Goal: Information Seeking & Learning: Learn about a topic

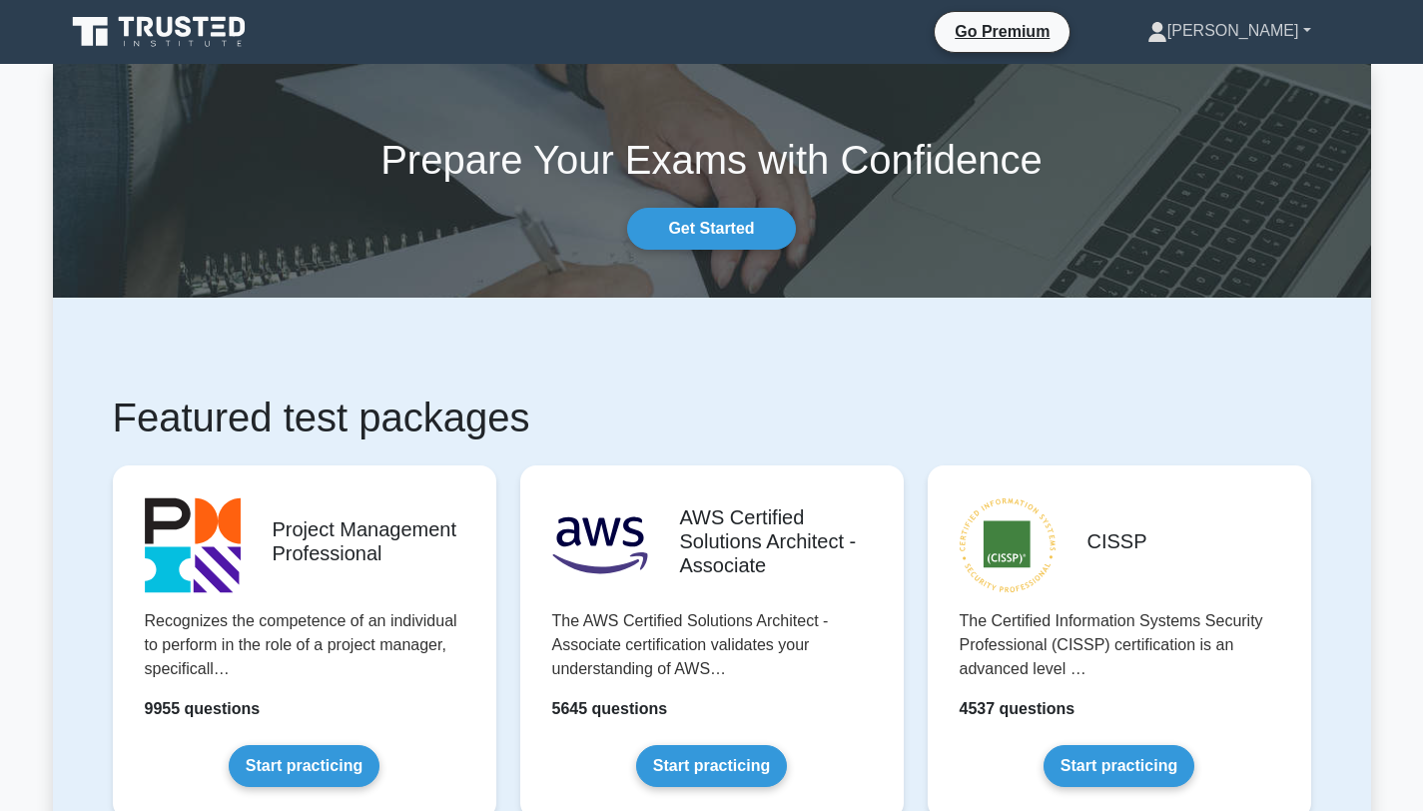
click at [1269, 41] on link "[PERSON_NAME]" at bounding box center [1229, 31] width 260 height 40
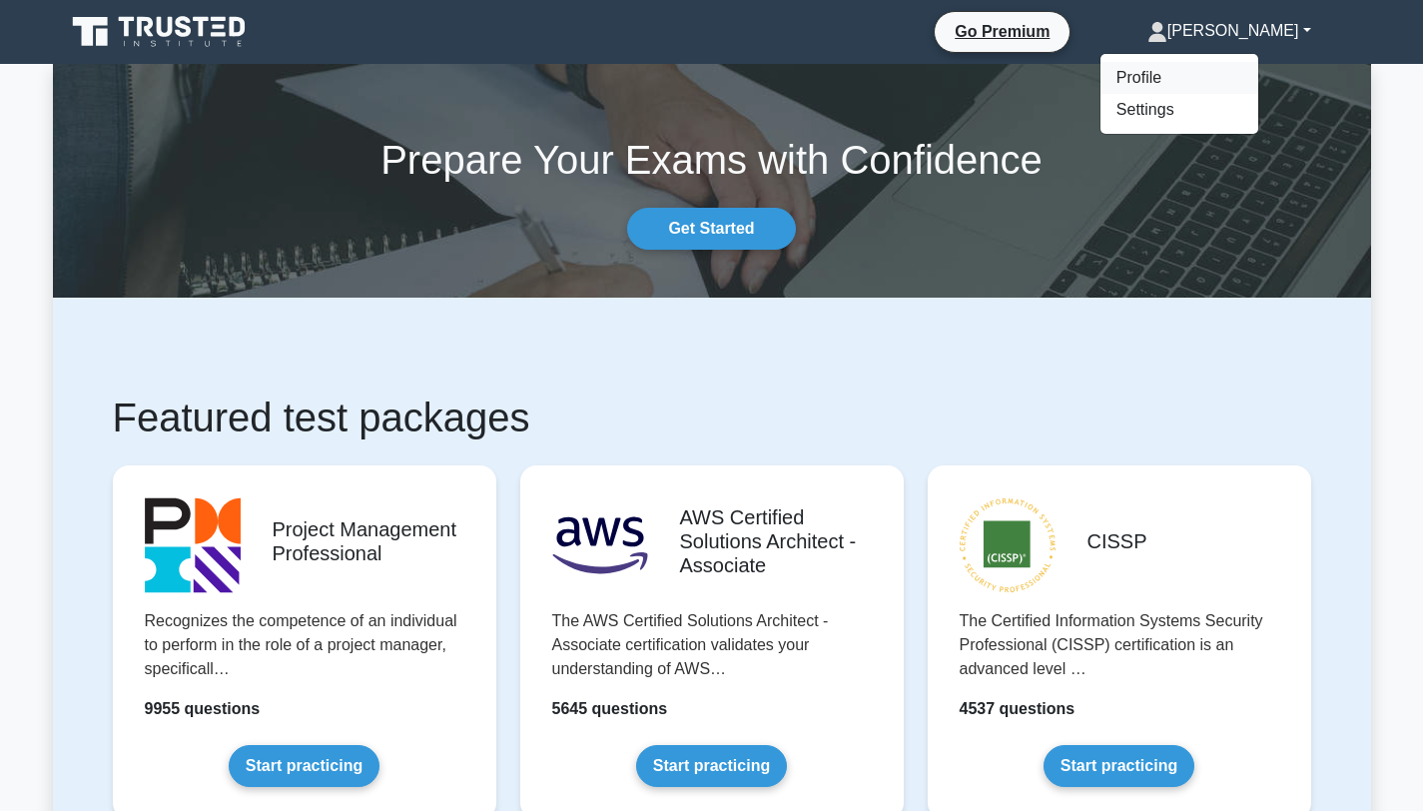
click at [1208, 79] on link "Profile" at bounding box center [1179, 78] width 158 height 32
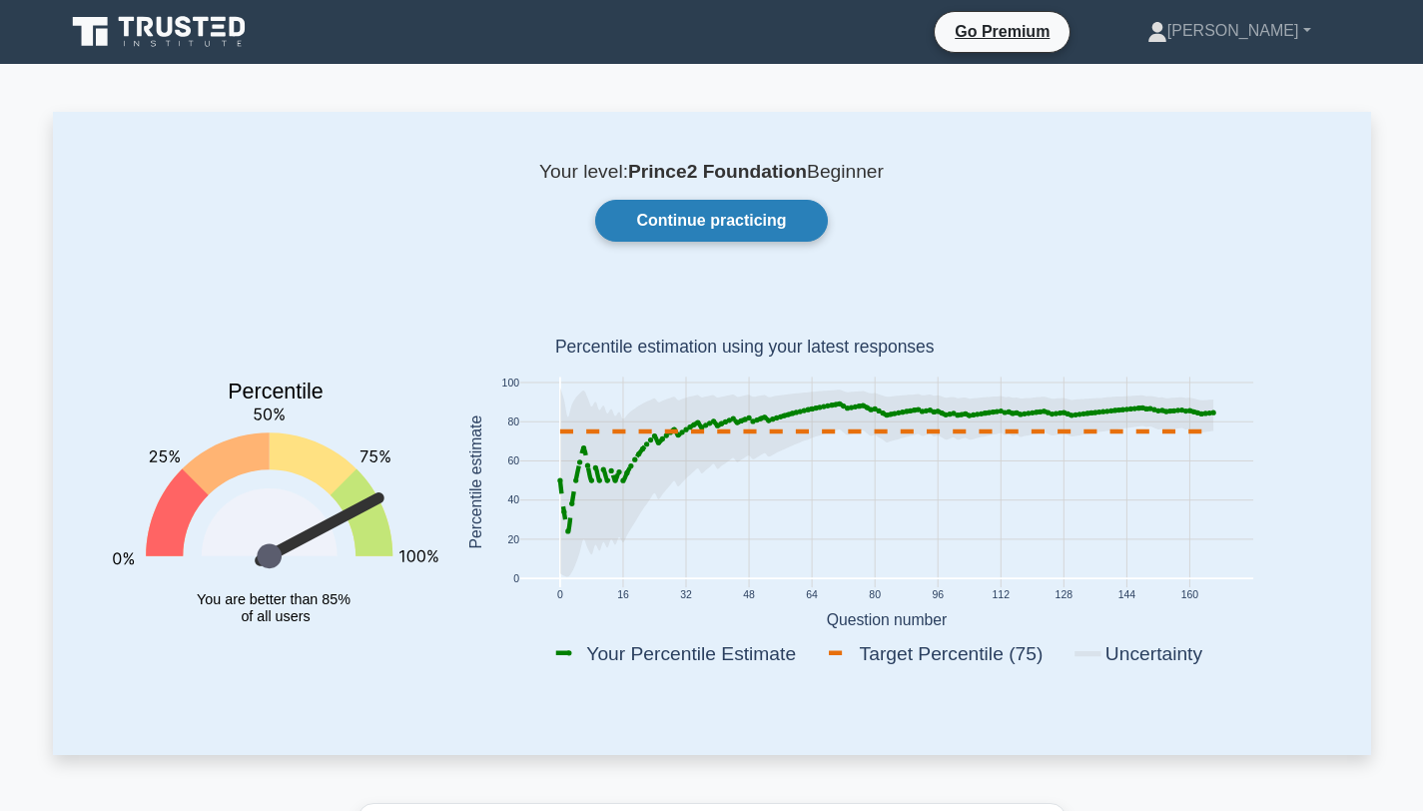
click at [729, 222] on link "Continue practicing" at bounding box center [711, 221] width 232 height 42
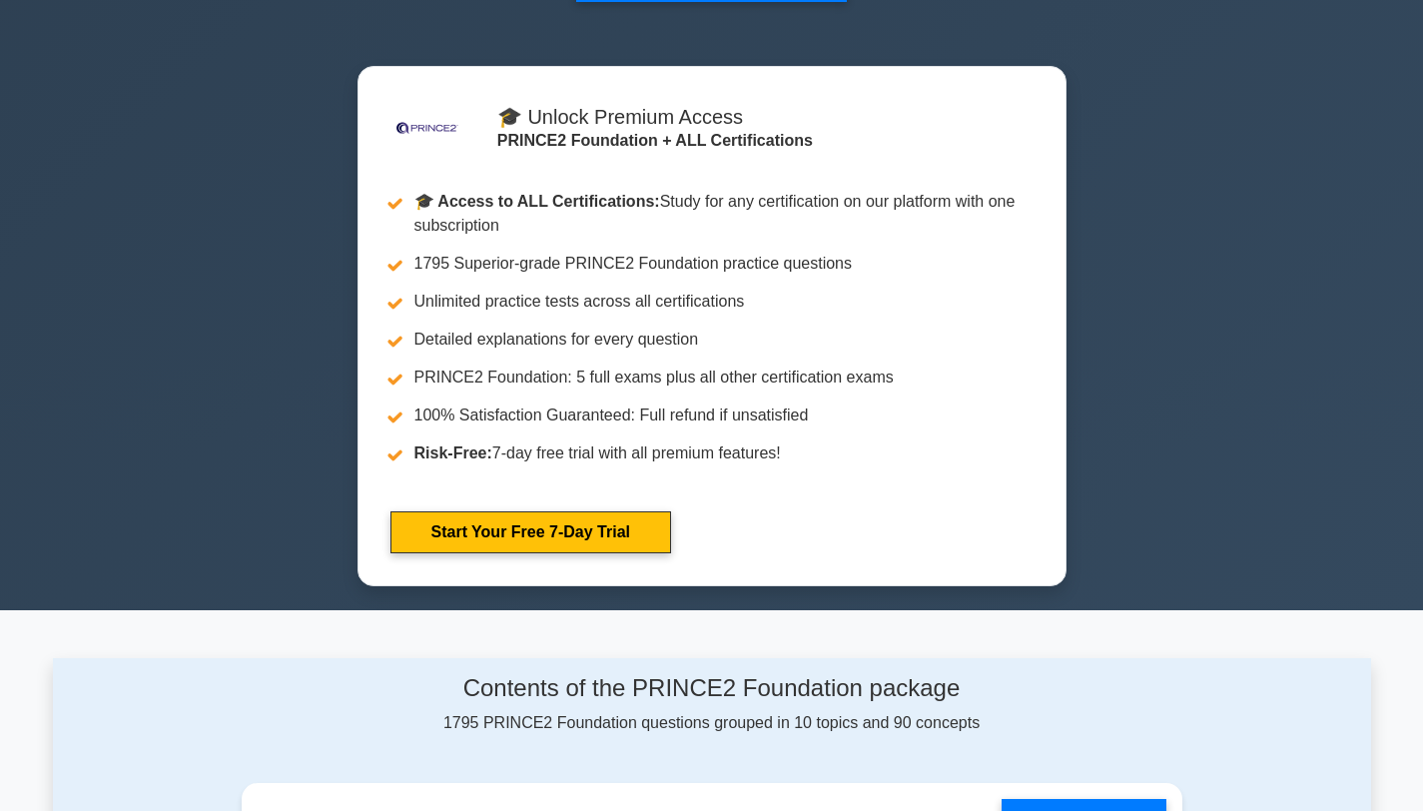
scroll to position [771, 0]
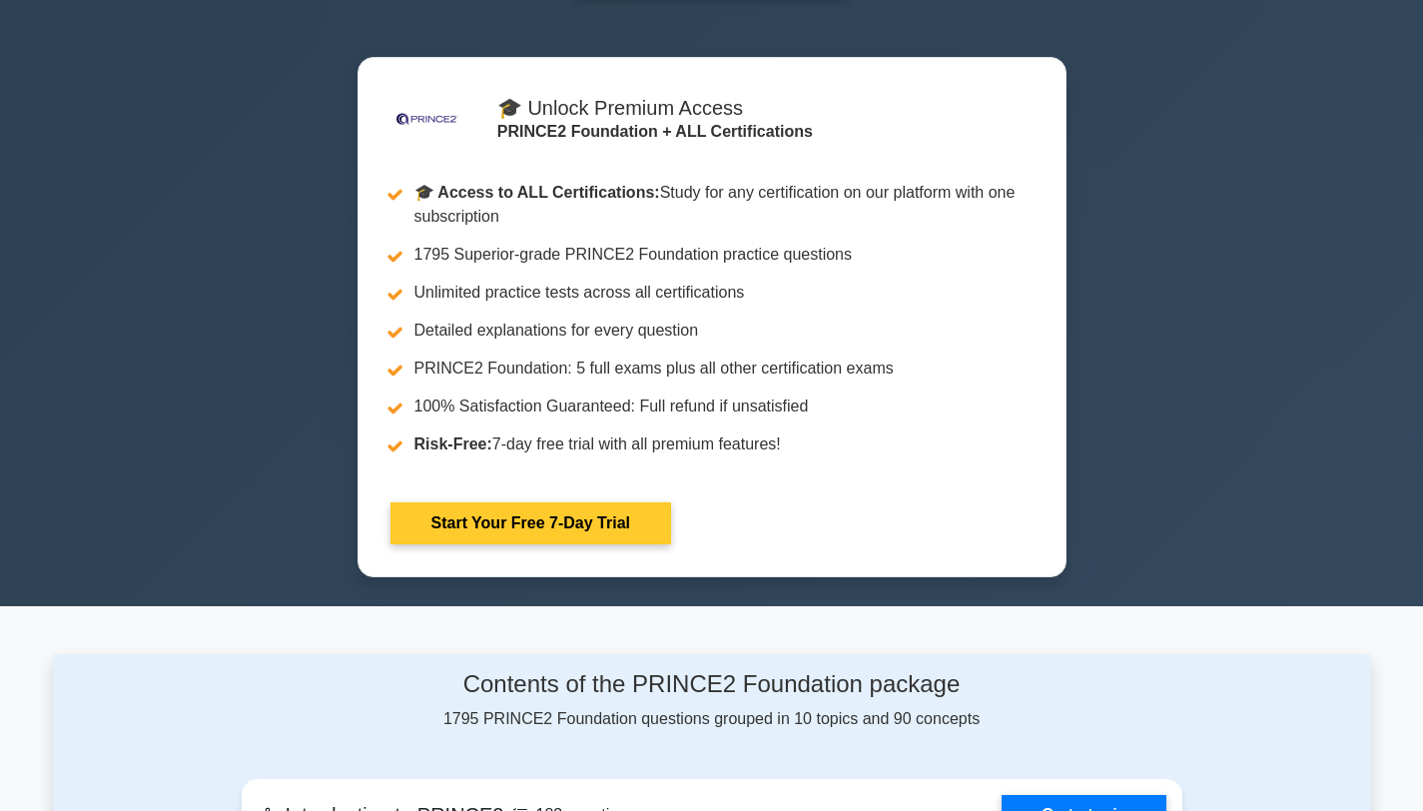
click at [521, 529] on link "Start Your Free 7-Day Trial" at bounding box center [530, 523] width 281 height 42
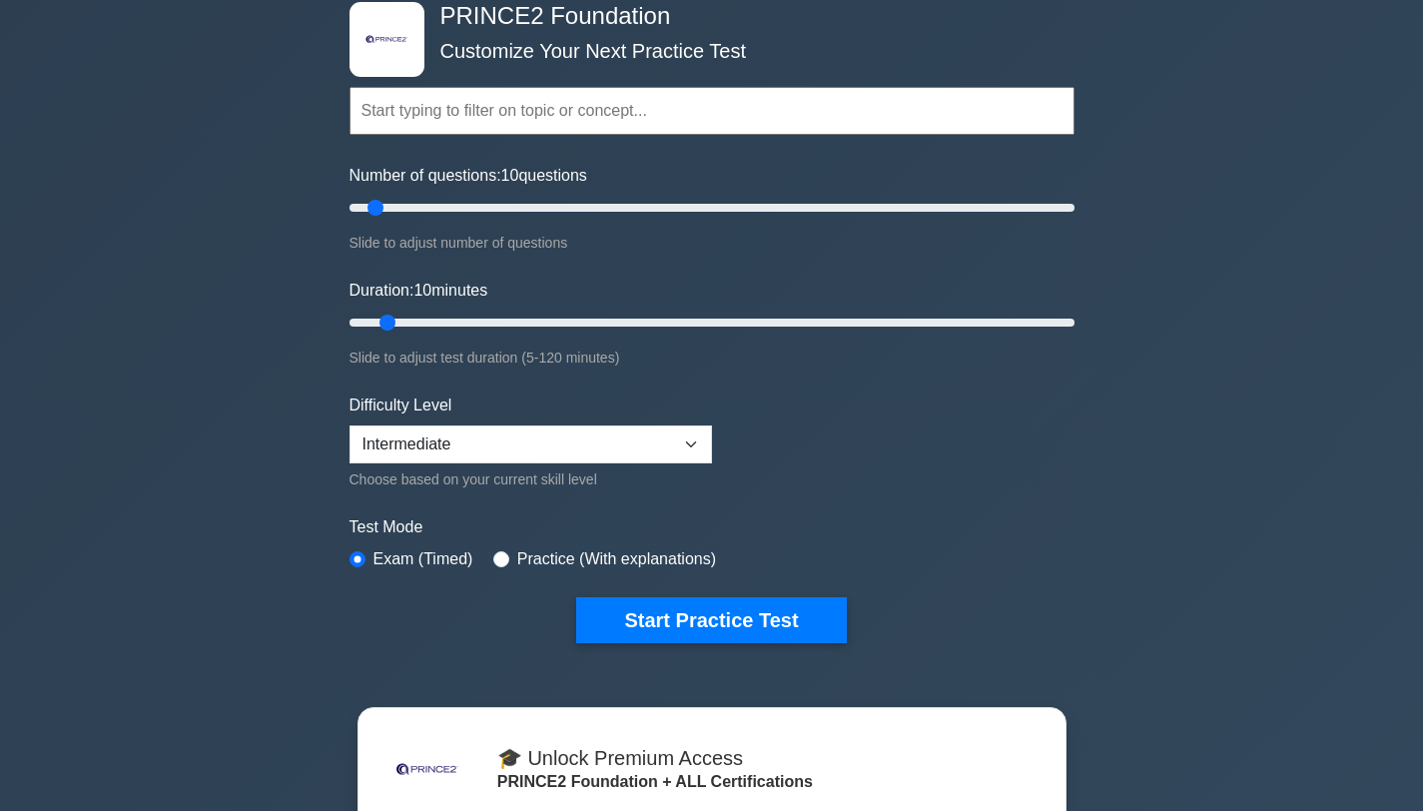
scroll to position [0, 0]
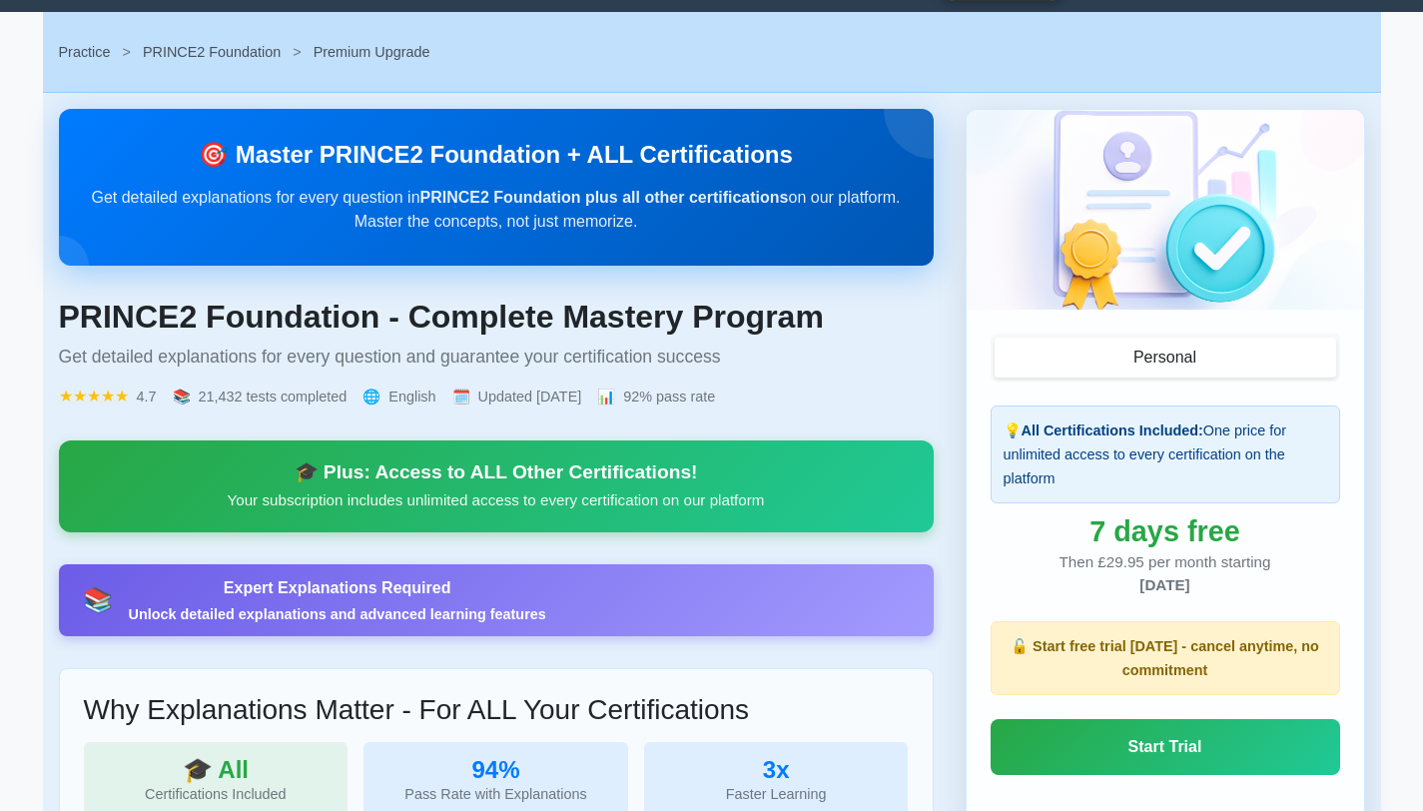
scroll to position [54, 0]
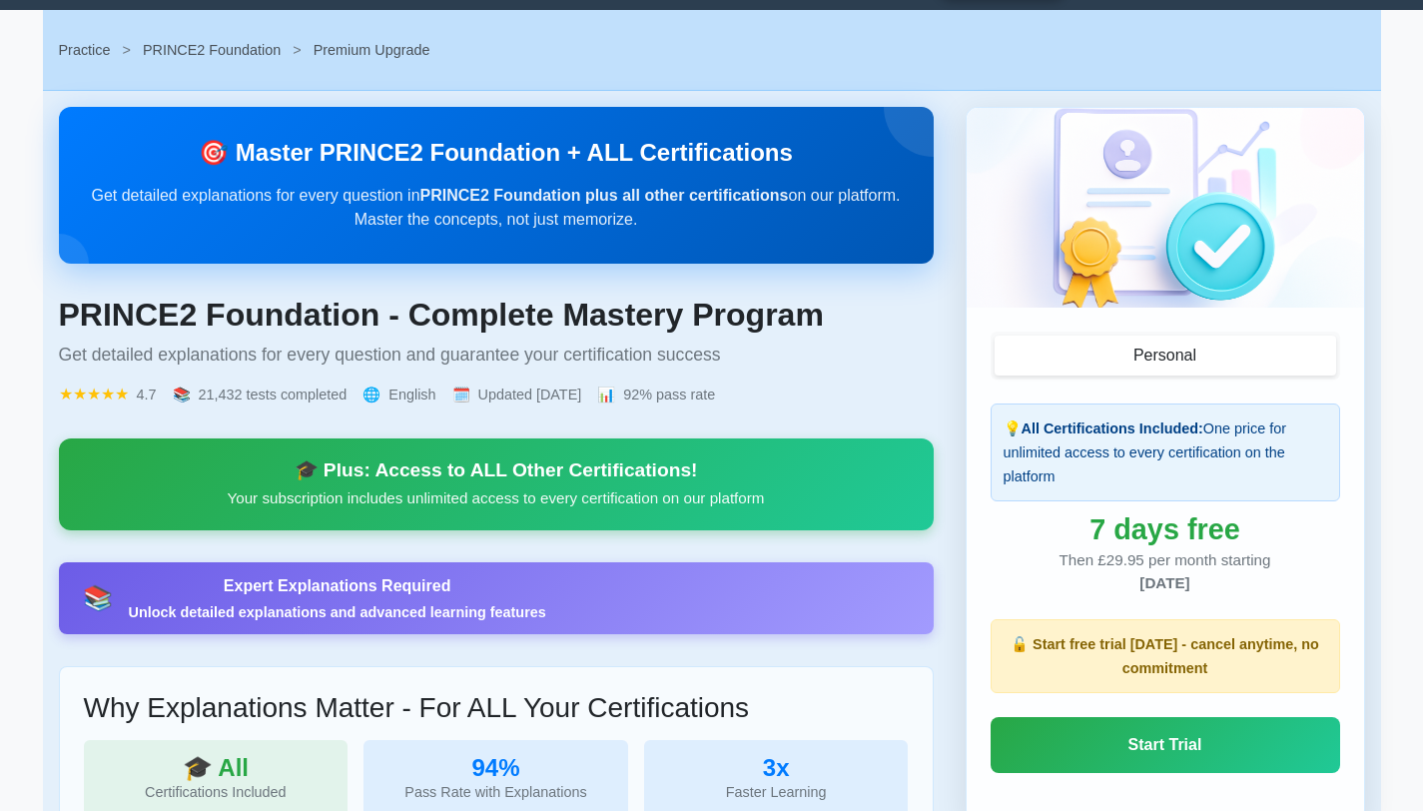
click at [508, 203] on strong "PRINCE2 Foundation plus all other certifications" at bounding box center [604, 195] width 368 height 17
click at [506, 150] on h2 "🎯 Master PRINCE2 Foundation + ALL Certifications" at bounding box center [496, 153] width 811 height 29
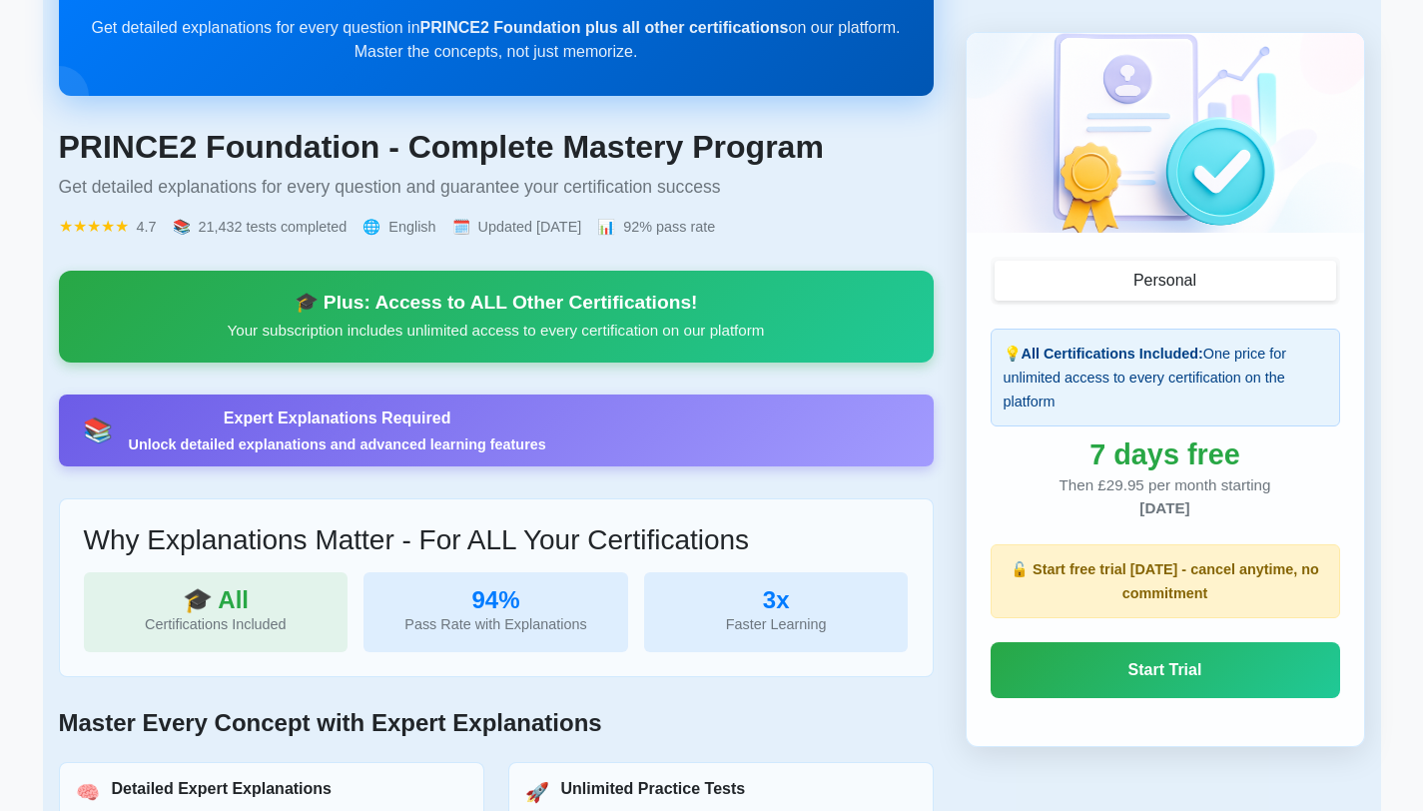
scroll to position [0, 0]
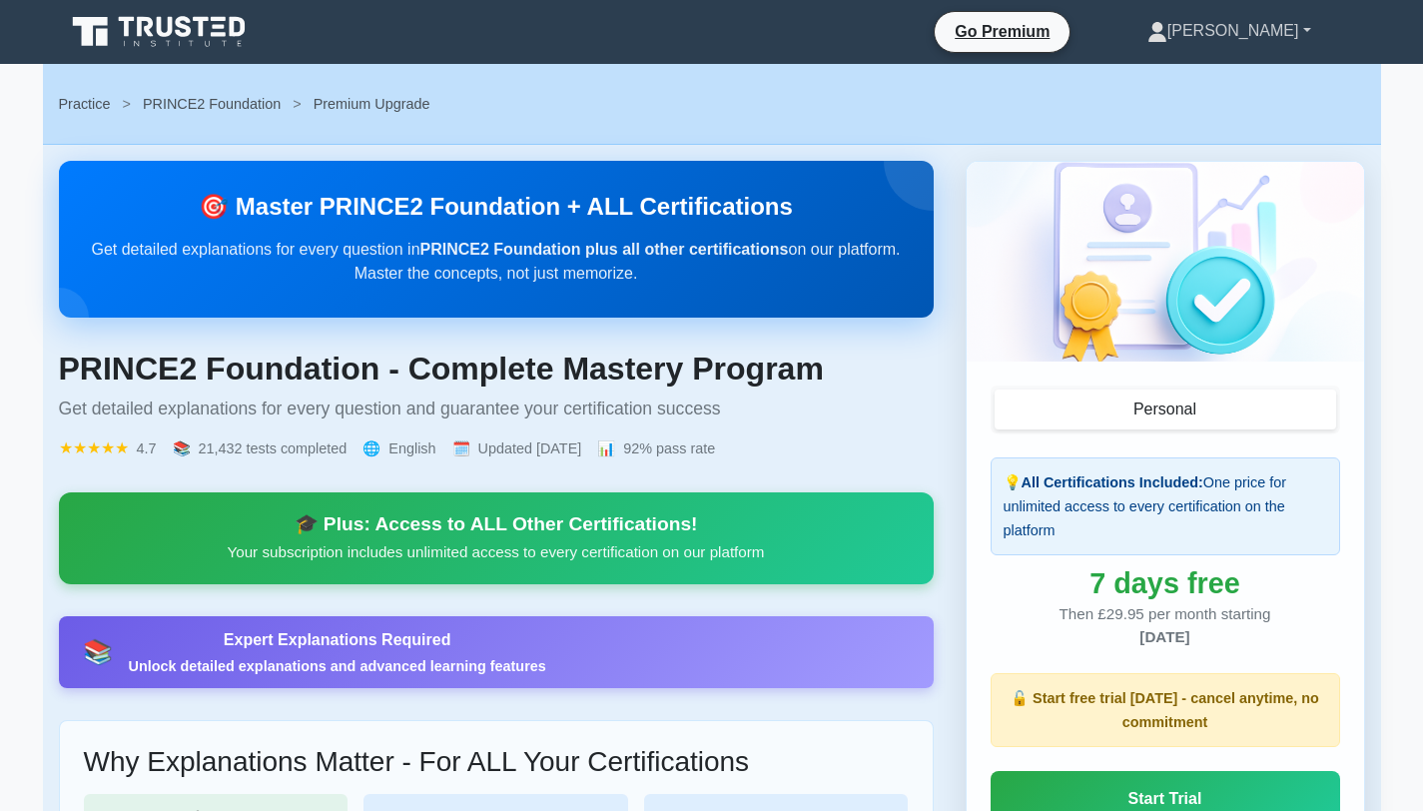
click at [1271, 46] on link "[PERSON_NAME]" at bounding box center [1229, 31] width 260 height 40
click at [1217, 106] on link "Settings" at bounding box center [1179, 110] width 158 height 32
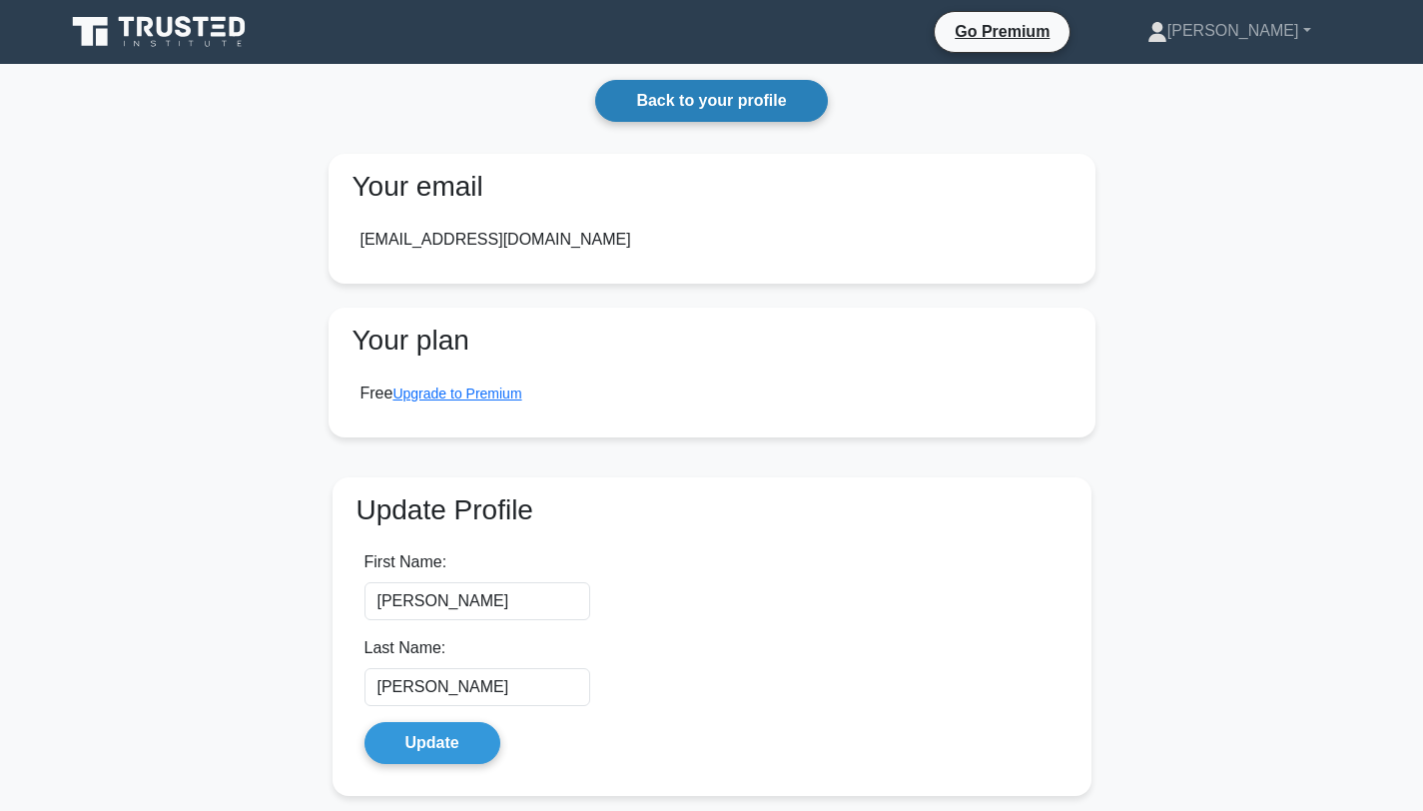
click at [724, 105] on link "Back to your profile" at bounding box center [711, 101] width 232 height 42
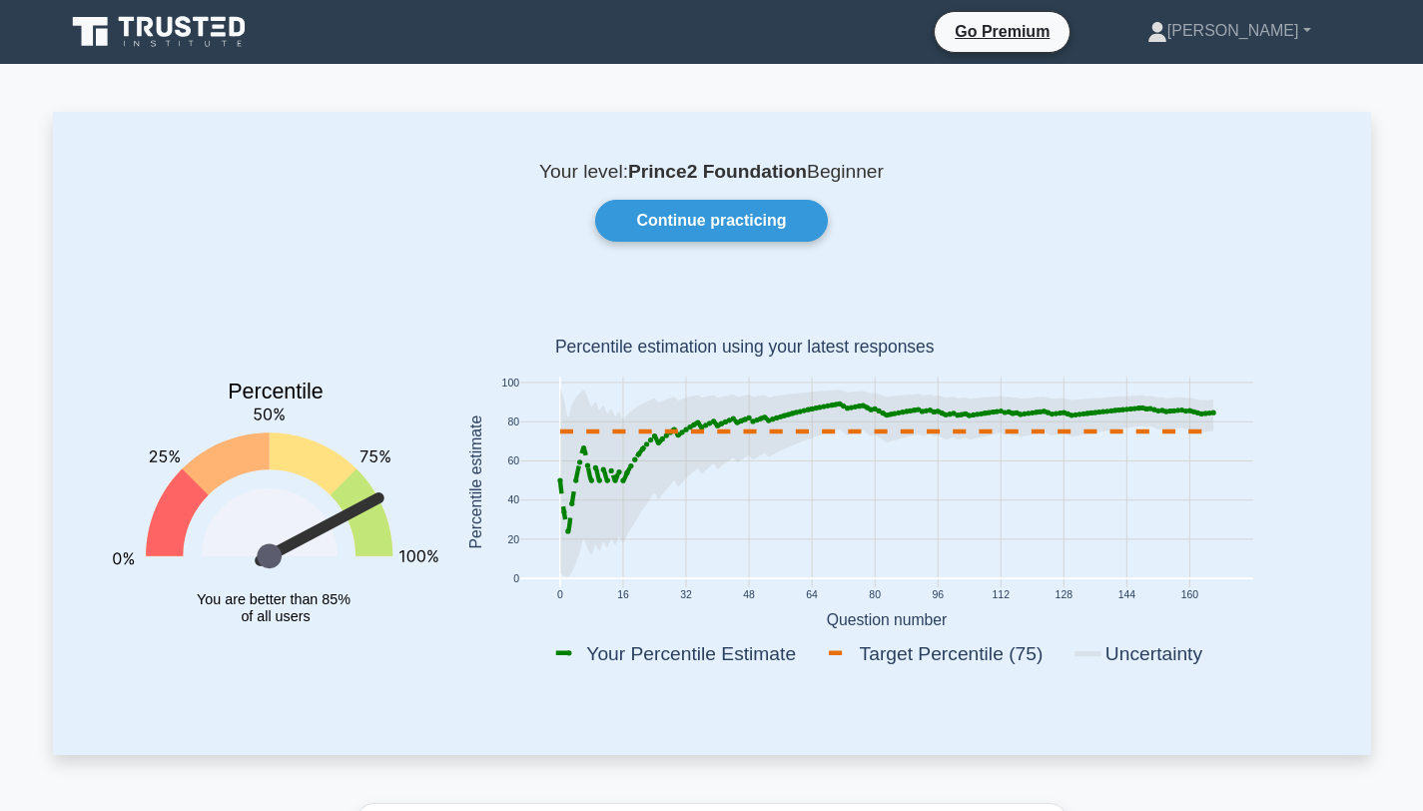
click at [818, 241] on div "Continue practicing" at bounding box center [712, 221] width 1246 height 42
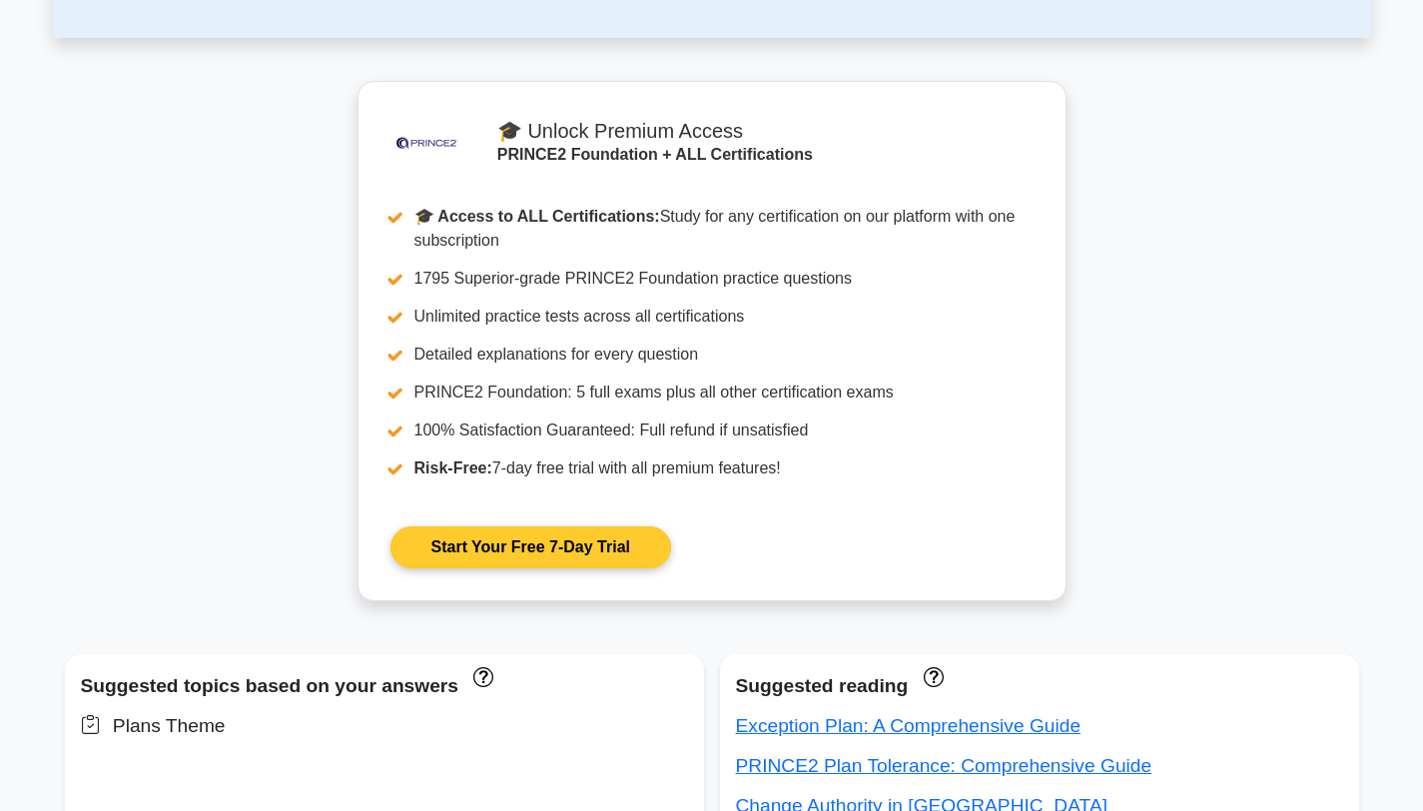
scroll to position [723, 0]
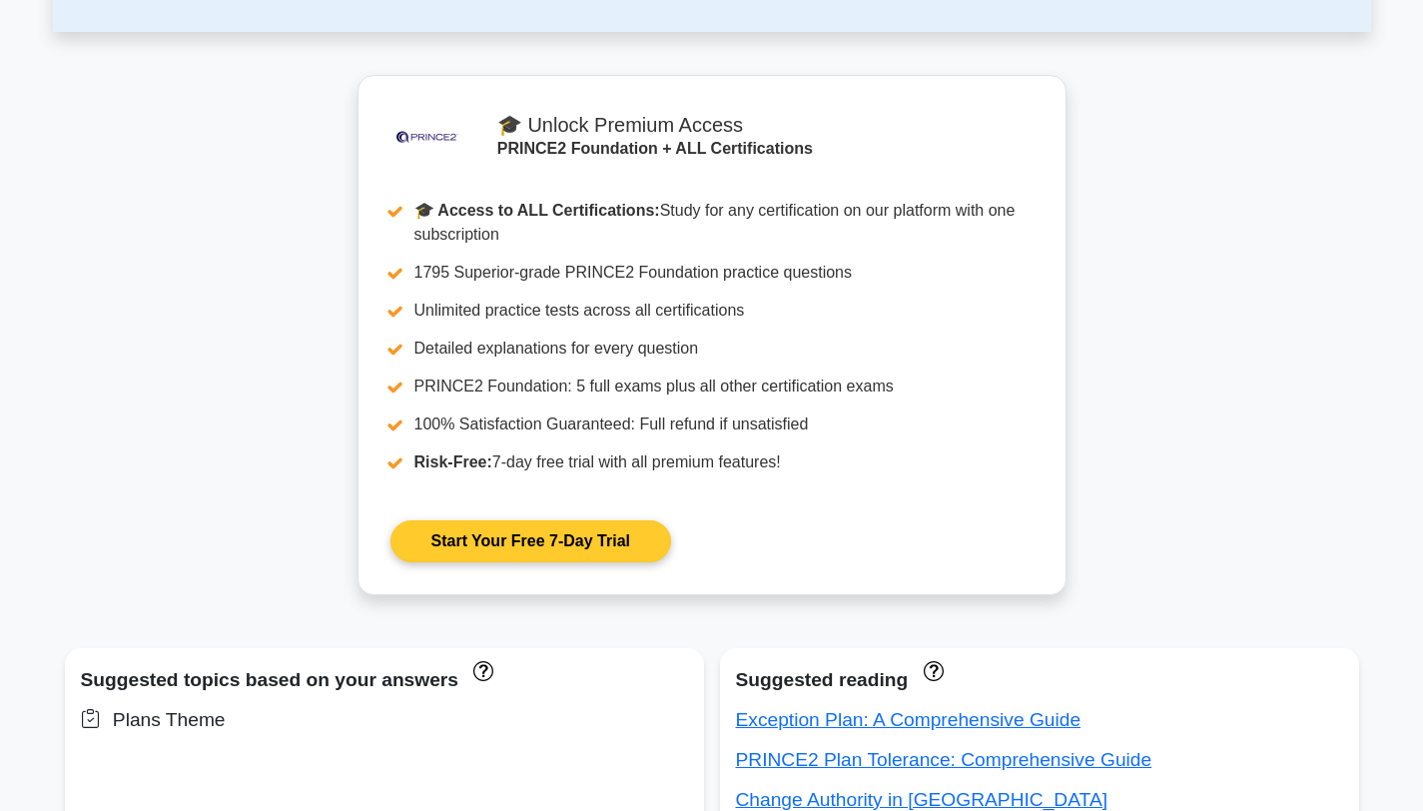
click at [482, 549] on link "Start Your Free 7-Day Trial" at bounding box center [530, 541] width 281 height 42
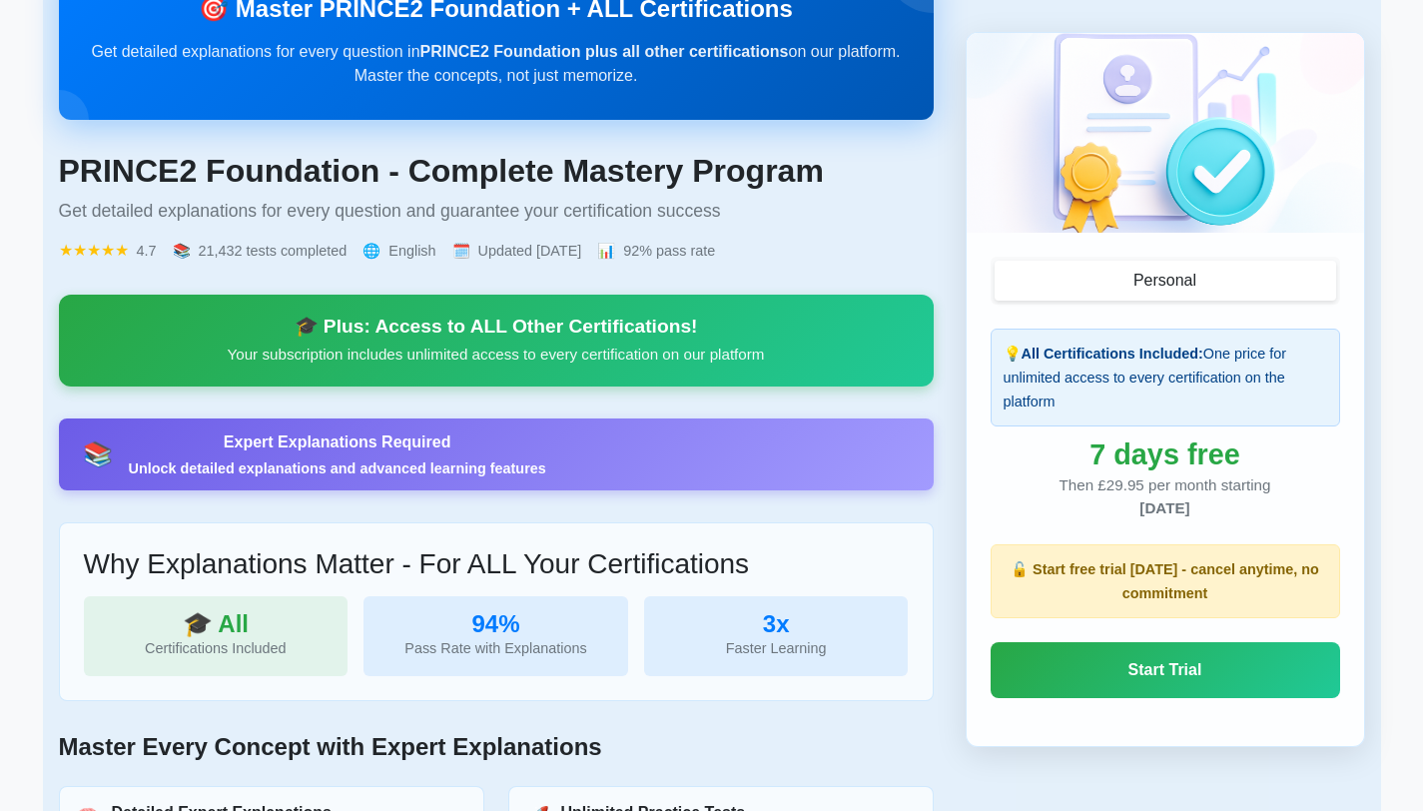
scroll to position [225, 0]
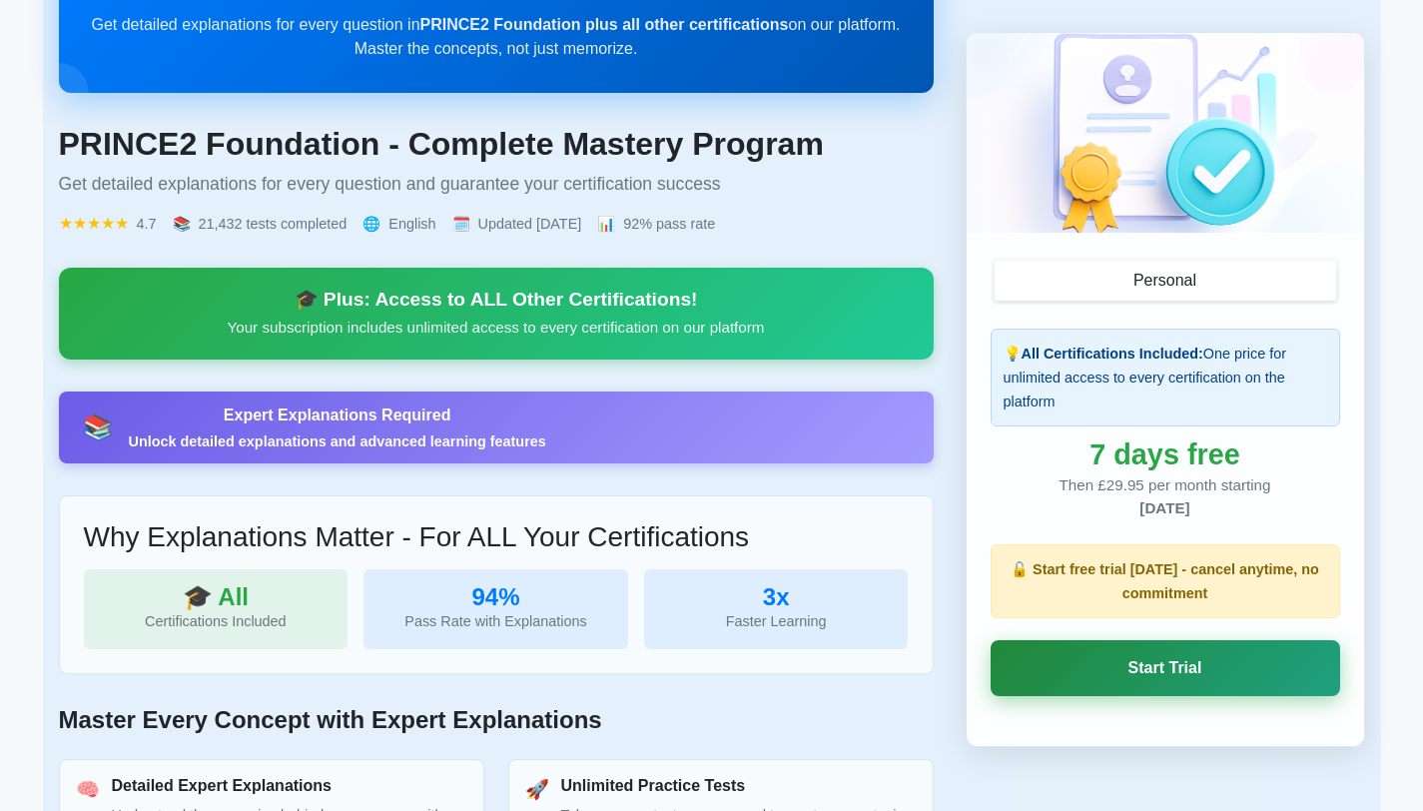
click at [1158, 652] on link "Start Trial" at bounding box center [1165, 668] width 349 height 56
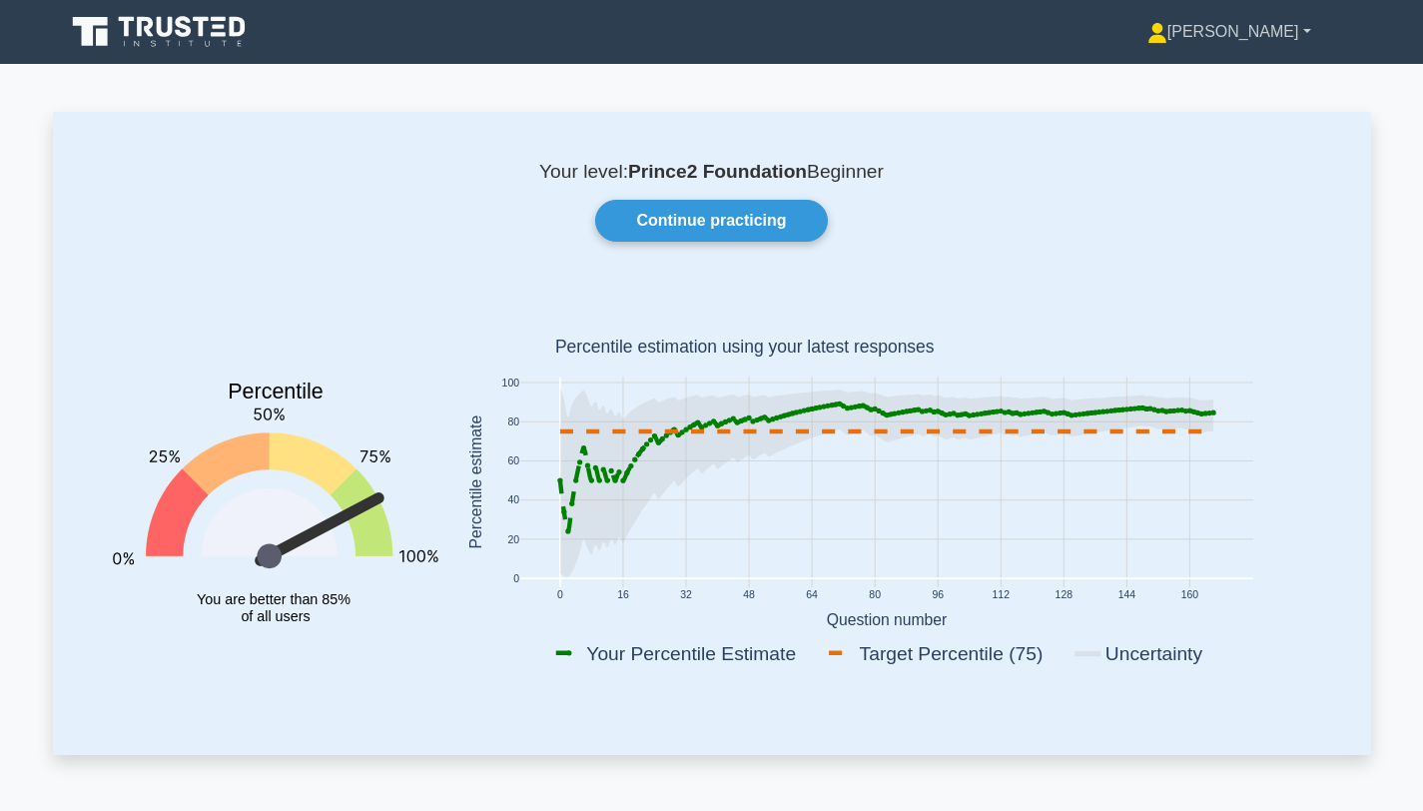
click at [1255, 33] on link "[PERSON_NAME]" at bounding box center [1229, 32] width 260 height 40
click at [1222, 109] on link "Settings" at bounding box center [1179, 111] width 158 height 32
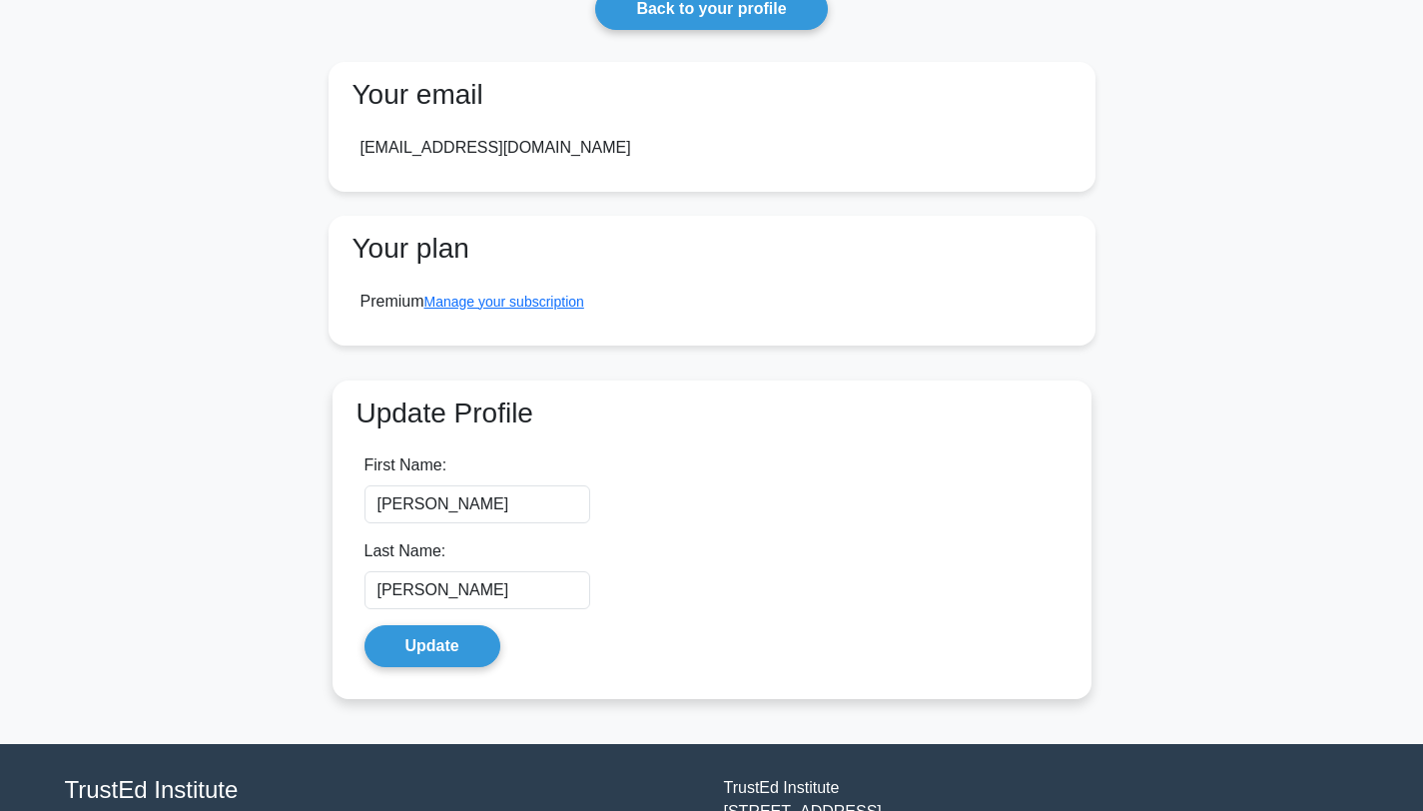
scroll to position [89, 0]
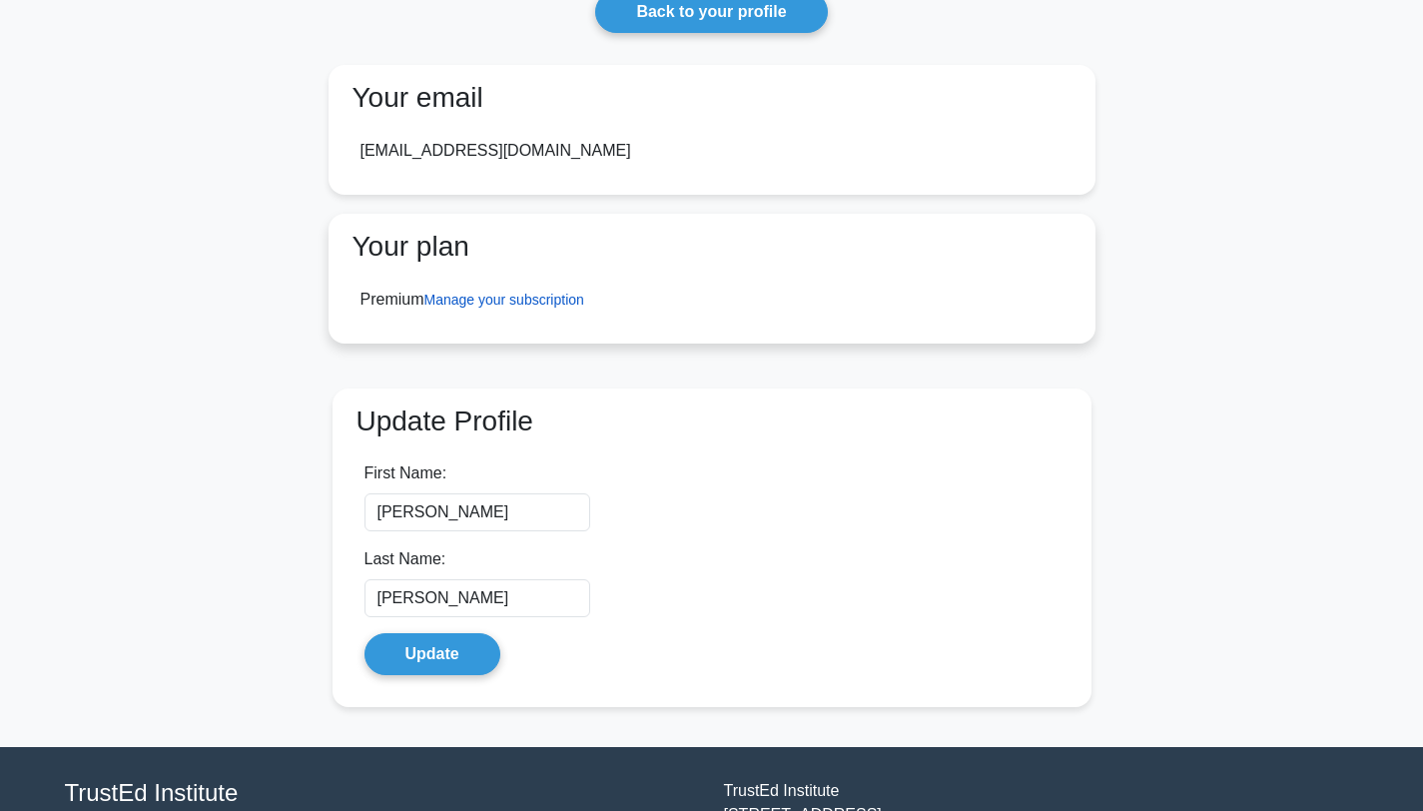
click at [479, 295] on link "Manage your subscription" at bounding box center [504, 300] width 160 height 16
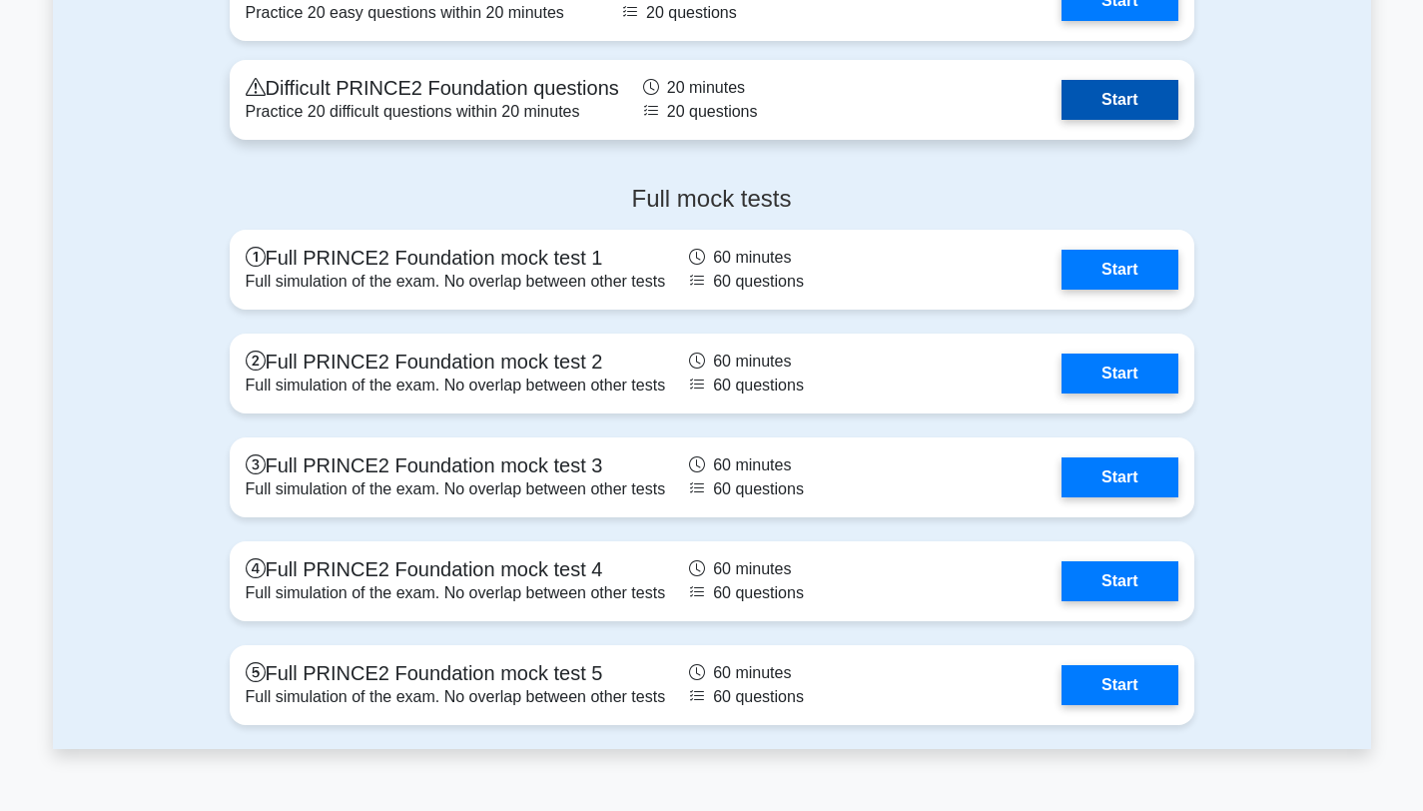
scroll to position [2523, 0]
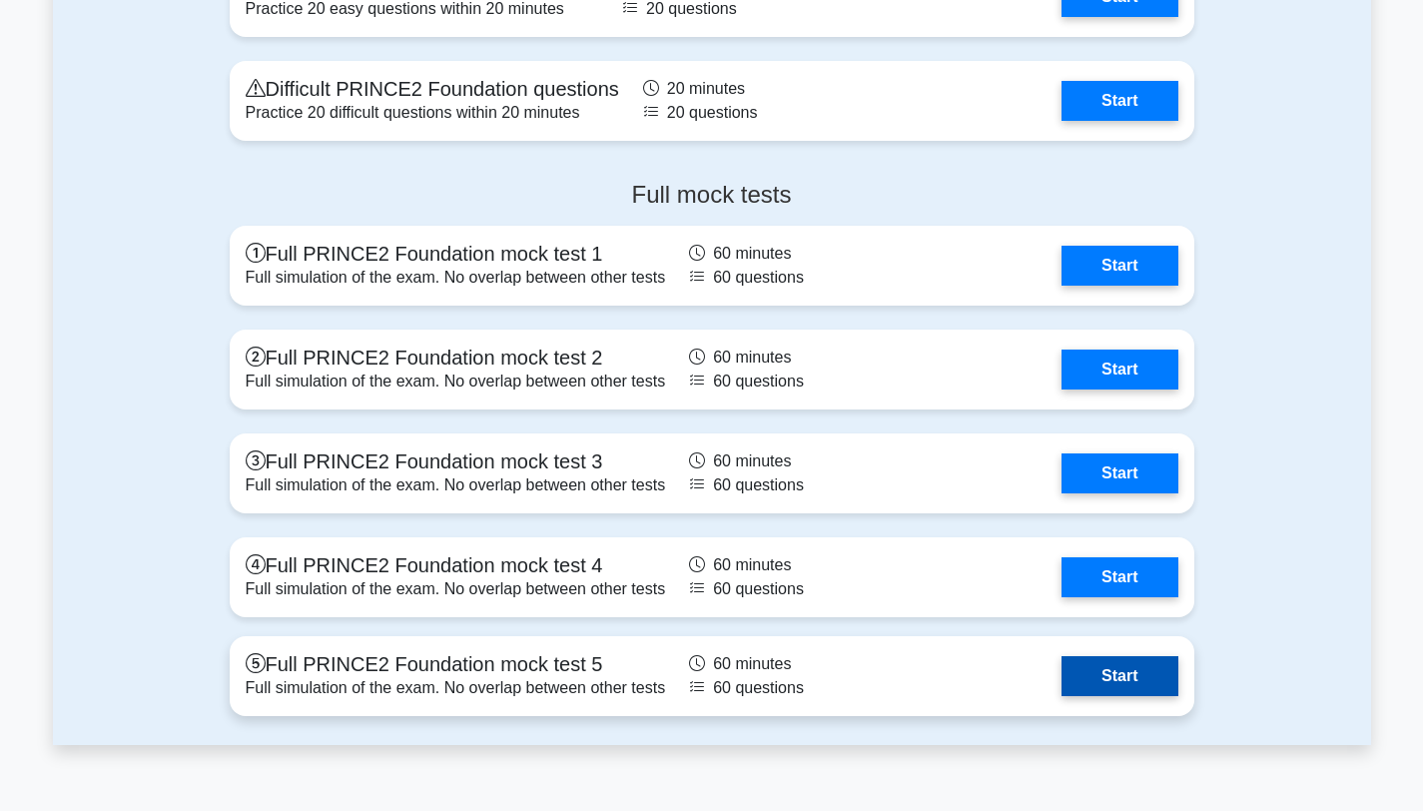
click at [1114, 685] on link "Start" at bounding box center [1119, 676] width 116 height 40
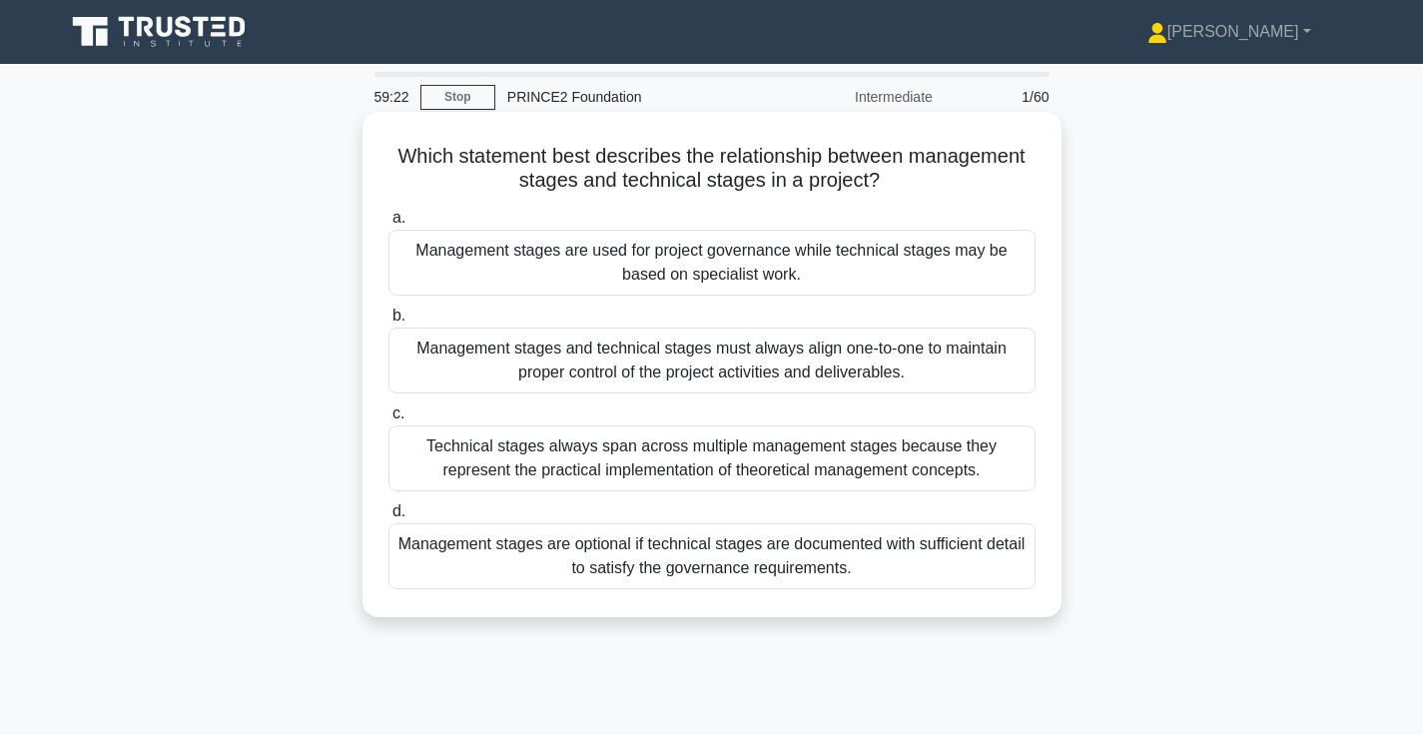
click at [791, 281] on div "Management stages are used for project governance while technical stages may be…" at bounding box center [711, 263] width 647 height 66
click at [388, 225] on input "a. Management stages are used for project governance while technical stages may…" at bounding box center [388, 218] width 0 height 13
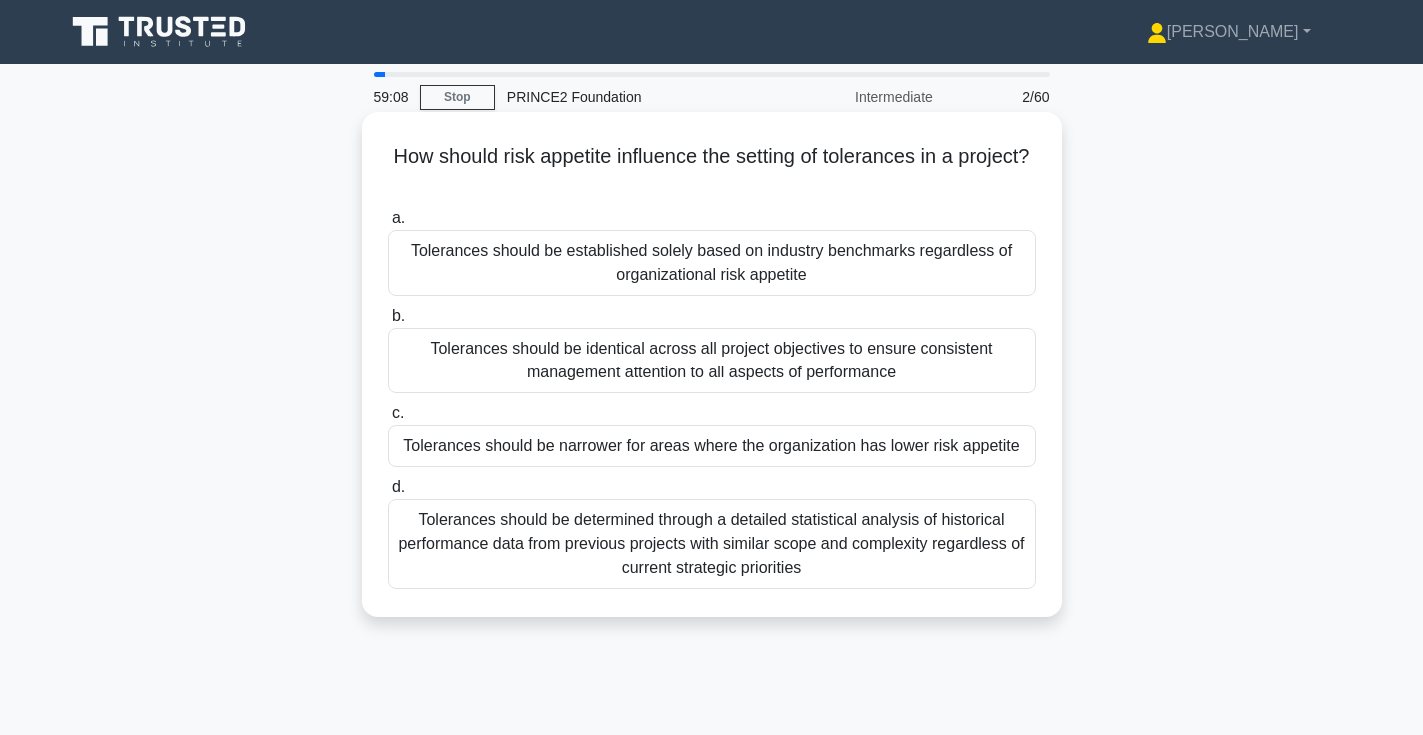
click at [826, 445] on div "Tolerances should be narrower for areas where the organization has lower risk a…" at bounding box center [711, 446] width 647 height 42
click at [388, 420] on input "c. Tolerances should be narrower for areas where the organization has lower ris…" at bounding box center [388, 413] width 0 height 13
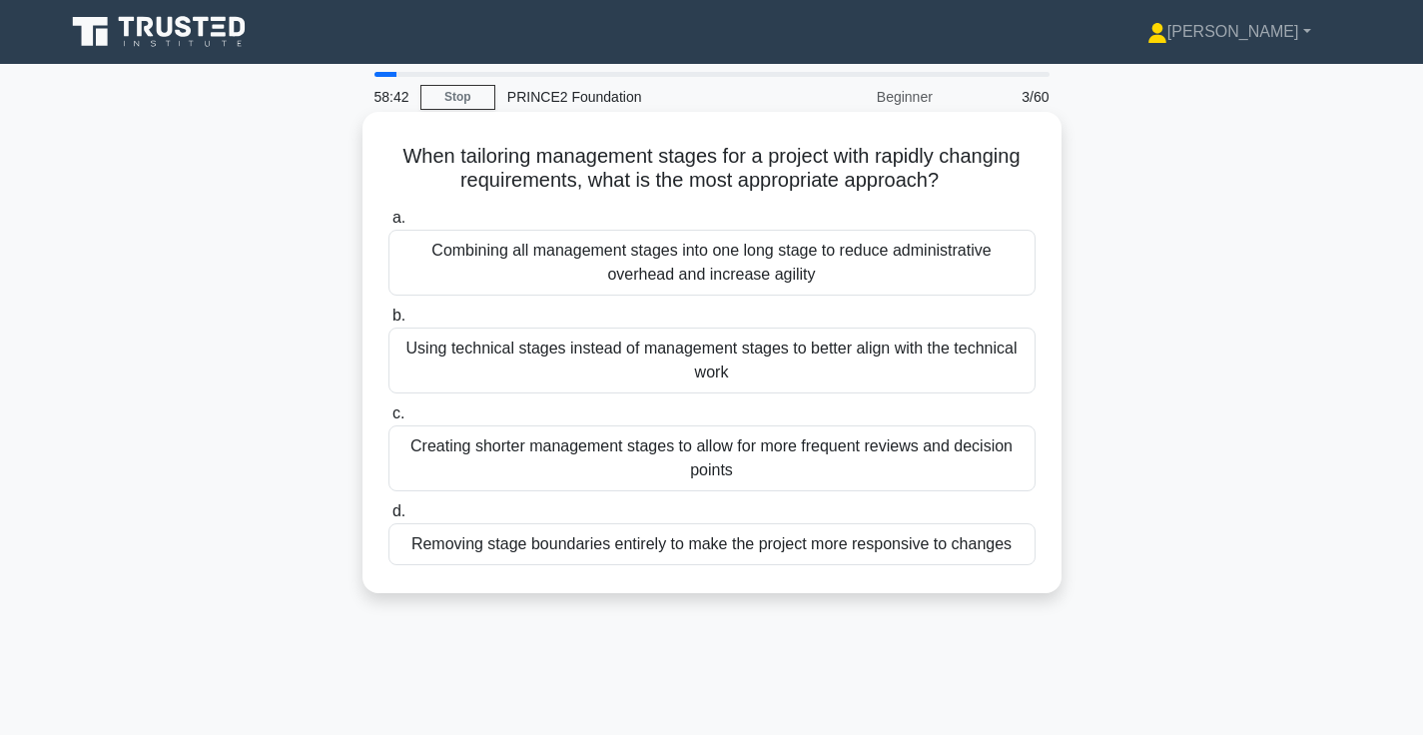
click at [834, 469] on div "Creating shorter management stages to allow for more frequent reviews and decis…" at bounding box center [711, 458] width 647 height 66
click at [388, 420] on input "c. Creating shorter management stages to allow for more frequent reviews and de…" at bounding box center [388, 413] width 0 height 13
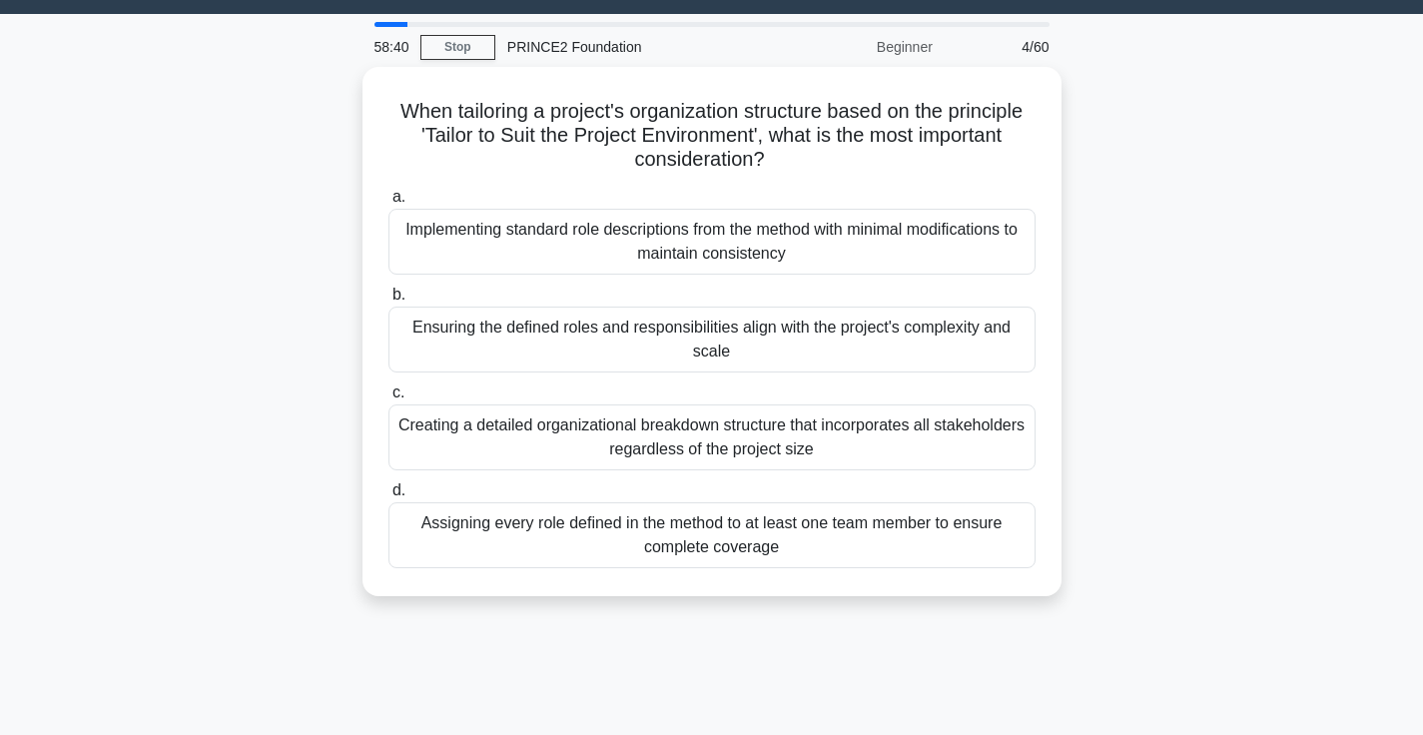
scroll to position [53, 0]
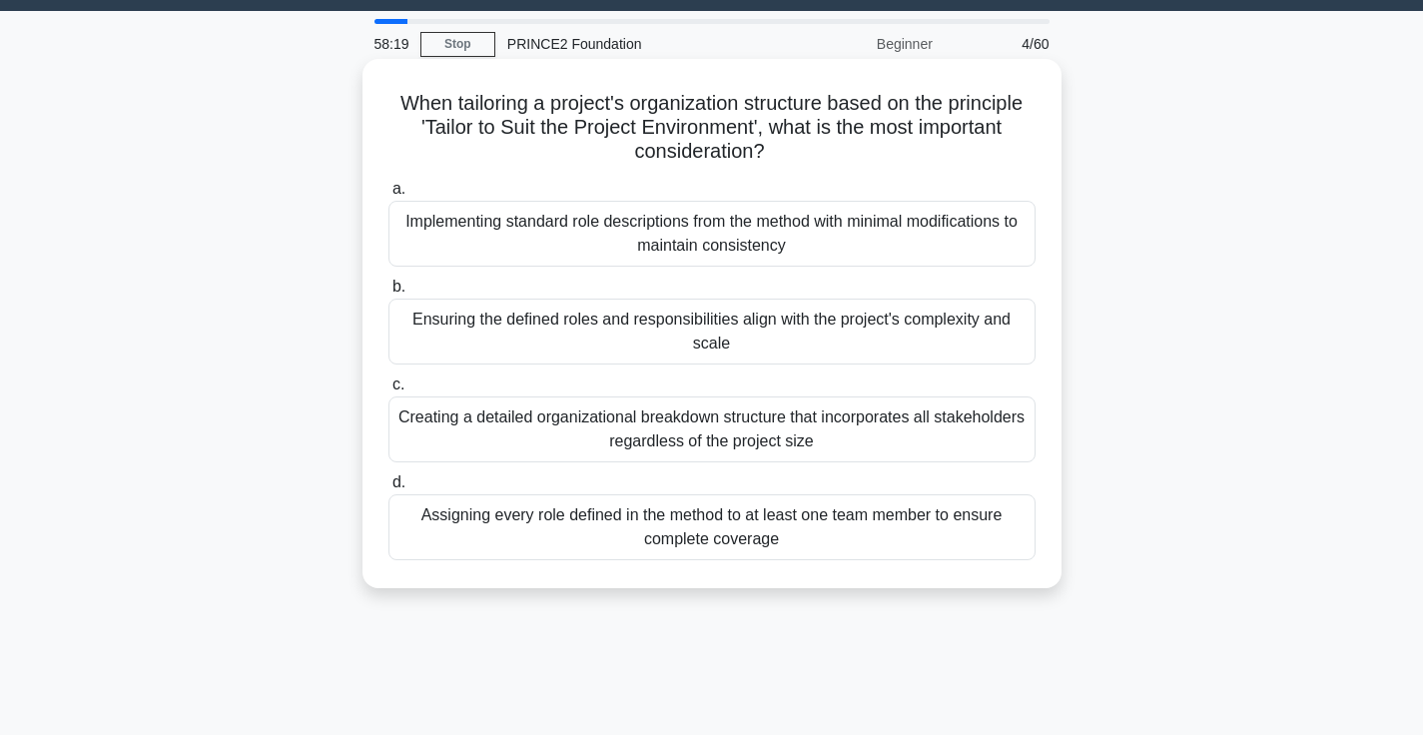
click at [872, 319] on div "Ensuring the defined roles and responsibilities align with the project's comple…" at bounding box center [711, 332] width 647 height 66
click at [388, 294] on input "b. Ensuring the defined roles and responsibilities align with the project's com…" at bounding box center [388, 287] width 0 height 13
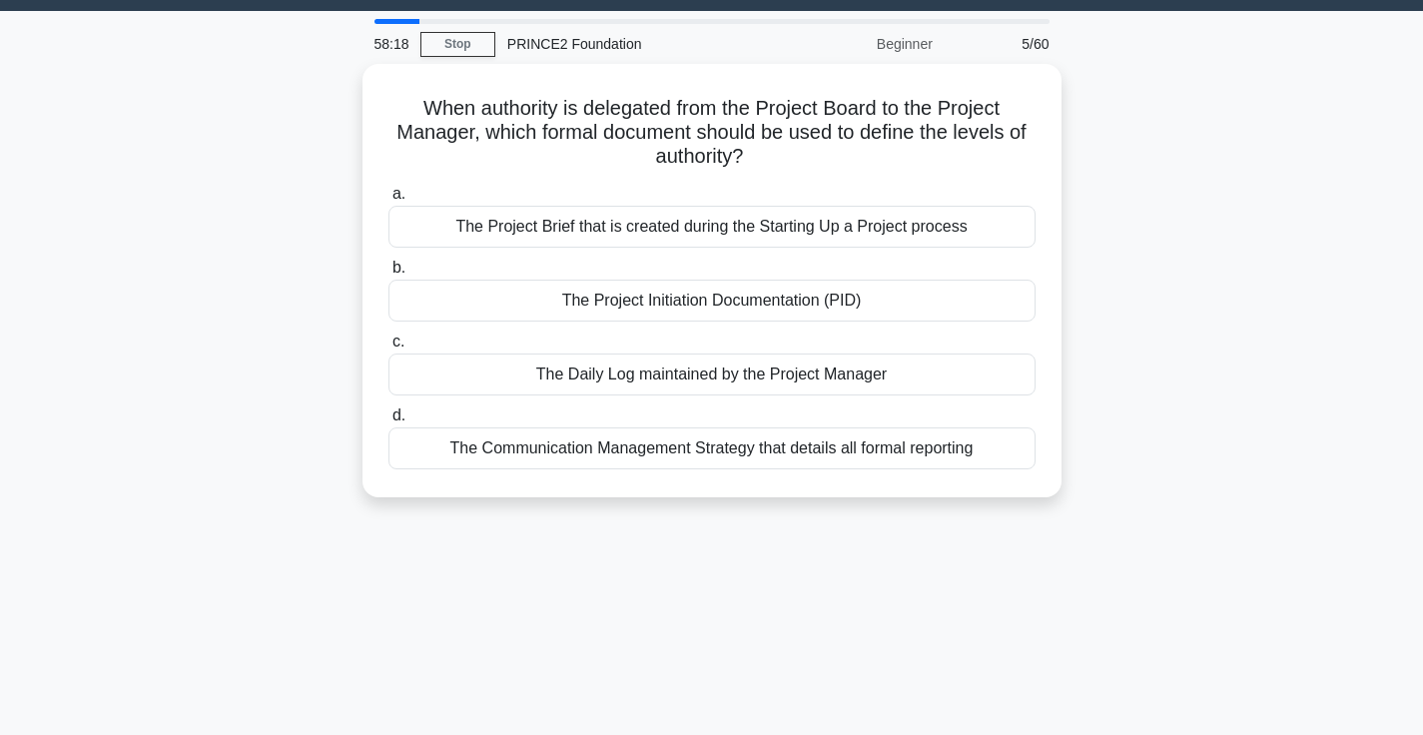
scroll to position [0, 0]
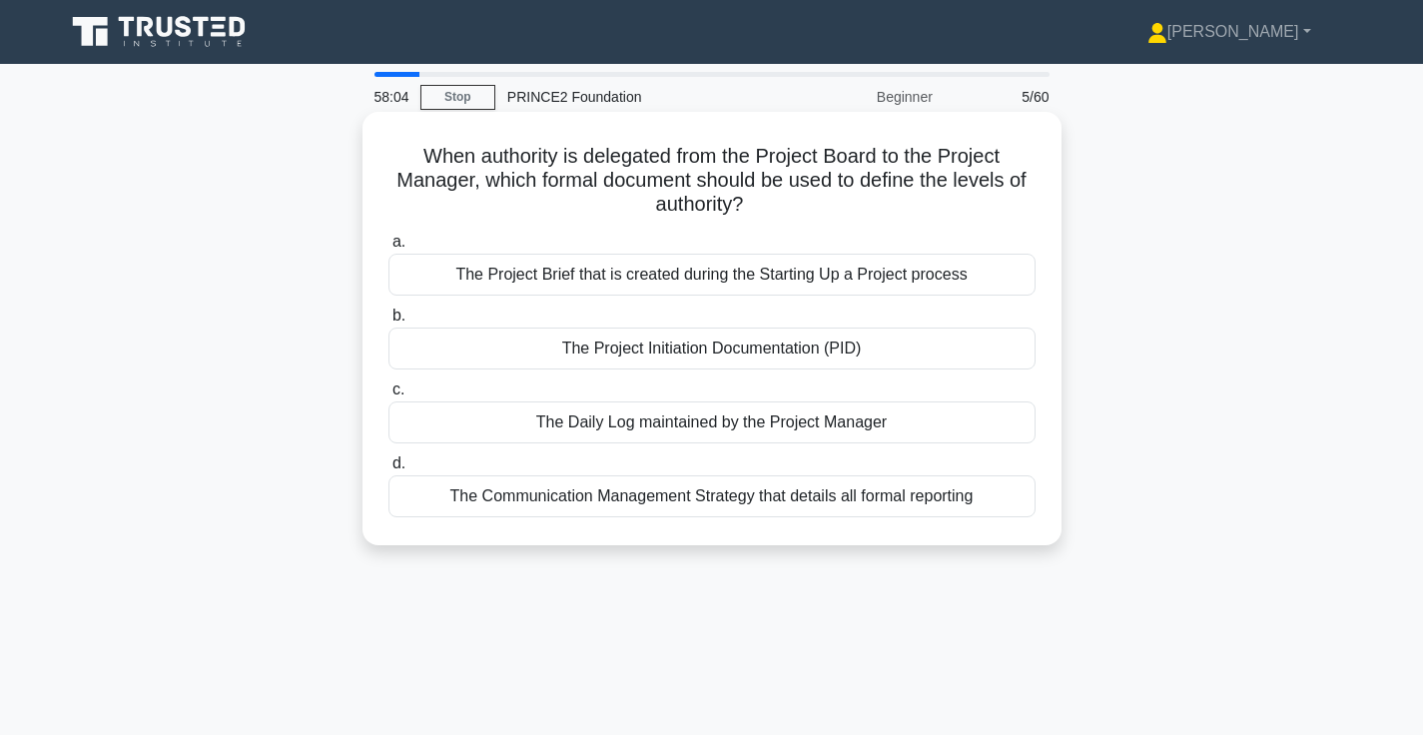
click at [895, 353] on div "The Project Initiation Documentation (PID)" at bounding box center [711, 349] width 647 height 42
click at [388, 323] on input "b. The Project Initiation Documentation (PID)" at bounding box center [388, 316] width 0 height 13
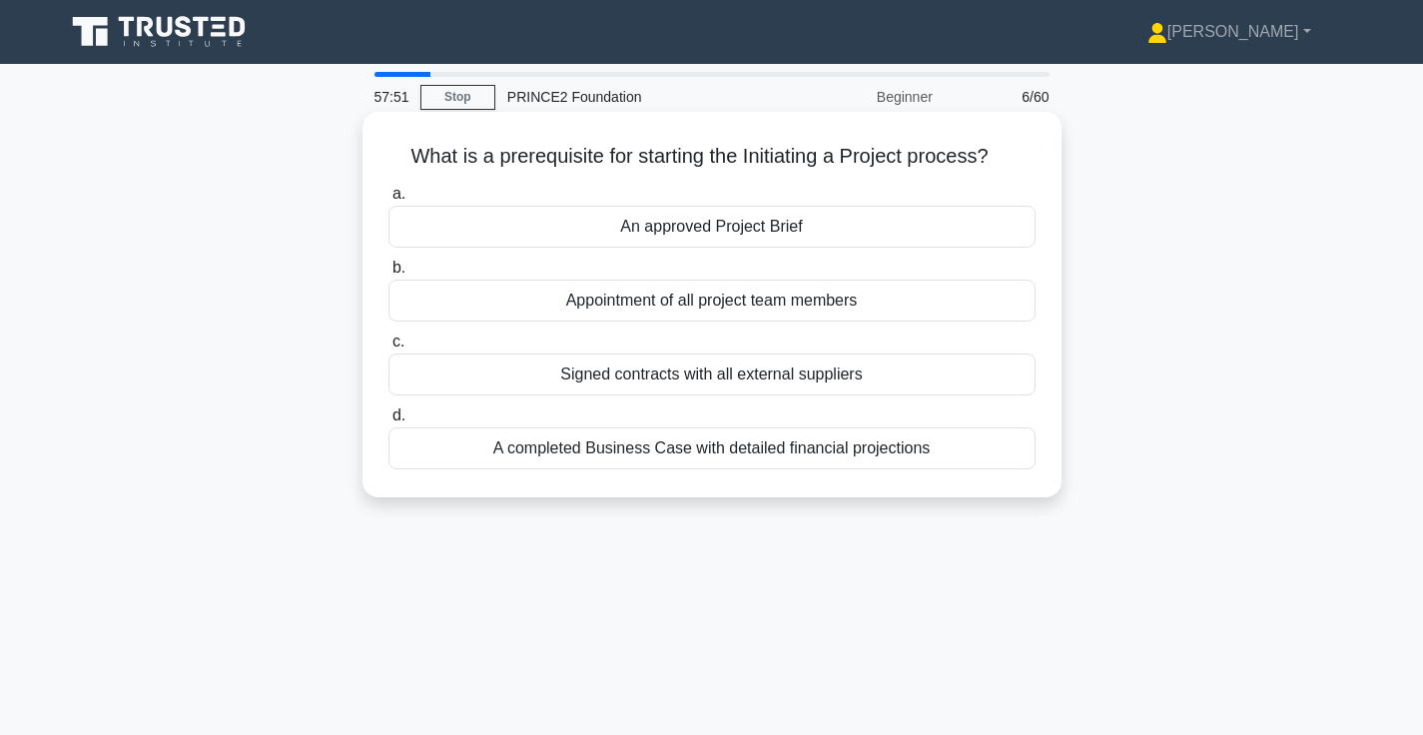
click at [772, 235] on div "An approved Project Brief" at bounding box center [711, 227] width 647 height 42
click at [388, 201] on input "a. An approved Project Brief" at bounding box center [388, 194] width 0 height 13
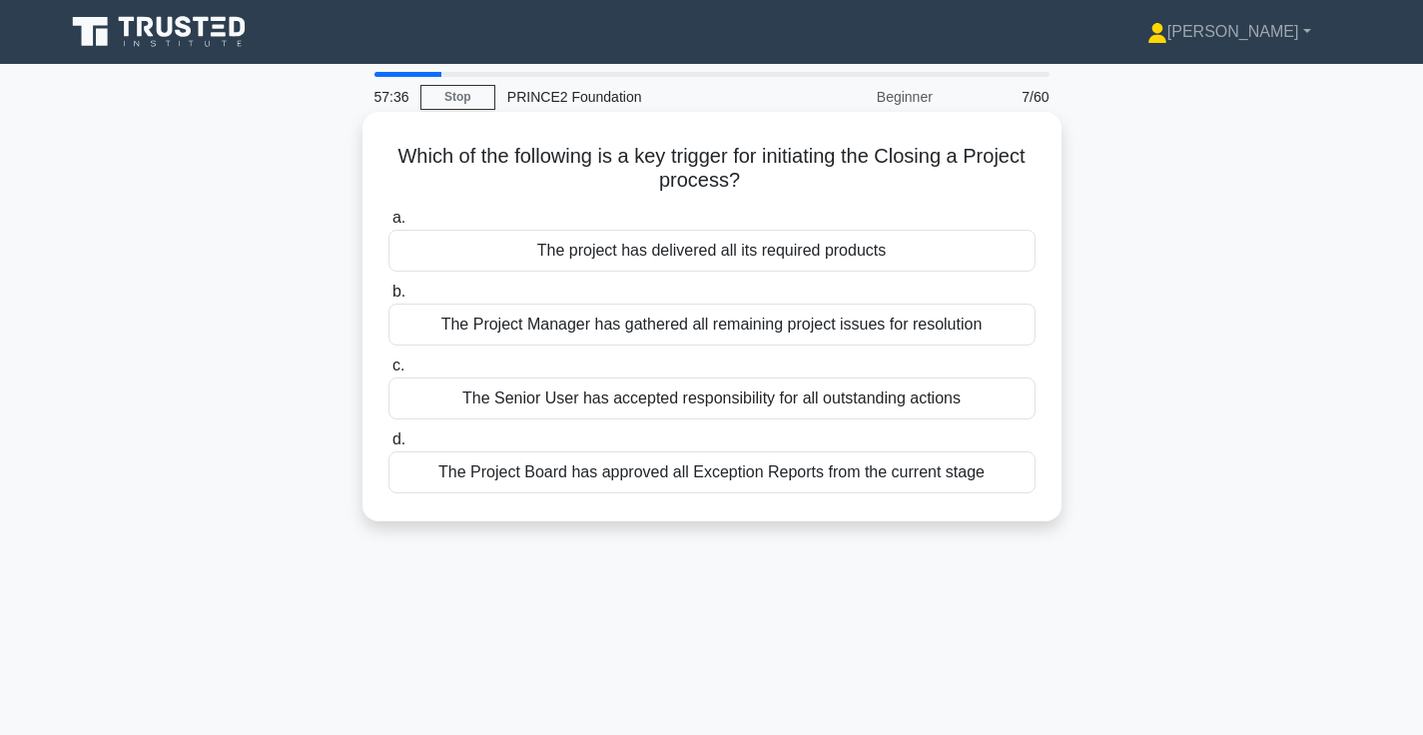
click at [768, 256] on div "The project has delivered all its required products" at bounding box center [711, 251] width 647 height 42
click at [388, 225] on input "a. The project has delivered all its required products" at bounding box center [388, 218] width 0 height 13
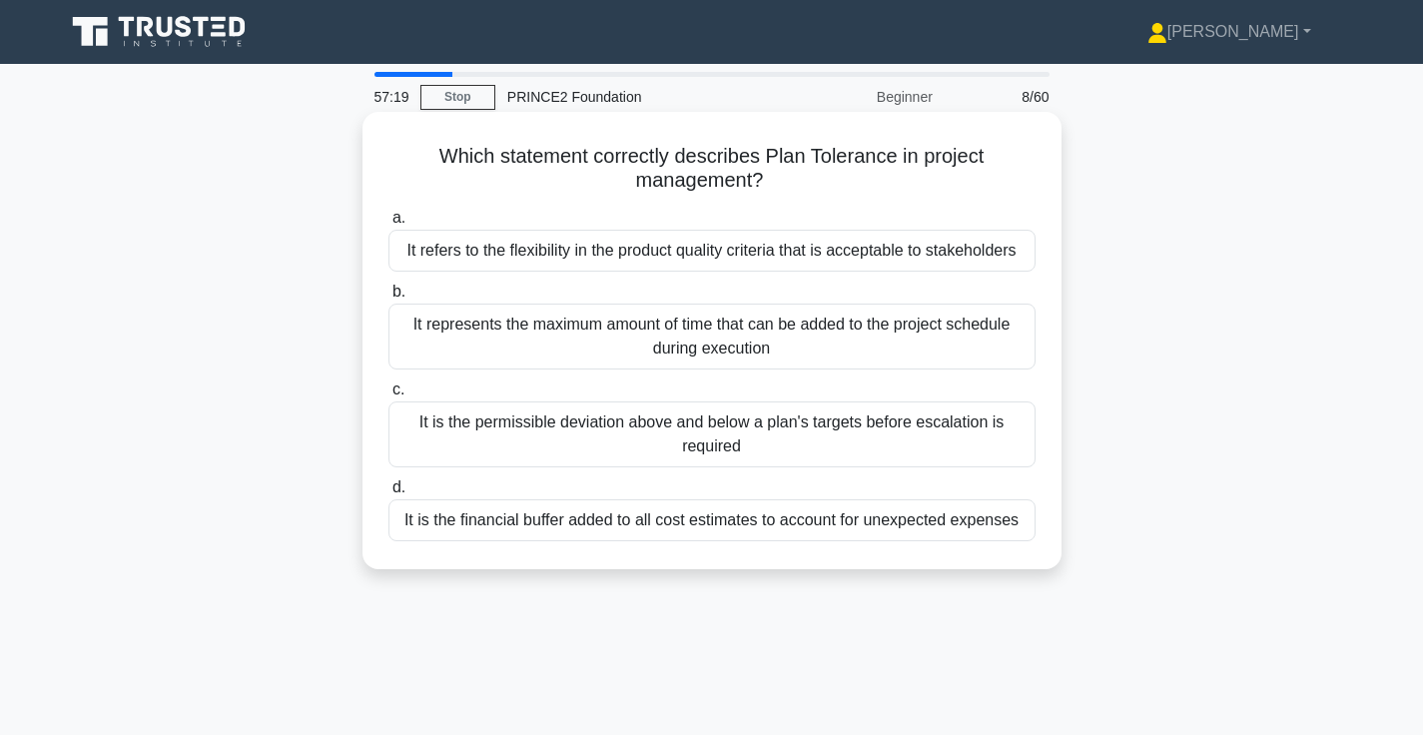
click at [749, 433] on div "It is the permissible deviation above and below a plan's targets before escalat…" at bounding box center [711, 434] width 647 height 66
click at [388, 396] on input "c. It is the permissible deviation above and below a plan's targets before esca…" at bounding box center [388, 389] width 0 height 13
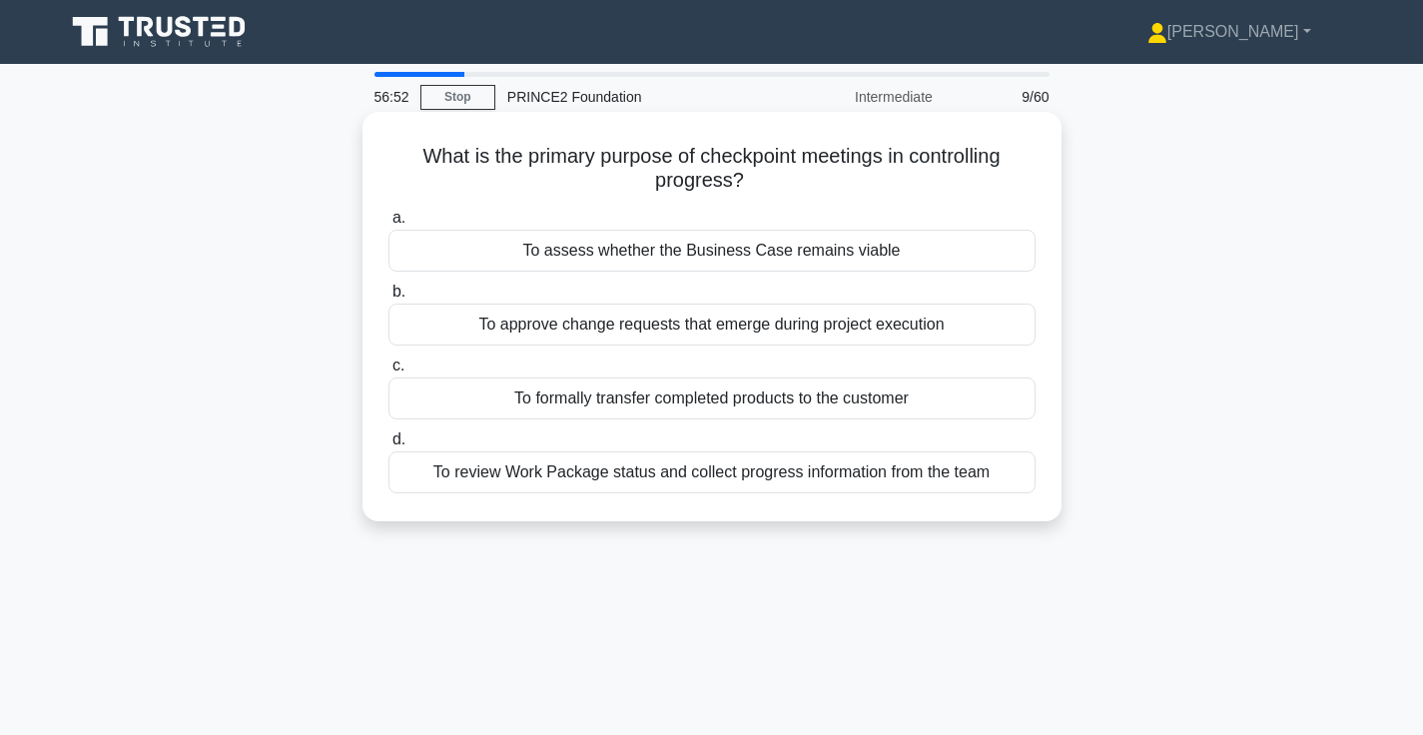
click at [751, 484] on div "To review Work Package status and collect progress information from the team" at bounding box center [711, 472] width 647 height 42
click at [388, 446] on input "d. To review Work Package status and collect progress information from the team" at bounding box center [388, 439] width 0 height 13
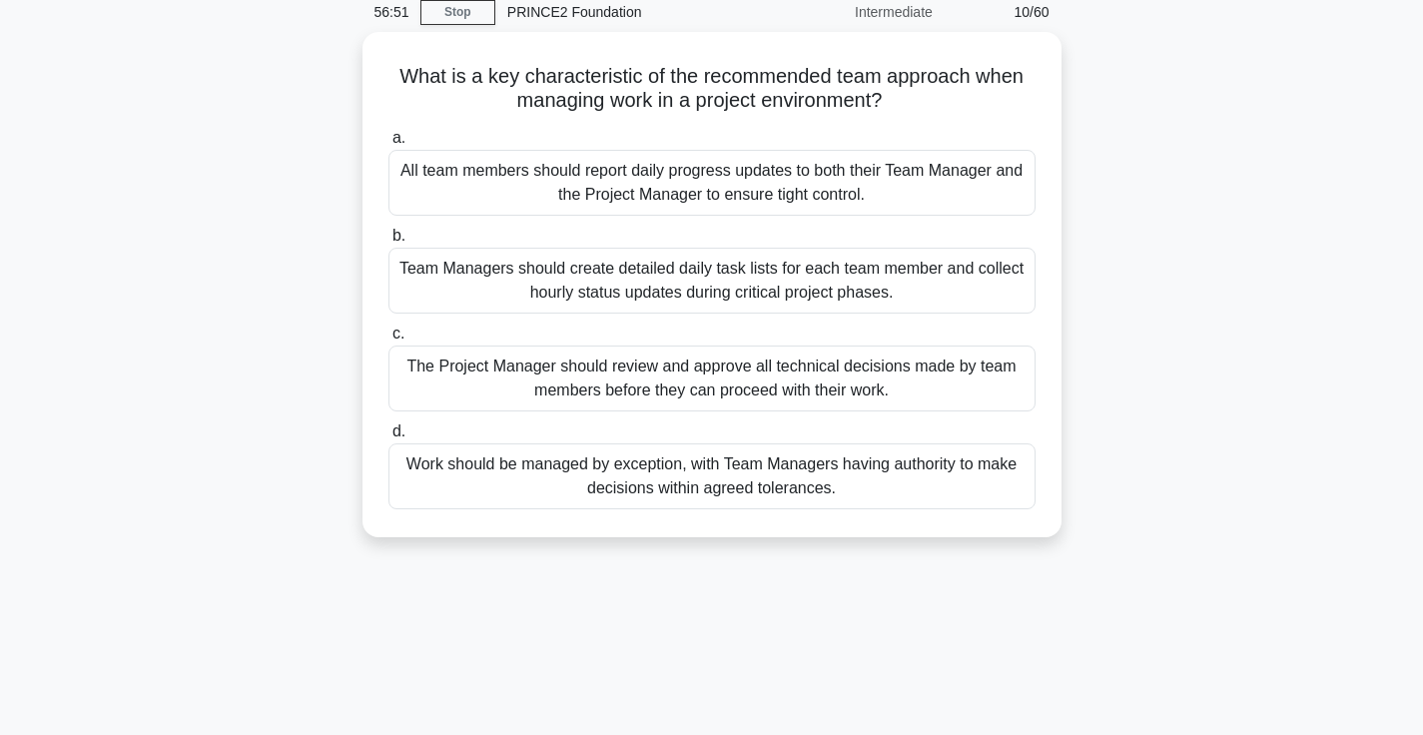
scroll to position [86, 0]
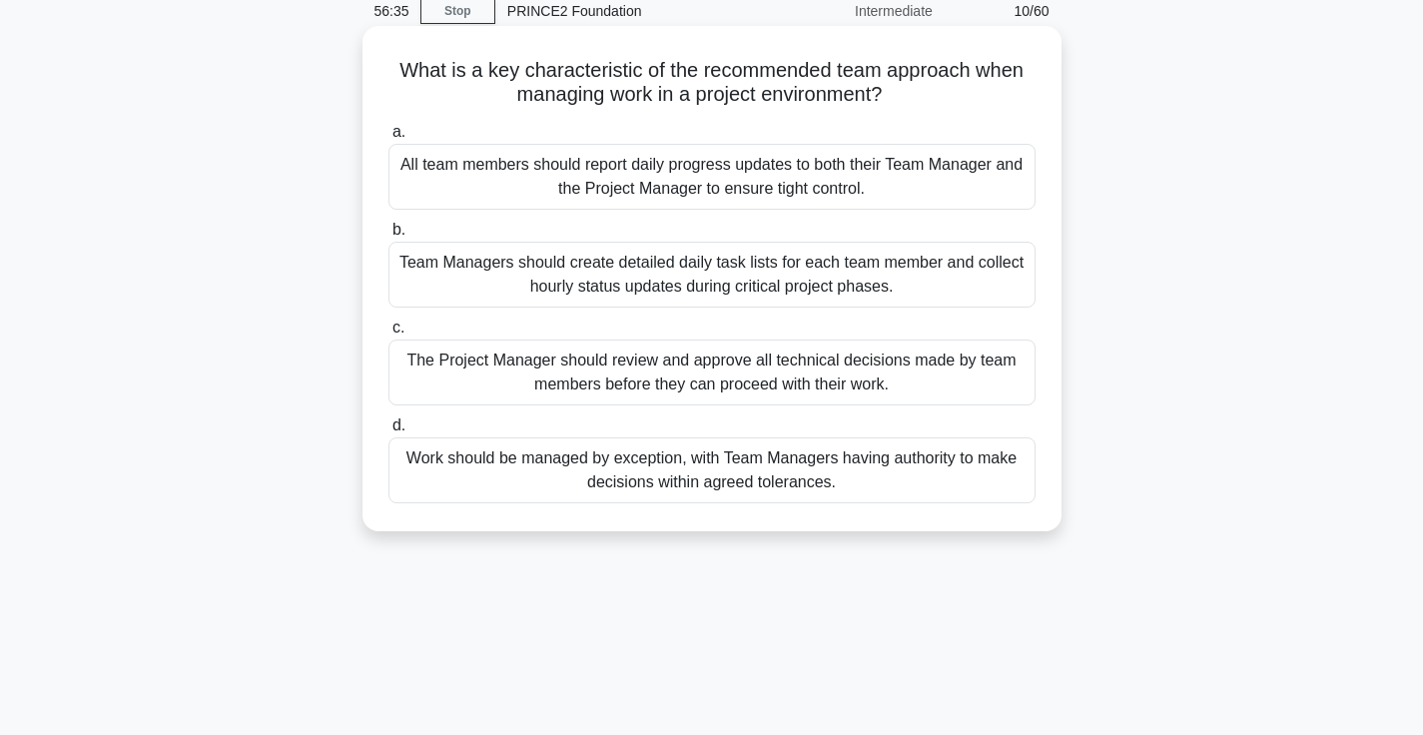
click at [935, 480] on div "Work should be managed by exception, with Team Managers having authority to mak…" at bounding box center [711, 470] width 647 height 66
click at [388, 432] on input "d. Work should be managed by exception, with Team Managers having authority to …" at bounding box center [388, 425] width 0 height 13
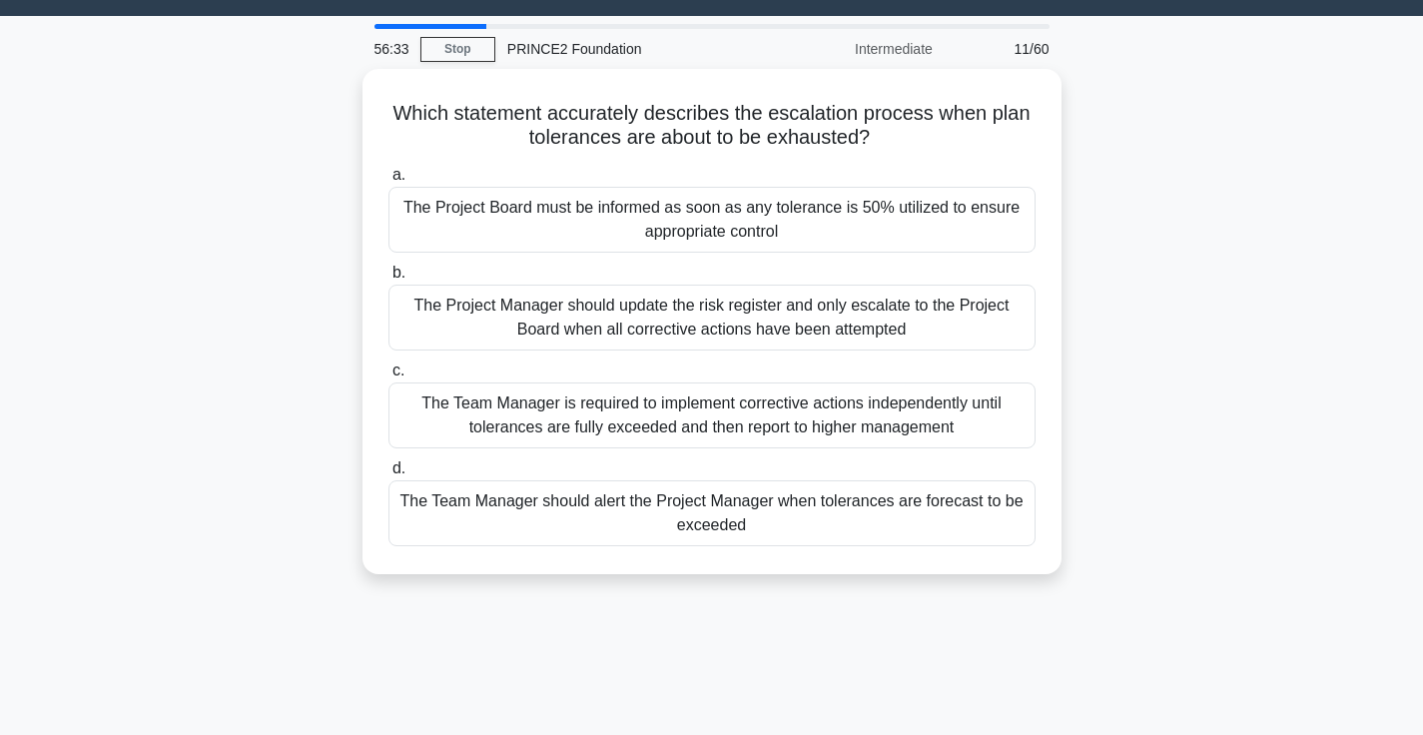
scroll to position [49, 0]
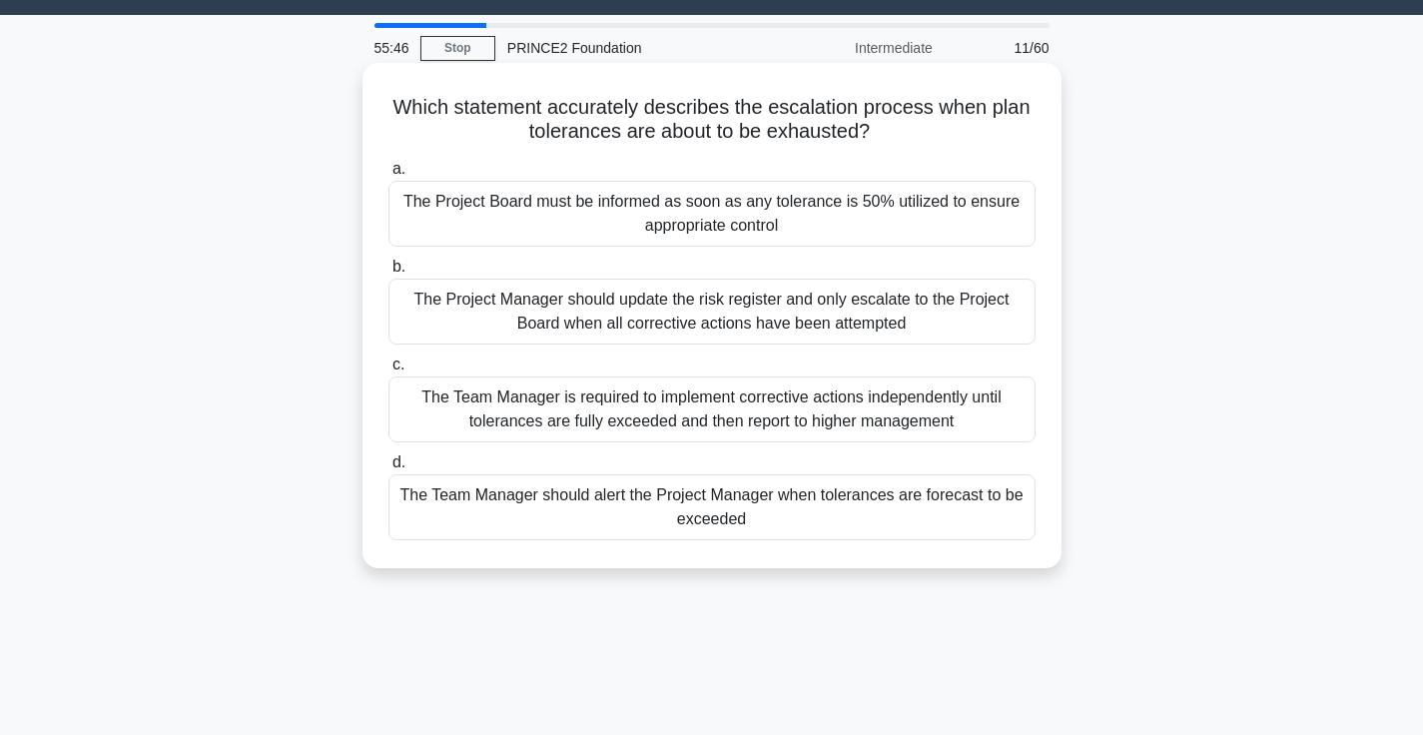
click at [738, 520] on div "The Team Manager should alert the Project Manager when tolerances are forecast …" at bounding box center [711, 507] width 647 height 66
click at [388, 469] on input "d. The Team Manager should alert the Project Manager when tolerances are foreca…" at bounding box center [388, 462] width 0 height 13
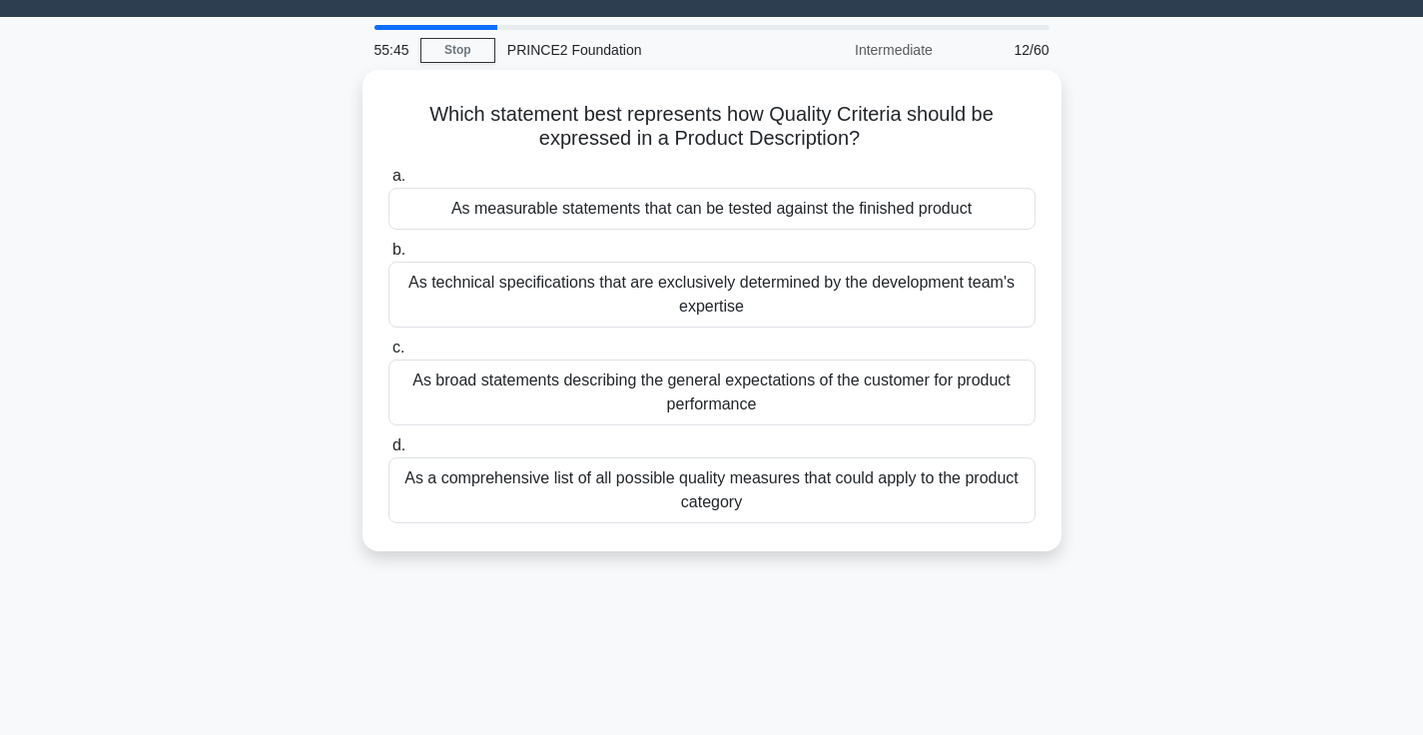
scroll to position [53, 0]
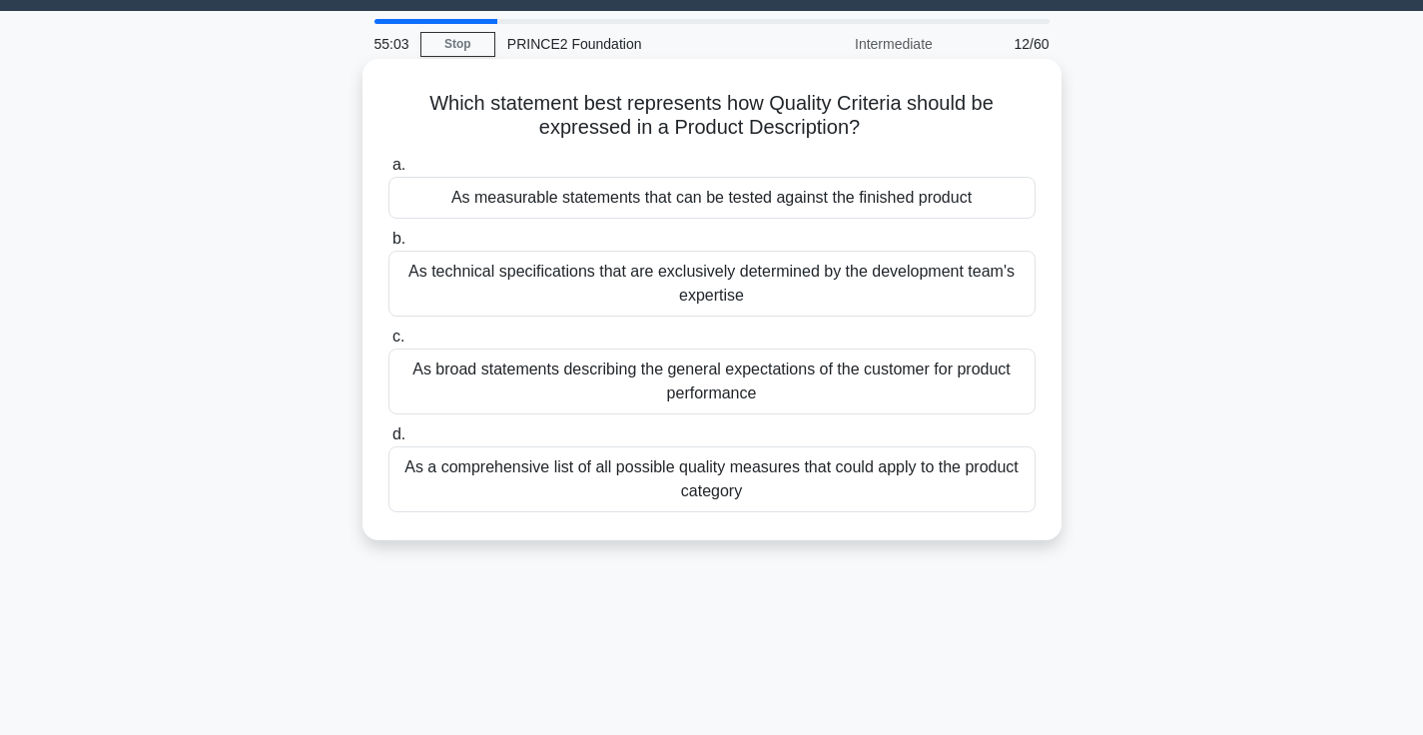
click at [897, 206] on div "As measurable statements that can be tested against the finished product" at bounding box center [711, 198] width 647 height 42
click at [388, 172] on input "a. As measurable statements that can be tested against the finished product" at bounding box center [388, 165] width 0 height 13
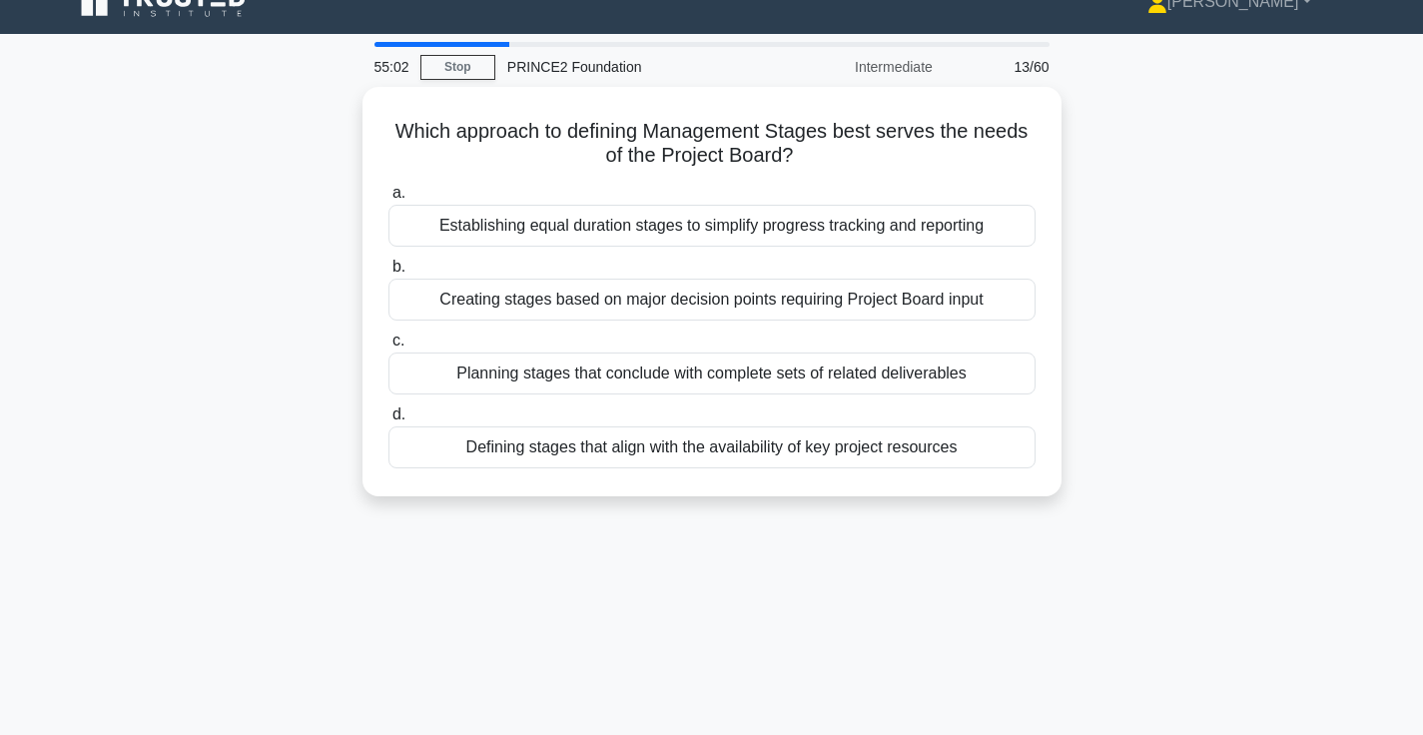
scroll to position [34, 0]
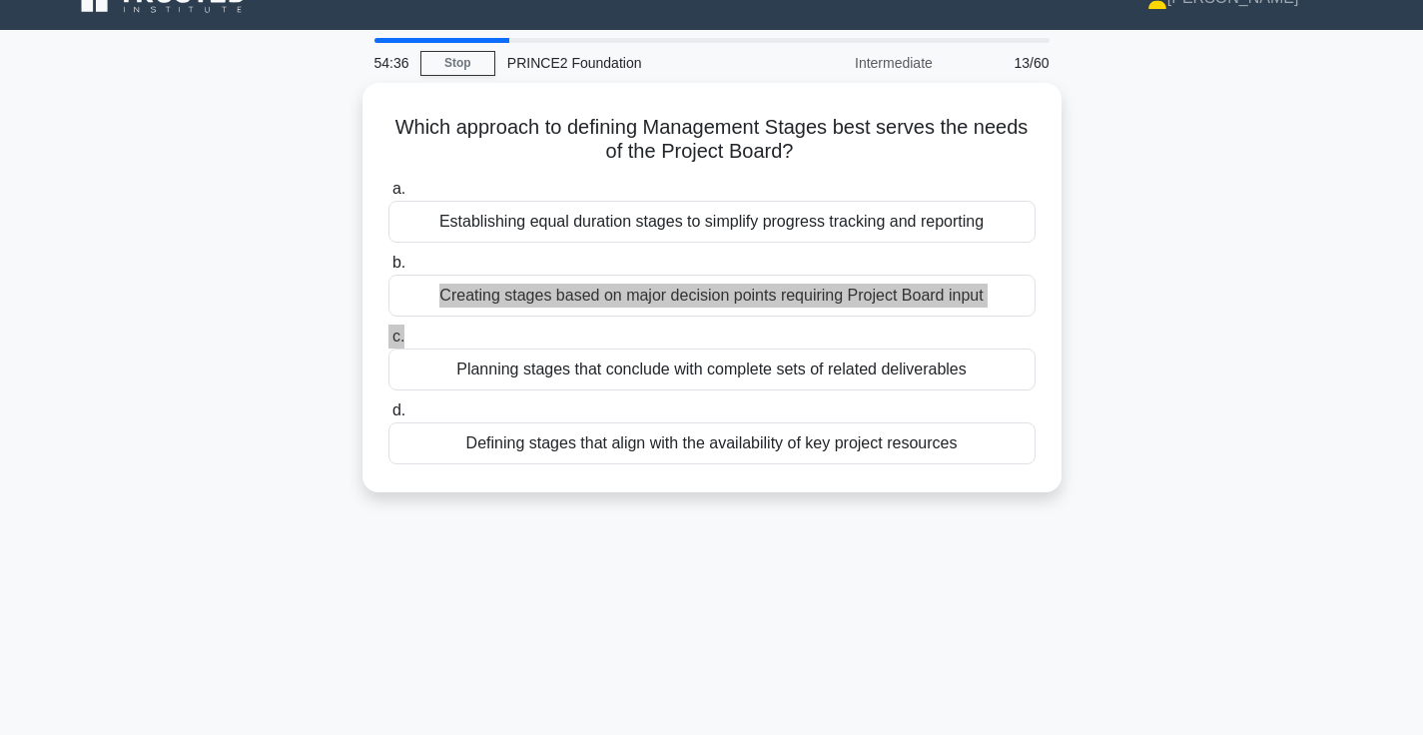
drag, startPoint x: 895, startPoint y: 261, endPoint x: 1109, endPoint y: 345, distance: 230.9
click at [1109, 345] on div "Which approach to defining Management Stages best serves the needs of the Proje…" at bounding box center [712, 299] width 1318 height 433
click at [1177, 334] on div "Which approach to defining Management Stages best serves the needs of the Proje…" at bounding box center [712, 299] width 1318 height 433
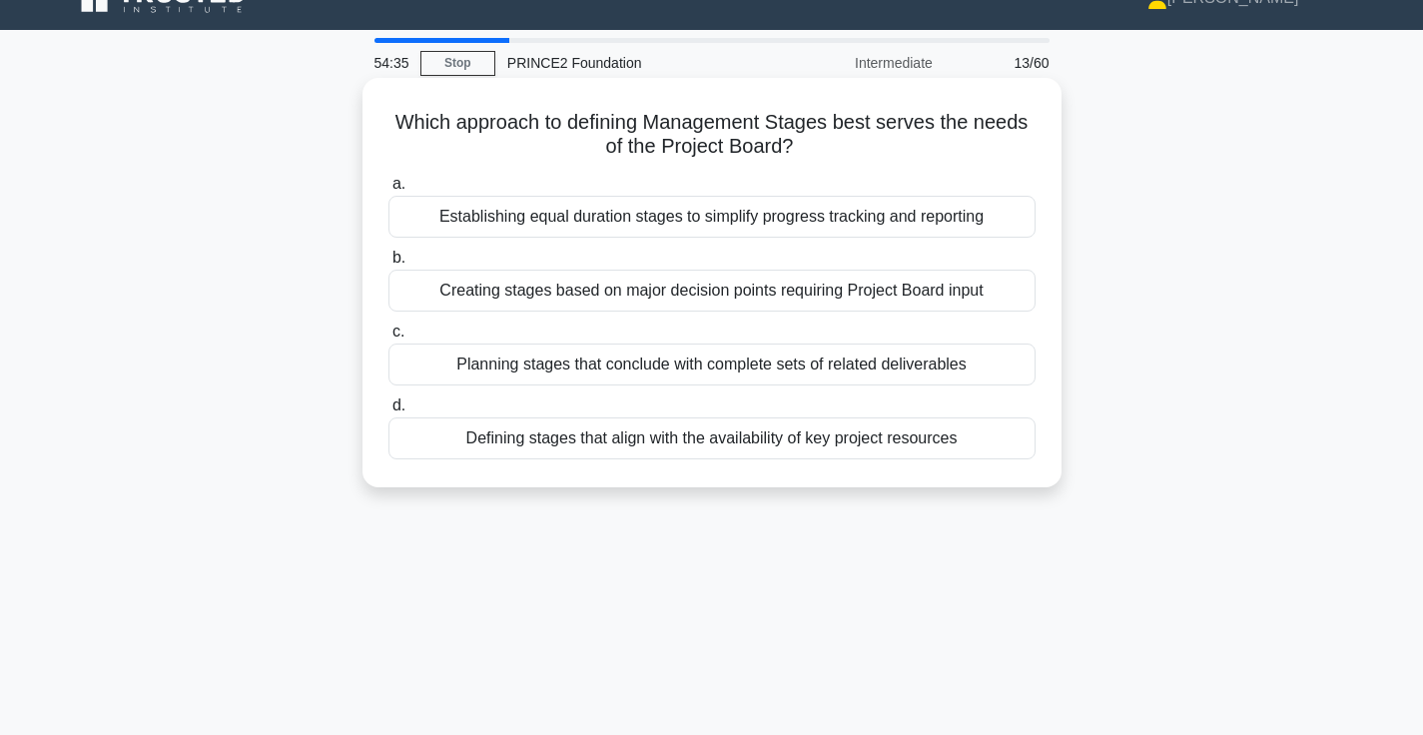
click at [890, 292] on div "Creating stages based on major decision points requiring Project Board input" at bounding box center [711, 291] width 647 height 42
click at [388, 265] on input "b. Creating stages based on major decision points requiring Project Board input" at bounding box center [388, 258] width 0 height 13
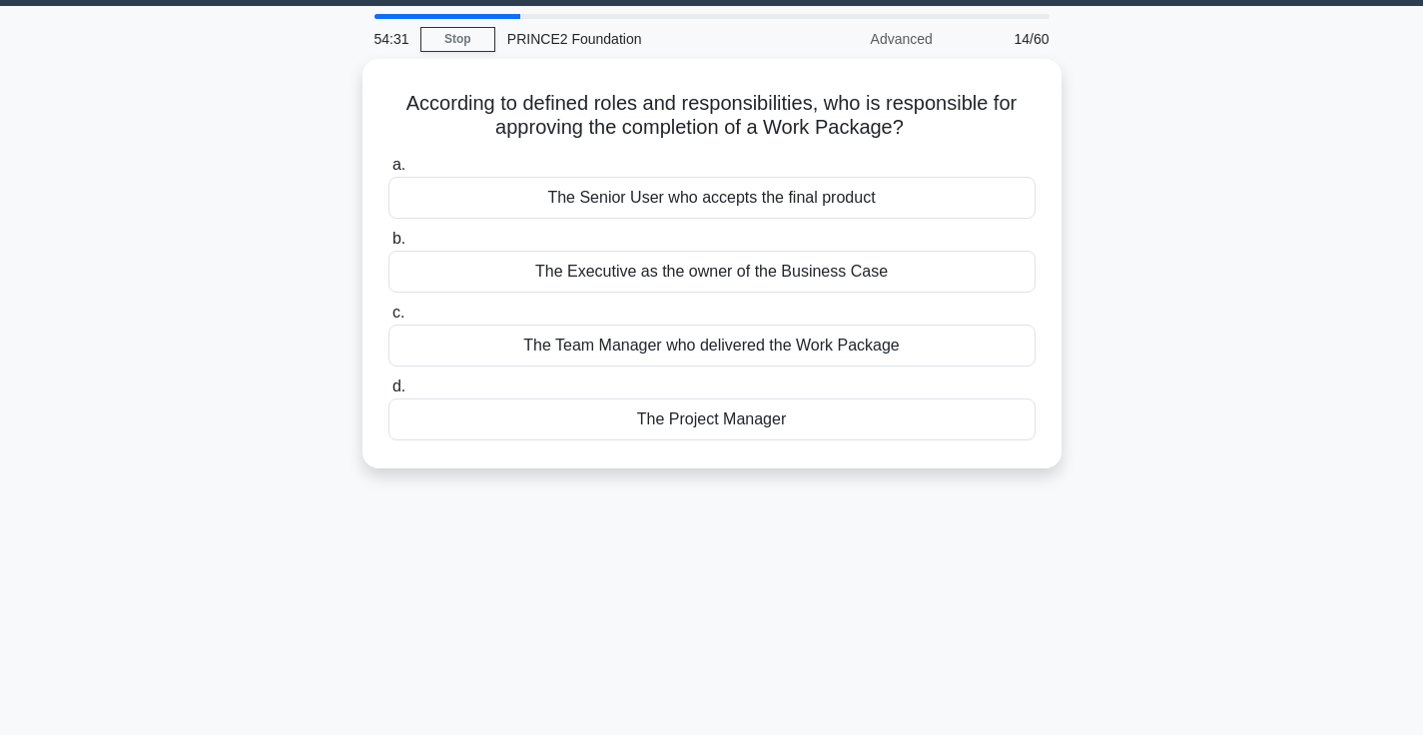
scroll to position [56, 0]
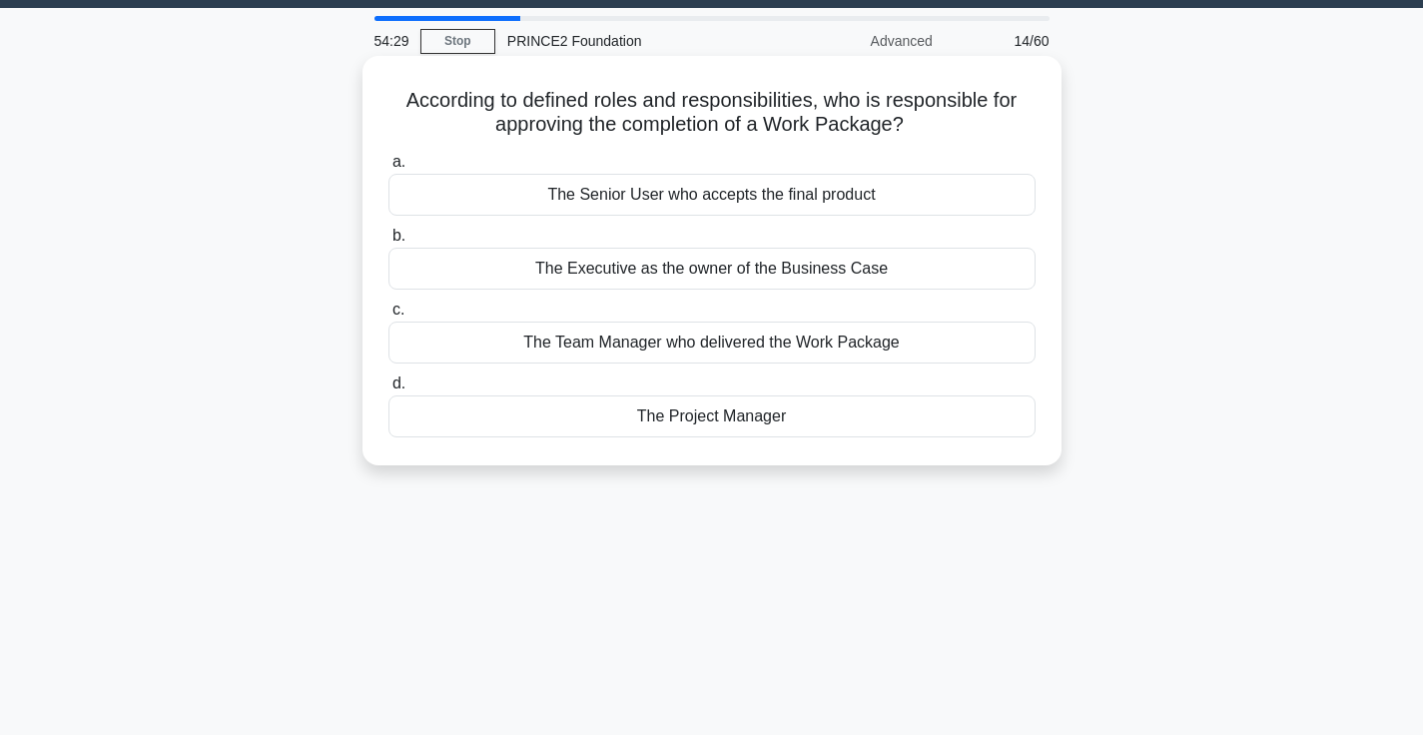
click at [811, 414] on div "The Project Manager" at bounding box center [711, 416] width 647 height 42
click at [388, 390] on input "d. The Project Manager" at bounding box center [388, 383] width 0 height 13
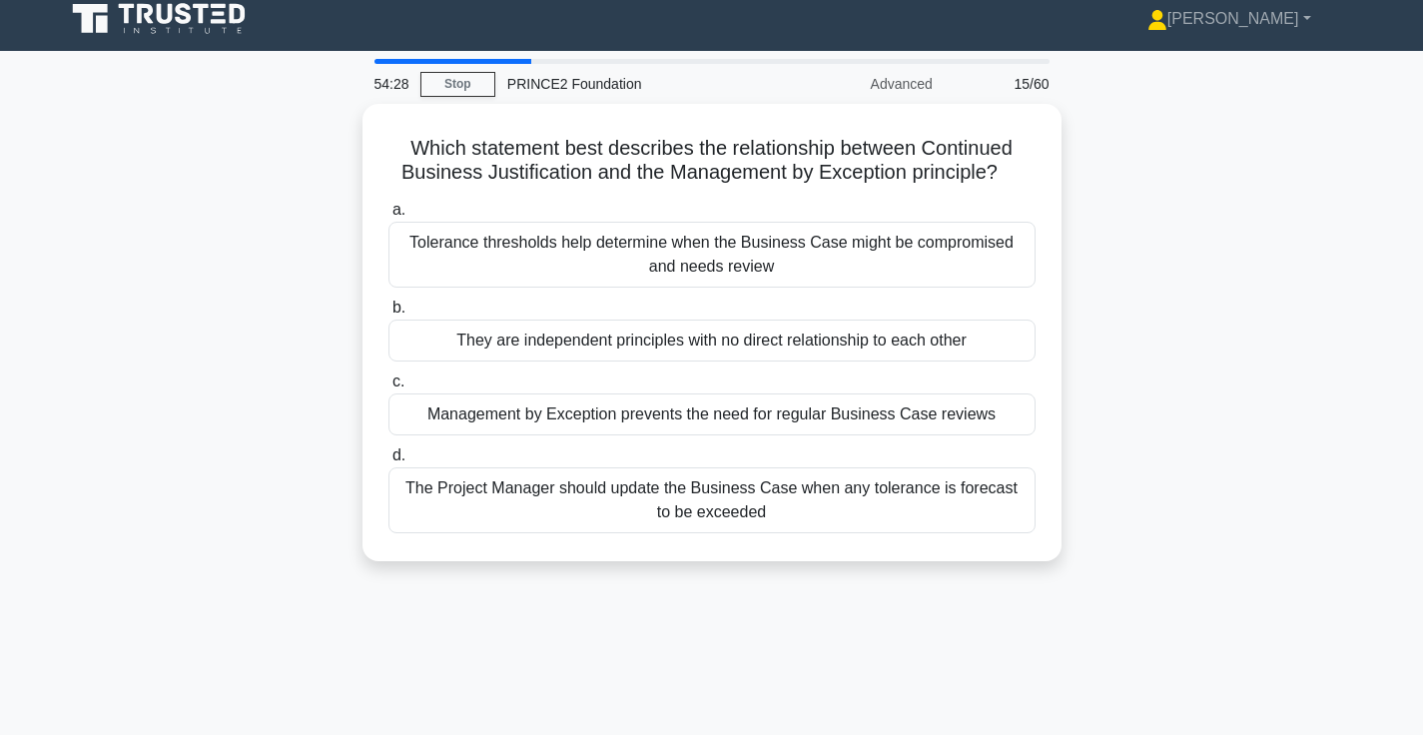
scroll to position [0, 0]
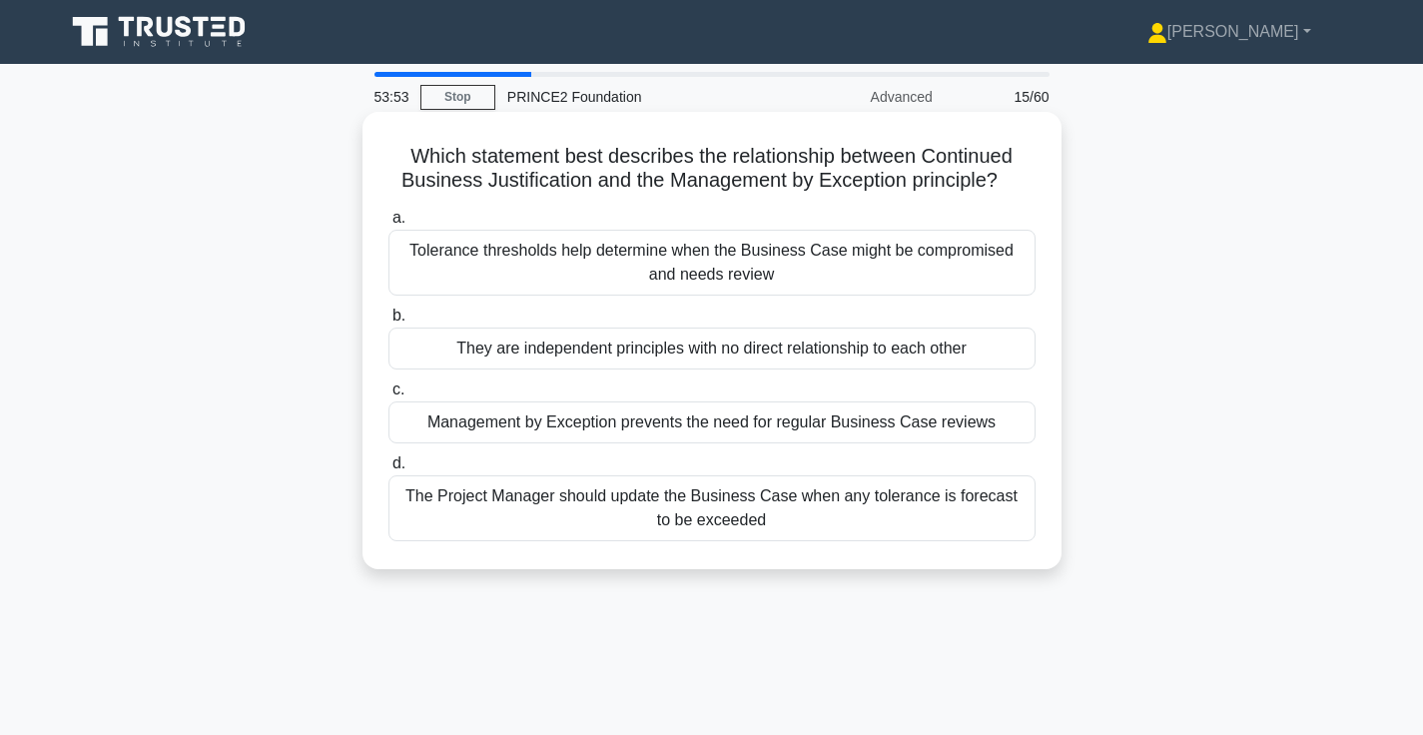
click at [761, 257] on div "Tolerance thresholds help determine when the Business Case might be compromised…" at bounding box center [711, 263] width 647 height 66
click at [388, 225] on input "a. Tolerance thresholds help determine when the Business Case might be compromi…" at bounding box center [388, 218] width 0 height 13
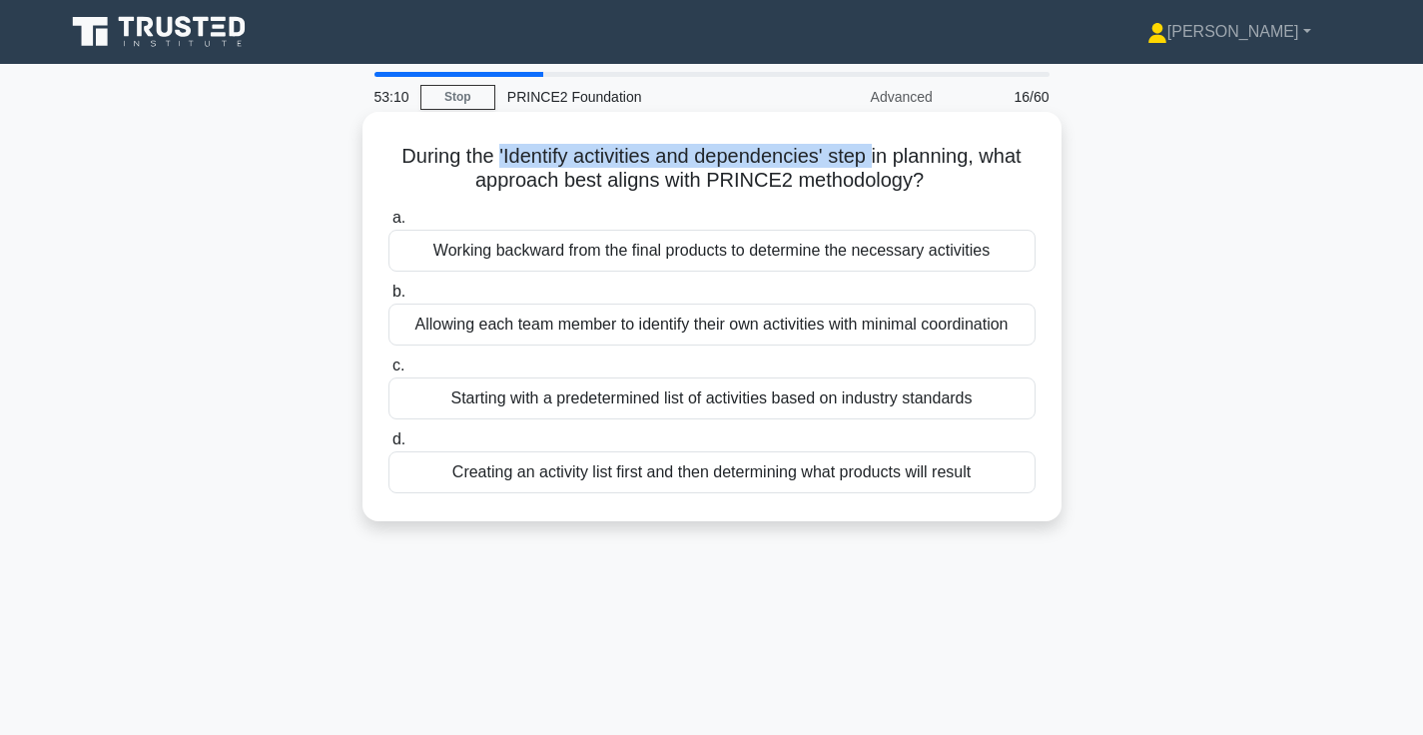
drag, startPoint x: 496, startPoint y: 153, endPoint x: 872, endPoint y: 160, distance: 375.5
click at [872, 160] on h5 "During the 'Identify activities and dependencies' step in planning, what approa…" at bounding box center [711, 169] width 651 height 50
copy h5 "'Identify activities and dependencies' step"
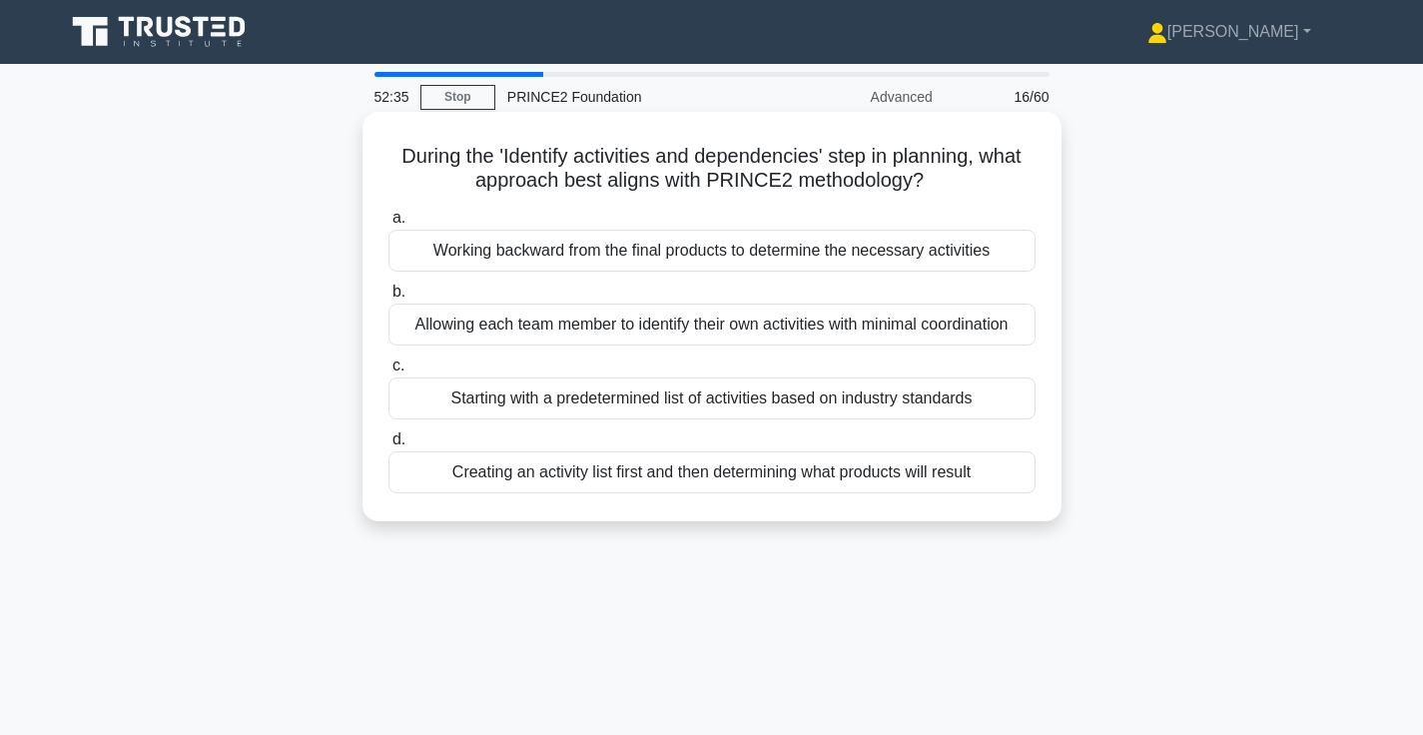
click at [821, 243] on div "Working backward from the final products to determine the necessary activities" at bounding box center [711, 251] width 647 height 42
click at [388, 225] on input "a. Working backward from the final products to determine the necessary activiti…" at bounding box center [388, 218] width 0 height 13
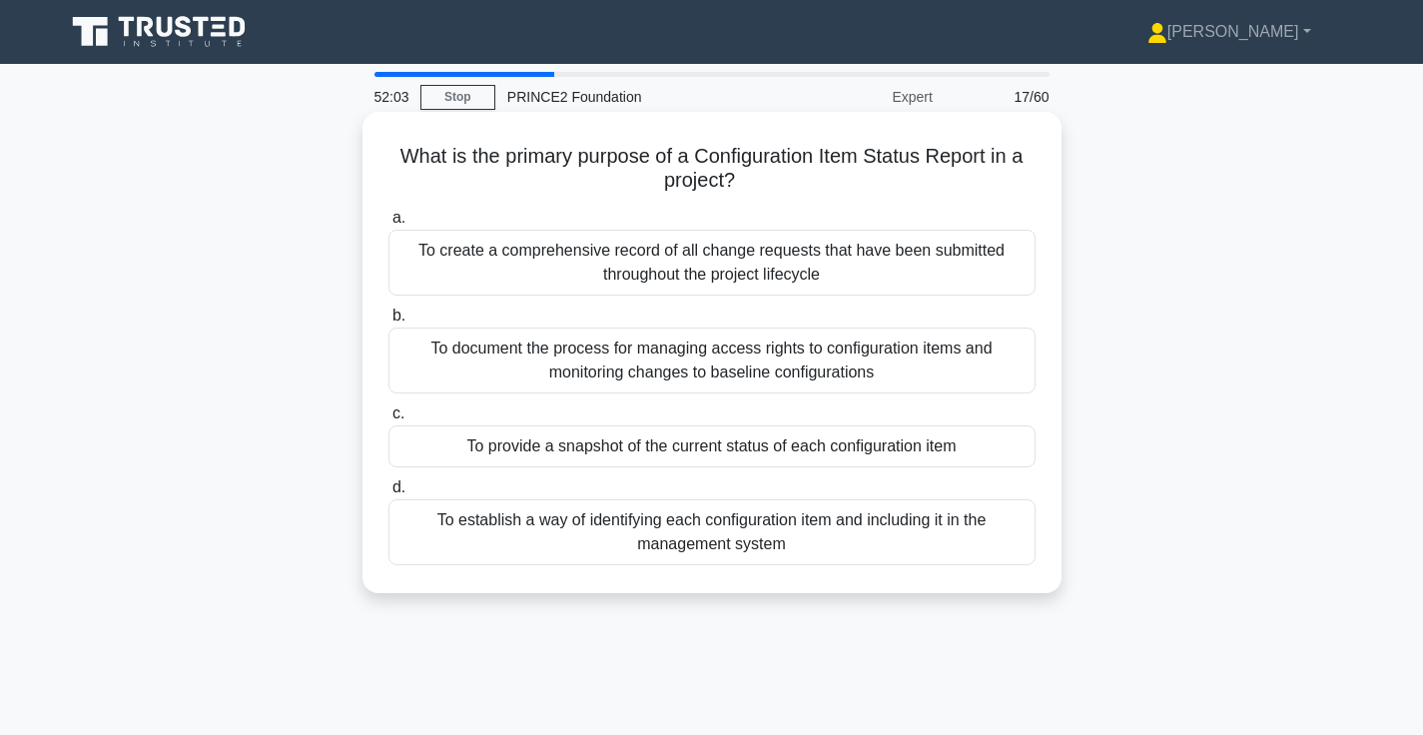
click at [741, 443] on div "To provide a snapshot of the current status of each configuration item" at bounding box center [711, 446] width 647 height 42
click at [388, 420] on input "c. To provide a snapshot of the current status of each configuration item" at bounding box center [388, 413] width 0 height 13
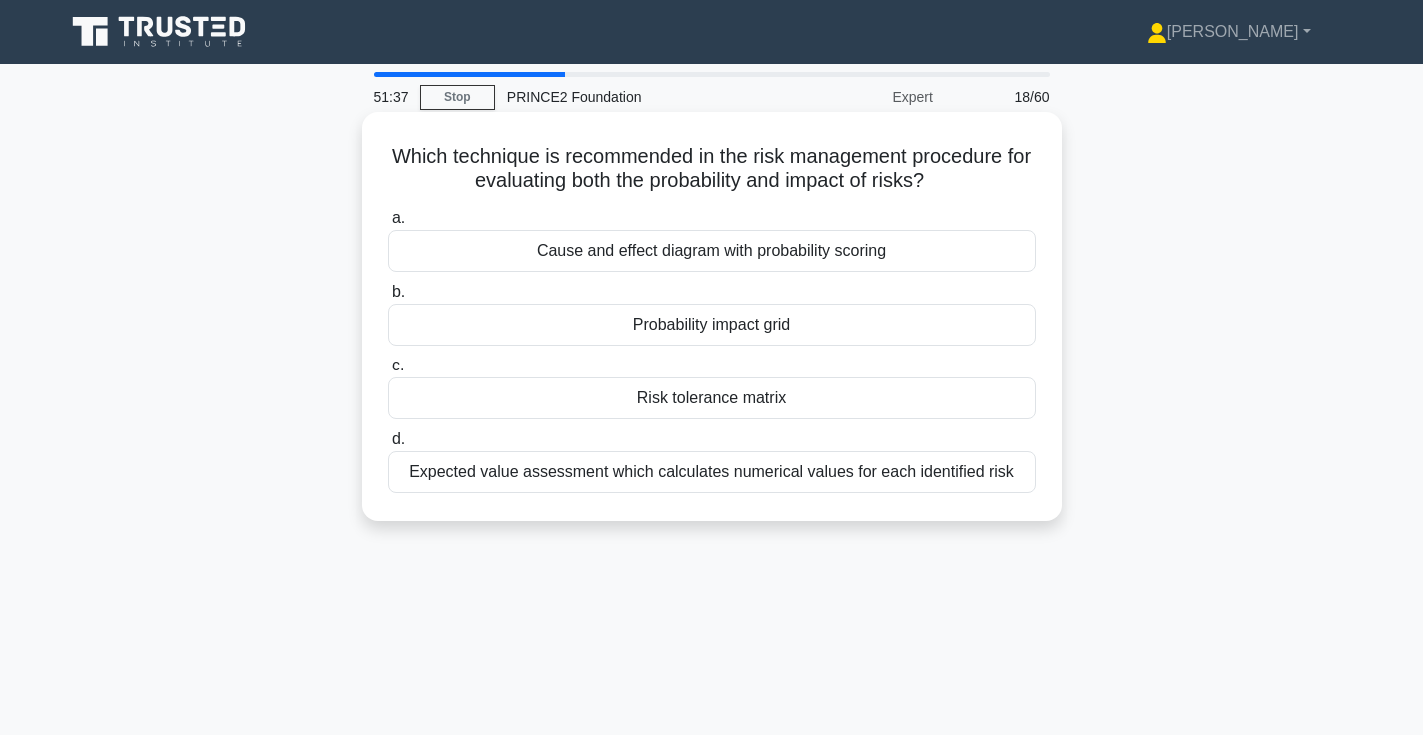
click at [733, 254] on div "Cause and effect diagram with probability scoring" at bounding box center [711, 251] width 647 height 42
click at [388, 225] on input "a. Cause and effect diagram with probability scoring" at bounding box center [388, 218] width 0 height 13
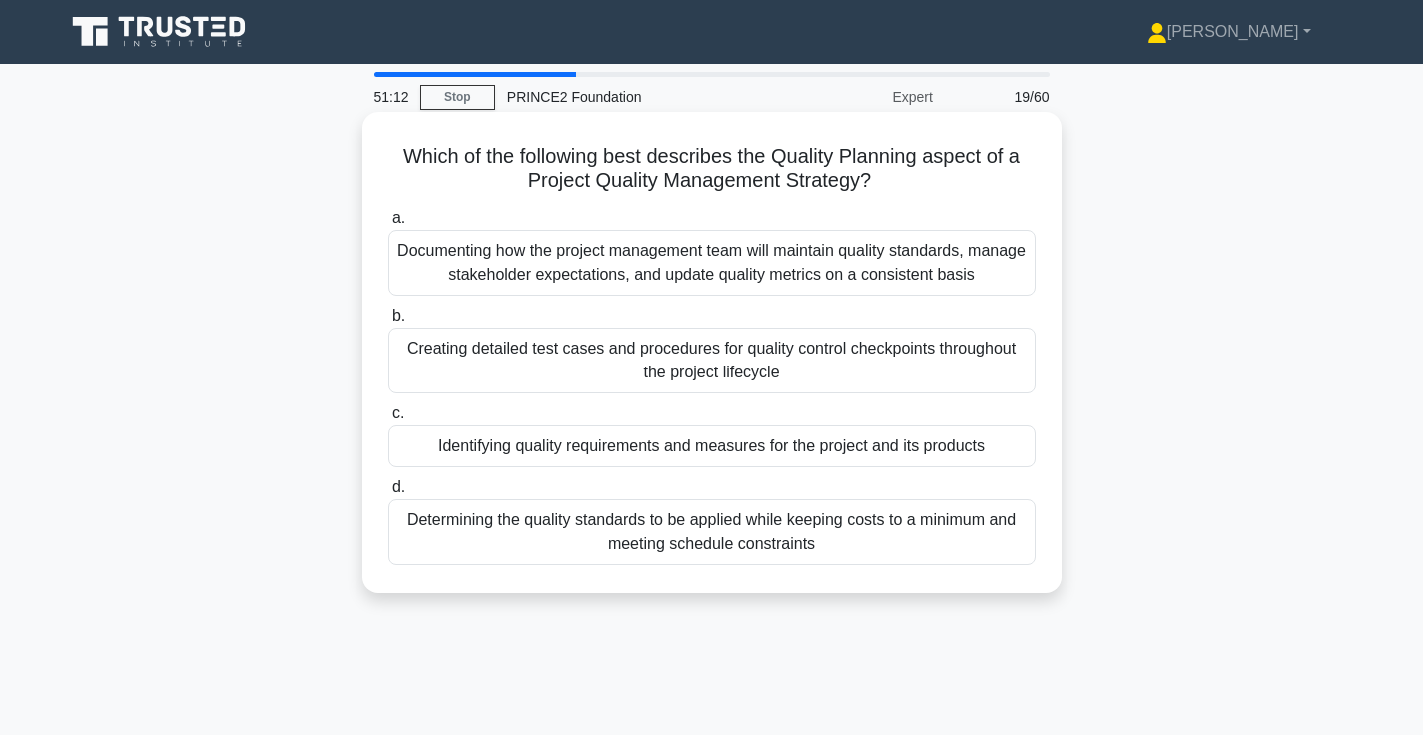
click at [730, 449] on div "Identifying quality requirements and measures for the project and its products" at bounding box center [711, 446] width 647 height 42
click at [388, 420] on input "c. Identifying quality requirements and measures for the project and its produc…" at bounding box center [388, 413] width 0 height 13
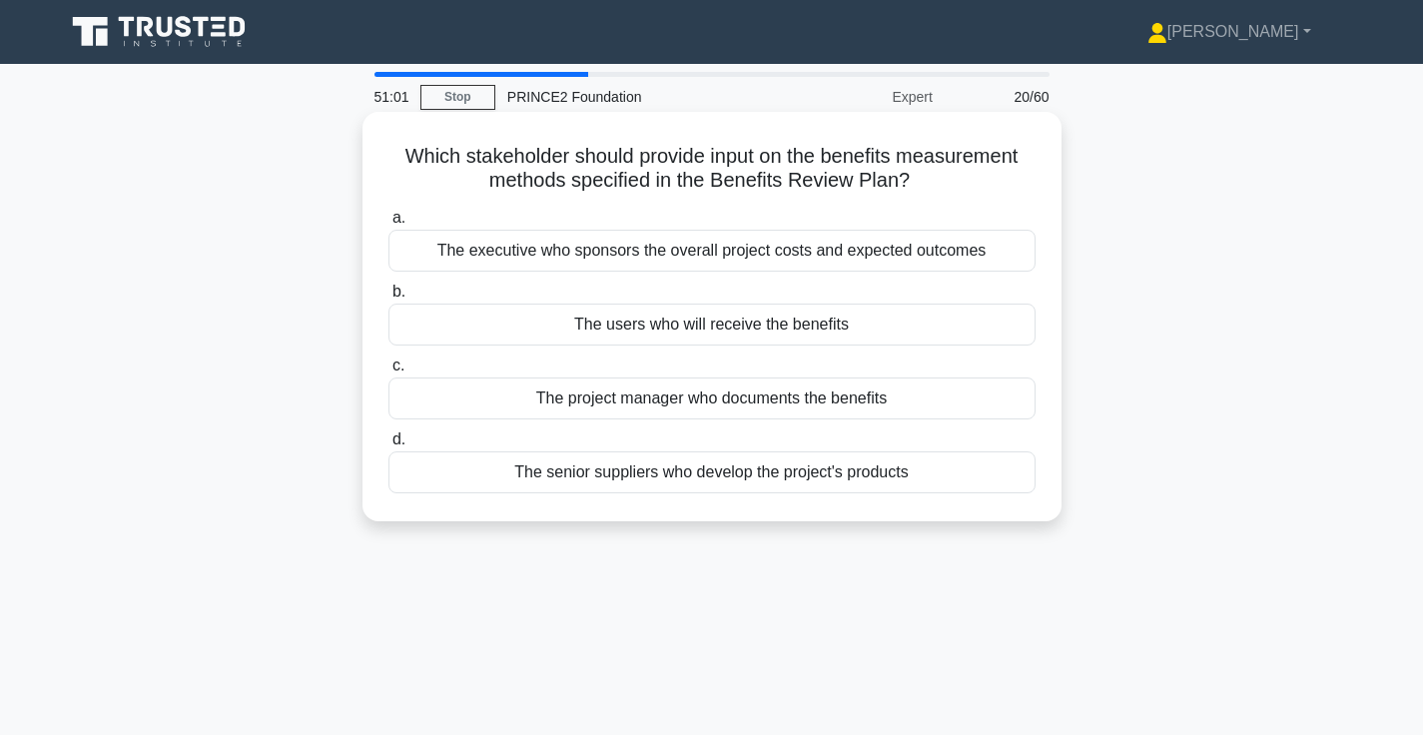
click at [798, 268] on div "The executive who sponsors the overall project costs and expected outcomes" at bounding box center [711, 251] width 647 height 42
click at [388, 225] on input "a. The executive who sponsors the overall project costs and expected outcomes" at bounding box center [388, 218] width 0 height 13
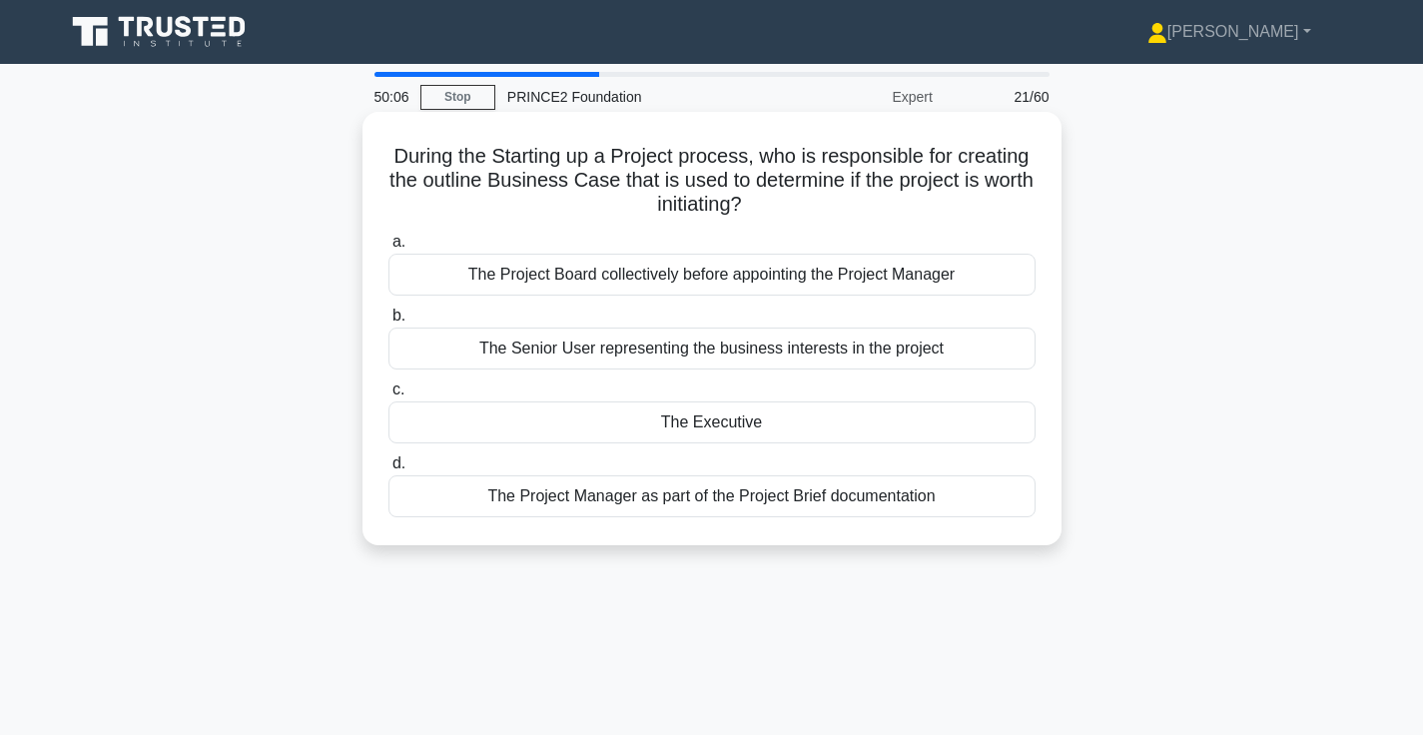
click at [738, 427] on div "The Executive" at bounding box center [711, 422] width 647 height 42
click at [388, 396] on input "c. The Executive" at bounding box center [388, 389] width 0 height 13
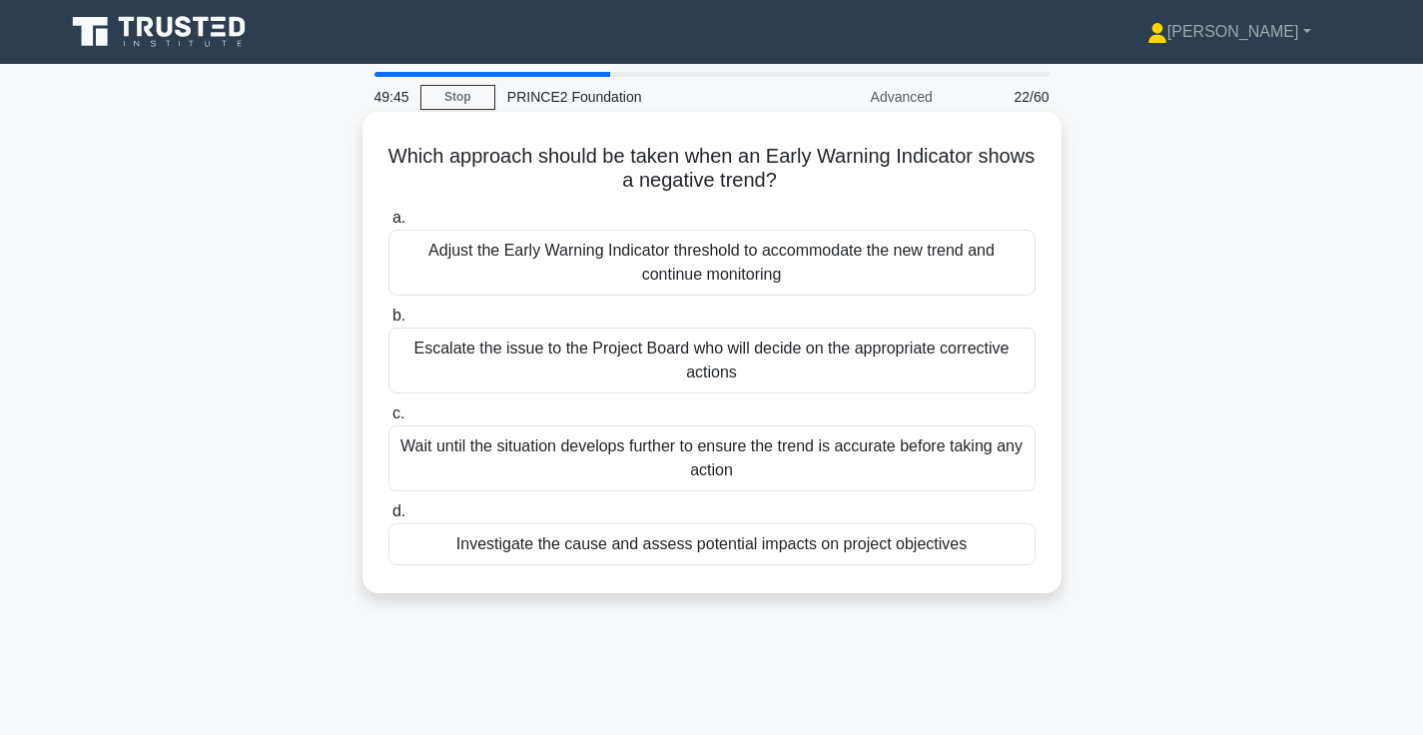
click at [894, 356] on div "Escalate the issue to the Project Board who will decide on the appropriate corr…" at bounding box center [711, 361] width 647 height 66
click at [388, 323] on input "b. Escalate the issue to the Project Board who will decide on the appropriate c…" at bounding box center [388, 316] width 0 height 13
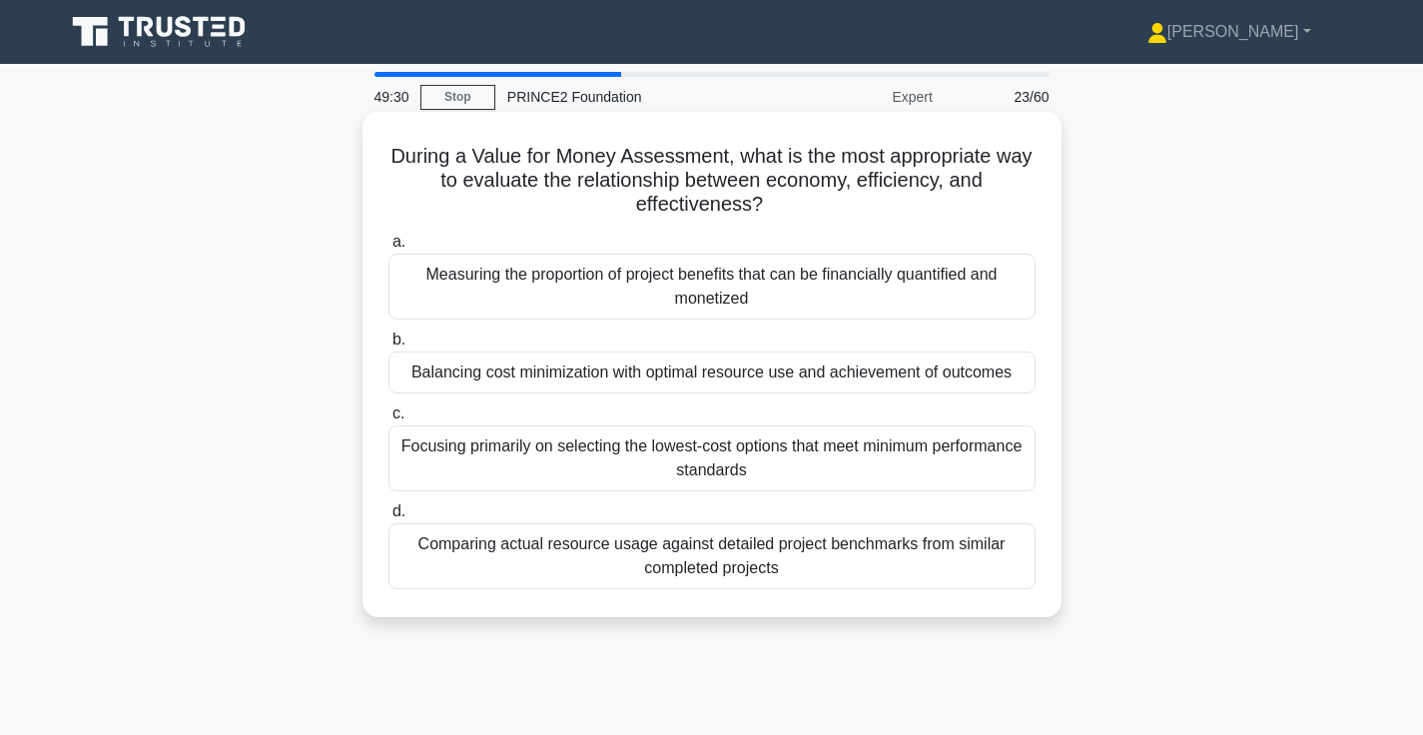
click at [755, 381] on div "Balancing cost minimization with optimal resource use and achievement of outcom…" at bounding box center [711, 372] width 647 height 42
click at [388, 346] on input "b. Balancing cost minimization with optimal resource use and achievement of out…" at bounding box center [388, 340] width 0 height 13
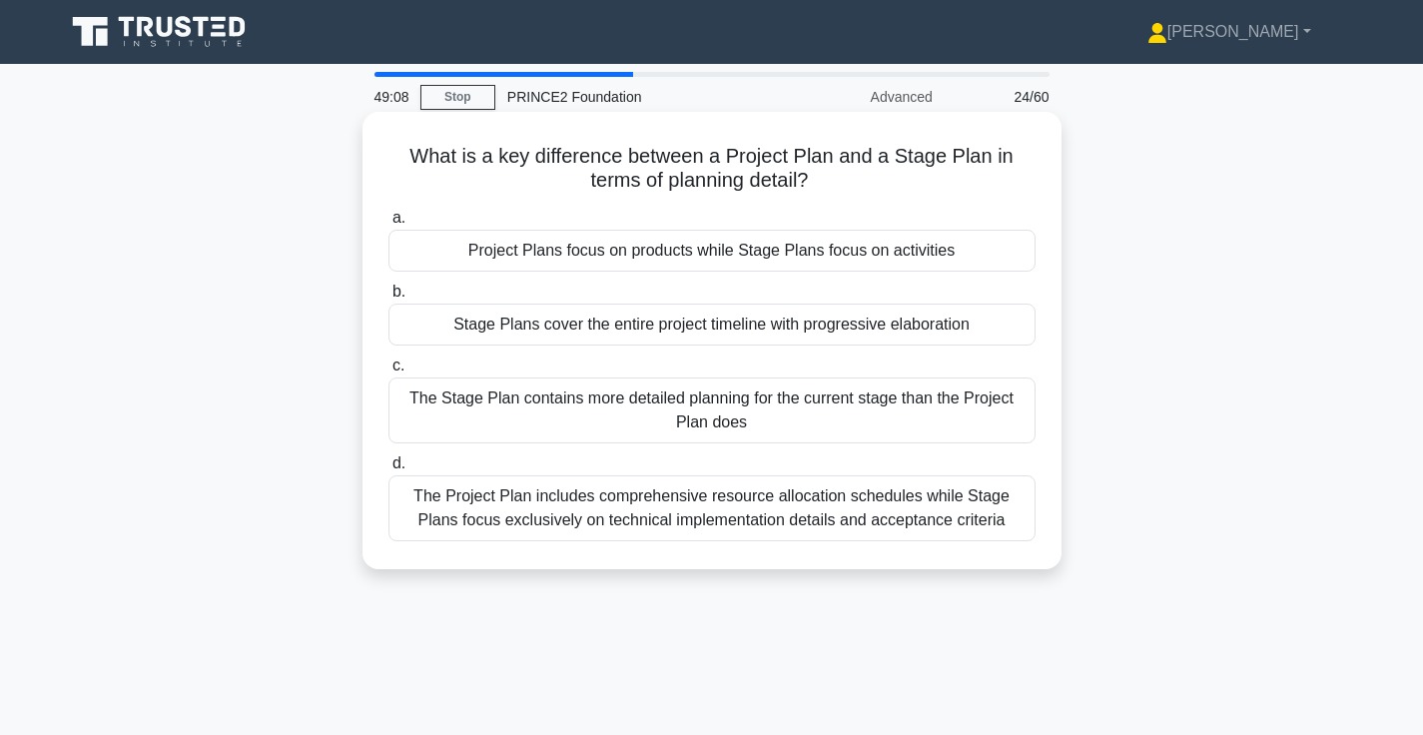
click at [779, 408] on div "The Stage Plan contains more detailed planning for the current stage than the P…" at bounding box center [711, 410] width 647 height 66
click at [388, 372] on input "c. The Stage Plan contains more detailed planning for the current stage than th…" at bounding box center [388, 365] width 0 height 13
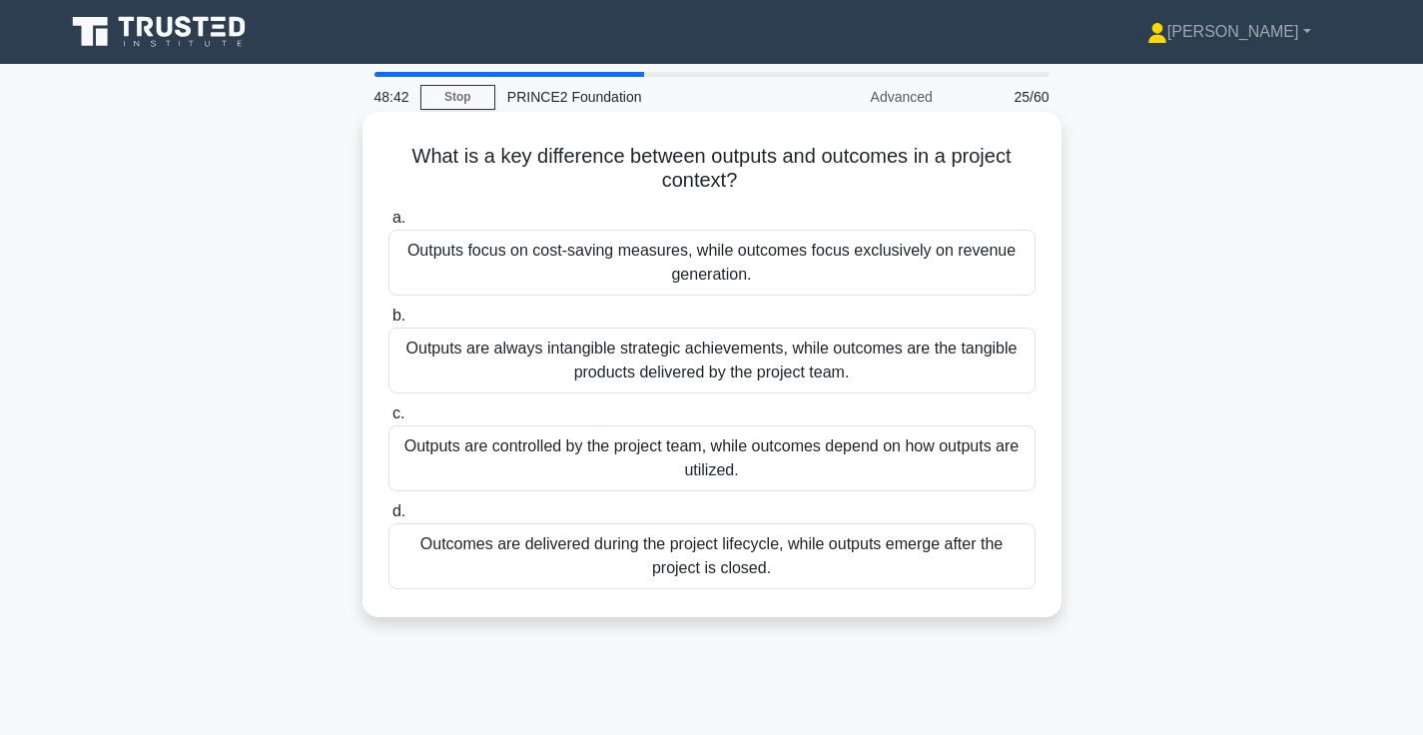
click at [683, 484] on div "Outputs are controlled by the project team, while outcomes depend on how output…" at bounding box center [711, 458] width 647 height 66
click at [388, 420] on input "c. Outputs are controlled by the project team, while outcomes depend on how out…" at bounding box center [388, 413] width 0 height 13
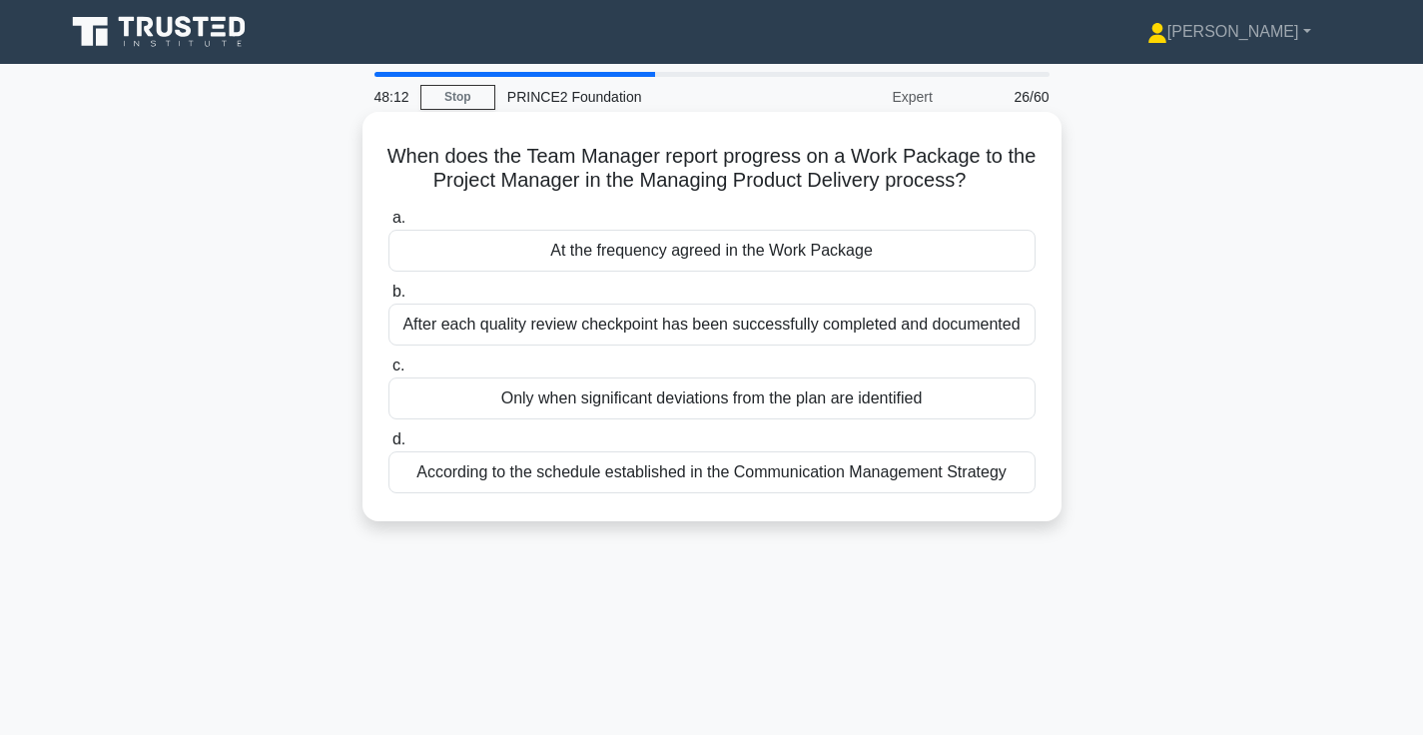
click at [894, 263] on div "At the frequency agreed in the Work Package" at bounding box center [711, 251] width 647 height 42
click at [388, 225] on input "a. At the frequency agreed in the Work Package" at bounding box center [388, 218] width 0 height 13
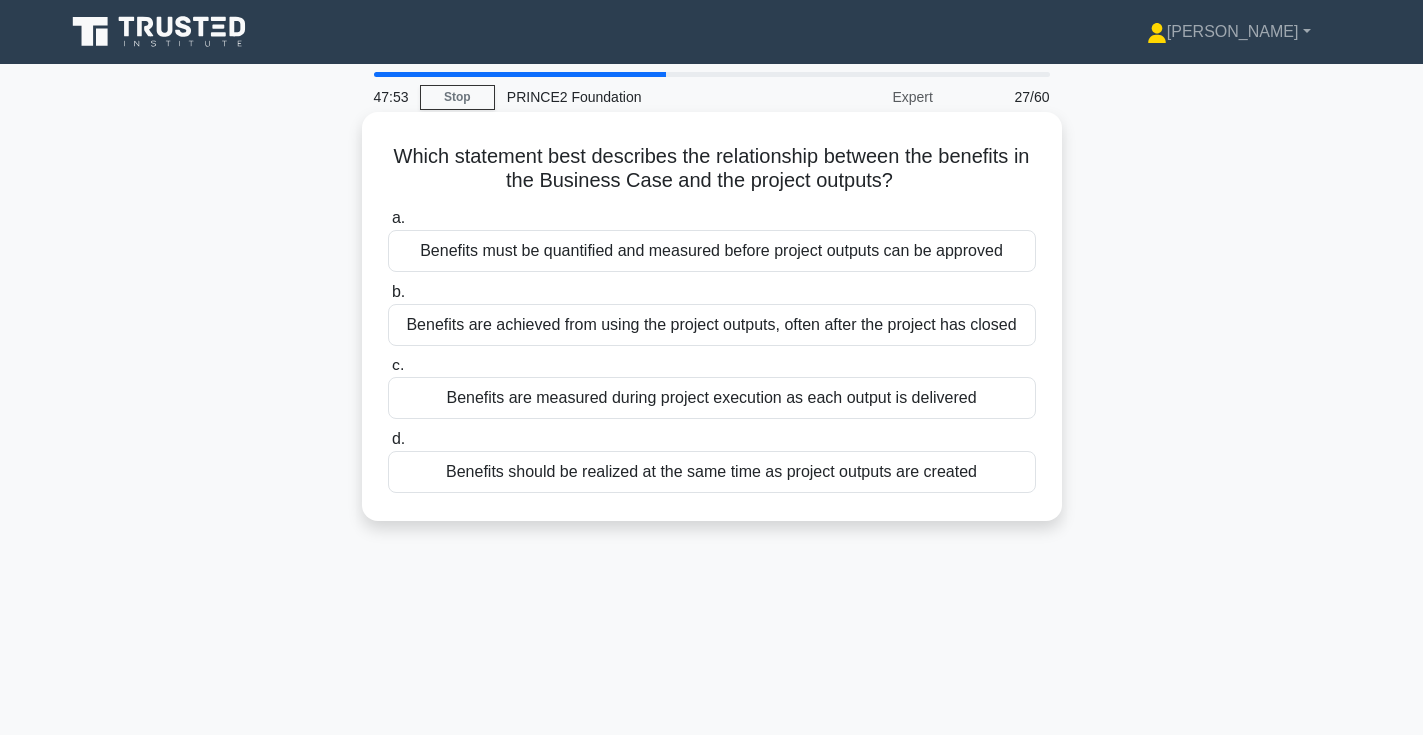
click at [836, 342] on div "Benefits are achieved from using the project outputs, often after the project h…" at bounding box center [711, 325] width 647 height 42
click at [388, 299] on input "b. Benefits are achieved from using the project outputs, often after the projec…" at bounding box center [388, 292] width 0 height 13
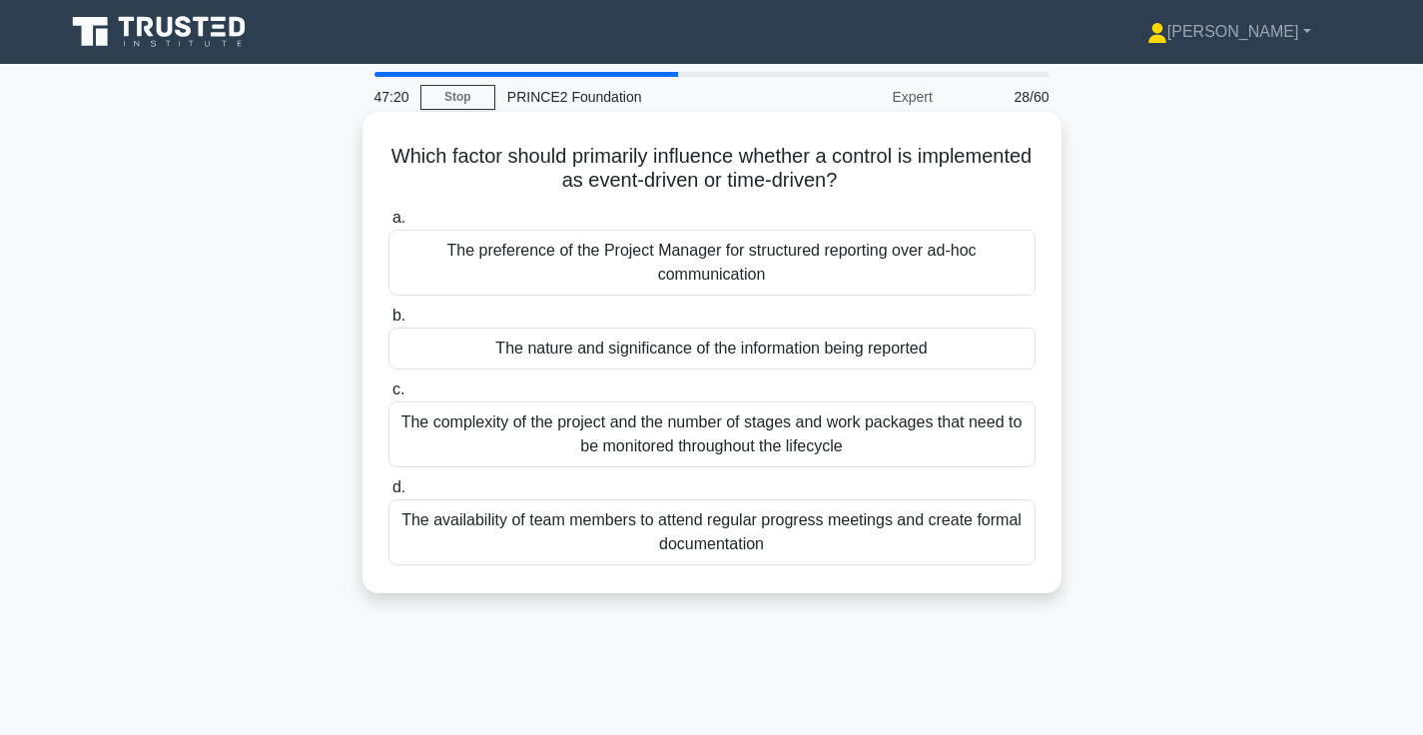
click at [743, 351] on div "The nature and significance of the information being reported" at bounding box center [711, 349] width 647 height 42
click at [388, 323] on input "b. The nature and significance of the information being reported" at bounding box center [388, 316] width 0 height 13
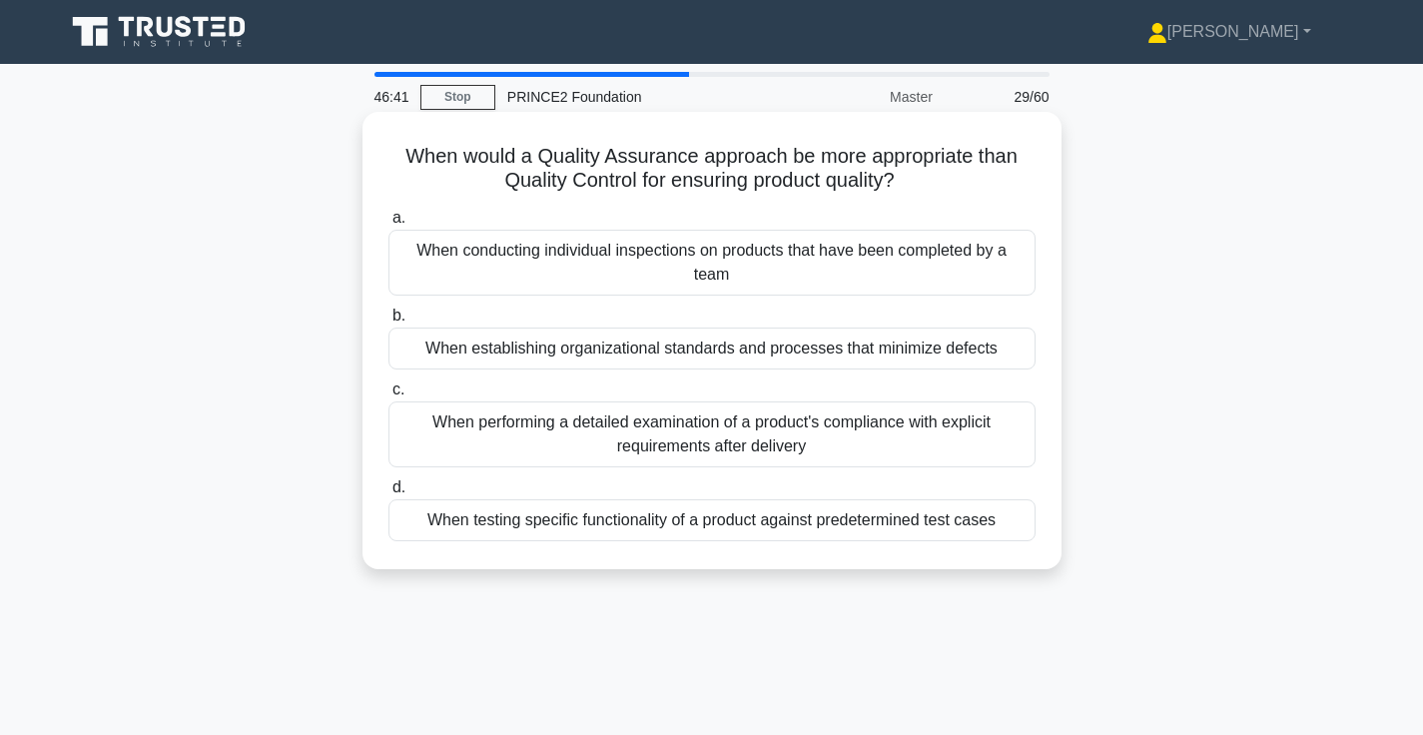
click at [871, 522] on div "When testing specific functionality of a product against predetermined test cas…" at bounding box center [711, 520] width 647 height 42
click at [388, 494] on input "d. When testing specific functionality of a product against predetermined test …" at bounding box center [388, 487] width 0 height 13
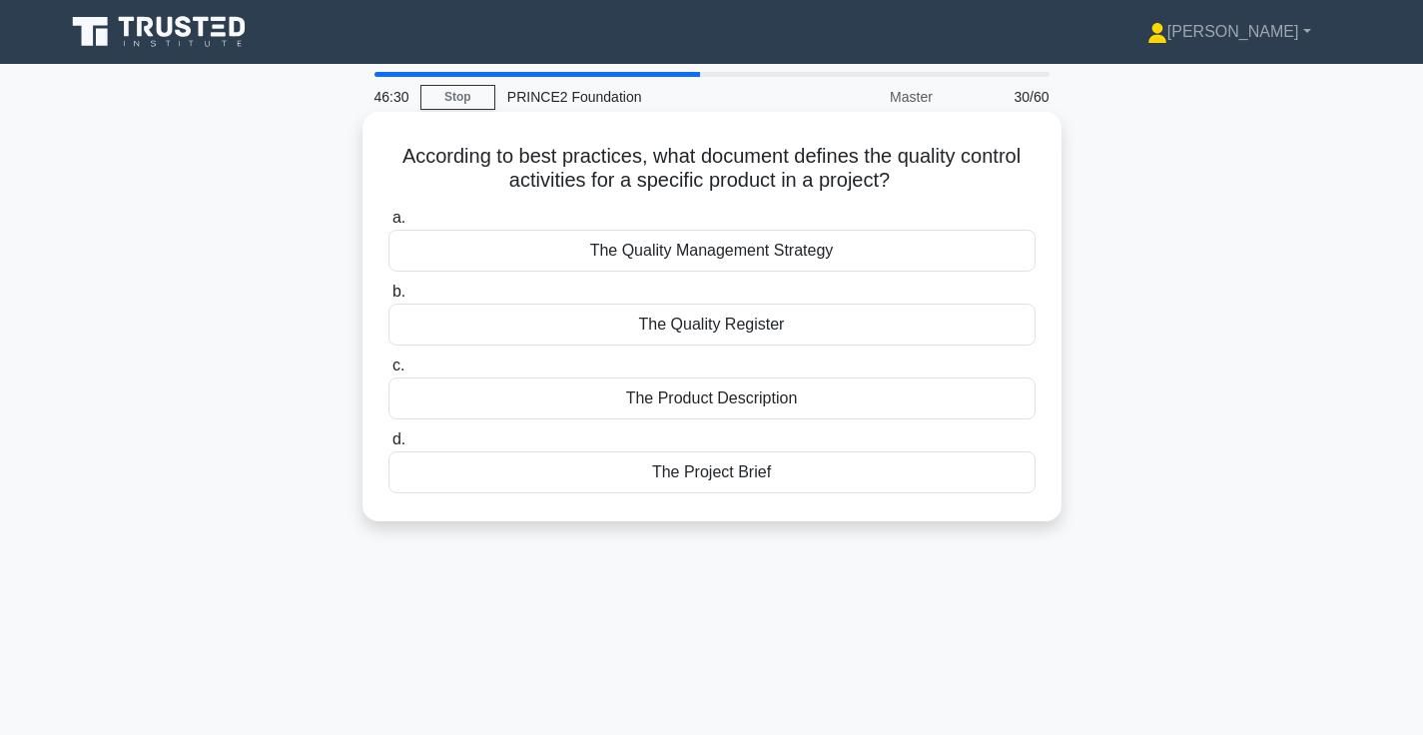
drag, startPoint x: 406, startPoint y: 154, endPoint x: 742, endPoint y: 162, distance: 335.6
click at [742, 162] on h5 "According to best practices, what document defines the quality control activiti…" at bounding box center [711, 169] width 651 height 50
click at [760, 332] on div "The Quality Register" at bounding box center [711, 325] width 647 height 42
click at [388, 299] on input "b. The Quality Register" at bounding box center [388, 292] width 0 height 13
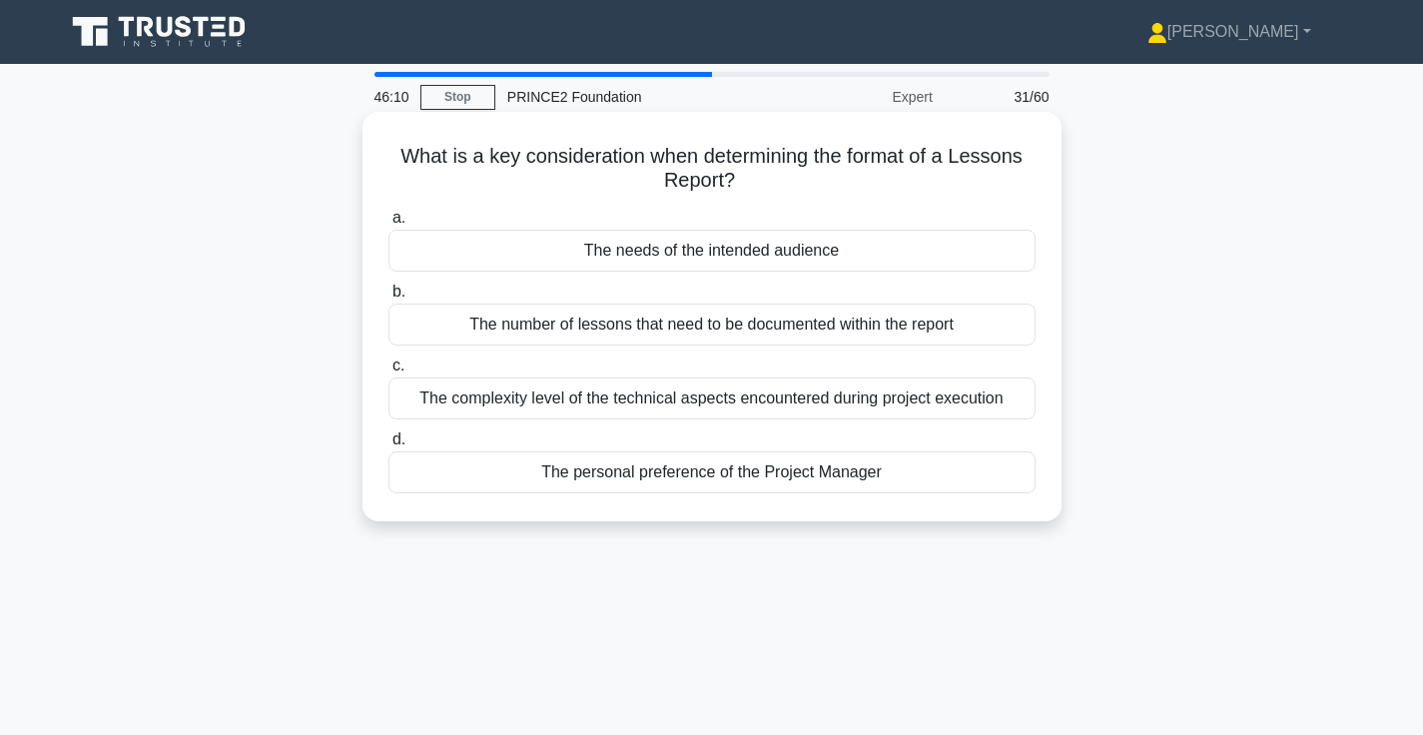
click at [785, 256] on div "The needs of the intended audience" at bounding box center [711, 251] width 647 height 42
click at [388, 225] on input "a. The needs of the intended audience" at bounding box center [388, 218] width 0 height 13
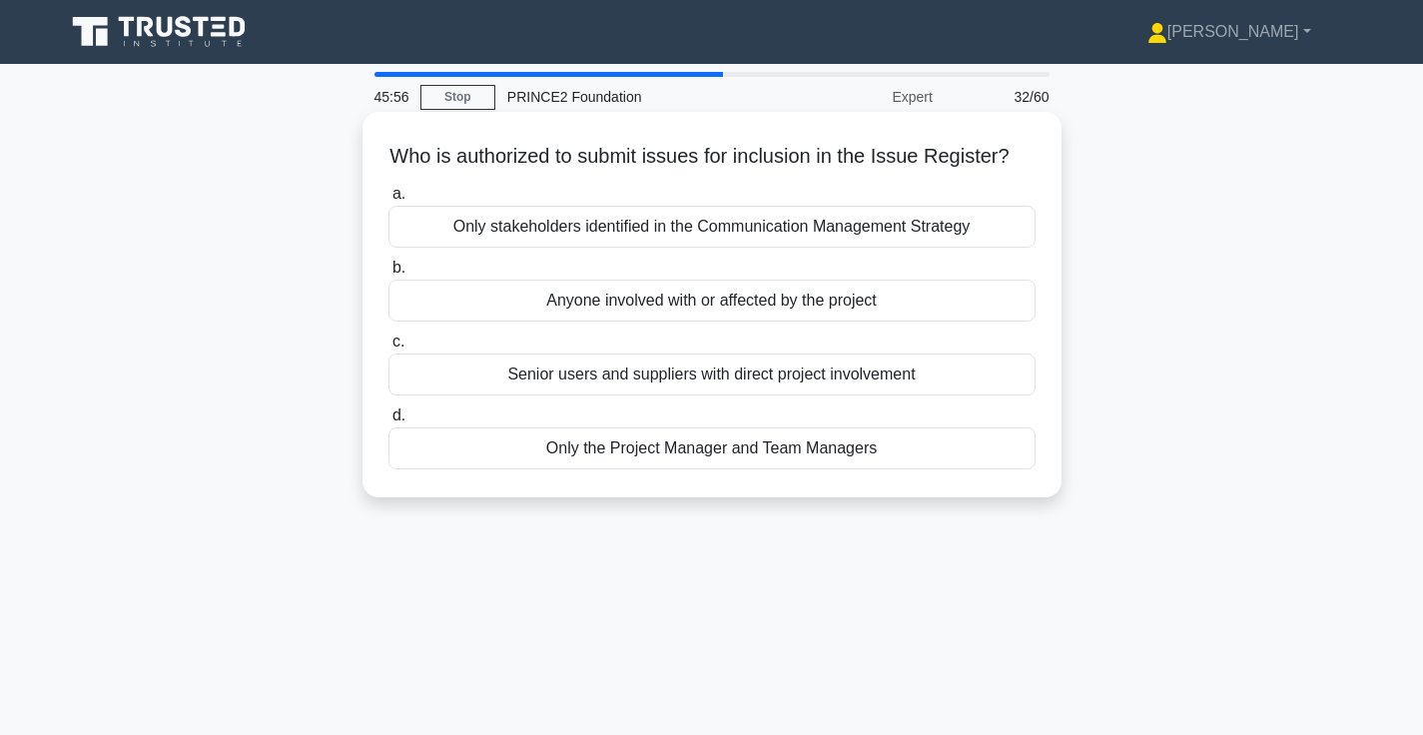
click at [791, 315] on div "Anyone involved with or affected by the project" at bounding box center [711, 301] width 647 height 42
click at [388, 275] on input "b. Anyone involved with or affected by the project" at bounding box center [388, 268] width 0 height 13
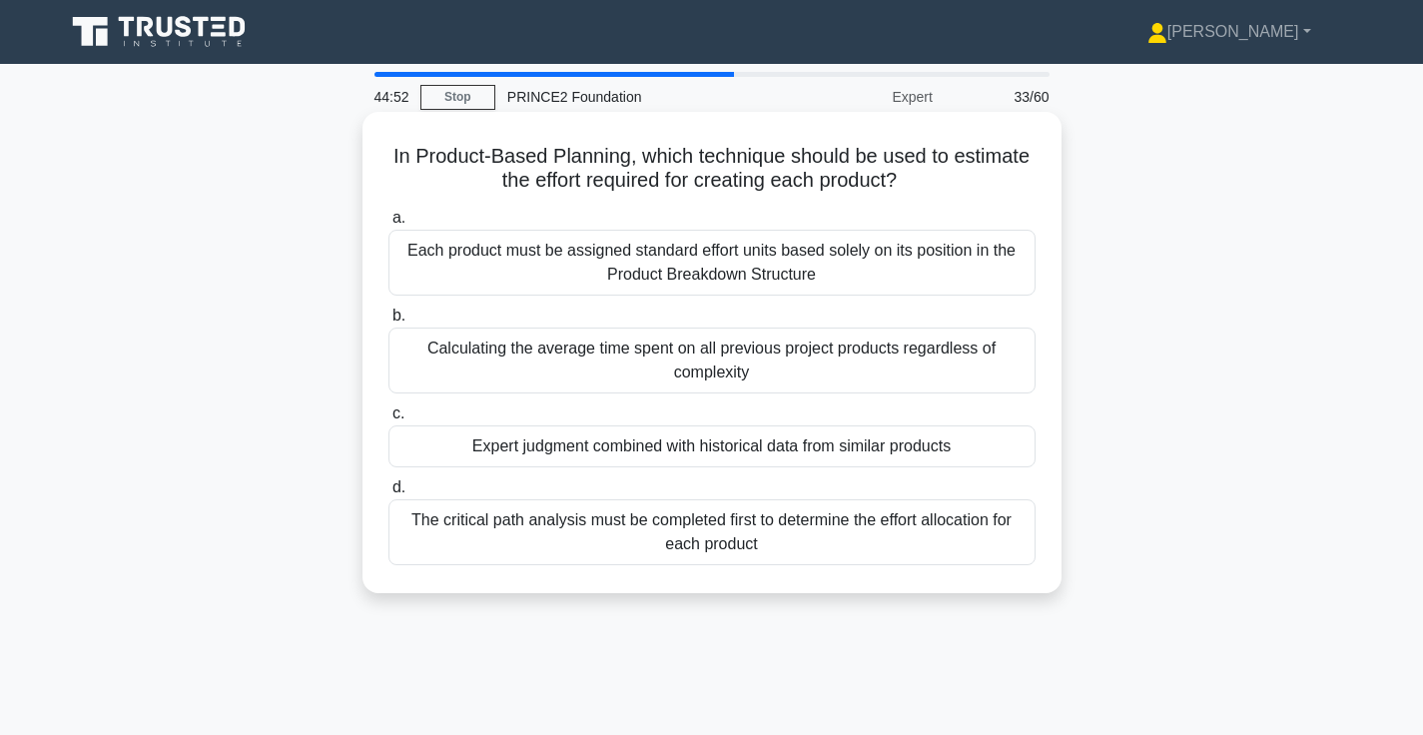
click at [800, 451] on div "Expert judgment combined with historical data from similar products" at bounding box center [711, 446] width 647 height 42
click at [388, 420] on input "c. Expert judgment combined with historical data from similar products" at bounding box center [388, 413] width 0 height 13
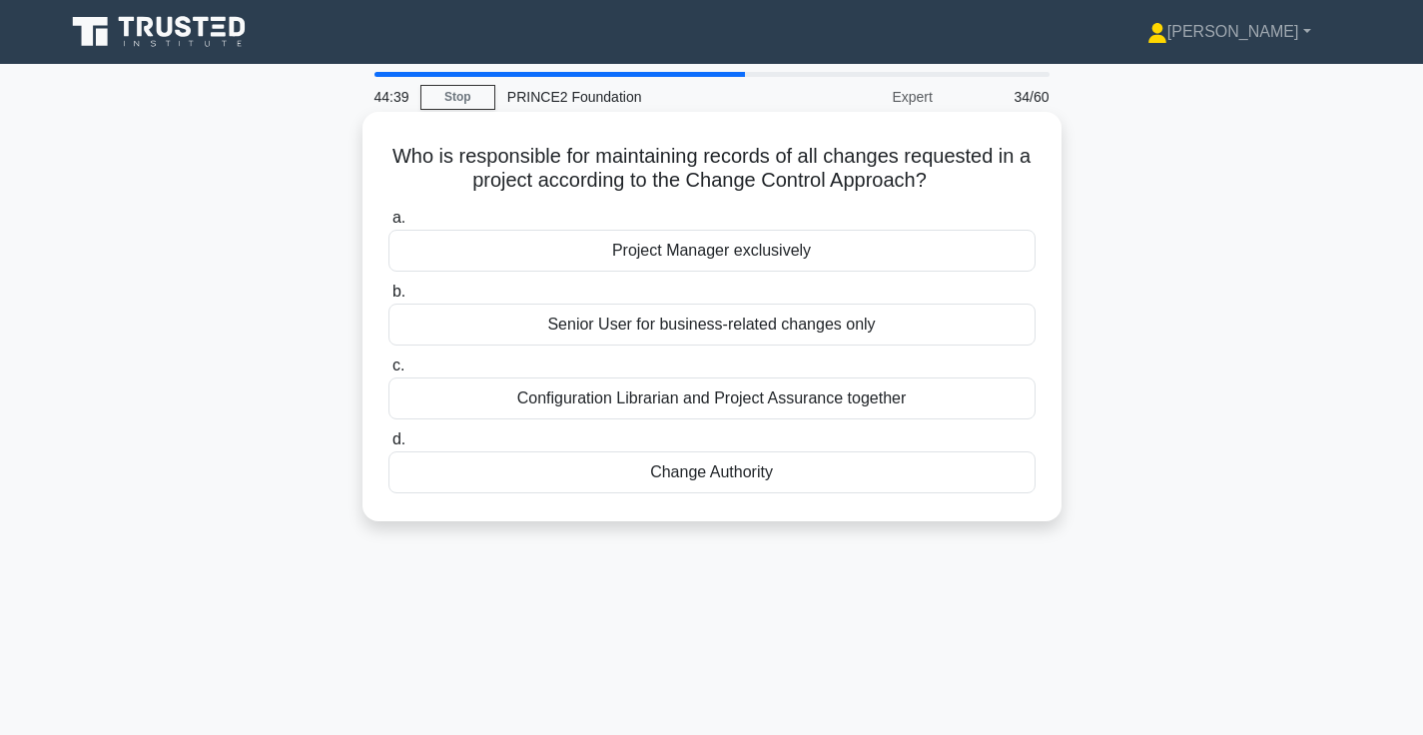
click at [741, 483] on div "Change Authority" at bounding box center [711, 472] width 647 height 42
click at [388, 446] on input "d. Change Authority" at bounding box center [388, 439] width 0 height 13
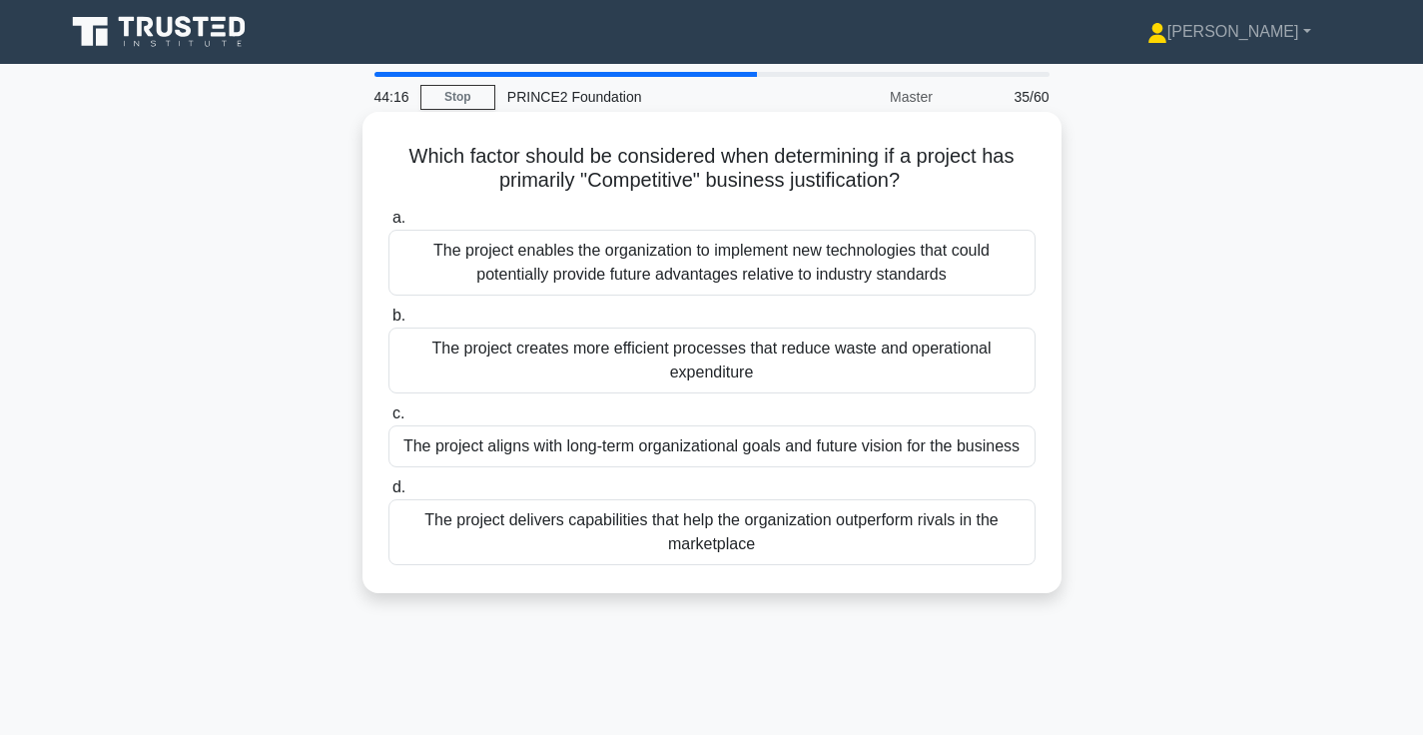
click at [872, 530] on div "The project delivers capabilities that help the organization outperform rivals …" at bounding box center [711, 532] width 647 height 66
click at [388, 494] on input "d. The project delivers capabilities that help the organization outperform riva…" at bounding box center [388, 487] width 0 height 13
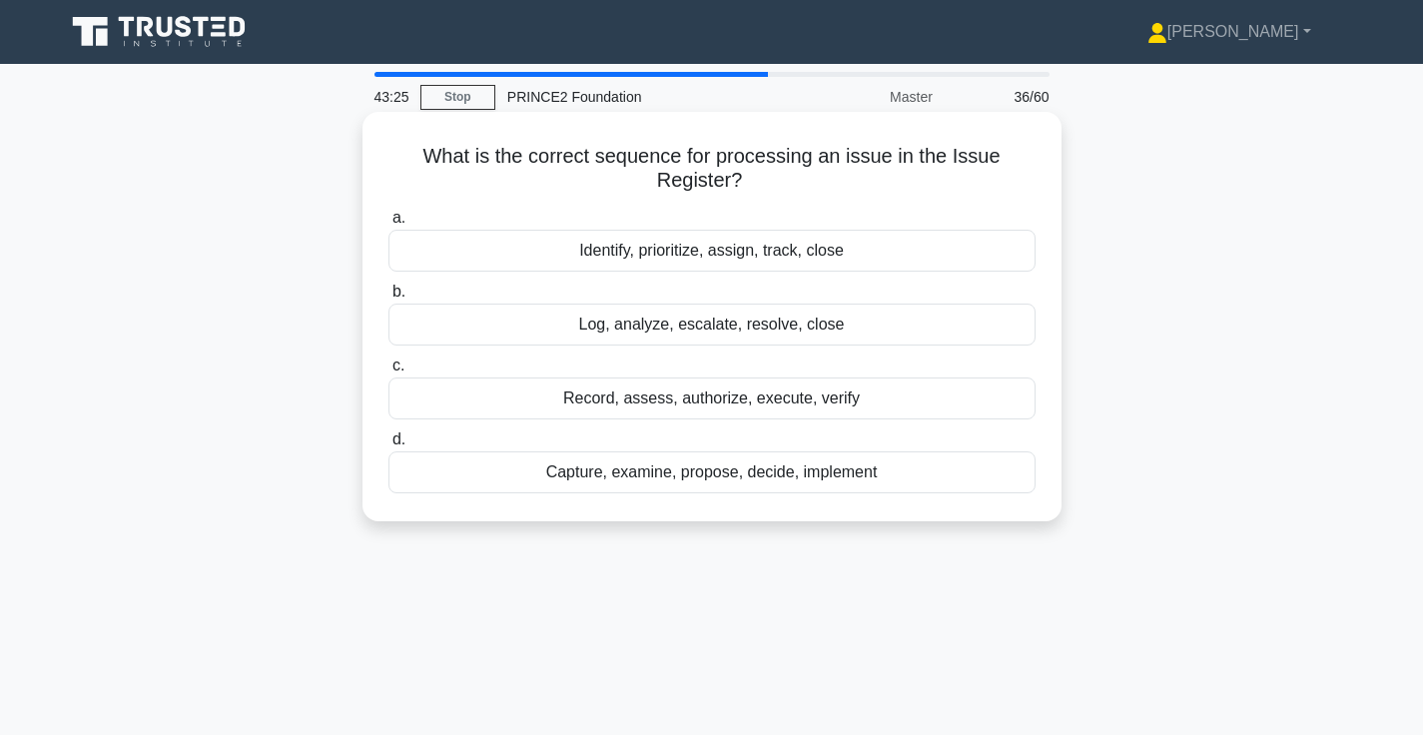
click at [726, 467] on div "Capture, examine, propose, decide, implement" at bounding box center [711, 472] width 647 height 42
click at [388, 446] on input "d. Capture, examine, propose, decide, implement" at bounding box center [388, 439] width 0 height 13
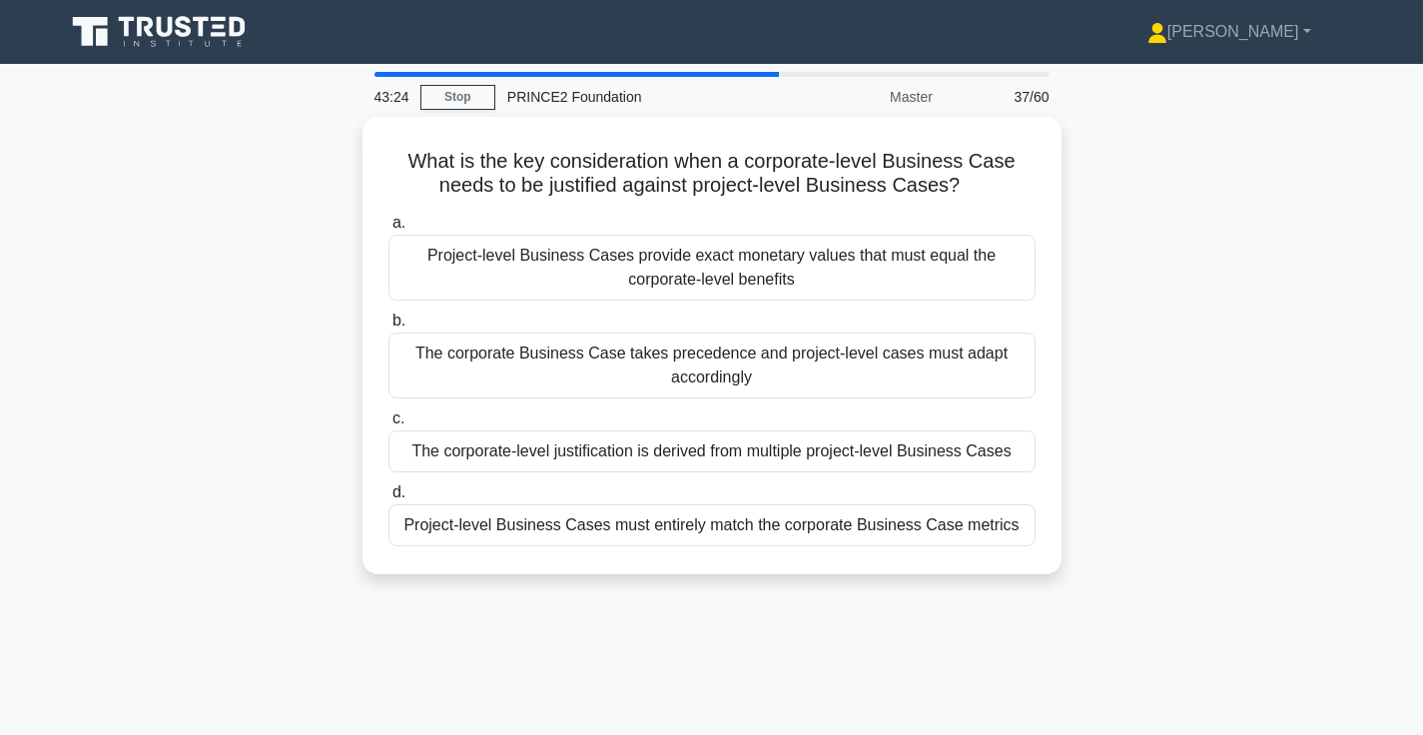
scroll to position [60, 0]
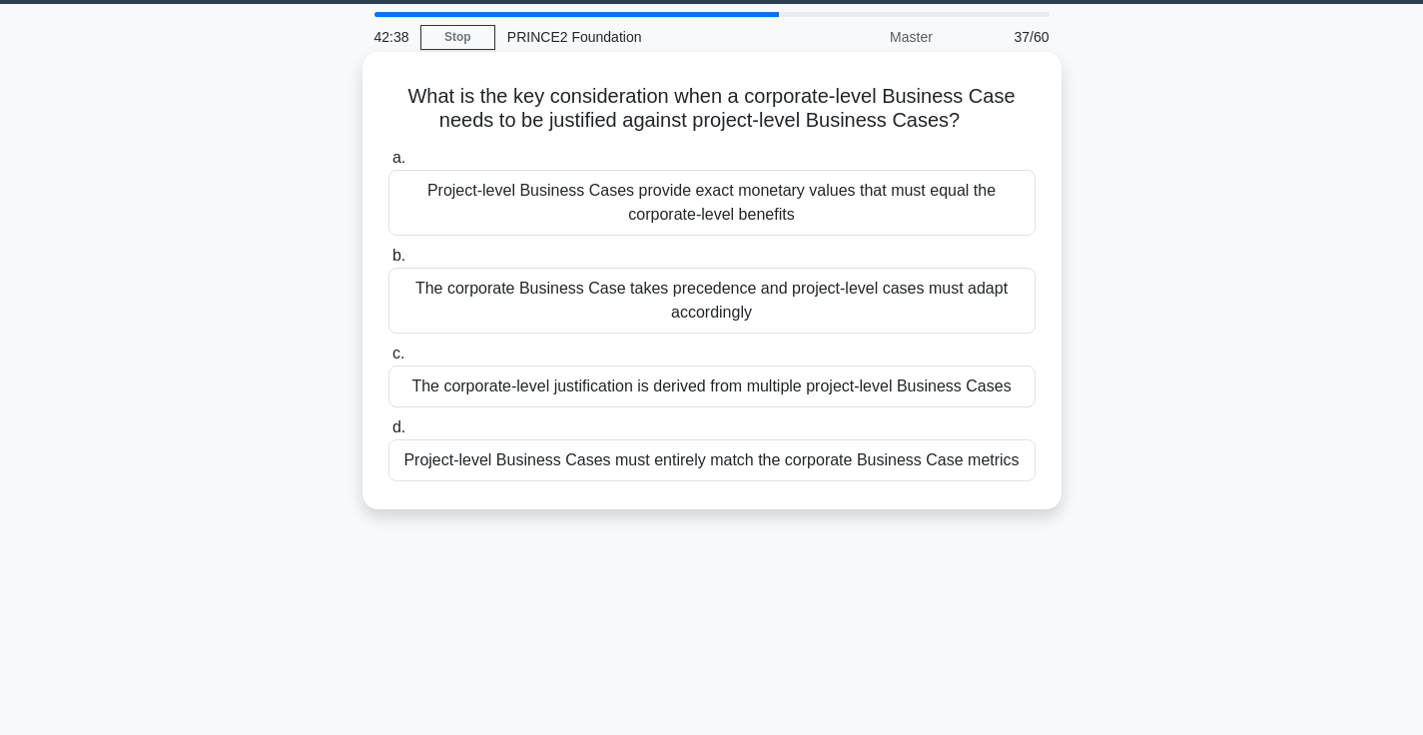
drag, startPoint x: 417, startPoint y: 104, endPoint x: 967, endPoint y: 117, distance: 549.3
click at [967, 117] on h5 "What is the key consideration when a corporate-level Business Case needs to be …" at bounding box center [711, 109] width 651 height 50
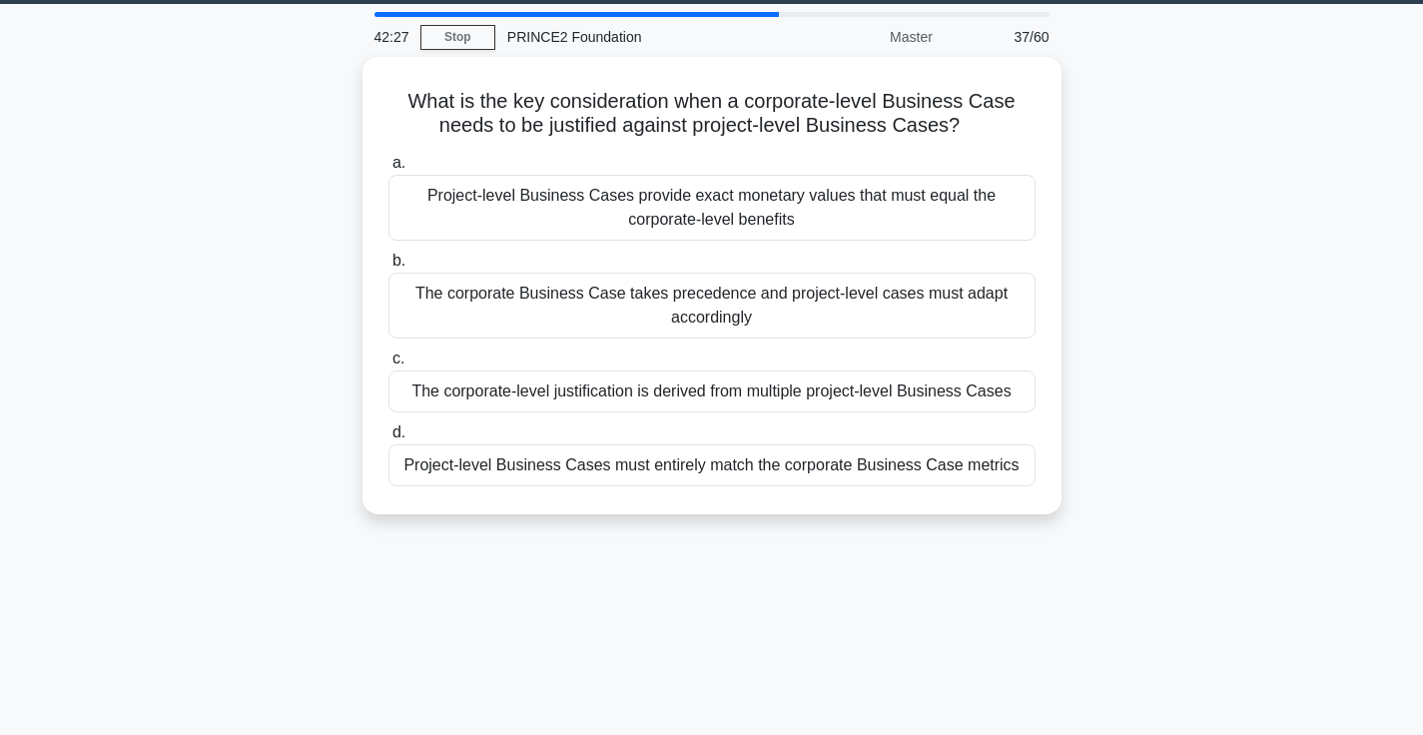
click at [1281, 314] on div "What is the key consideration when a corporate-level Business Case needs to be …" at bounding box center [712, 297] width 1318 height 481
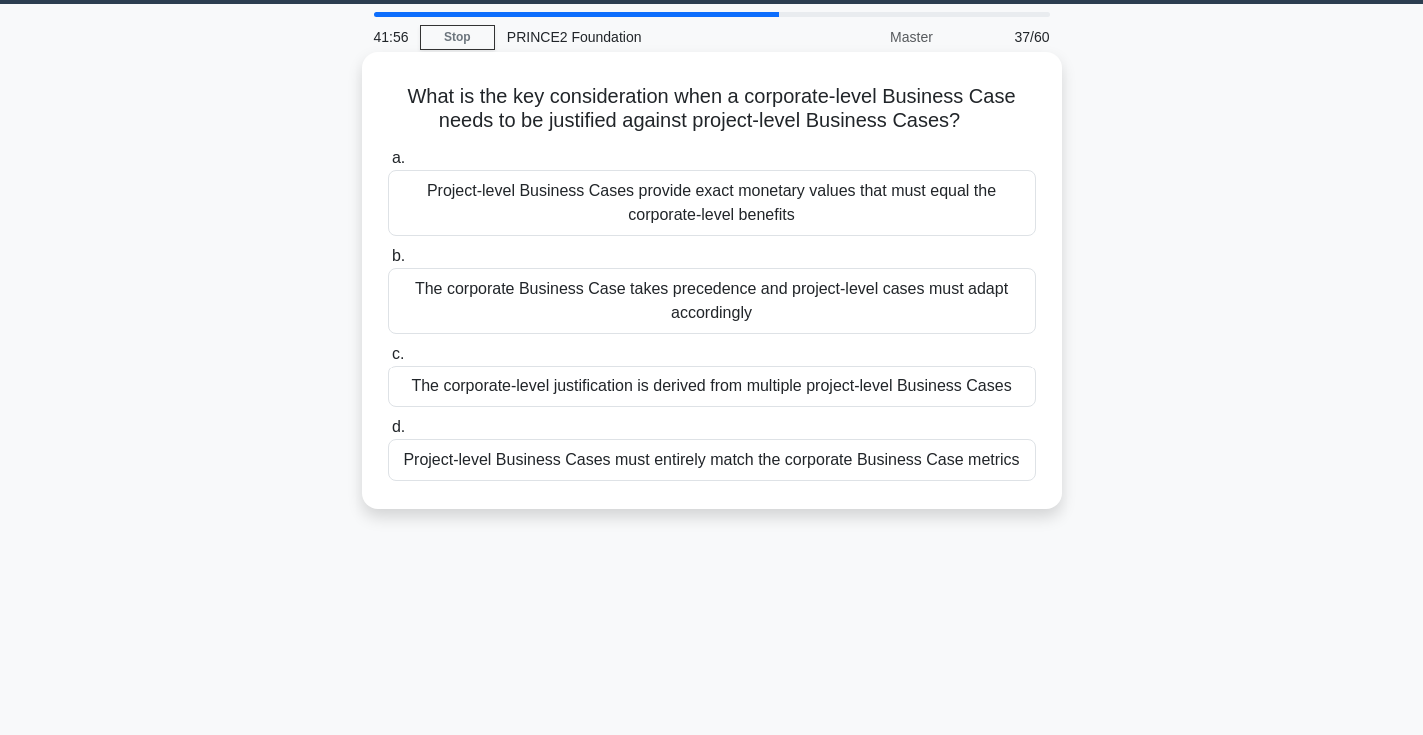
click at [737, 316] on div "The corporate Business Case takes precedence and project-level cases must adapt…" at bounding box center [711, 301] width 647 height 66
click at [388, 263] on input "b. The corporate Business Case takes precedence and project-level cases must ad…" at bounding box center [388, 256] width 0 height 13
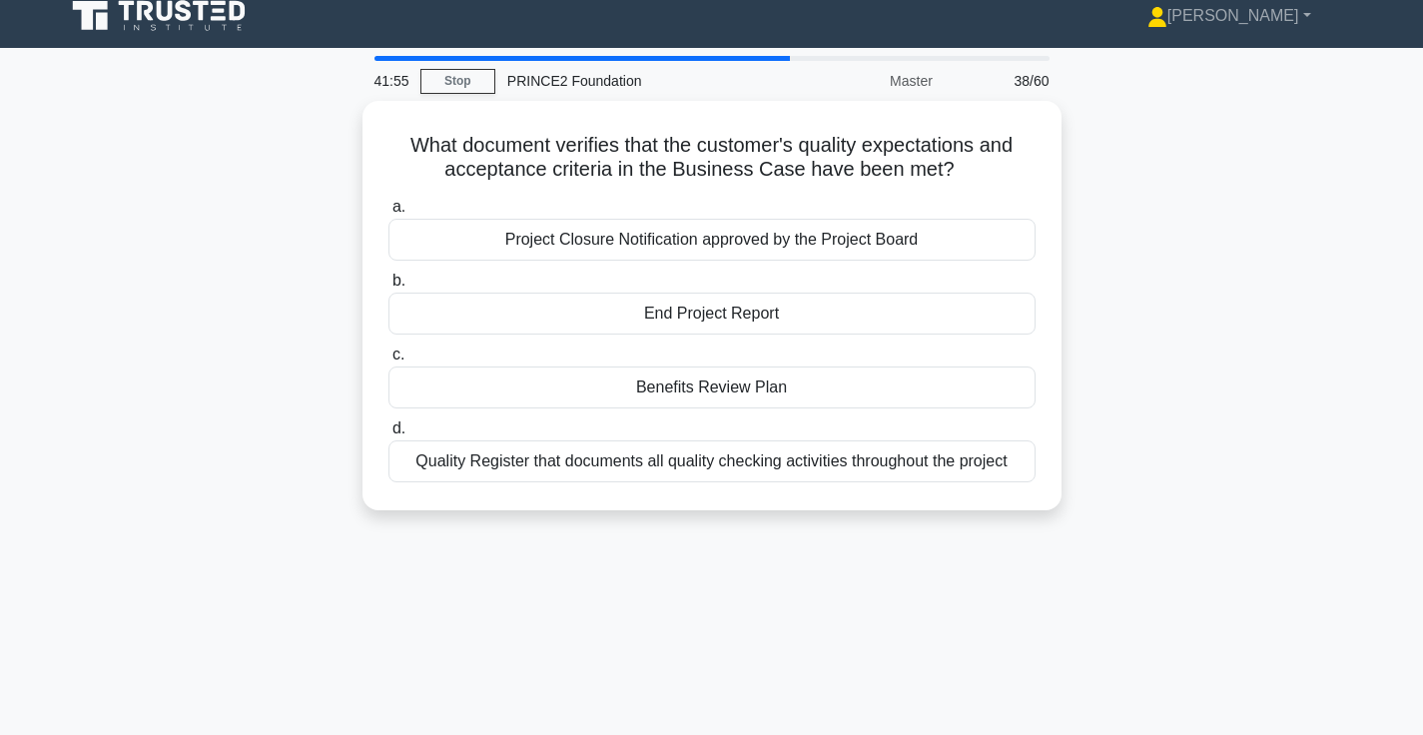
scroll to position [0, 0]
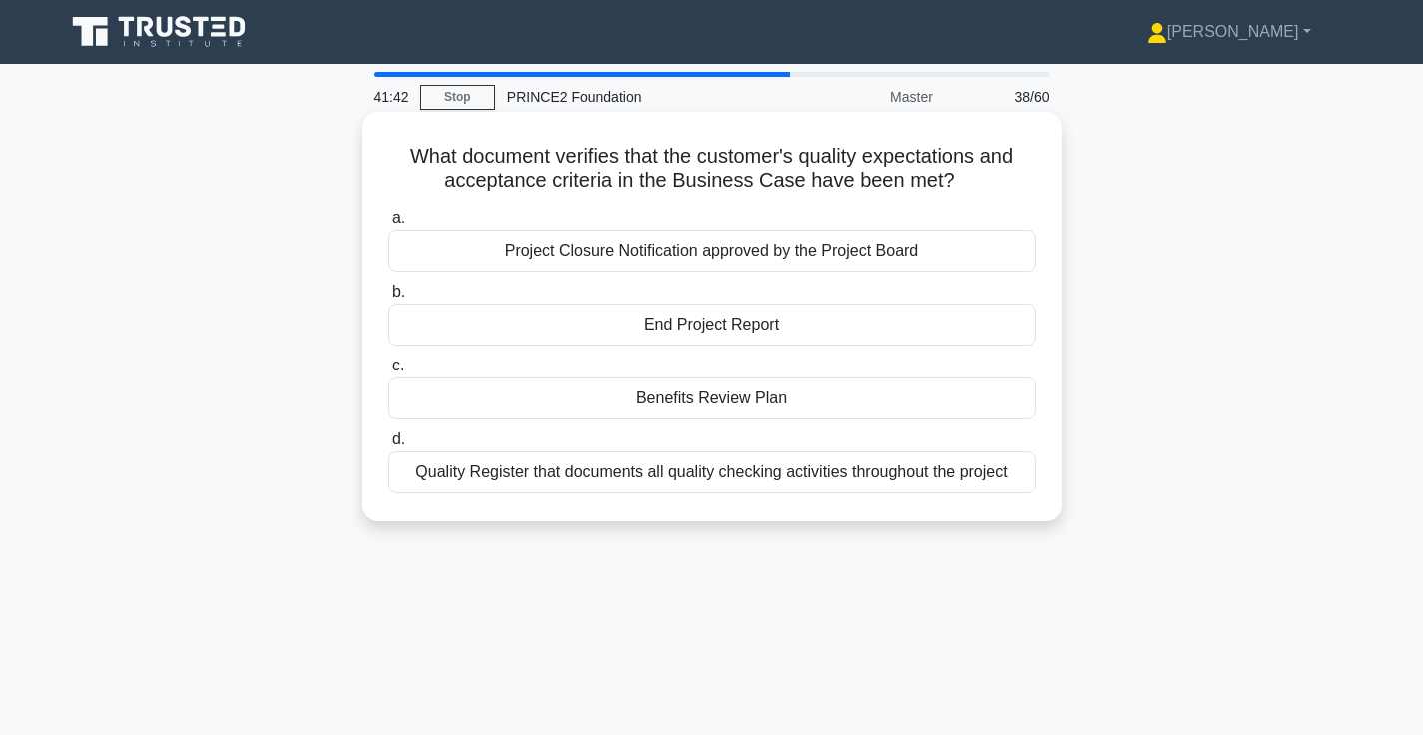
click at [741, 344] on div "End Project Report" at bounding box center [711, 325] width 647 height 42
click at [388, 299] on input "b. End Project Report" at bounding box center [388, 292] width 0 height 13
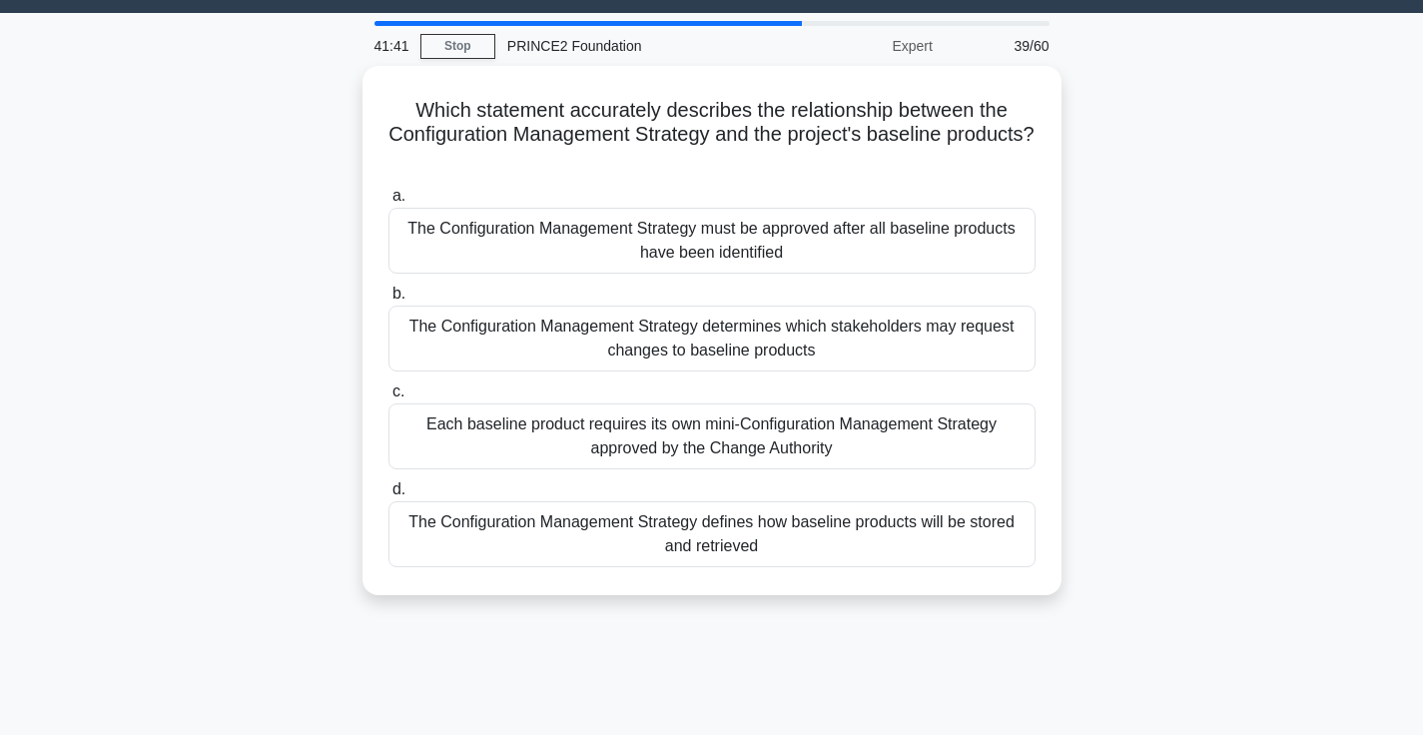
scroll to position [63, 0]
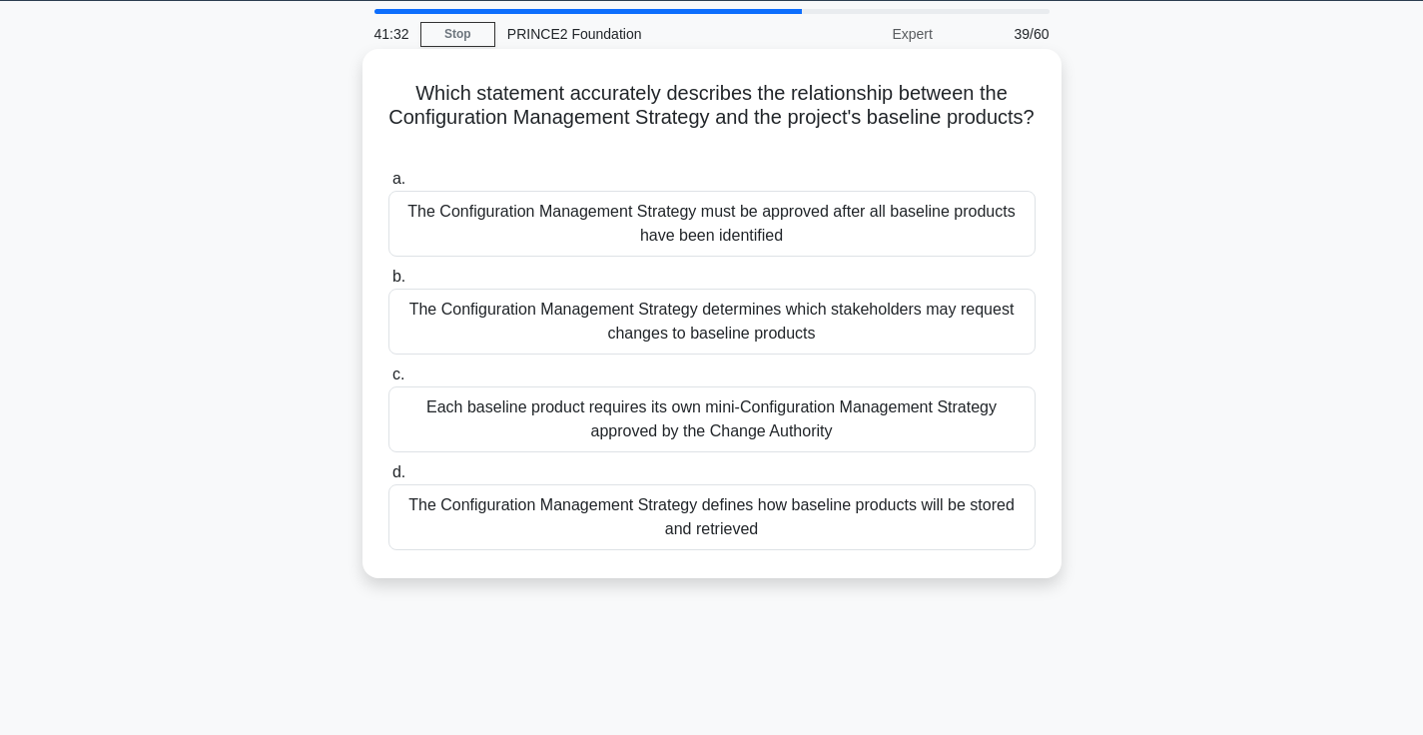
drag, startPoint x: 416, startPoint y: 92, endPoint x: 970, endPoint y: 137, distance: 555.0
click at [970, 137] on h5 "Which statement accurately describes the relationship between the Configuration…" at bounding box center [711, 118] width 651 height 74
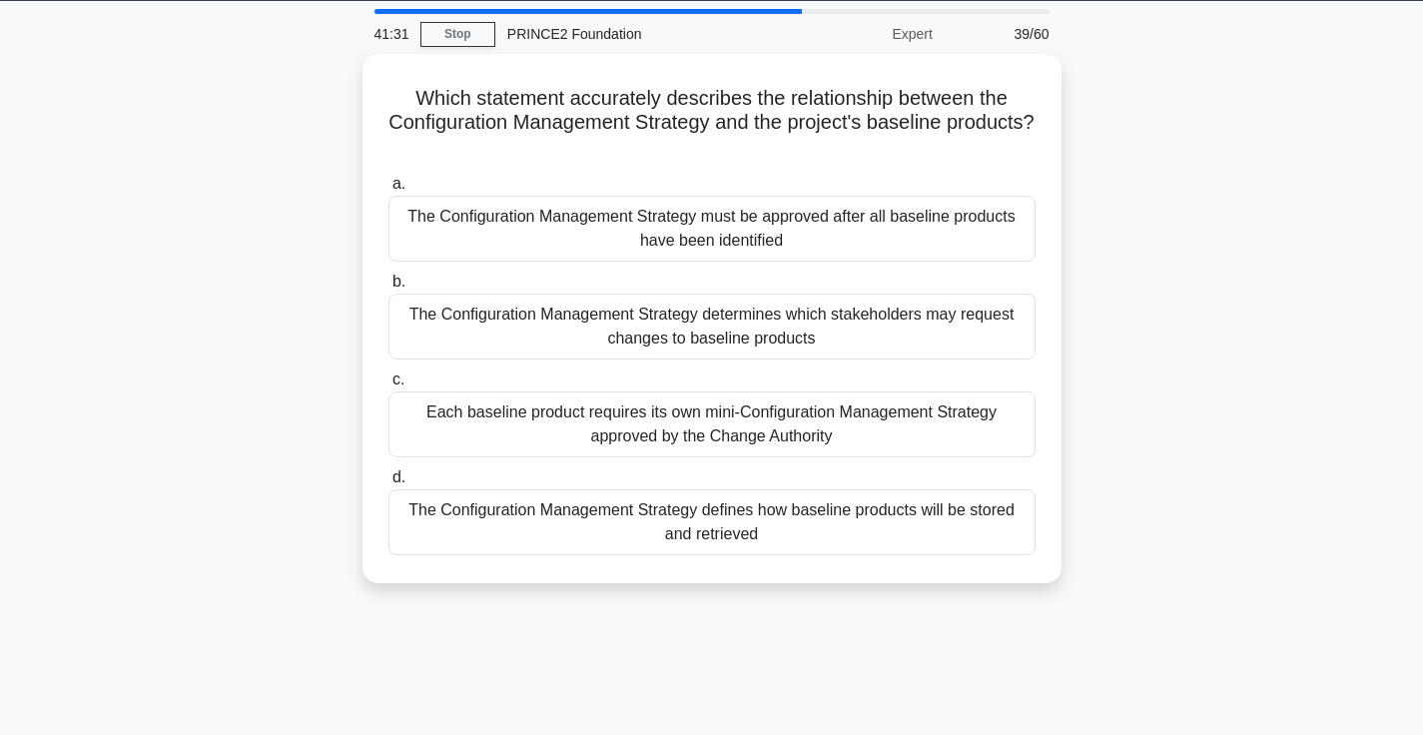
click at [1077, 183] on div "Which statement accurately describes the relationship between the Configuration…" at bounding box center [712, 330] width 1318 height 553
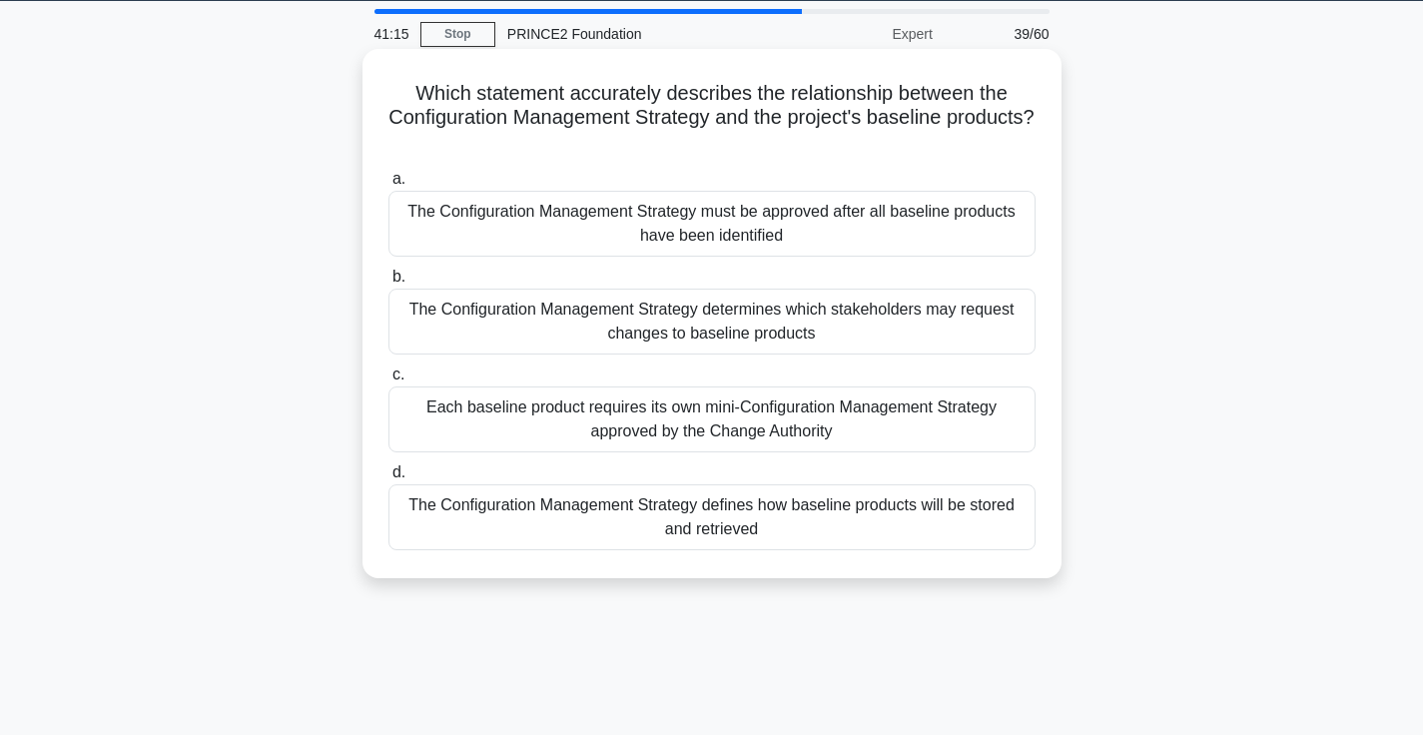
click at [846, 245] on div "The Configuration Management Strategy must be approved after all baseline produ…" at bounding box center [711, 224] width 647 height 66
click at [388, 186] on input "a. The Configuration Management Strategy must be approved after all baseline pr…" at bounding box center [388, 179] width 0 height 13
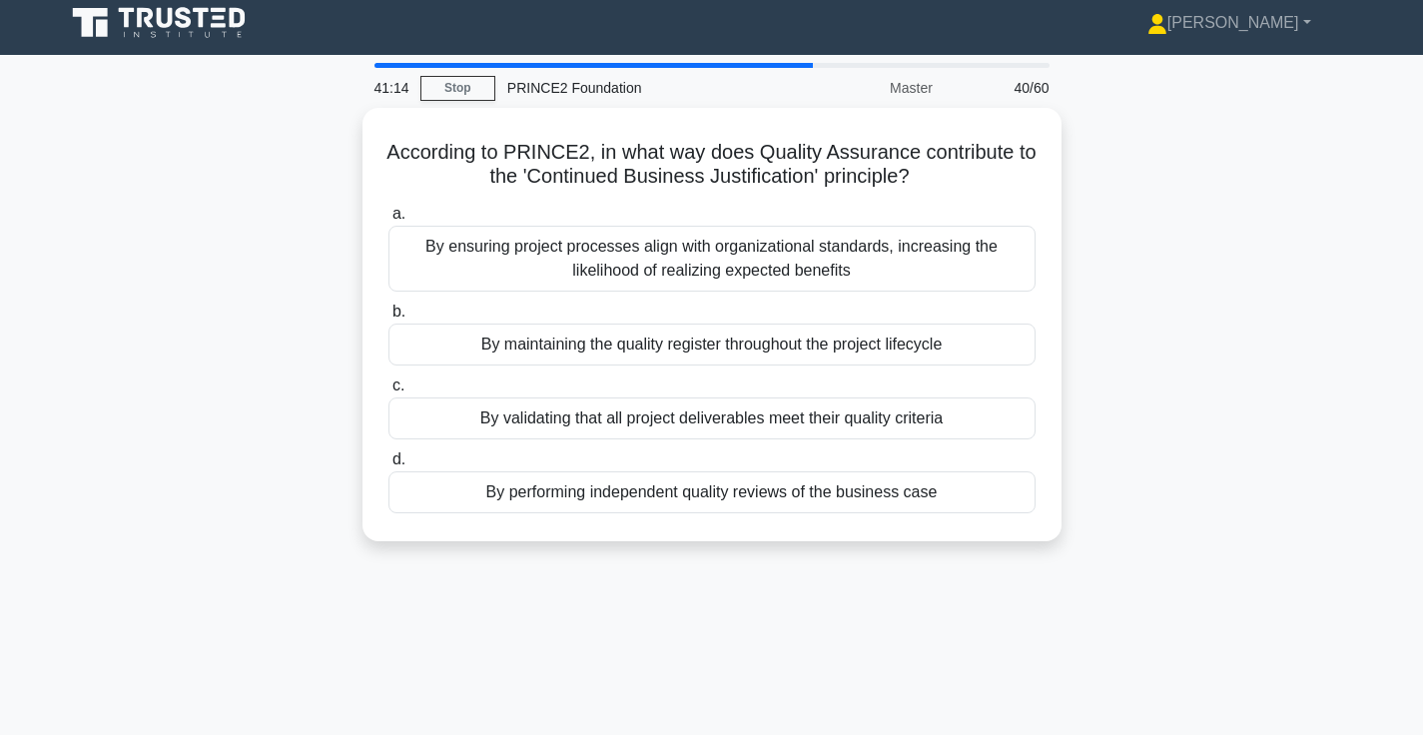
scroll to position [22, 0]
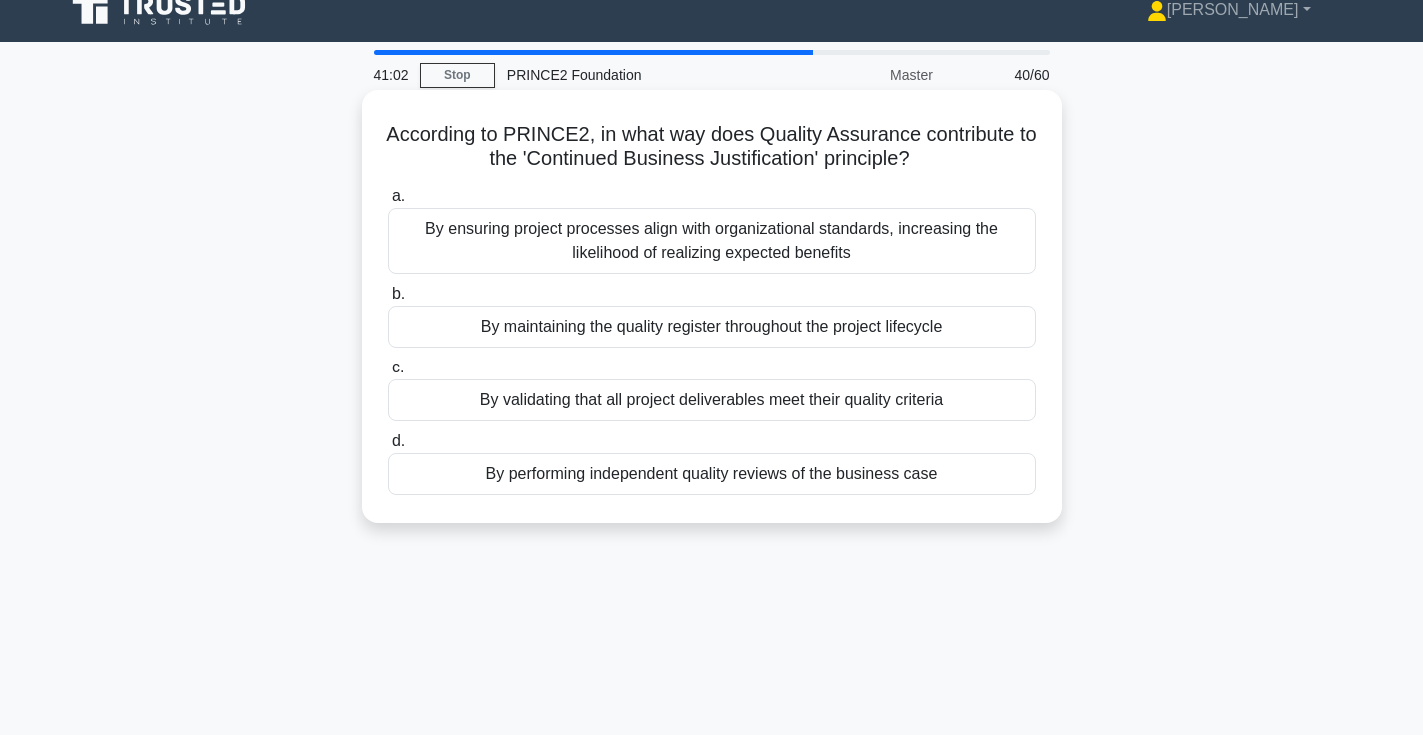
click at [835, 396] on div "By validating that all project deliverables meet their quality criteria" at bounding box center [711, 400] width 647 height 42
click at [388, 374] on input "c. By validating that all project deliverables meet their quality criteria" at bounding box center [388, 367] width 0 height 13
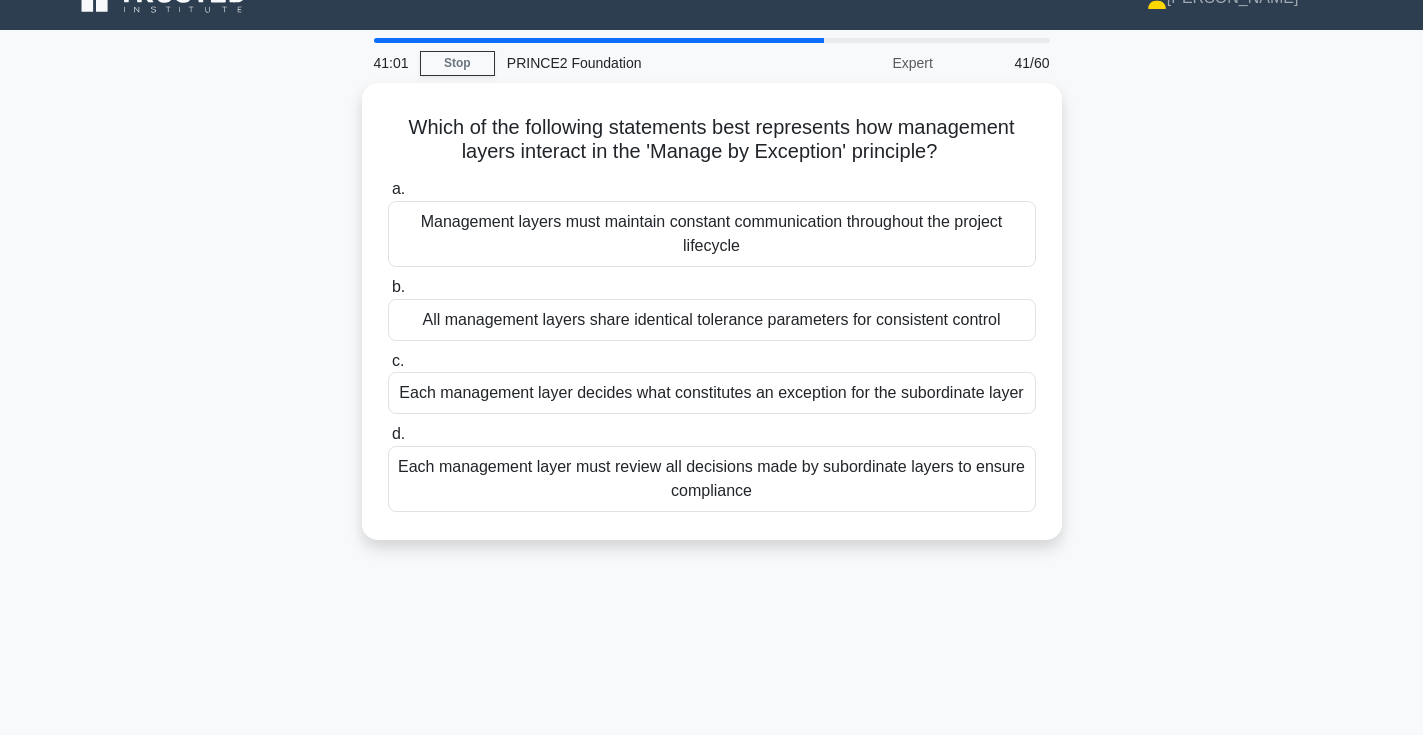
scroll to position [35, 0]
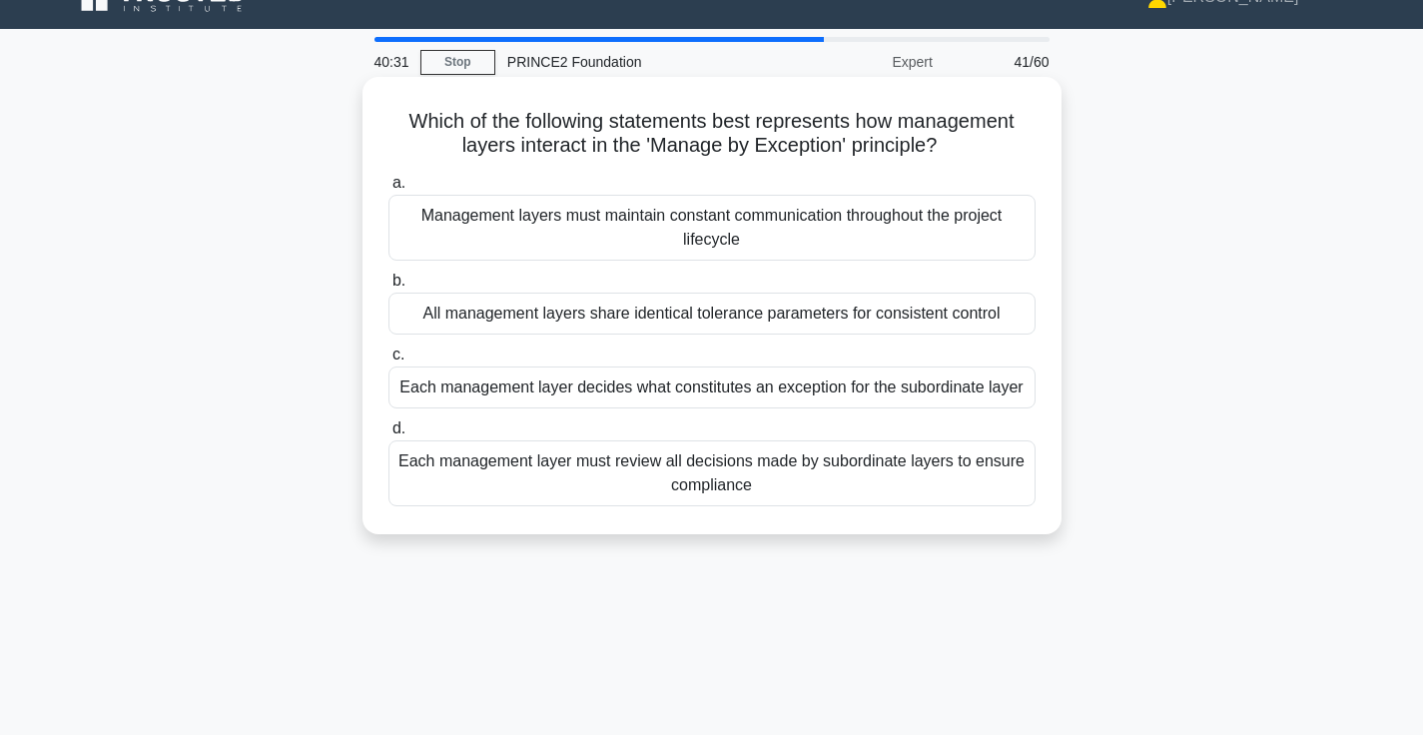
click at [779, 394] on div "Each management layer decides what constitutes an exception for the subordinate…" at bounding box center [711, 387] width 647 height 42
click at [388, 361] on input "c. Each management layer decides what constitutes an exception for the subordin…" at bounding box center [388, 354] width 0 height 13
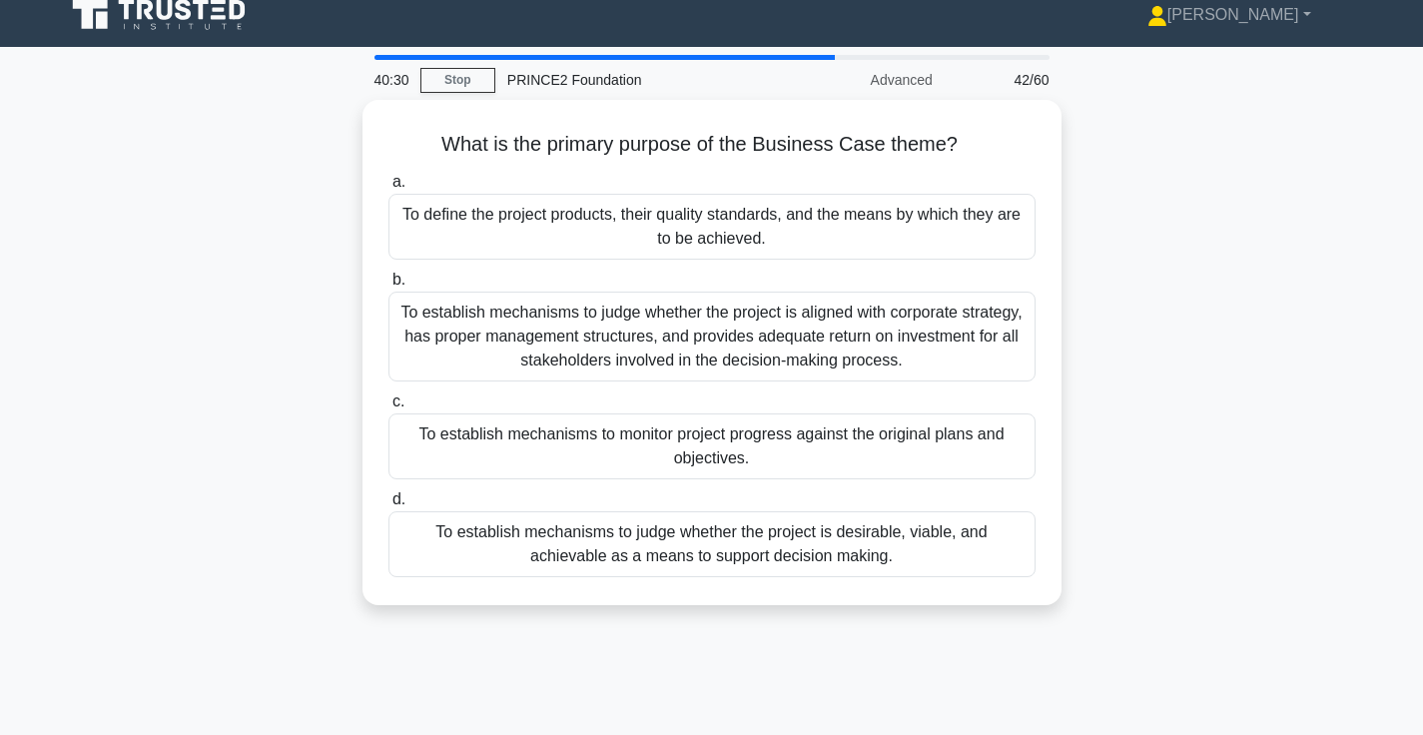
scroll to position [19, 0]
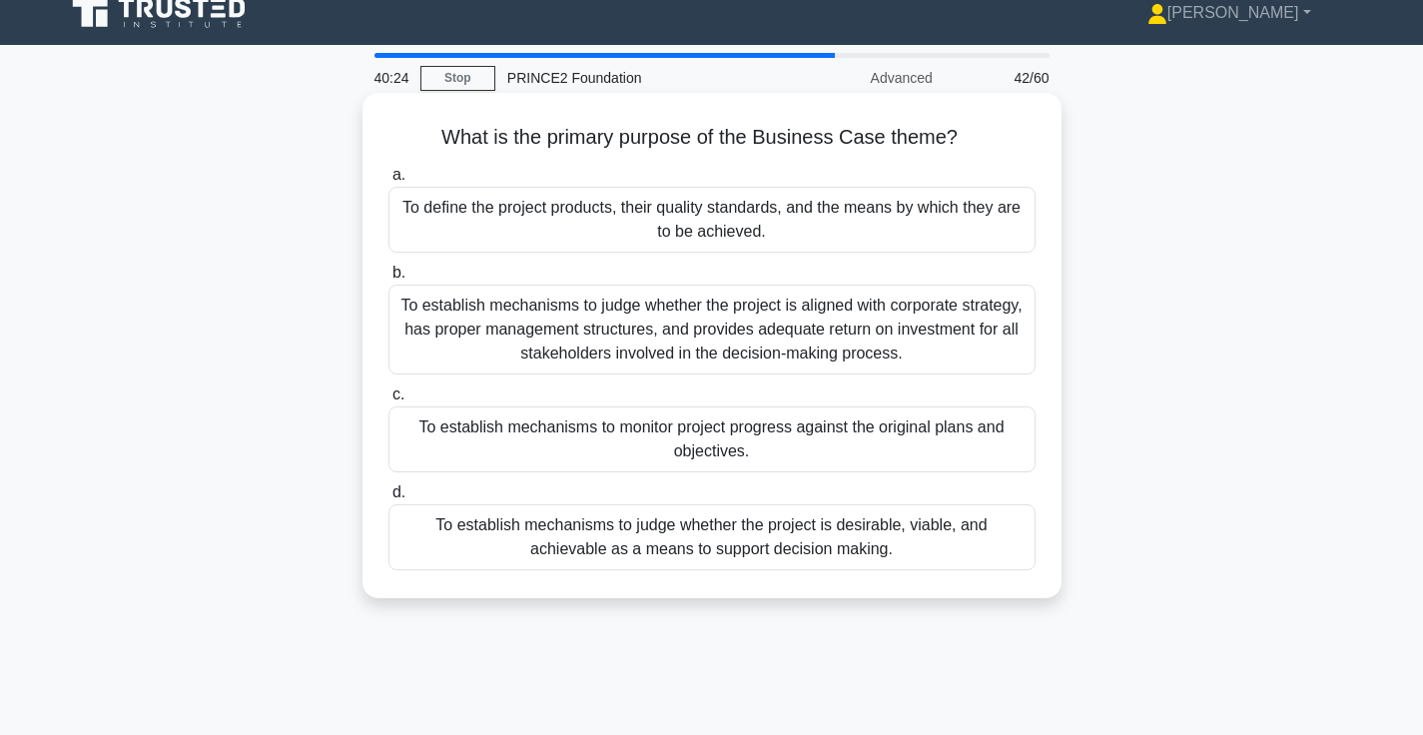
click at [847, 537] on div "To establish mechanisms to judge whether the project is desirable, viable, and …" at bounding box center [711, 537] width 647 height 66
click at [388, 499] on input "d. To establish mechanisms to judge whether the project is desirable, viable, a…" at bounding box center [388, 492] width 0 height 13
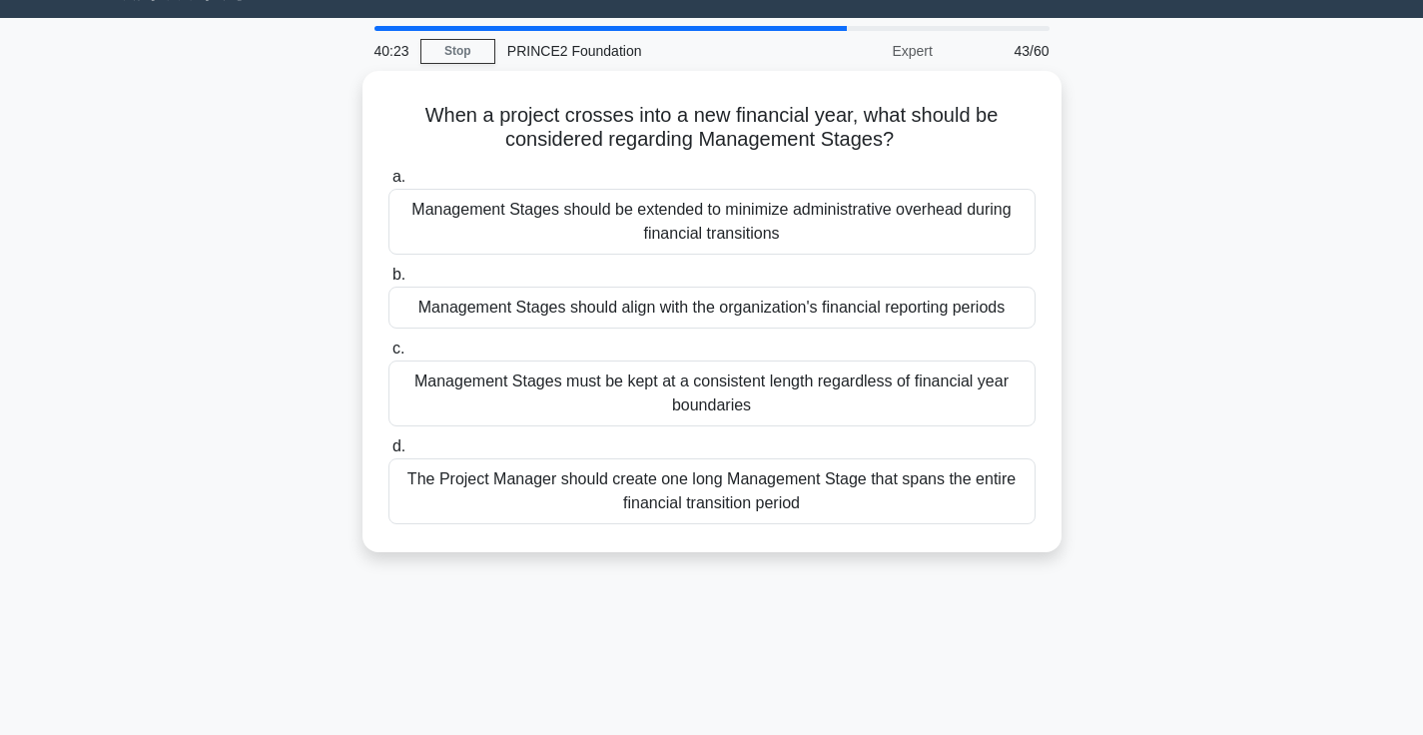
scroll to position [47, 0]
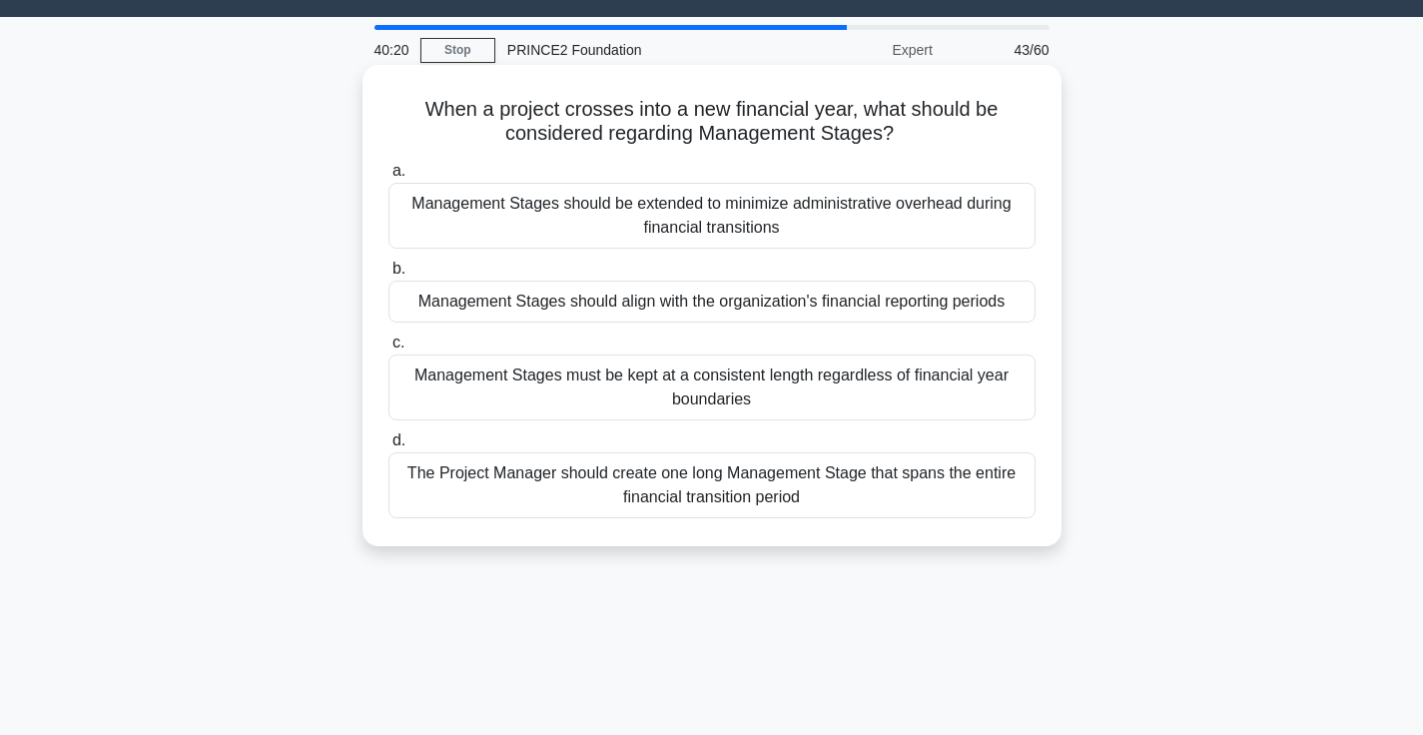
drag, startPoint x: 431, startPoint y: 104, endPoint x: 881, endPoint y: 149, distance: 451.6
click at [881, 149] on div "When a project crosses into a new financial year, what should be considered reg…" at bounding box center [711, 305] width 683 height 465
click at [851, 305] on div "Management Stages should align with the organization's financial reporting peri…" at bounding box center [711, 302] width 647 height 42
click at [388, 276] on input "b. Management Stages should align with the organization's financial reporting p…" at bounding box center [388, 269] width 0 height 13
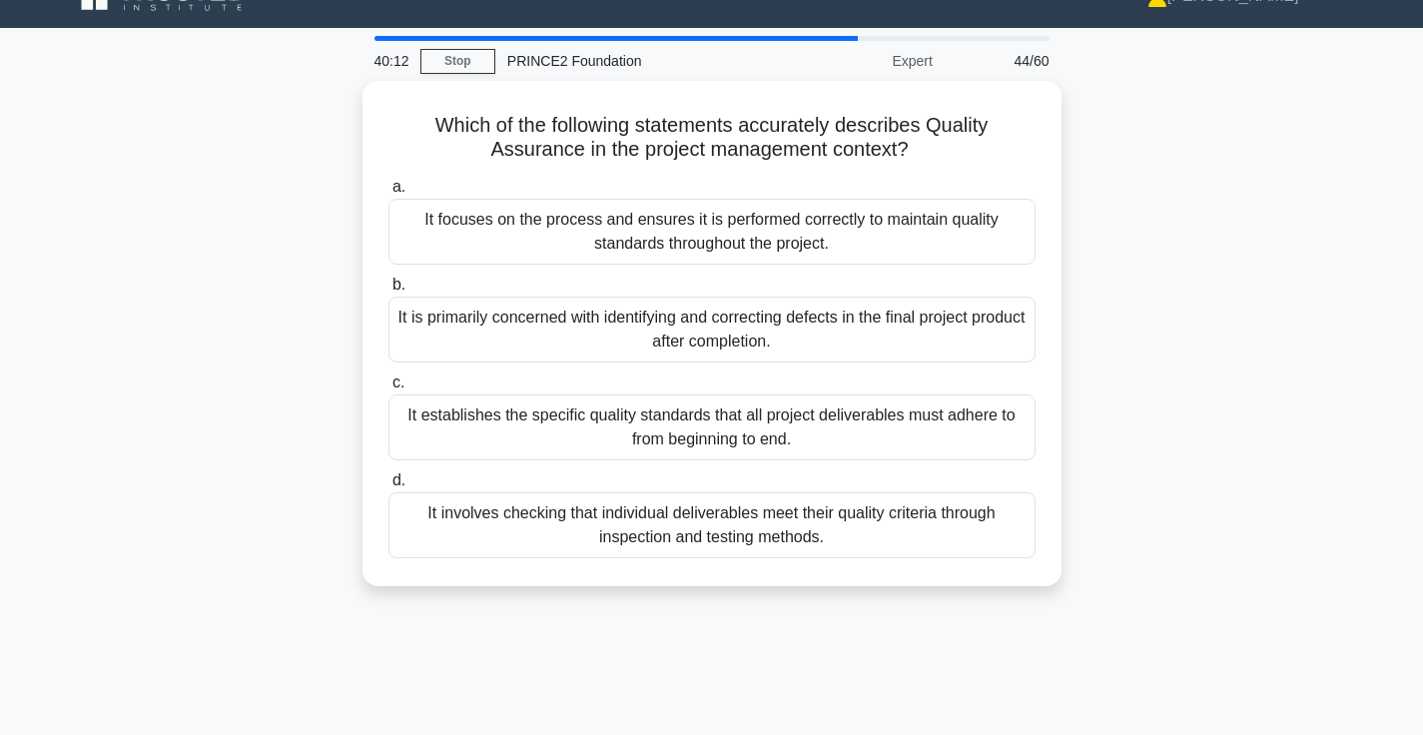
scroll to position [39, 0]
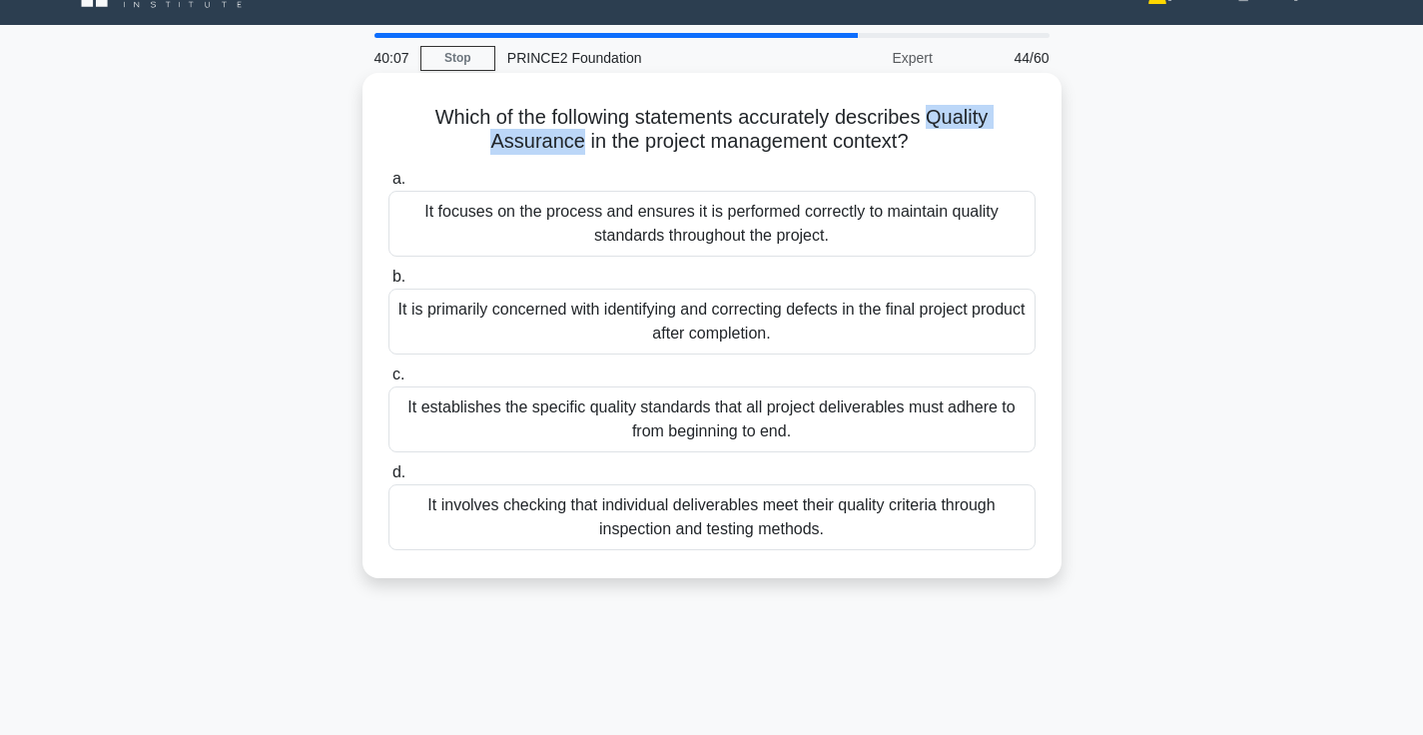
drag, startPoint x: 884, startPoint y: 118, endPoint x: 1029, endPoint y: 123, distance: 145.9
click at [1029, 123] on h5 "Which of the following statements accurately describes Quality Assurance in the…" at bounding box center [711, 130] width 651 height 50
click at [731, 423] on div "It establishes the specific quality standards that all project deliverables mus…" at bounding box center [711, 419] width 647 height 66
click at [388, 381] on input "c. It establishes the specific quality standards that all project deliverables …" at bounding box center [388, 374] width 0 height 13
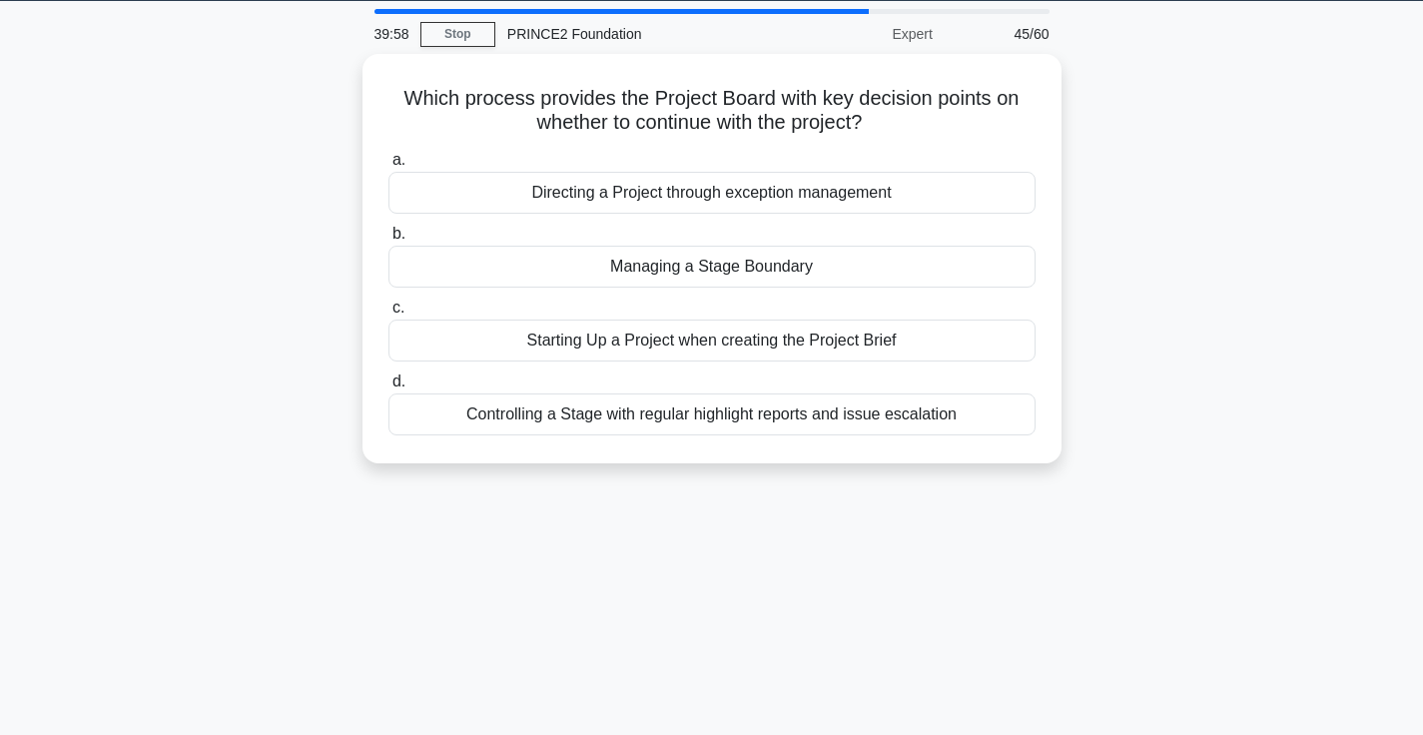
scroll to position [66, 0]
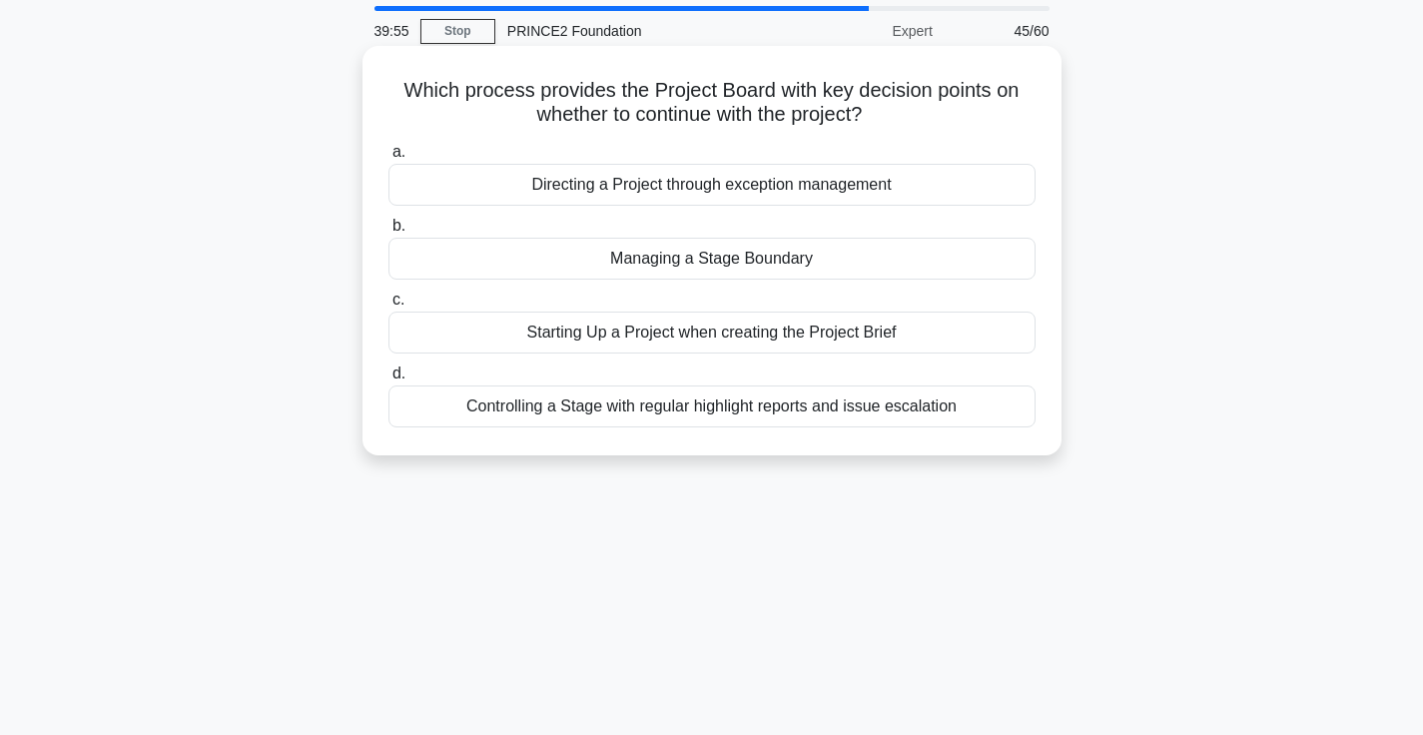
drag, startPoint x: 398, startPoint y: 88, endPoint x: 890, endPoint y: 121, distance: 492.4
click at [890, 121] on h5 "Which process provides the Project Board with key decision points on whether to…" at bounding box center [711, 103] width 651 height 50
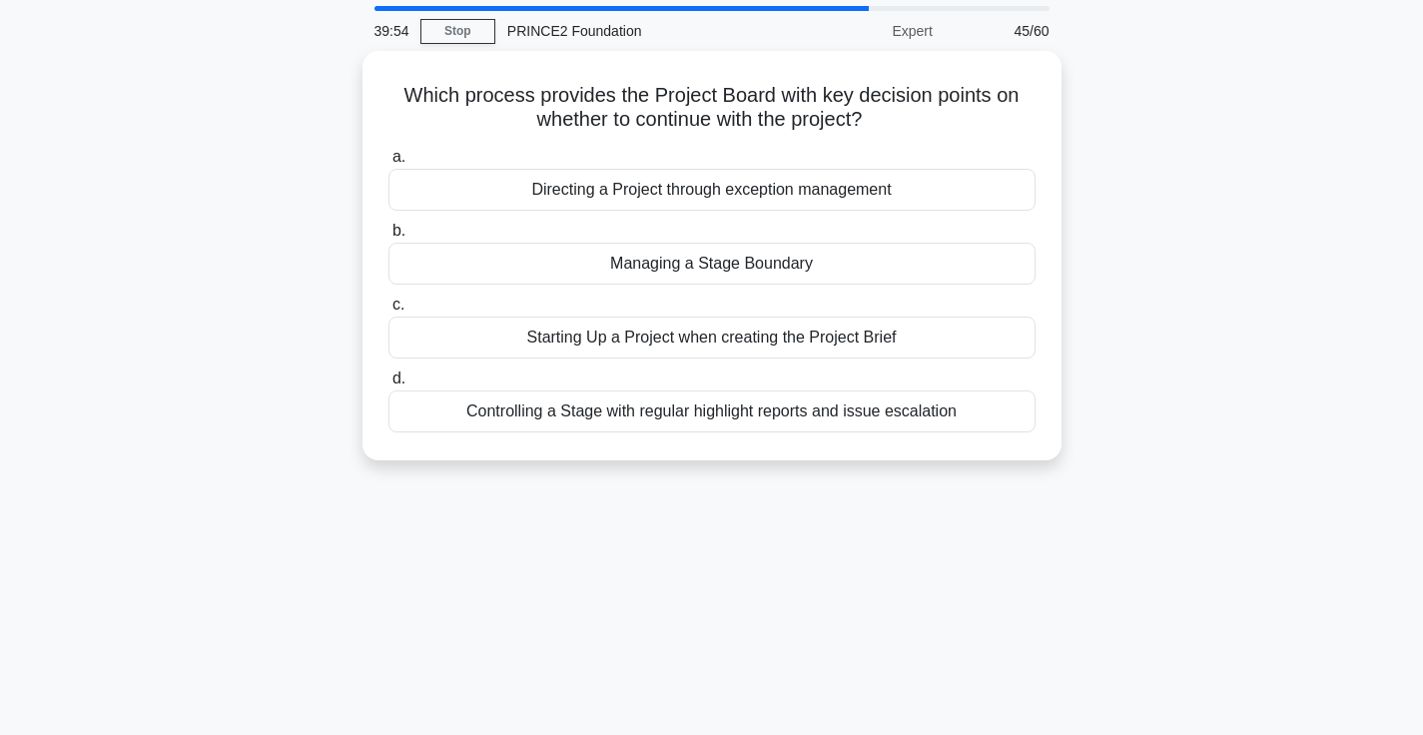
click at [1171, 154] on div "Which process provides the Project Board with key decision points on whether to…" at bounding box center [712, 267] width 1318 height 433
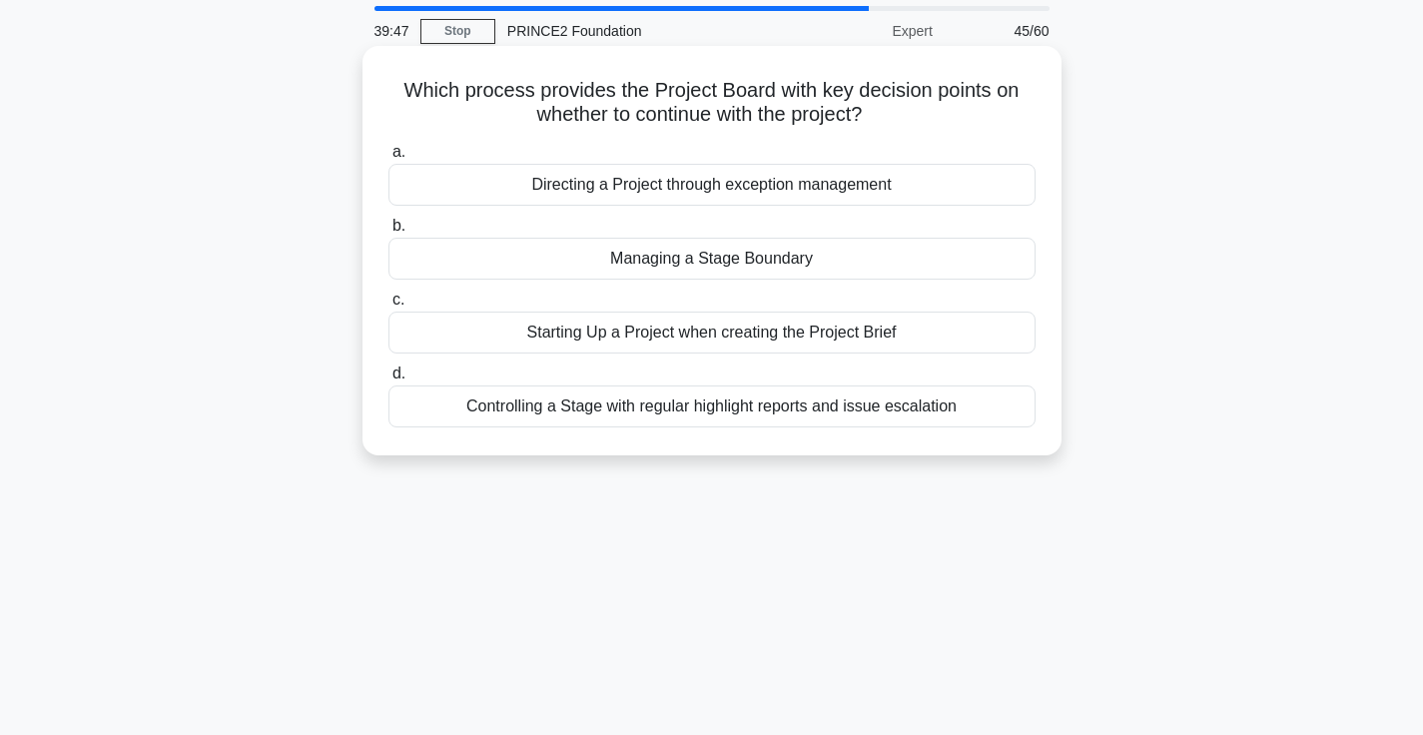
drag, startPoint x: 748, startPoint y: 193, endPoint x: 864, endPoint y: 195, distance: 115.8
click at [864, 195] on div "Directing a Project through exception management" at bounding box center [711, 185] width 647 height 42
click at [922, 192] on div "Directing a Project through exception management" at bounding box center [711, 185] width 647 height 42
click at [388, 159] on input "a. Directing a Project through exception management" at bounding box center [388, 152] width 0 height 13
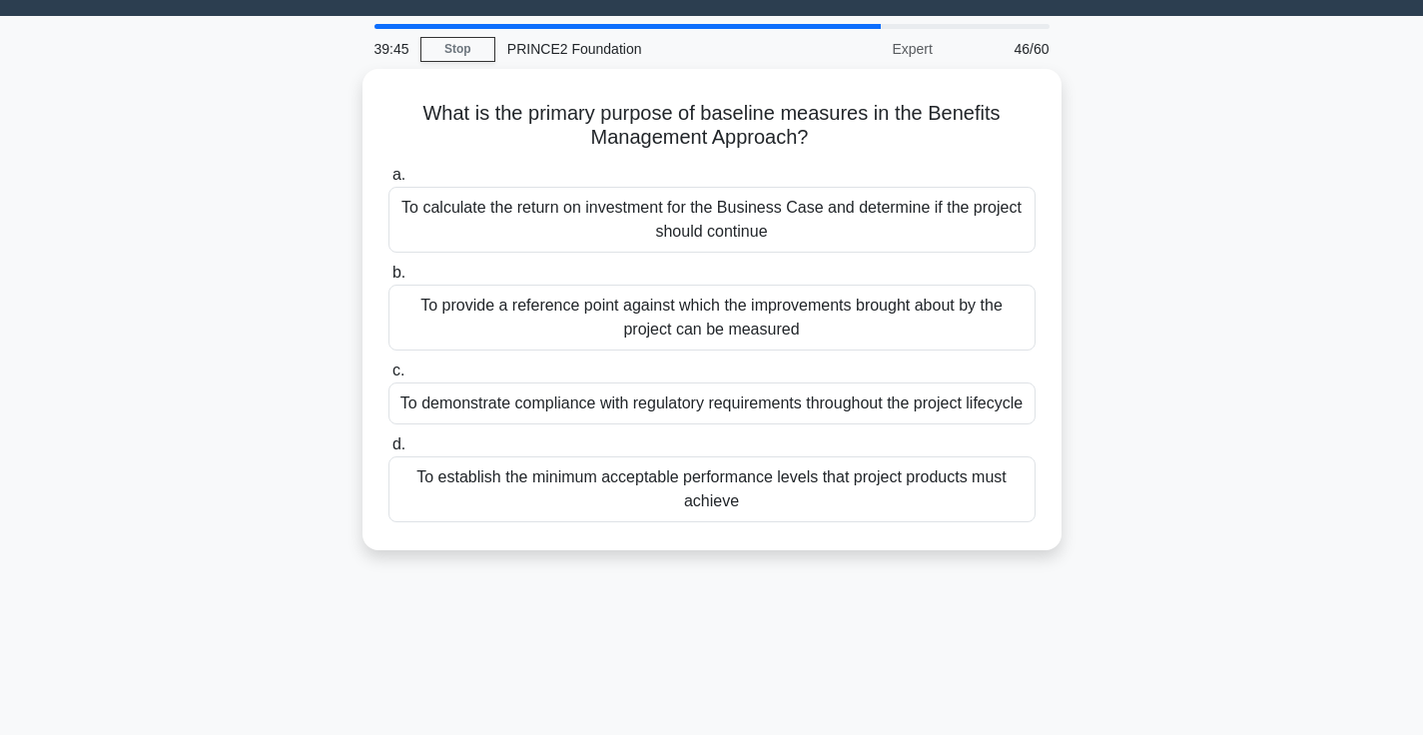
scroll to position [51, 0]
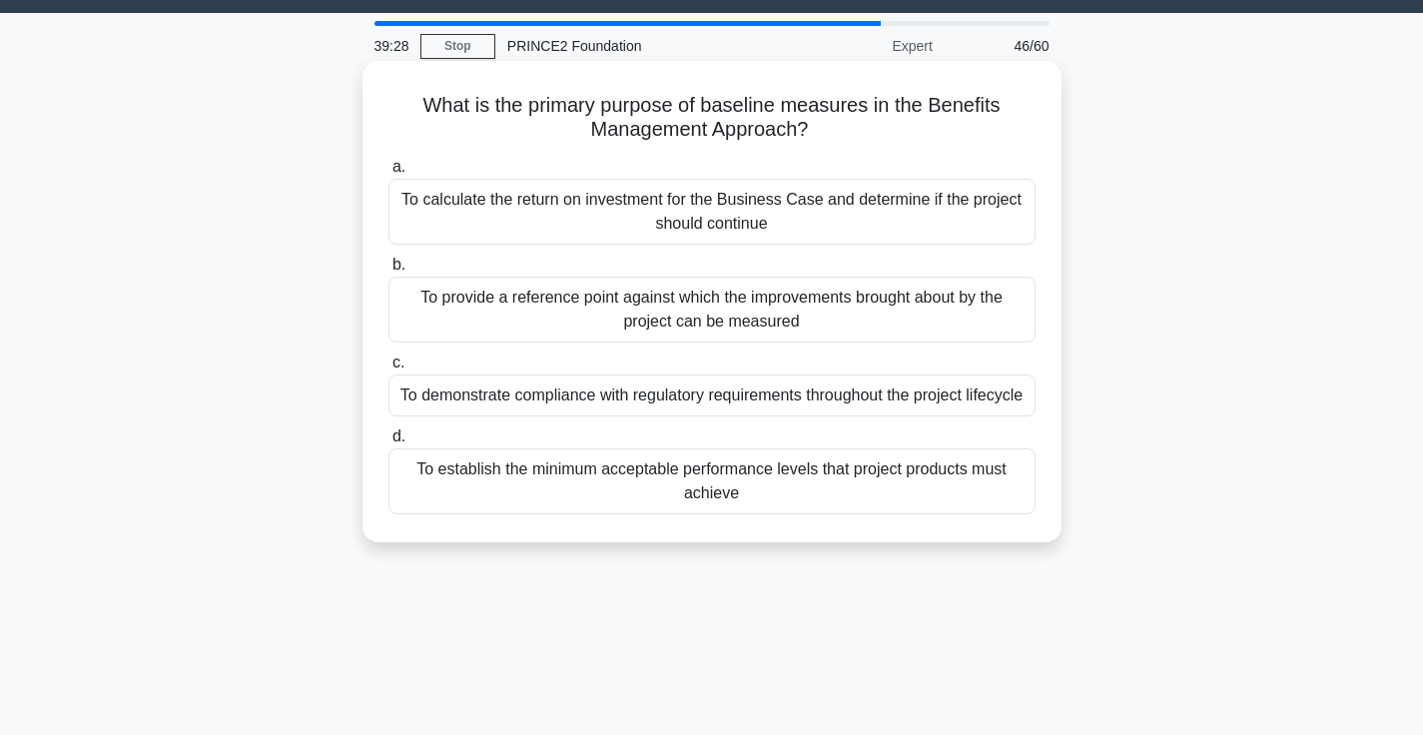
click at [786, 322] on div "To provide a reference point against which the improvements brought about by th…" at bounding box center [711, 310] width 647 height 66
click at [388, 272] on input "b. To provide a reference point against which the improvements brought about by…" at bounding box center [388, 265] width 0 height 13
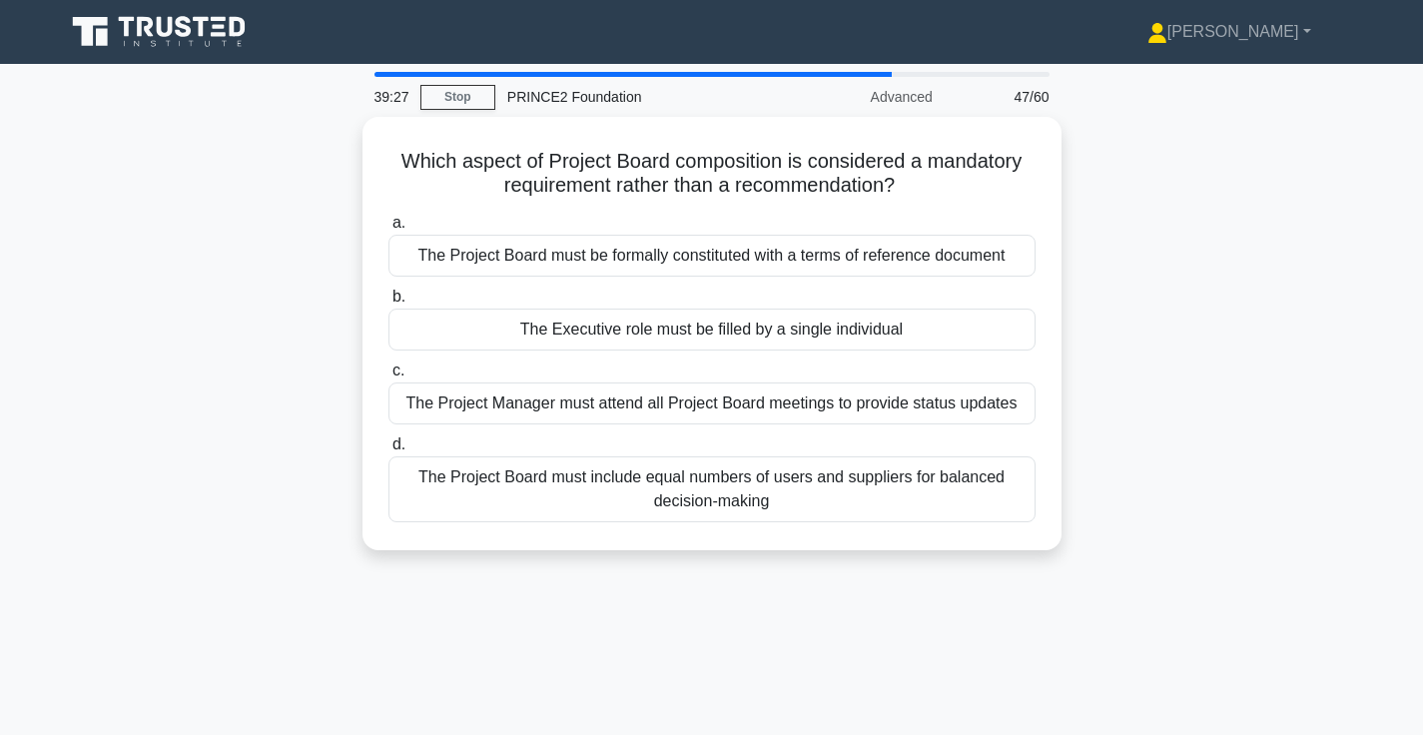
scroll to position [14, 0]
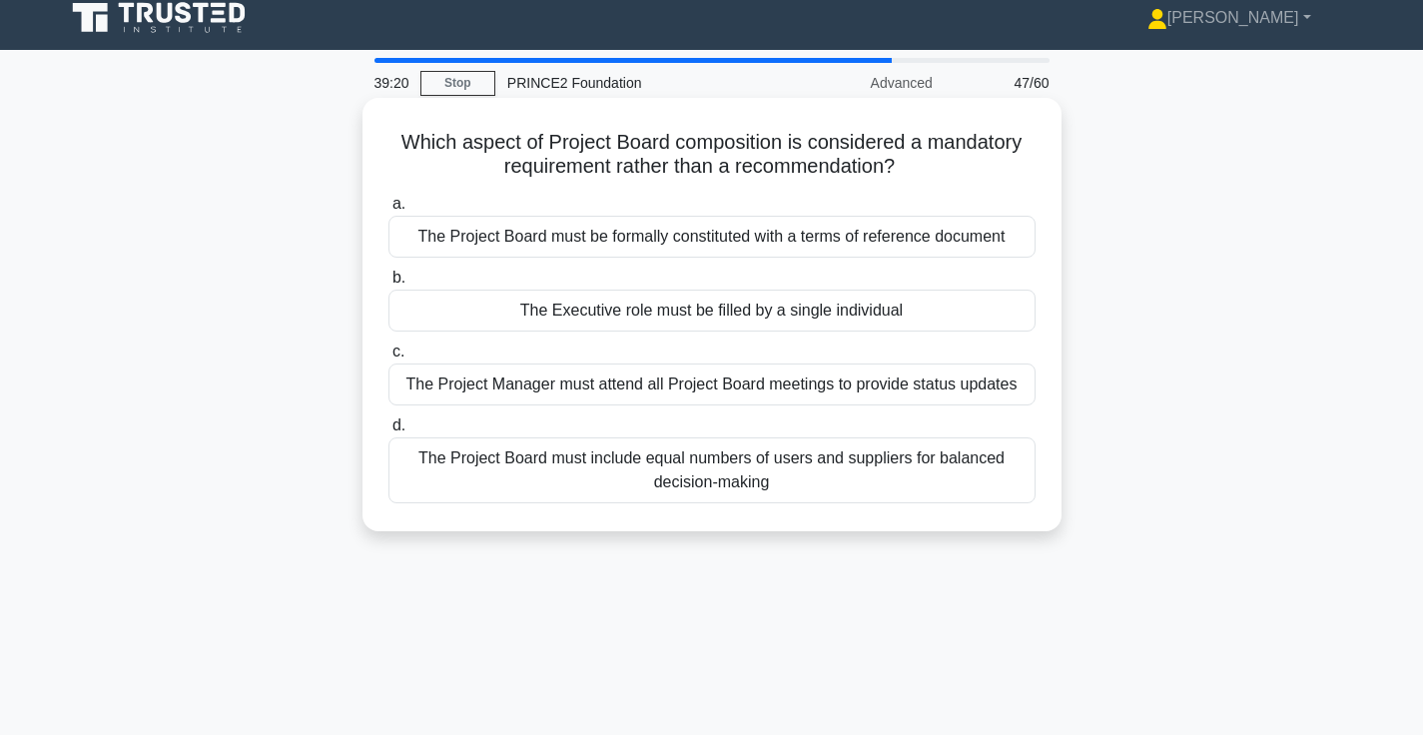
click at [724, 321] on div "The Executive role must be filled by a single individual" at bounding box center [711, 311] width 647 height 42
click at [388, 285] on input "b. The Executive role must be filled by a single individual" at bounding box center [388, 278] width 0 height 13
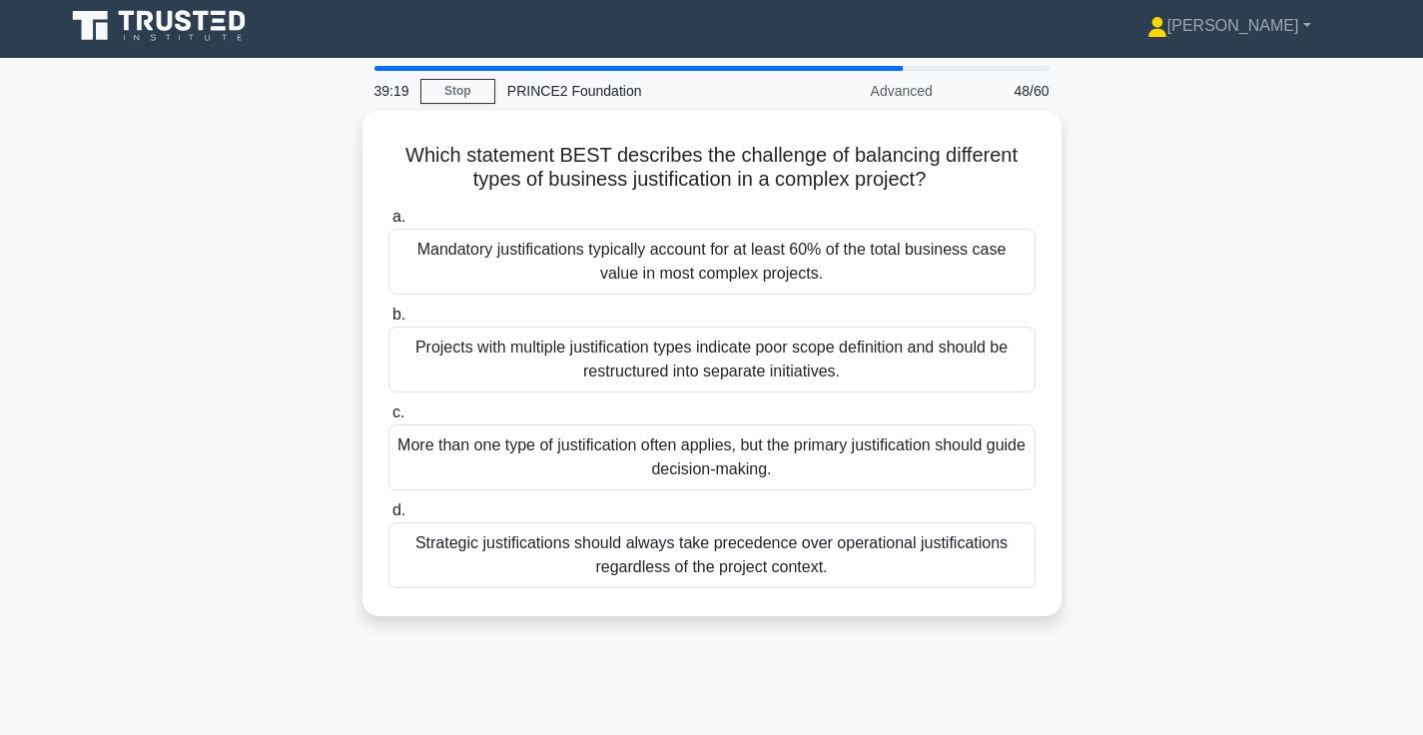
scroll to position [0, 0]
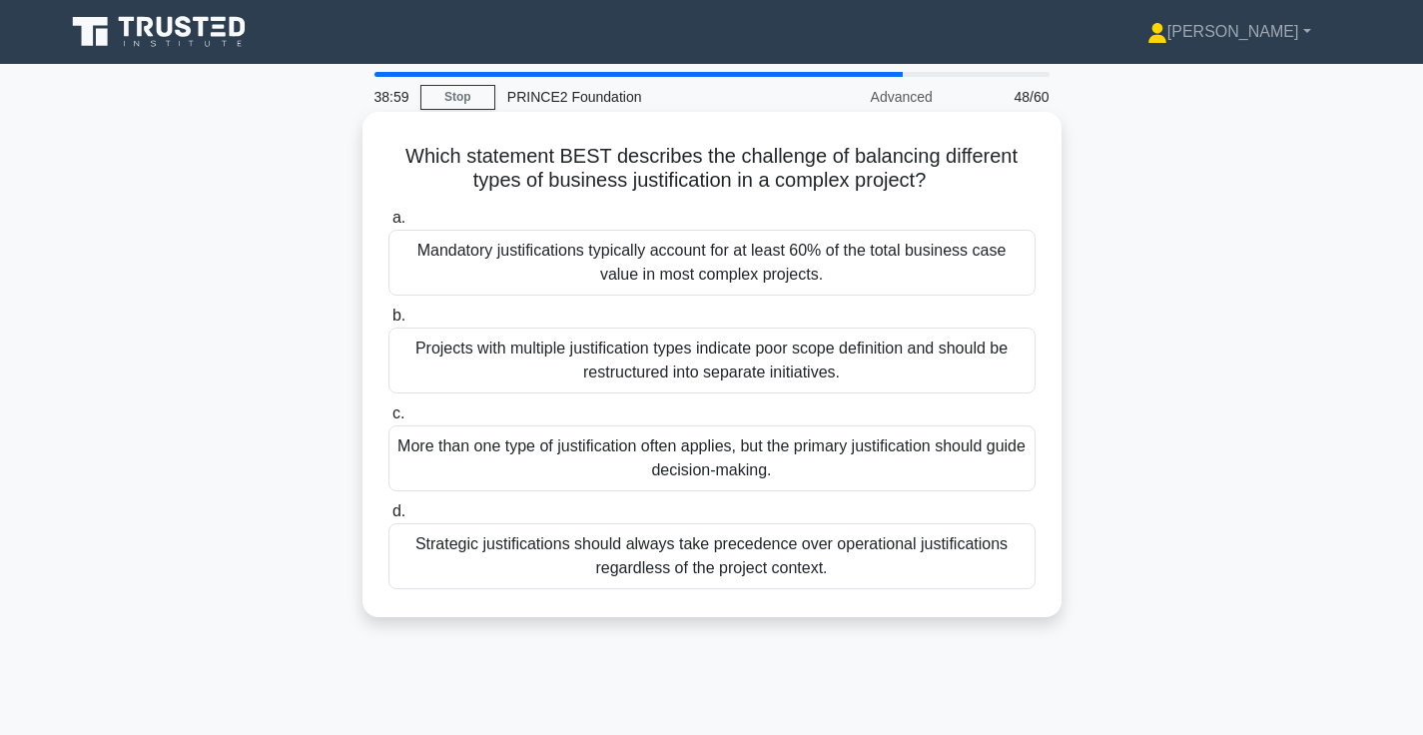
click at [675, 463] on div "More than one type of justification often applies, but the primary justificatio…" at bounding box center [711, 458] width 647 height 66
click at [388, 420] on input "c. More than one type of justification often applies, but the primary justifica…" at bounding box center [388, 413] width 0 height 13
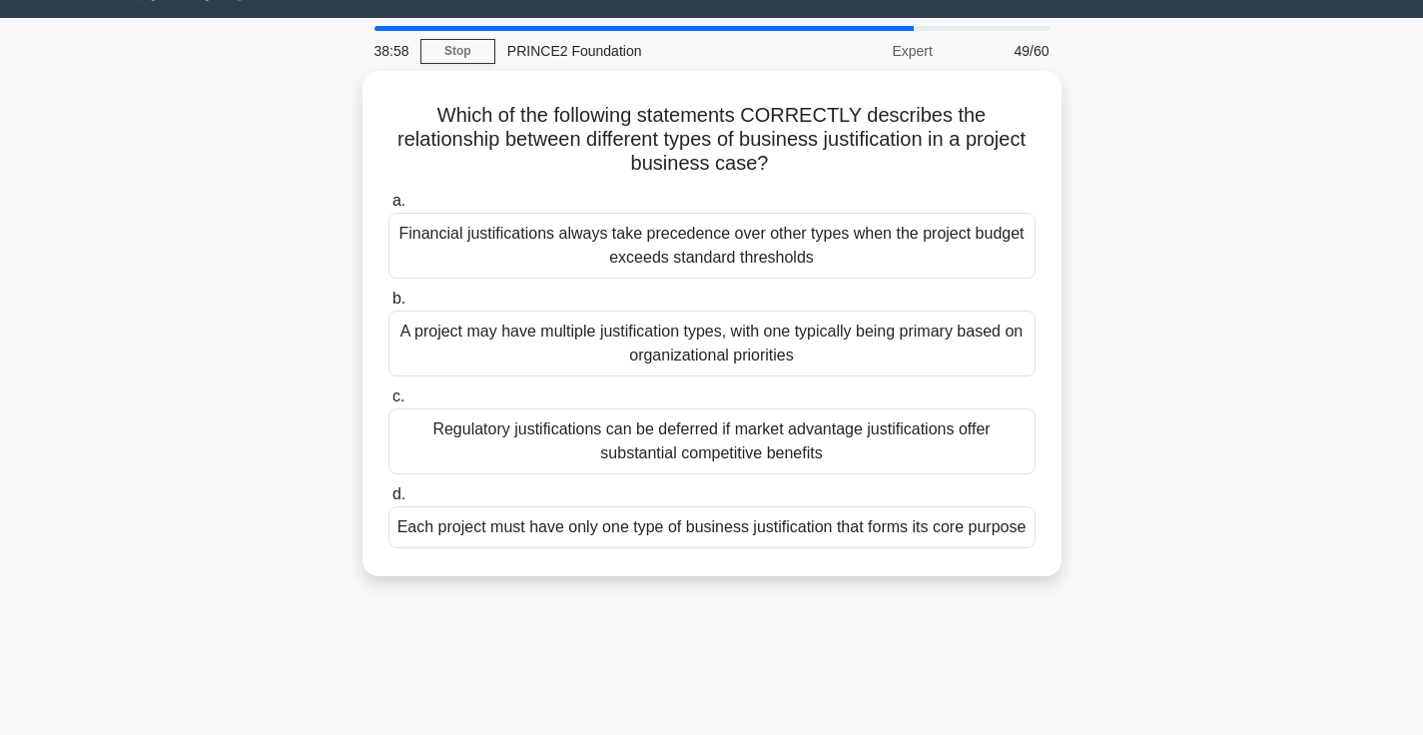
scroll to position [47, 0]
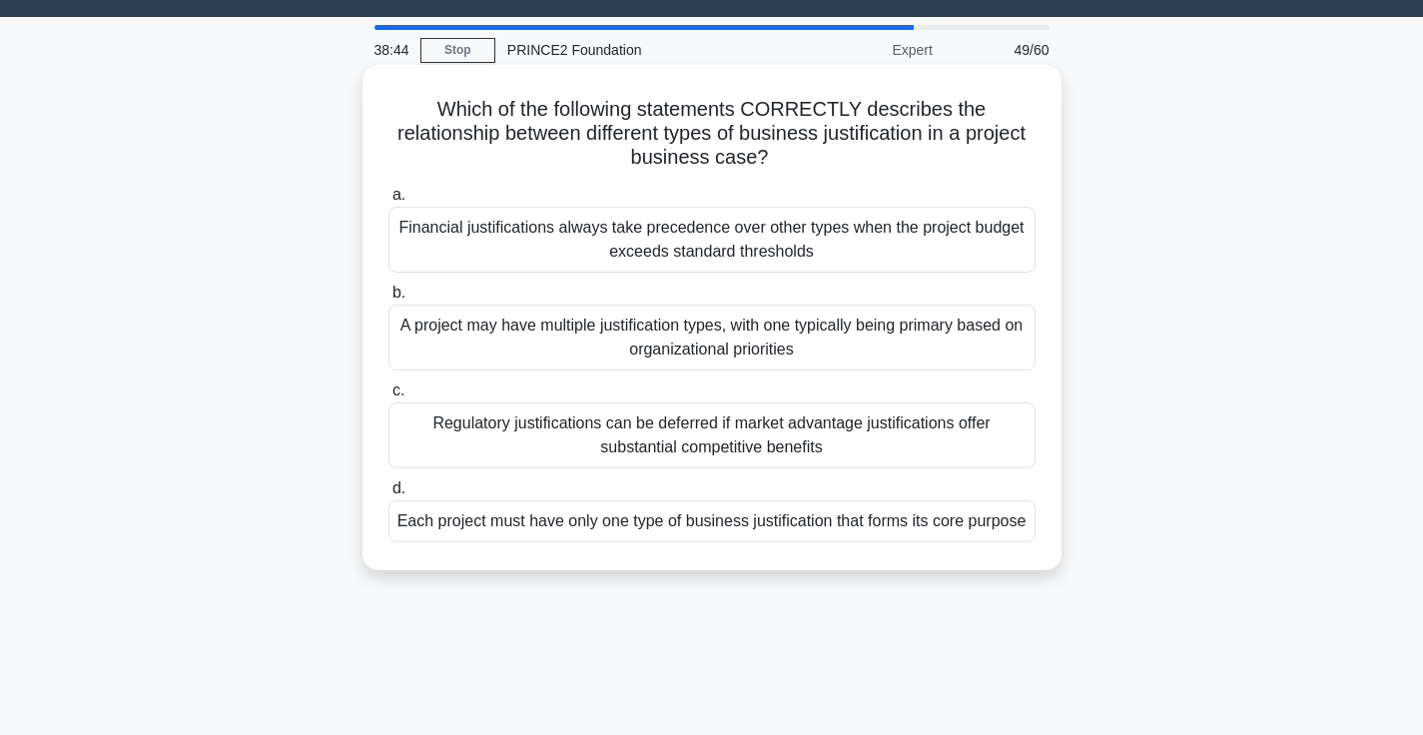
click at [710, 542] on div "Each project must have only one type of business justification that forms its c…" at bounding box center [711, 521] width 647 height 42
click at [388, 495] on input "d. Each project must have only one type of business justification that forms it…" at bounding box center [388, 488] width 0 height 13
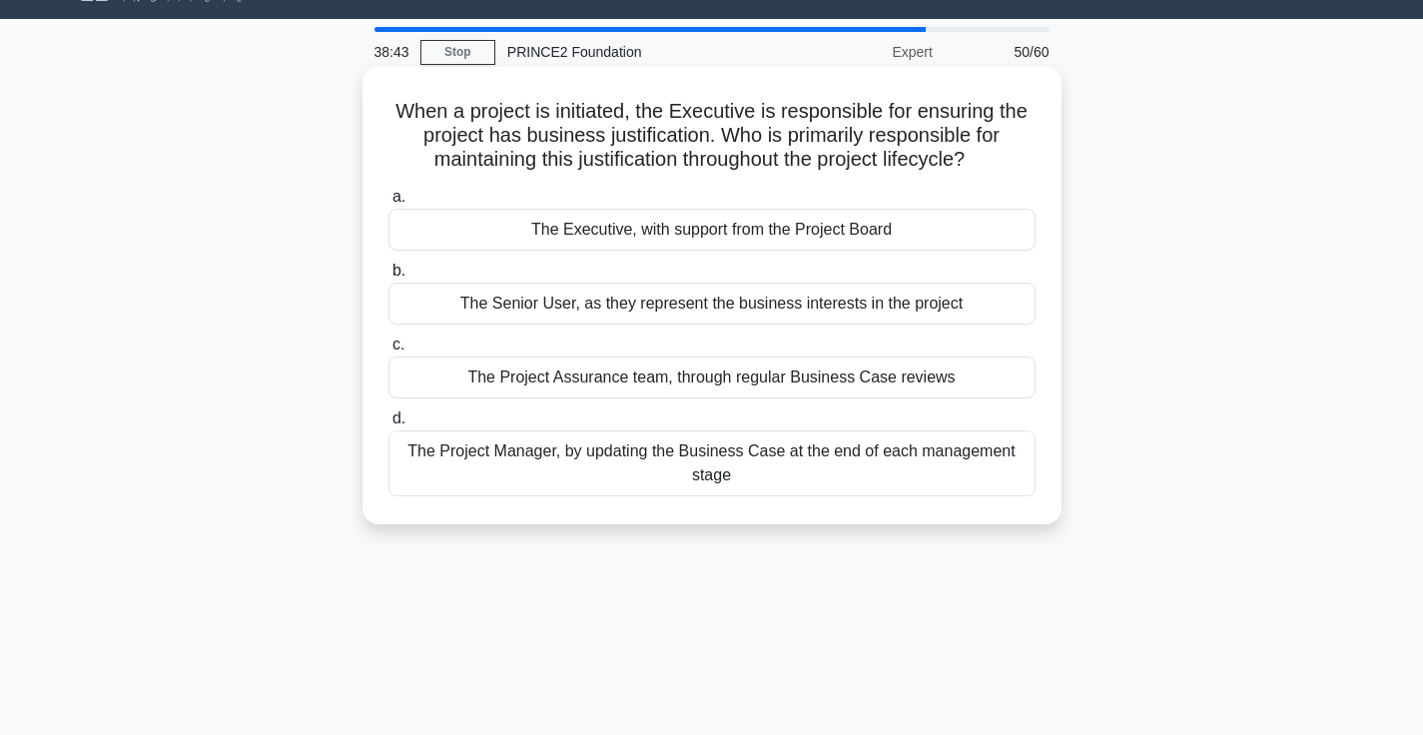
scroll to position [46, 0]
click at [870, 237] on div "The Executive, with support from the Project Board" at bounding box center [711, 229] width 647 height 42
click at [388, 203] on input "a. The Executive, with support from the Project Board" at bounding box center [388, 196] width 0 height 13
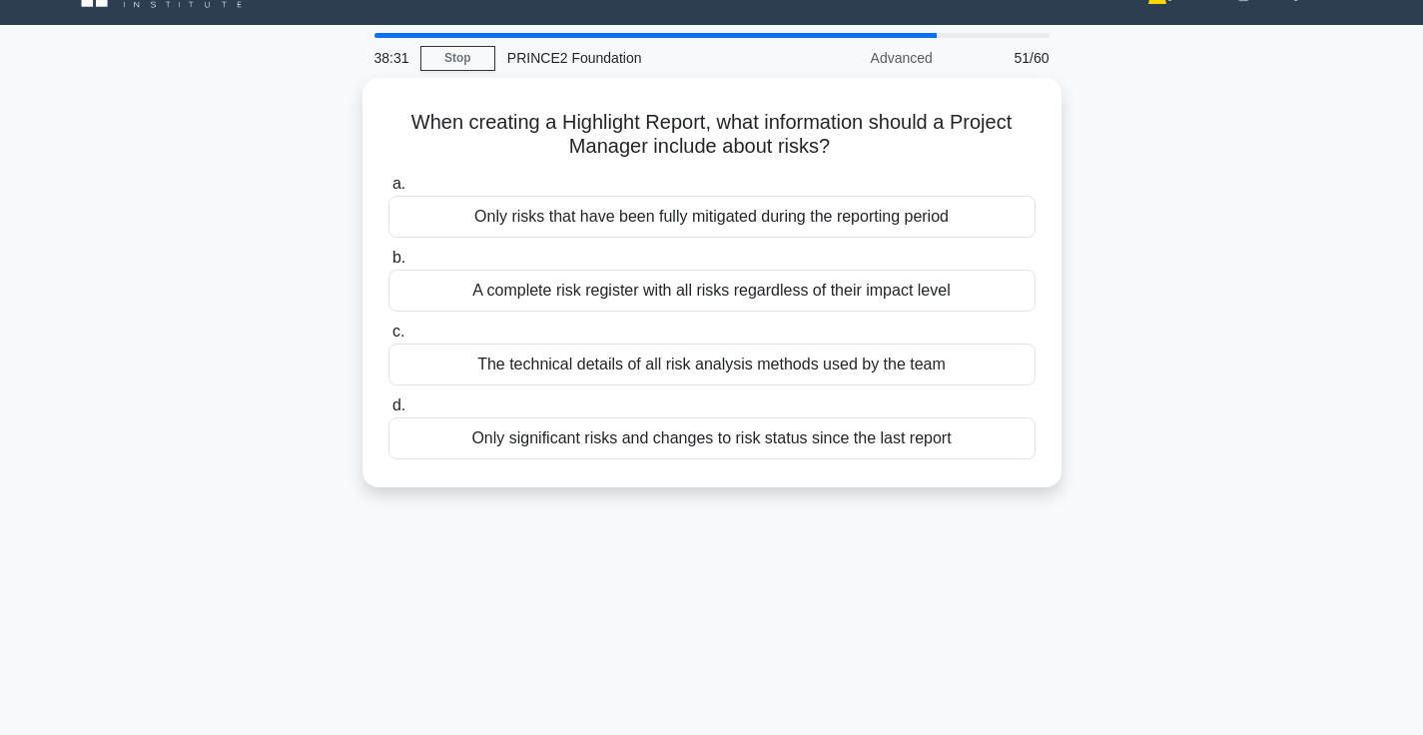
scroll to position [57, 0]
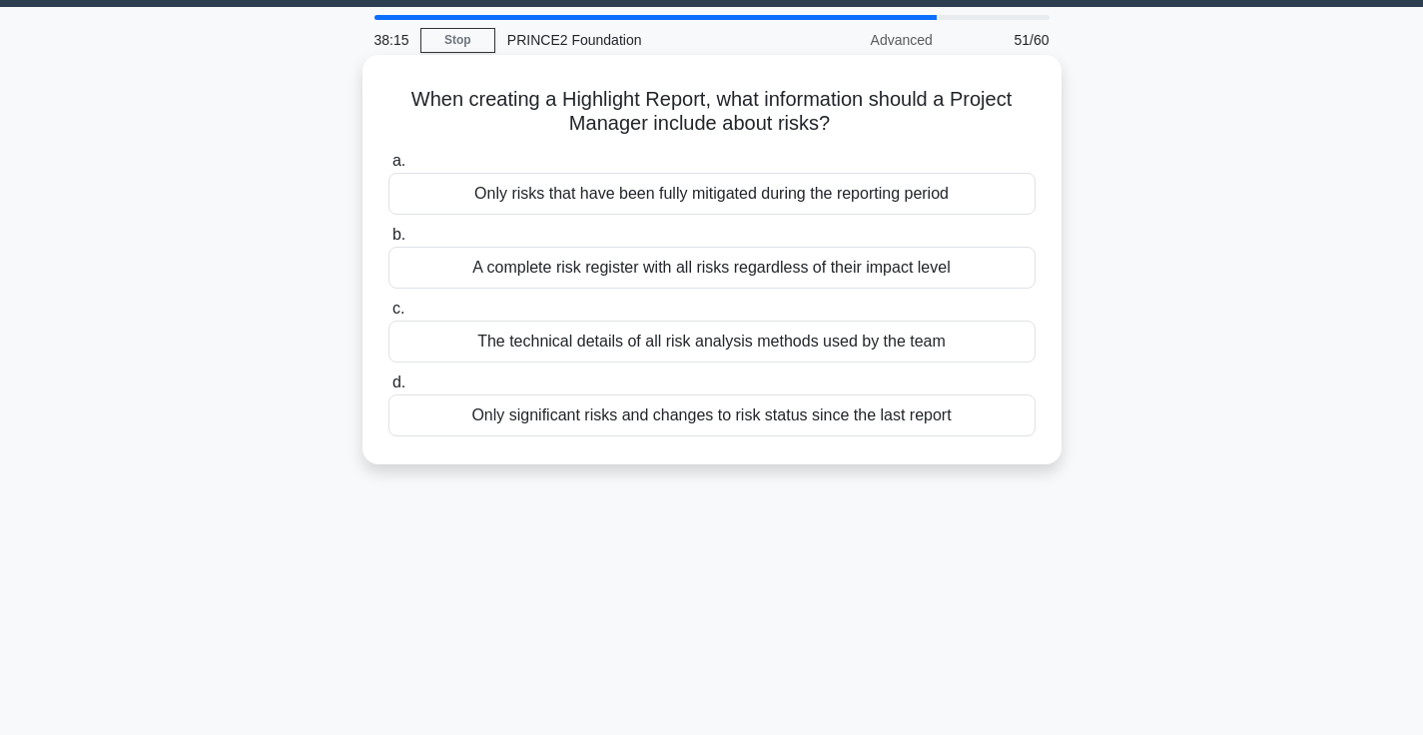
click at [836, 276] on div "A complete risk register with all risks regardless of their impact level" at bounding box center [711, 268] width 647 height 42
click at [388, 242] on input "b. A complete risk register with all risks regardless of their impact level" at bounding box center [388, 235] width 0 height 13
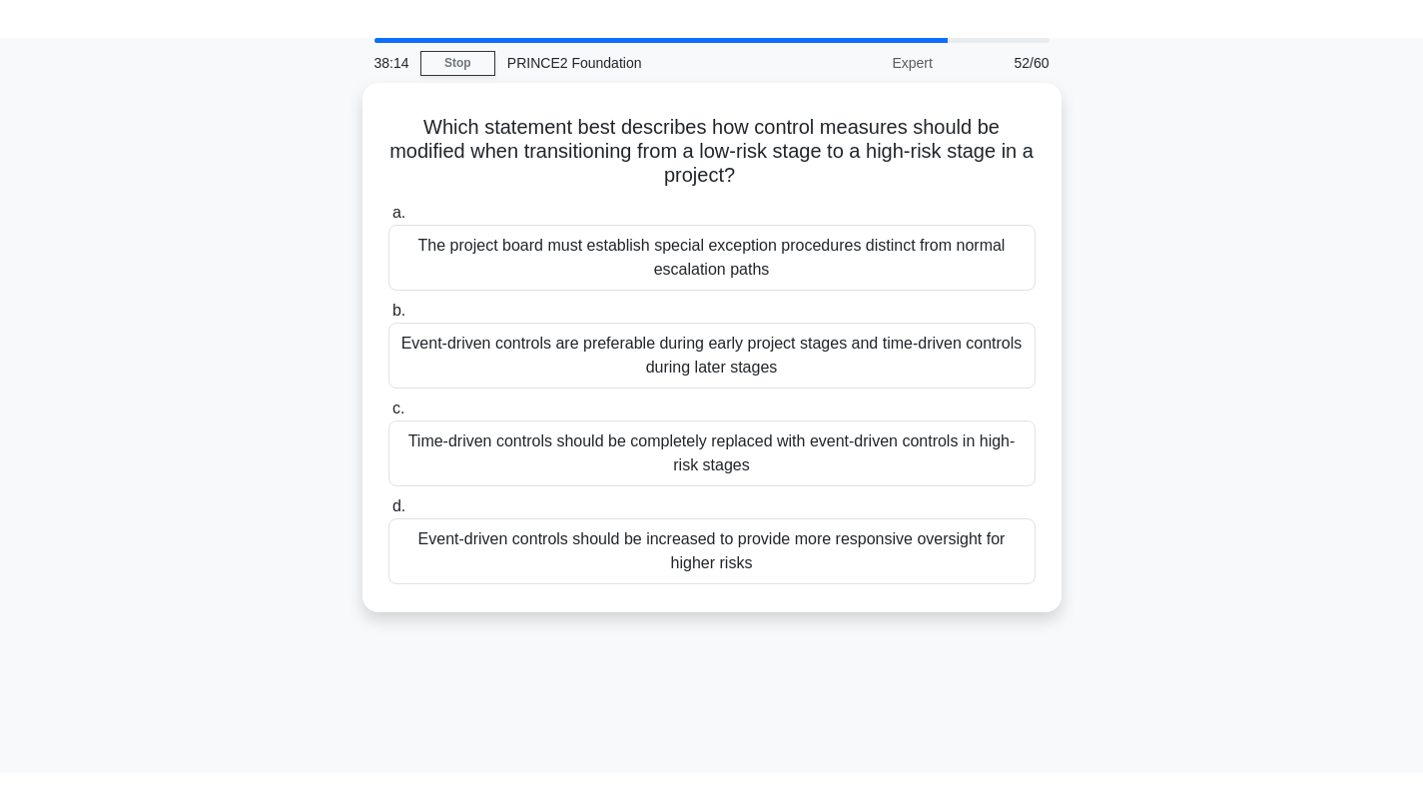
scroll to position [77, 0]
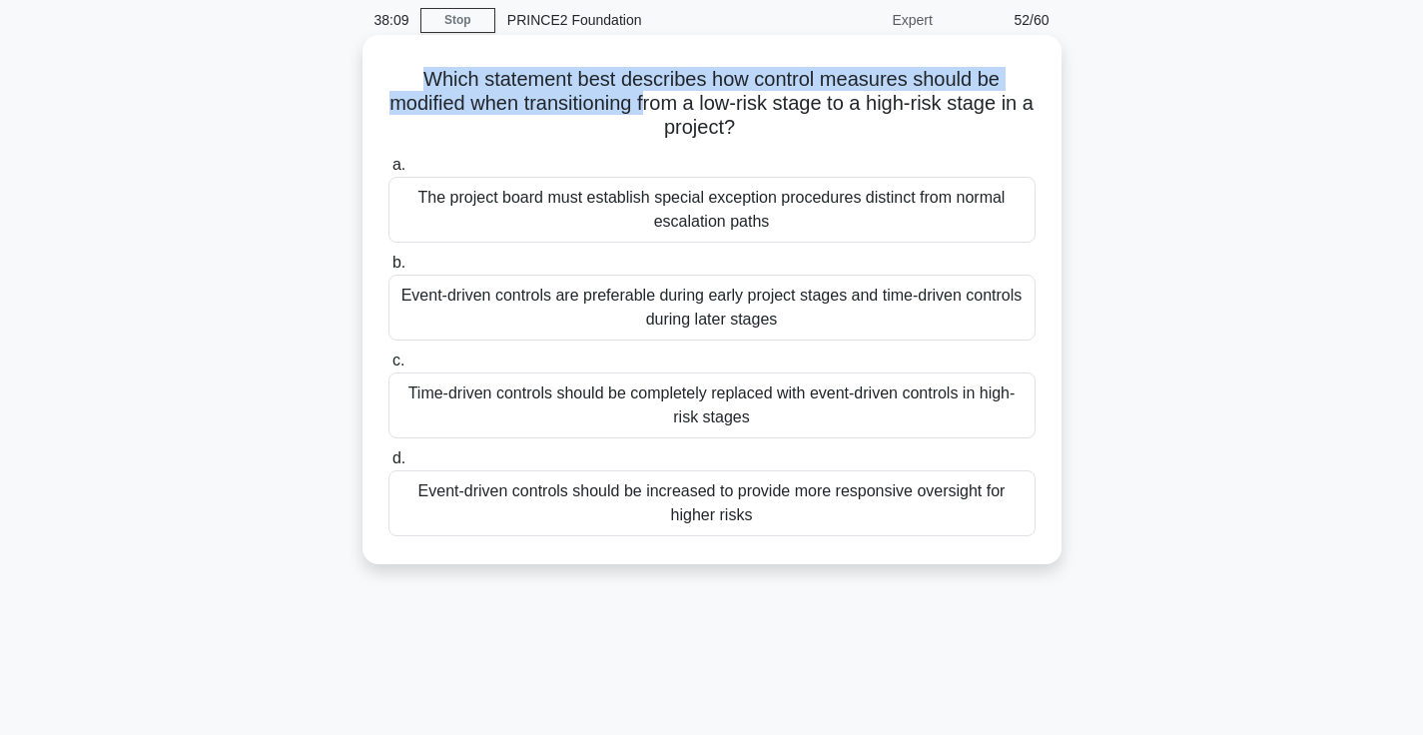
drag, startPoint x: 424, startPoint y: 75, endPoint x: 648, endPoint y: 104, distance: 225.5
click at [648, 104] on h5 "Which statement best describes how control measures should be modified when tra…" at bounding box center [711, 104] width 651 height 74
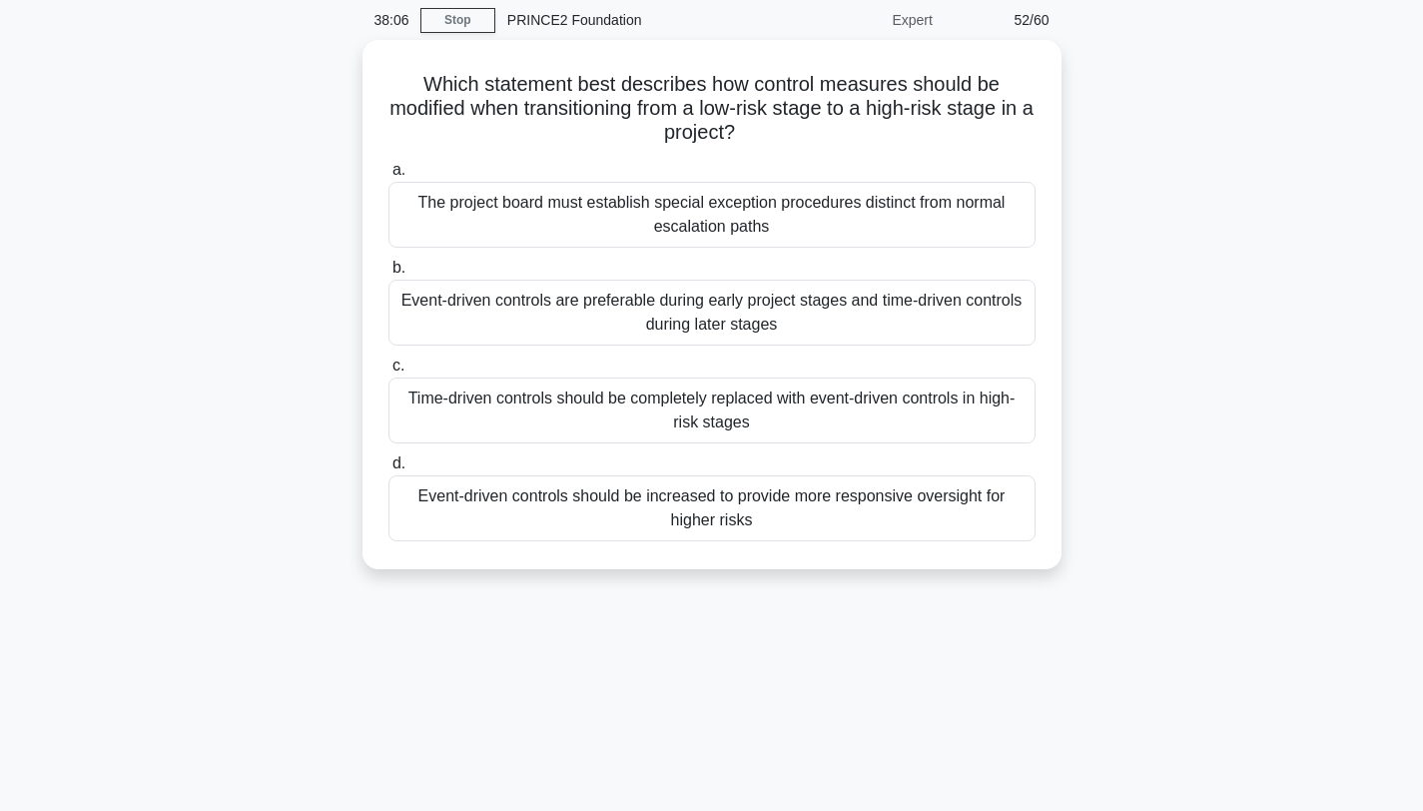
click at [1135, 167] on div "Which statement best describes how control measures should be modified when tra…" at bounding box center [712, 316] width 1318 height 553
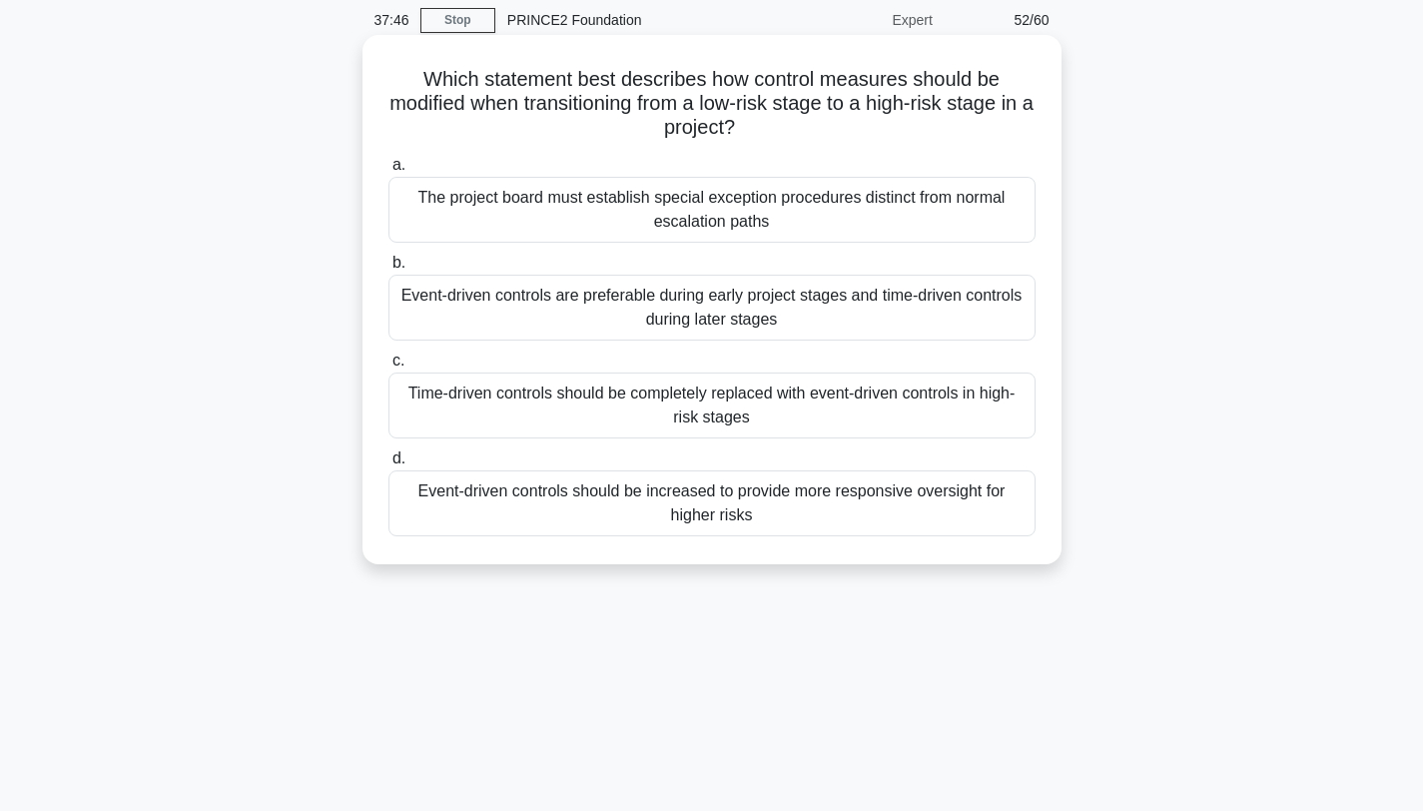
click at [747, 523] on div "Event-driven controls should be increased to provide more responsive oversight …" at bounding box center [711, 503] width 647 height 66
click at [388, 465] on input "d. Event-driven controls should be increased to provide more responsive oversig…" at bounding box center [388, 458] width 0 height 13
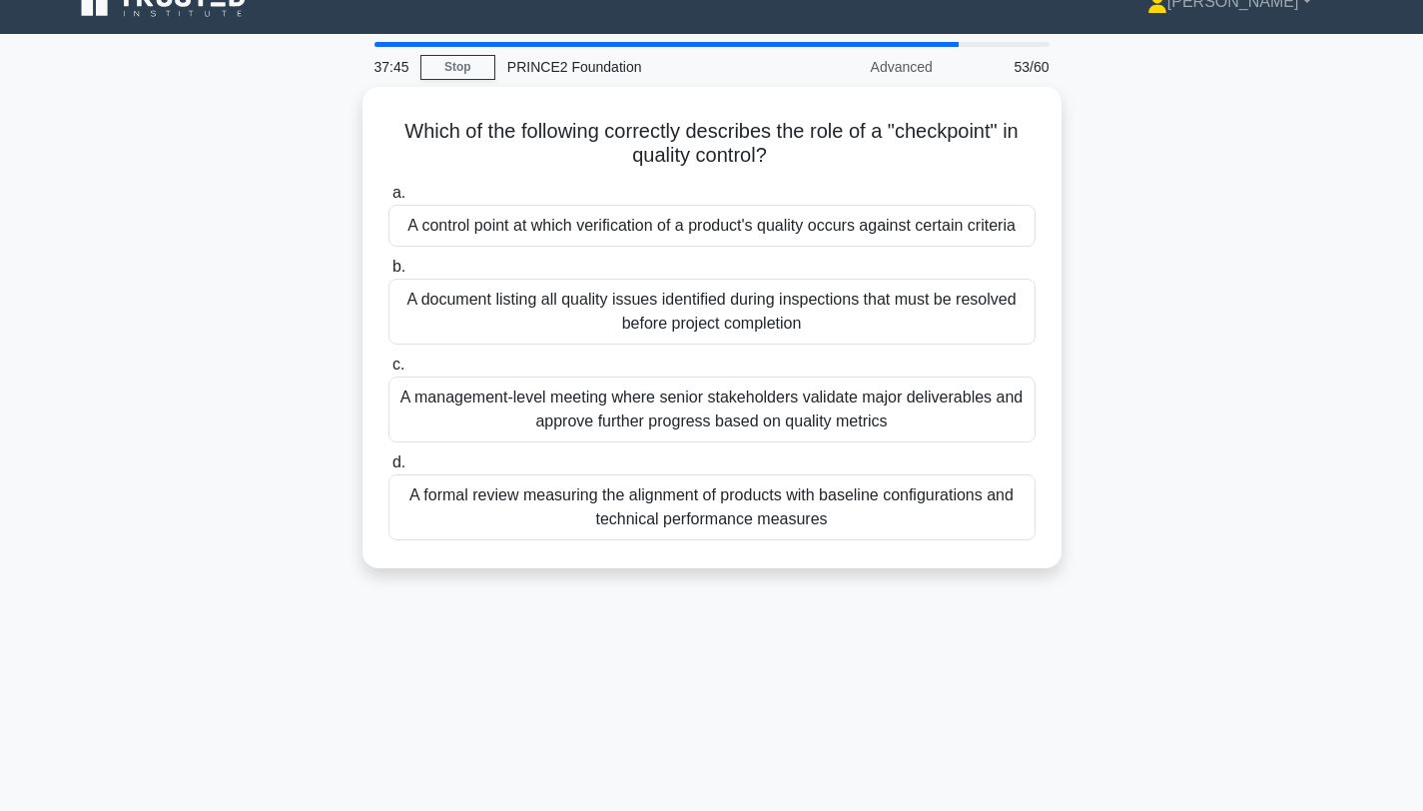
scroll to position [0, 0]
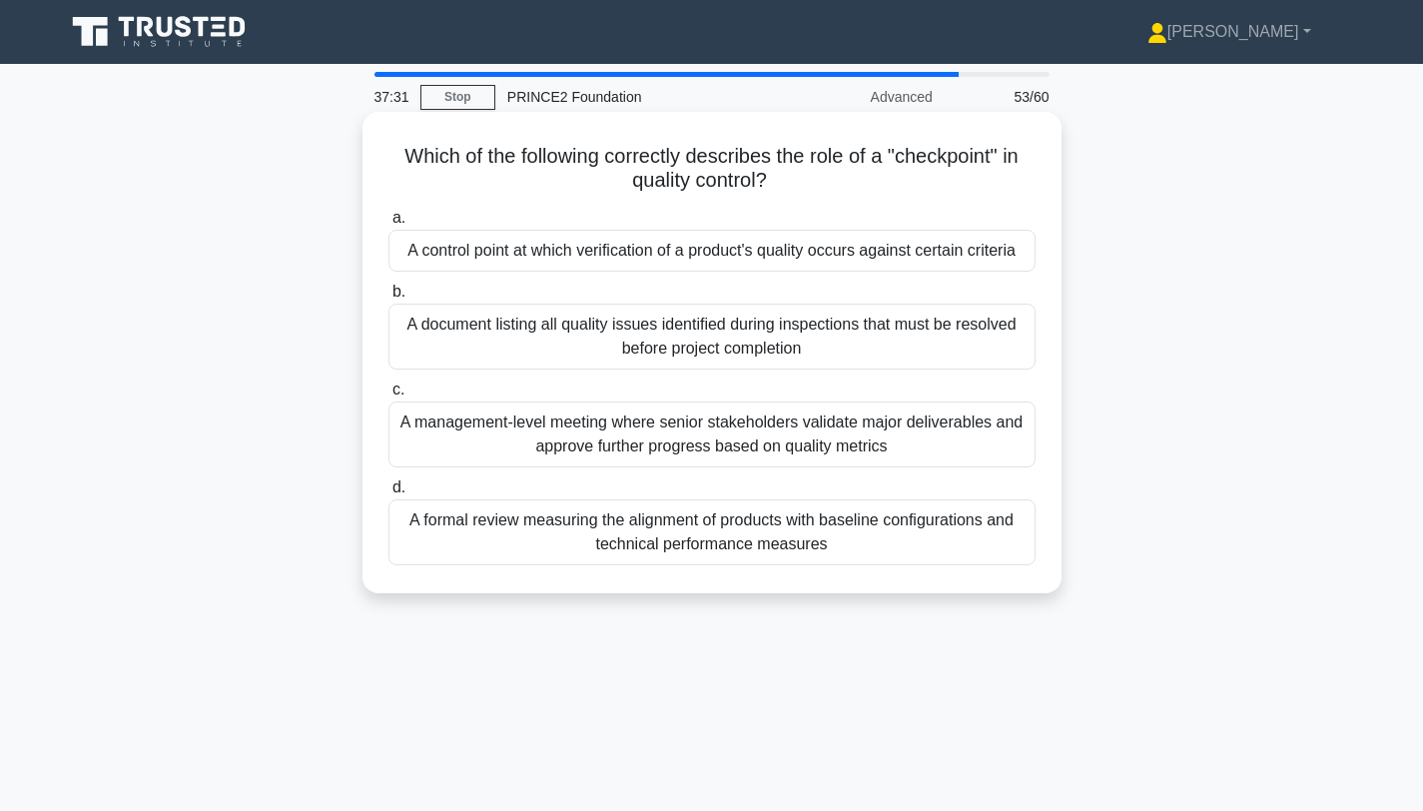
click at [956, 258] on div "A control point at which verification of a product's quality occurs against cer…" at bounding box center [711, 251] width 647 height 42
click at [388, 225] on input "a. A control point at which verification of a product's quality occurs against …" at bounding box center [388, 218] width 0 height 13
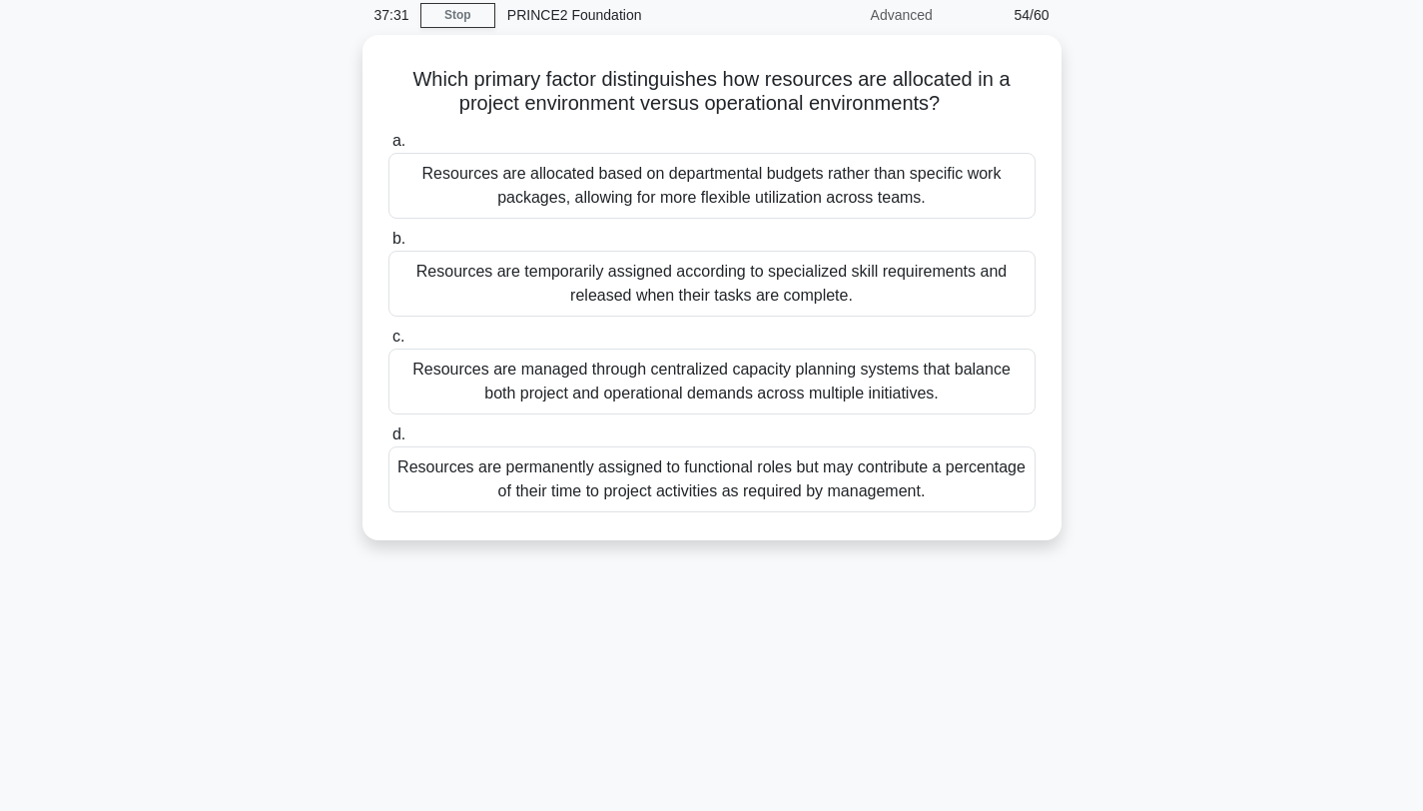
scroll to position [83, 0]
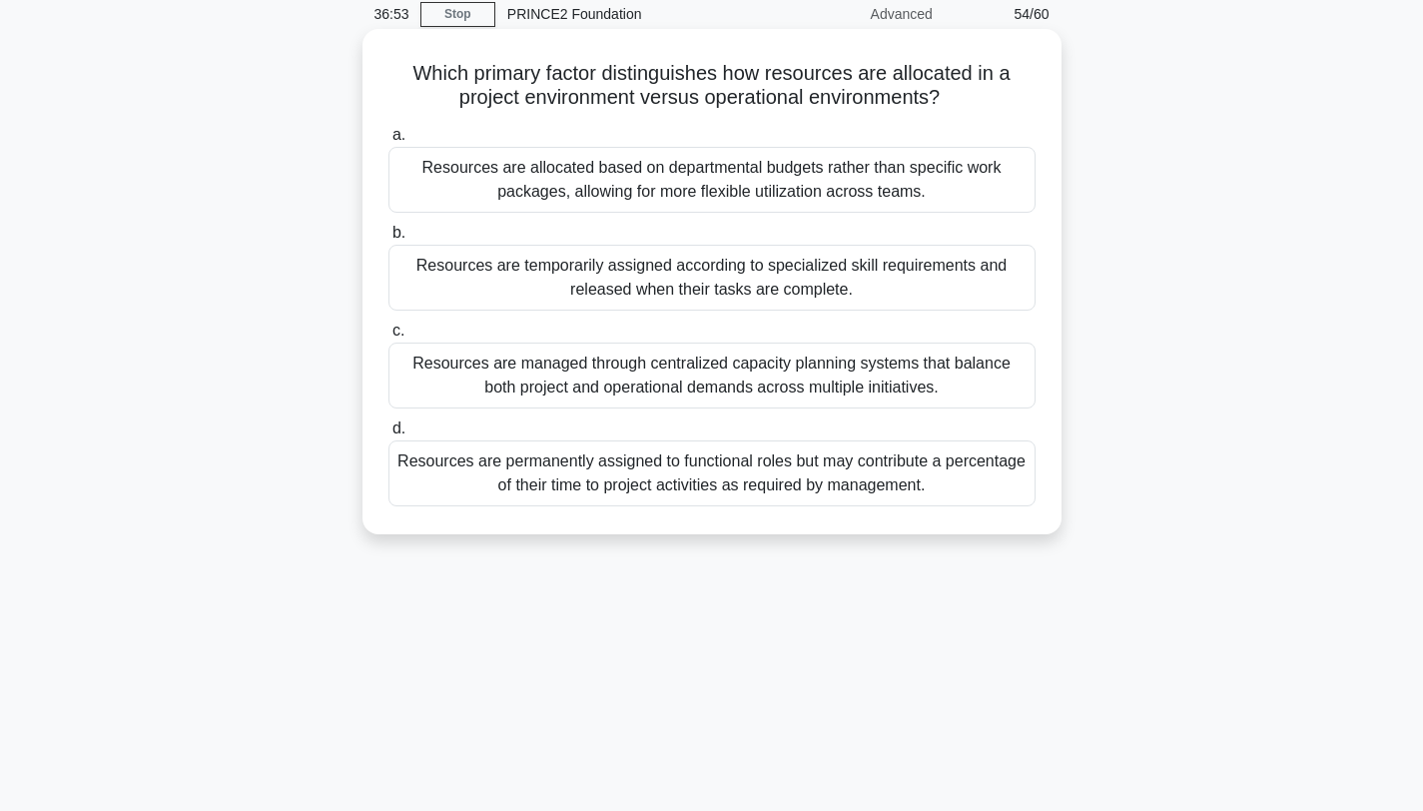
click at [826, 299] on div "Resources are temporarily assigned according to specialized skill requirements …" at bounding box center [711, 278] width 647 height 66
click at [388, 240] on input "b. Resources are temporarily assigned according to specialized skill requiremen…" at bounding box center [388, 233] width 0 height 13
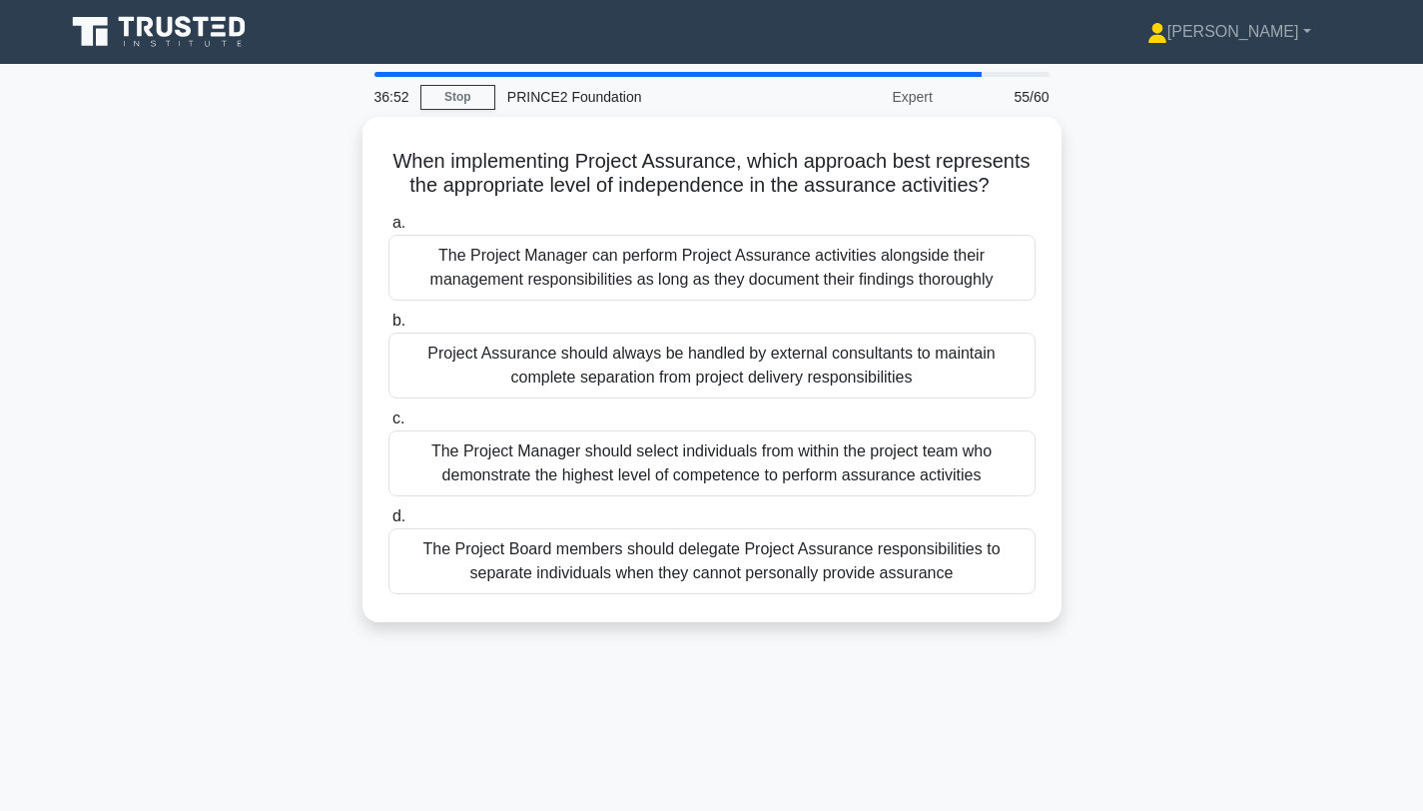
scroll to position [36, 0]
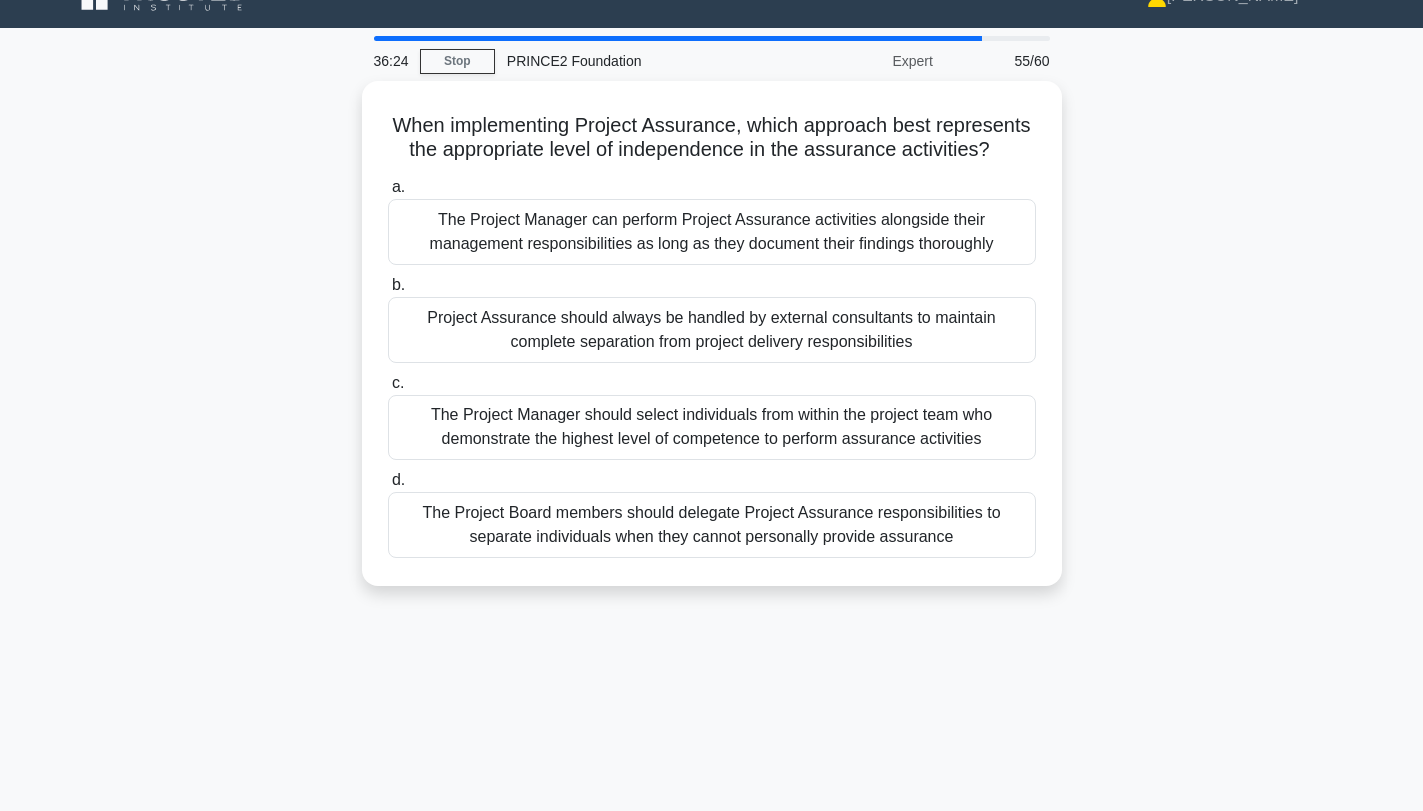
drag, startPoint x: 862, startPoint y: 340, endPoint x: 1216, endPoint y: 359, distance: 355.0
click at [1216, 359] on div "When implementing Project Assurance, which approach best represents the appropr…" at bounding box center [712, 345] width 1318 height 529
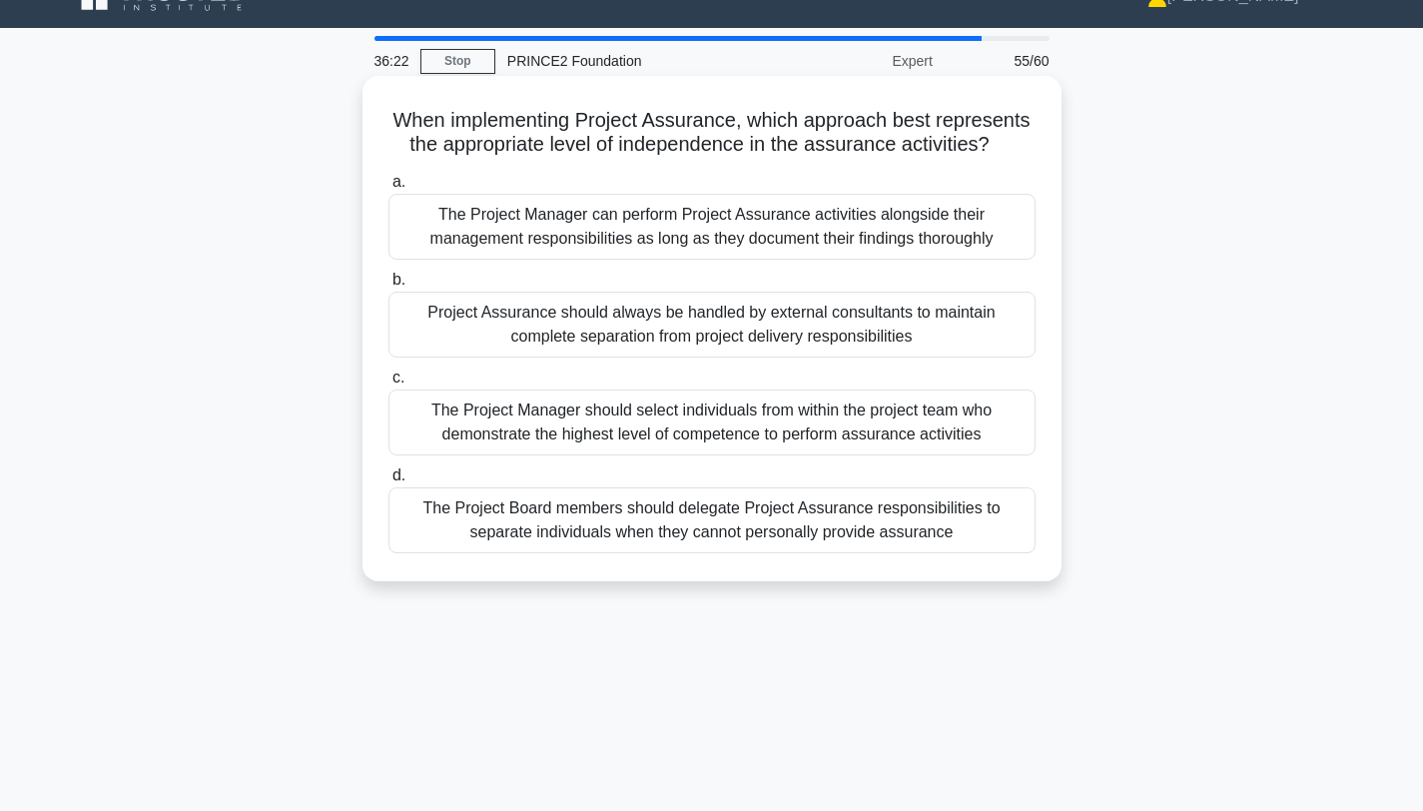
click at [804, 335] on div "Project Assurance should always be handled by external consultants to maintain …" at bounding box center [711, 325] width 647 height 66
click at [388, 287] on input "b. Project Assurance should always be handled by external consultants to mainta…" at bounding box center [388, 280] width 0 height 13
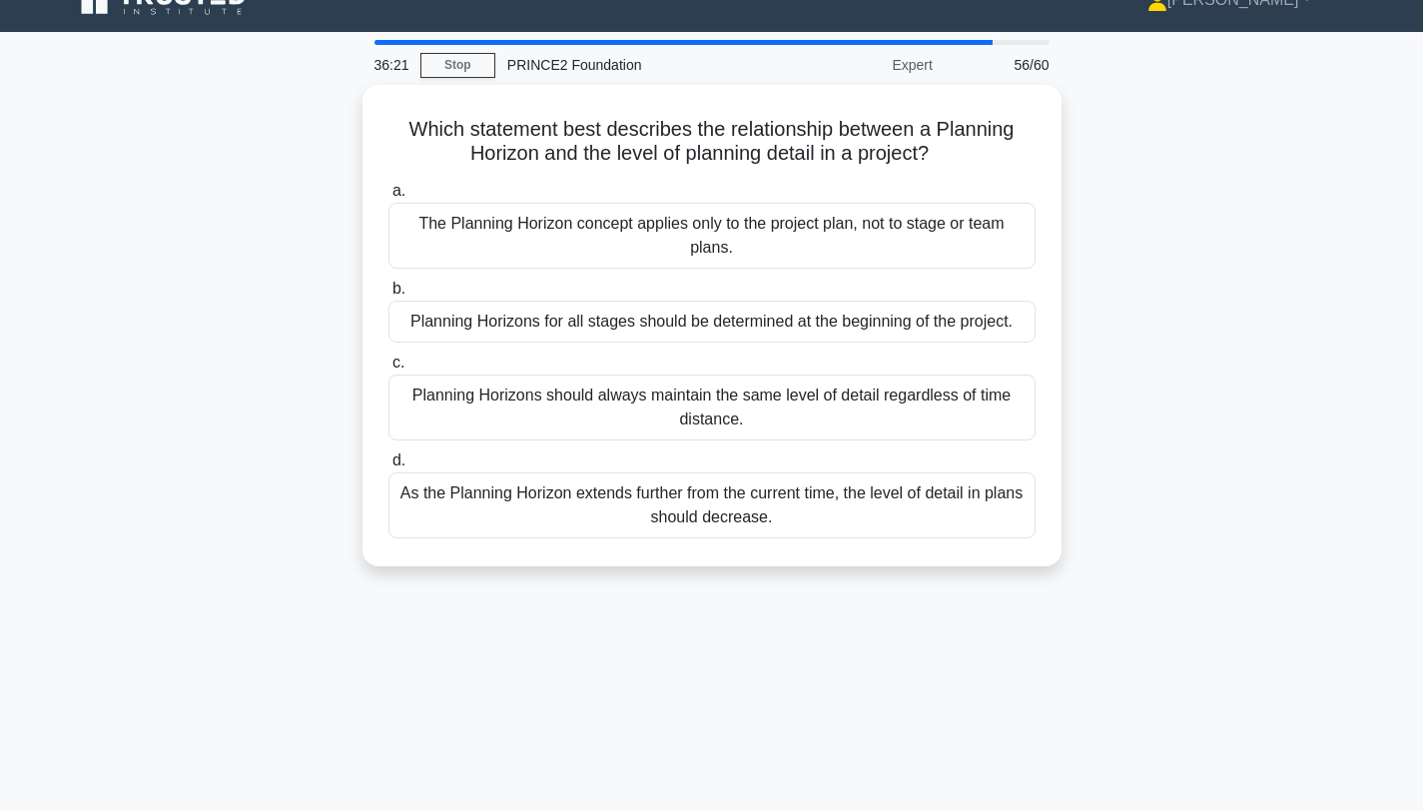
scroll to position [41, 0]
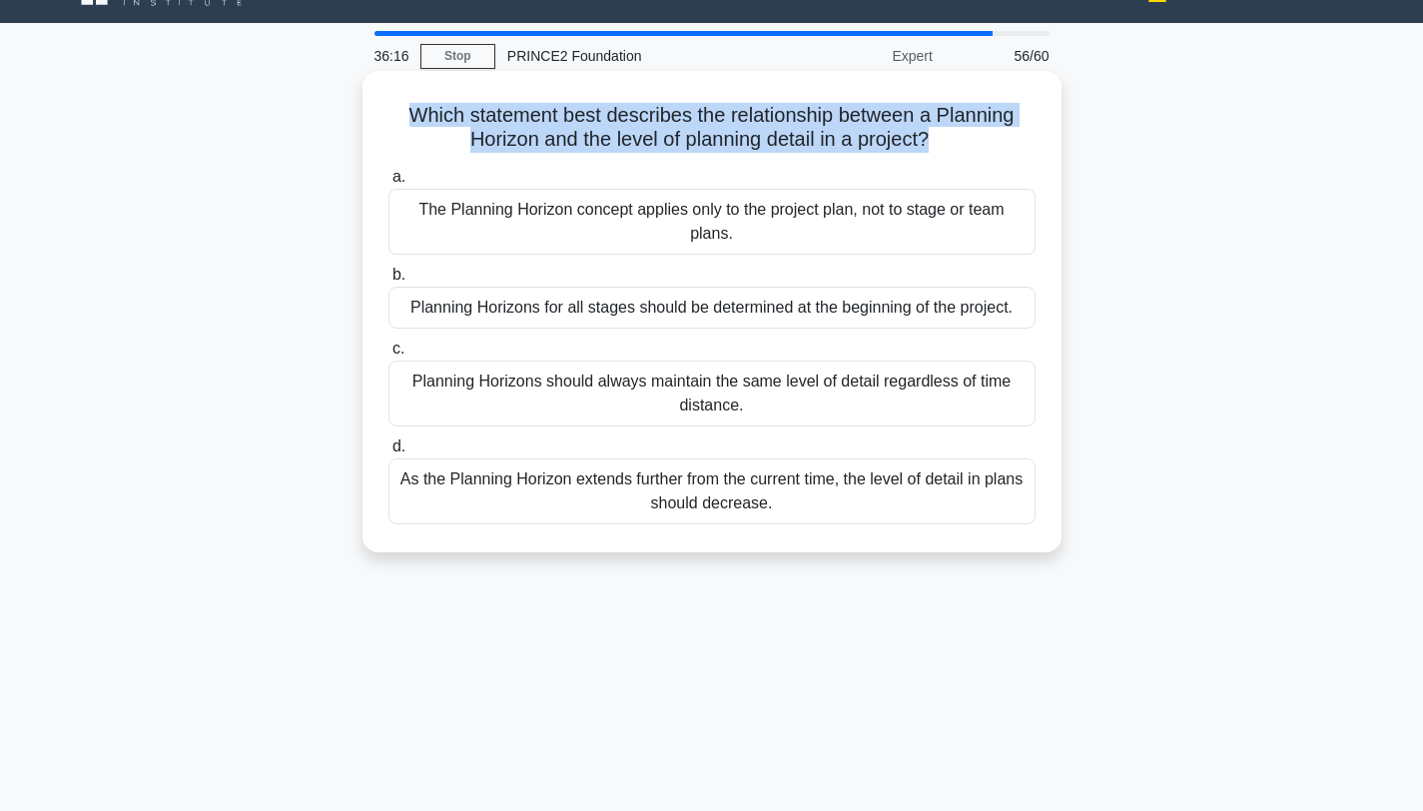
drag, startPoint x: 416, startPoint y: 118, endPoint x: 929, endPoint y: 141, distance: 512.8
click at [929, 141] on h5 "Which statement best describes the relationship between a Planning Horizon and …" at bounding box center [711, 128] width 651 height 50
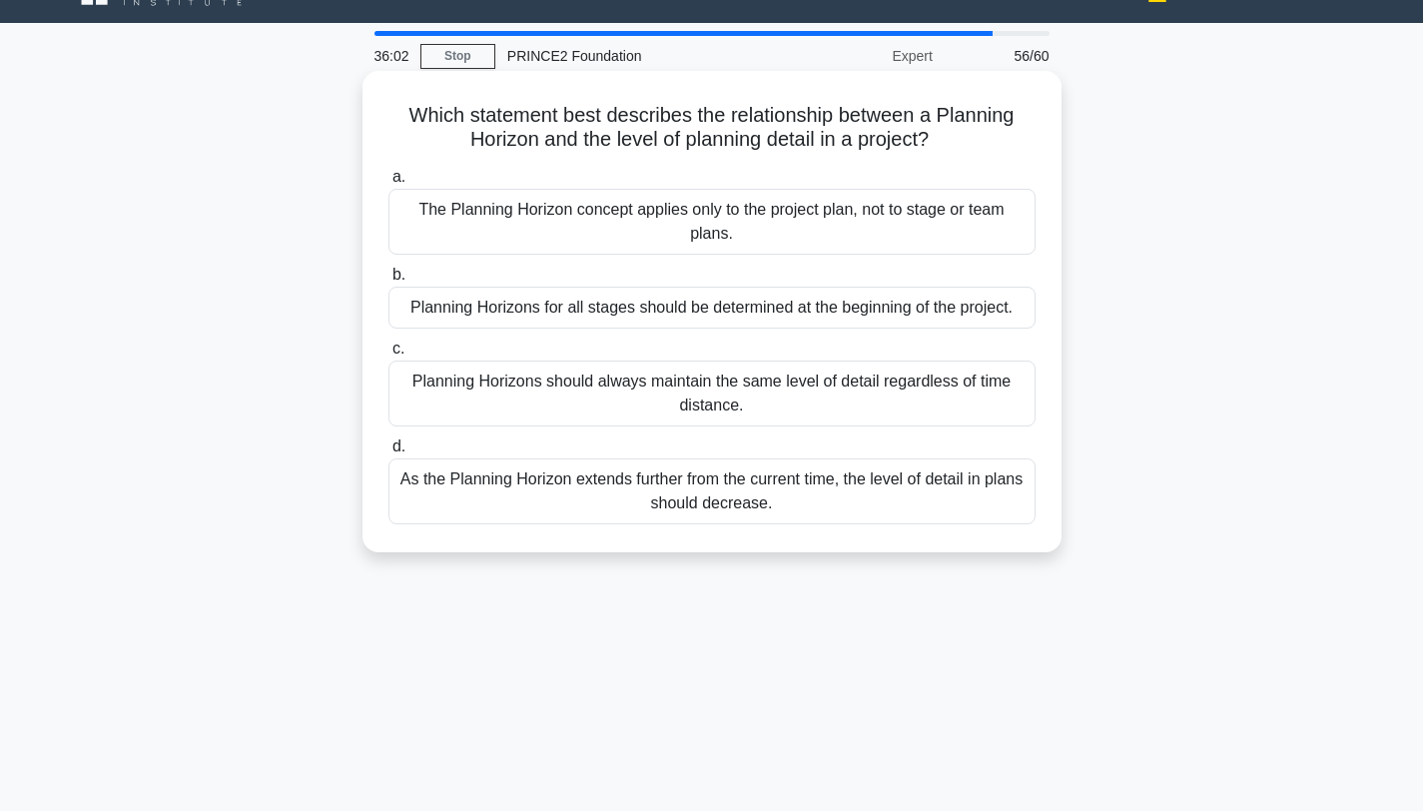
click at [738, 503] on div "As the Planning Horizon extends further from the current time, the level of det…" at bounding box center [711, 491] width 647 height 66
click at [388, 453] on input "d. As the Planning Horizon extends further from the current time, the level of …" at bounding box center [388, 446] width 0 height 13
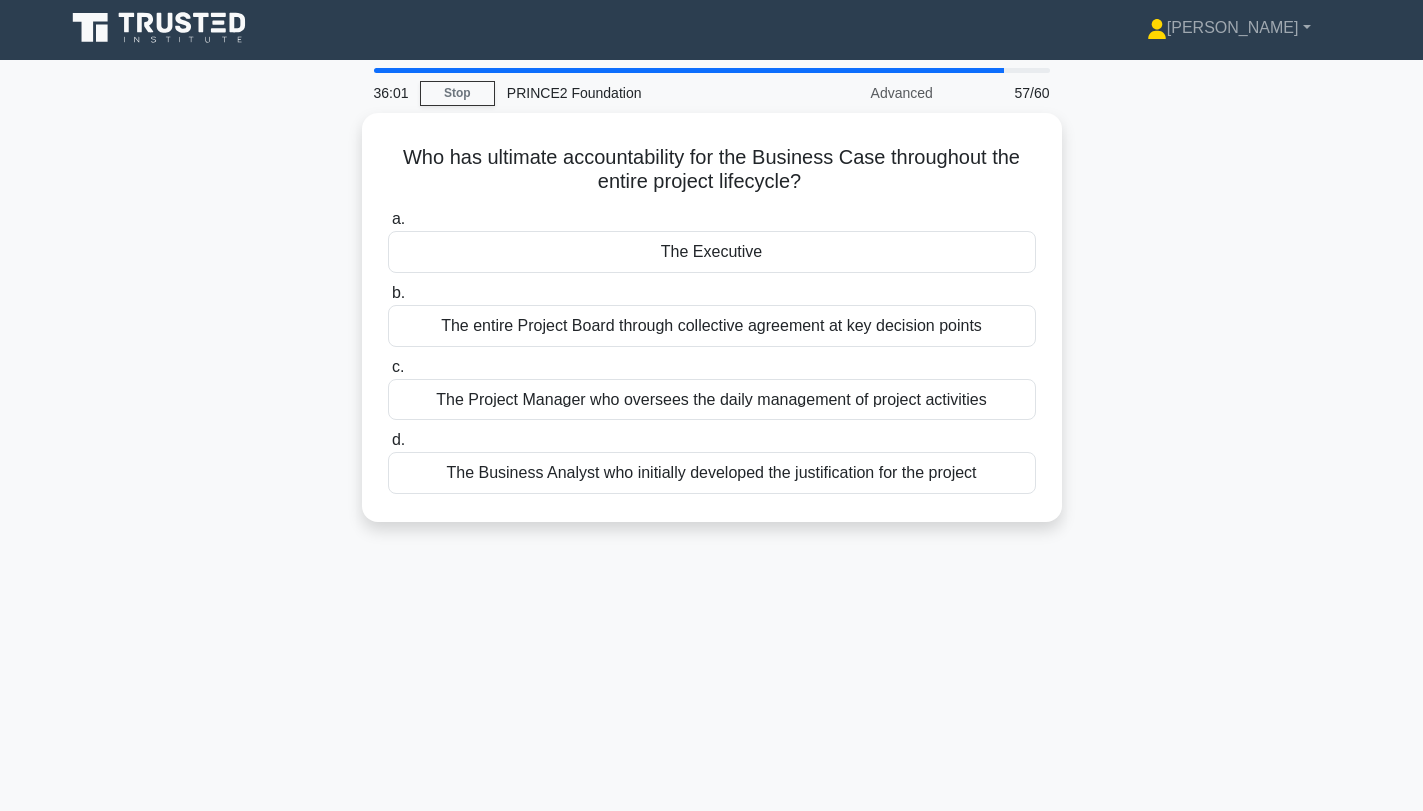
scroll to position [0, 0]
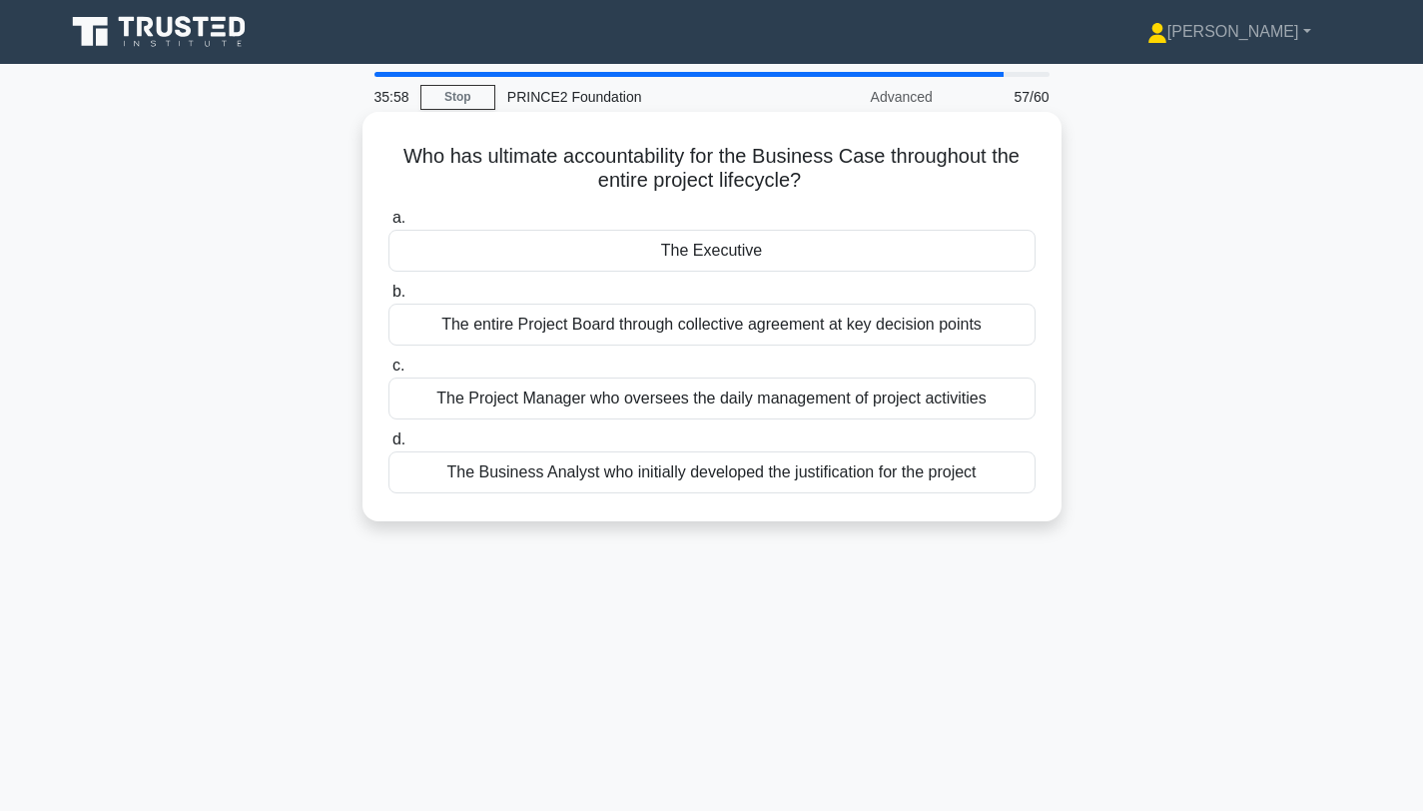
click at [748, 260] on div "The Executive" at bounding box center [711, 251] width 647 height 42
click at [388, 225] on input "a. The Executive" at bounding box center [388, 218] width 0 height 13
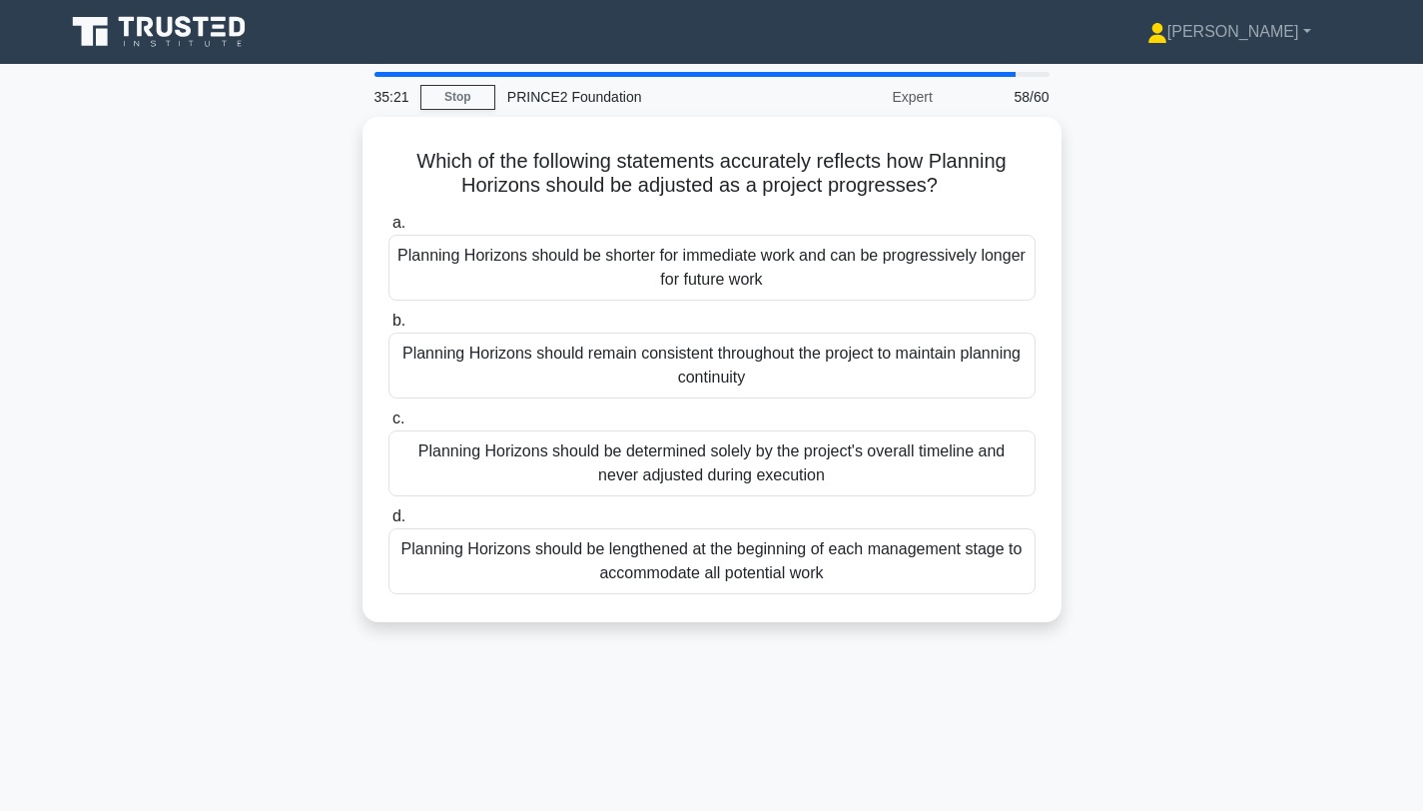
click at [748, 260] on div "Planning Horizons should be shorter for immediate work and can be progressively…" at bounding box center [711, 268] width 647 height 66
click at [388, 230] on input "a. Planning Horizons should be shorter for immediate work and can be progressiv…" at bounding box center [388, 223] width 0 height 13
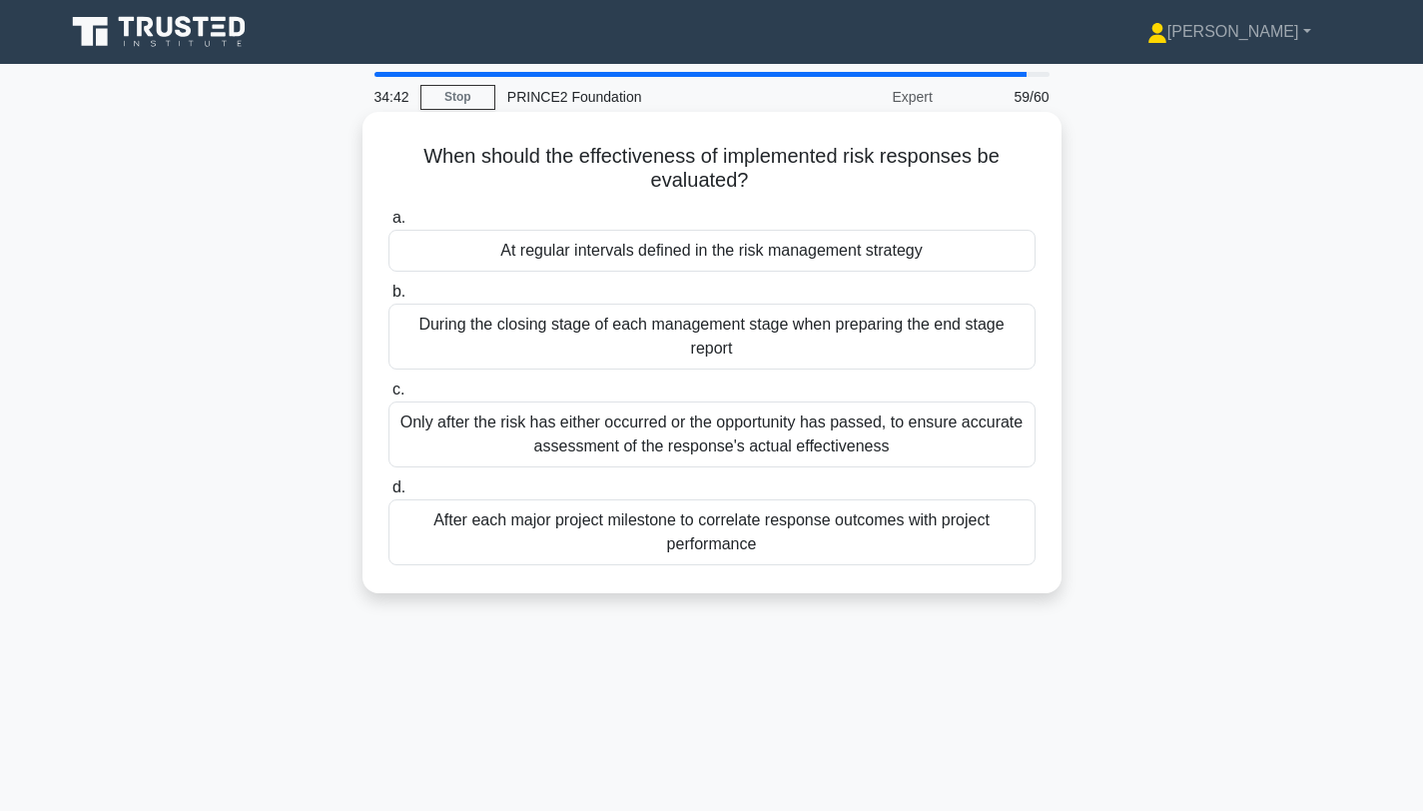
click at [806, 445] on div "Only after the risk has either occurred or the opportunity has passed, to ensur…" at bounding box center [711, 434] width 647 height 66
click at [388, 396] on input "c. Only after the risk has either occurred or the opportunity has passed, to en…" at bounding box center [388, 389] width 0 height 13
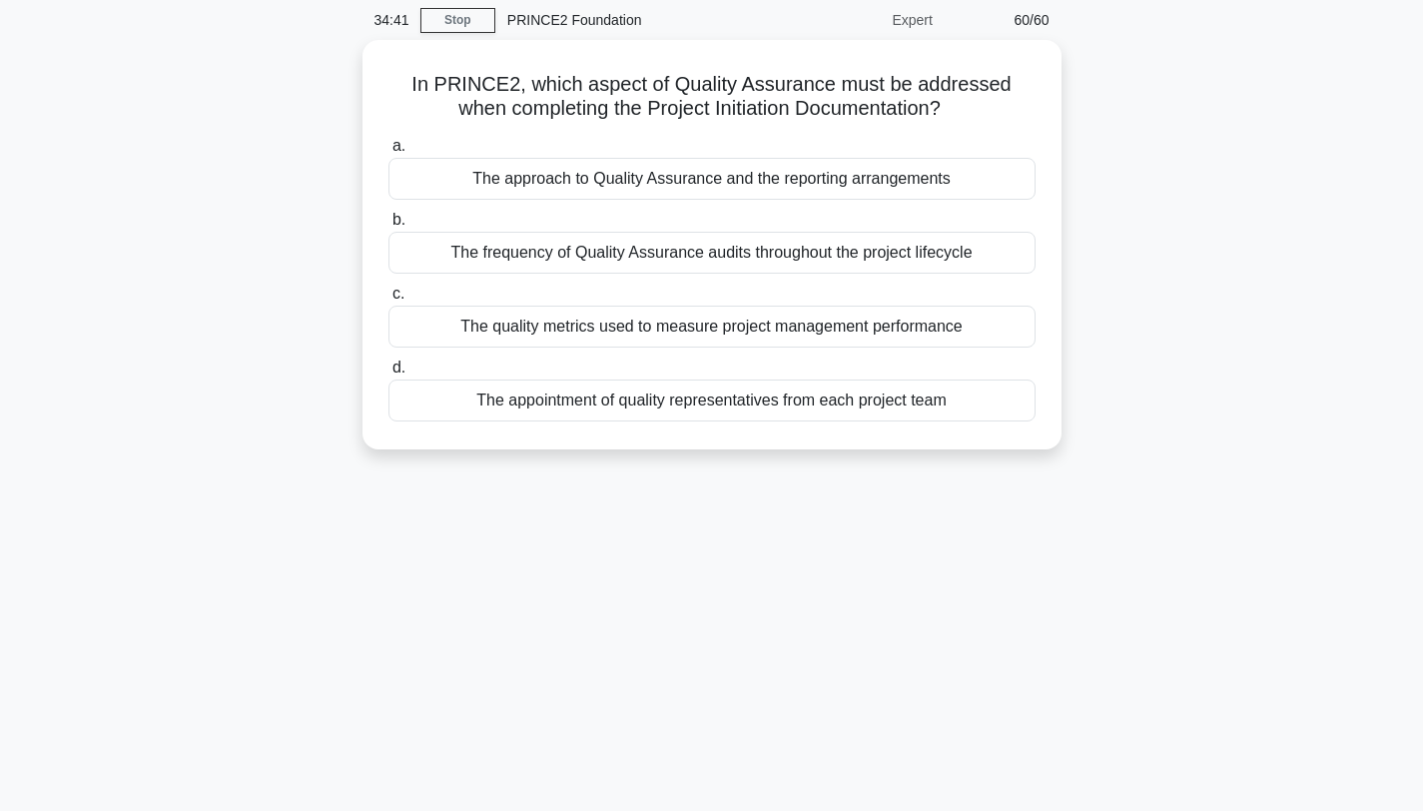
scroll to position [89, 0]
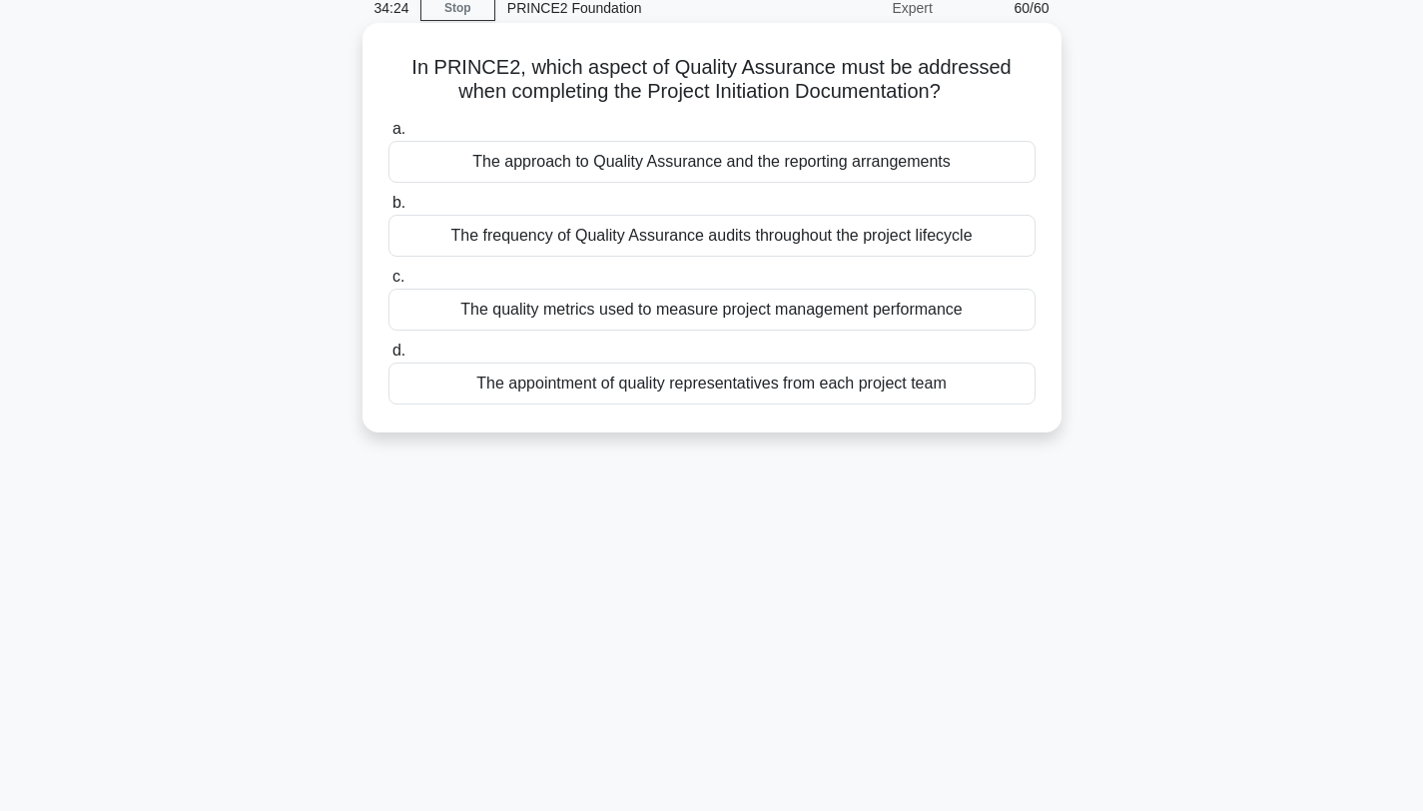
click at [786, 393] on div "The appointment of quality representatives from each project team" at bounding box center [711, 383] width 647 height 42
click at [388, 357] on input "d. The appointment of quality representatives from each project team" at bounding box center [388, 350] width 0 height 13
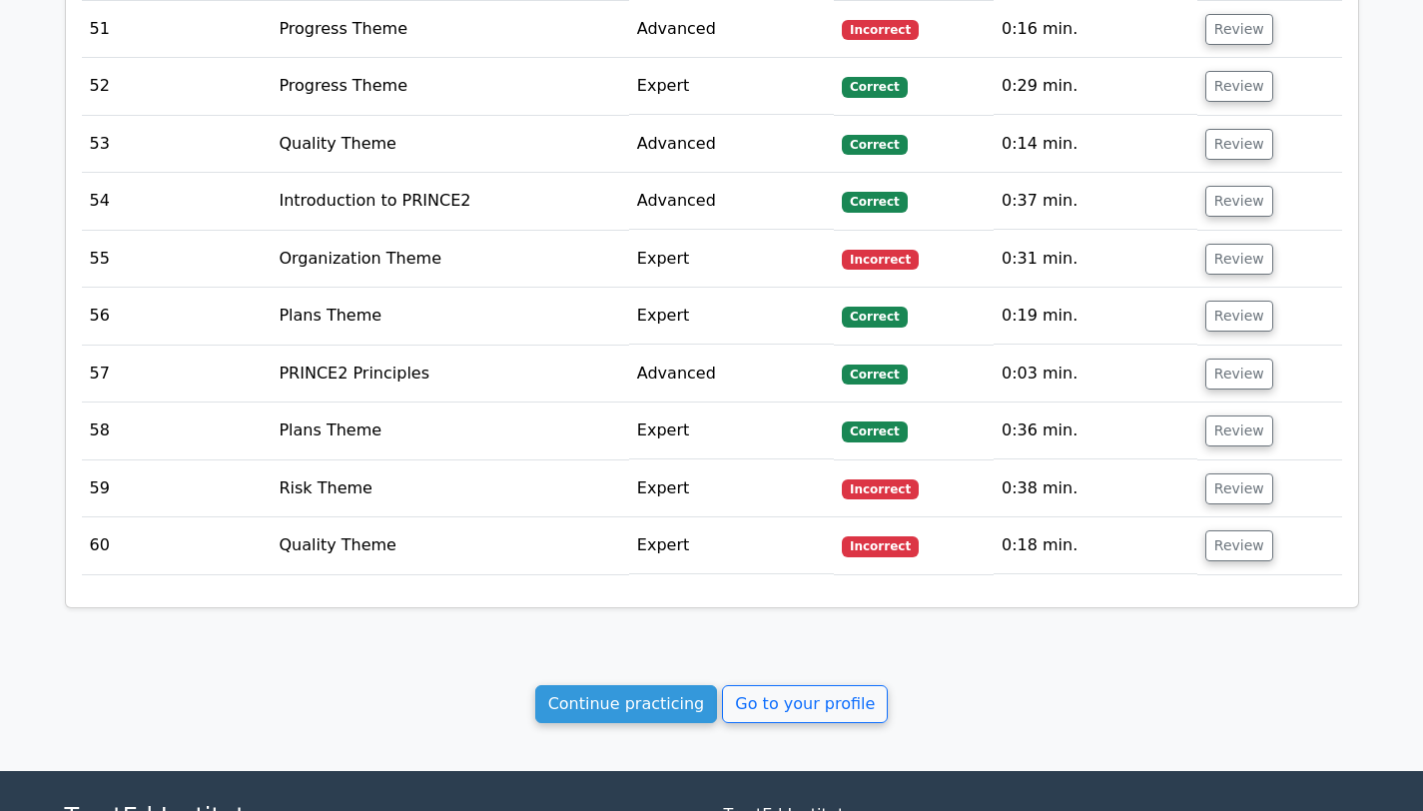
scroll to position [5265, 0]
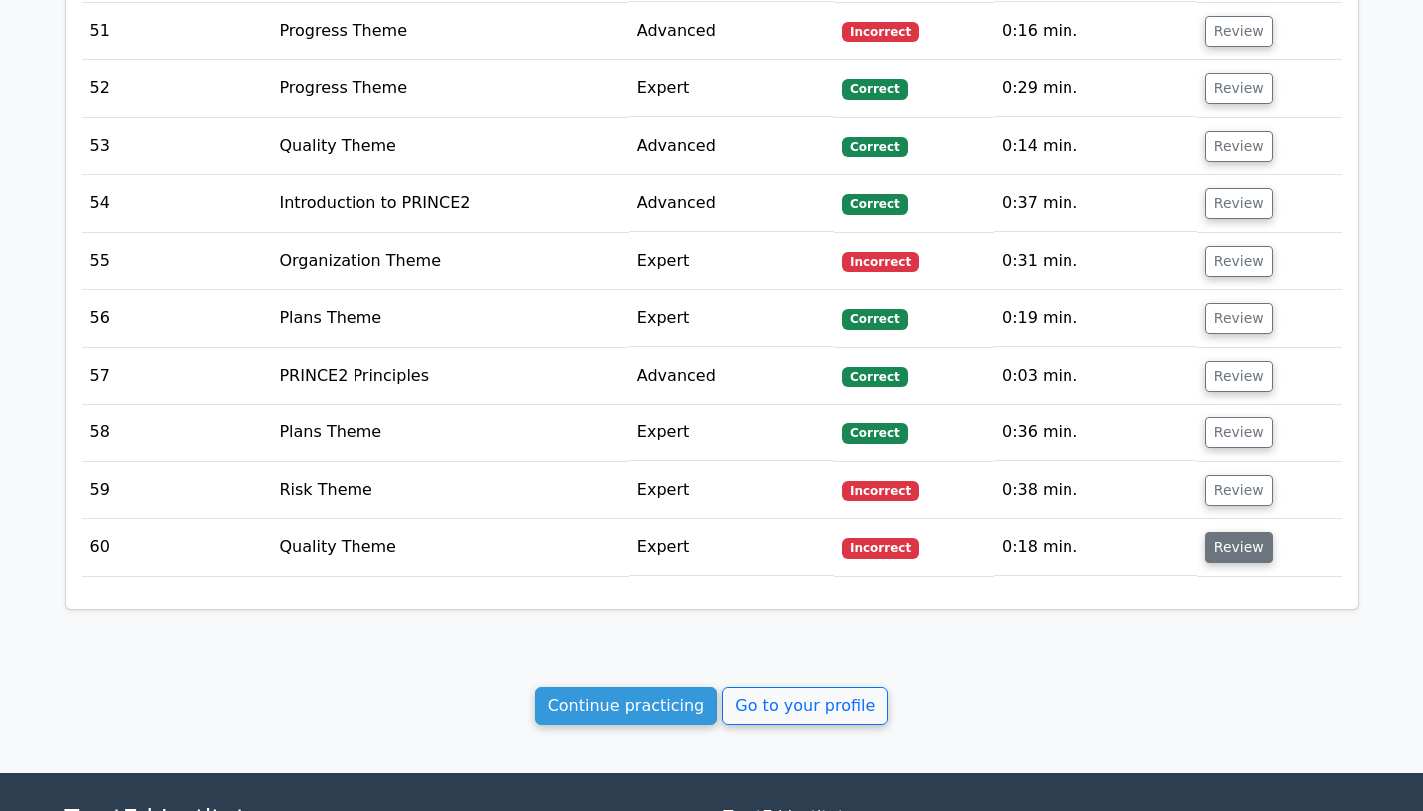
click at [1233, 532] on button "Review" at bounding box center [1239, 547] width 68 height 31
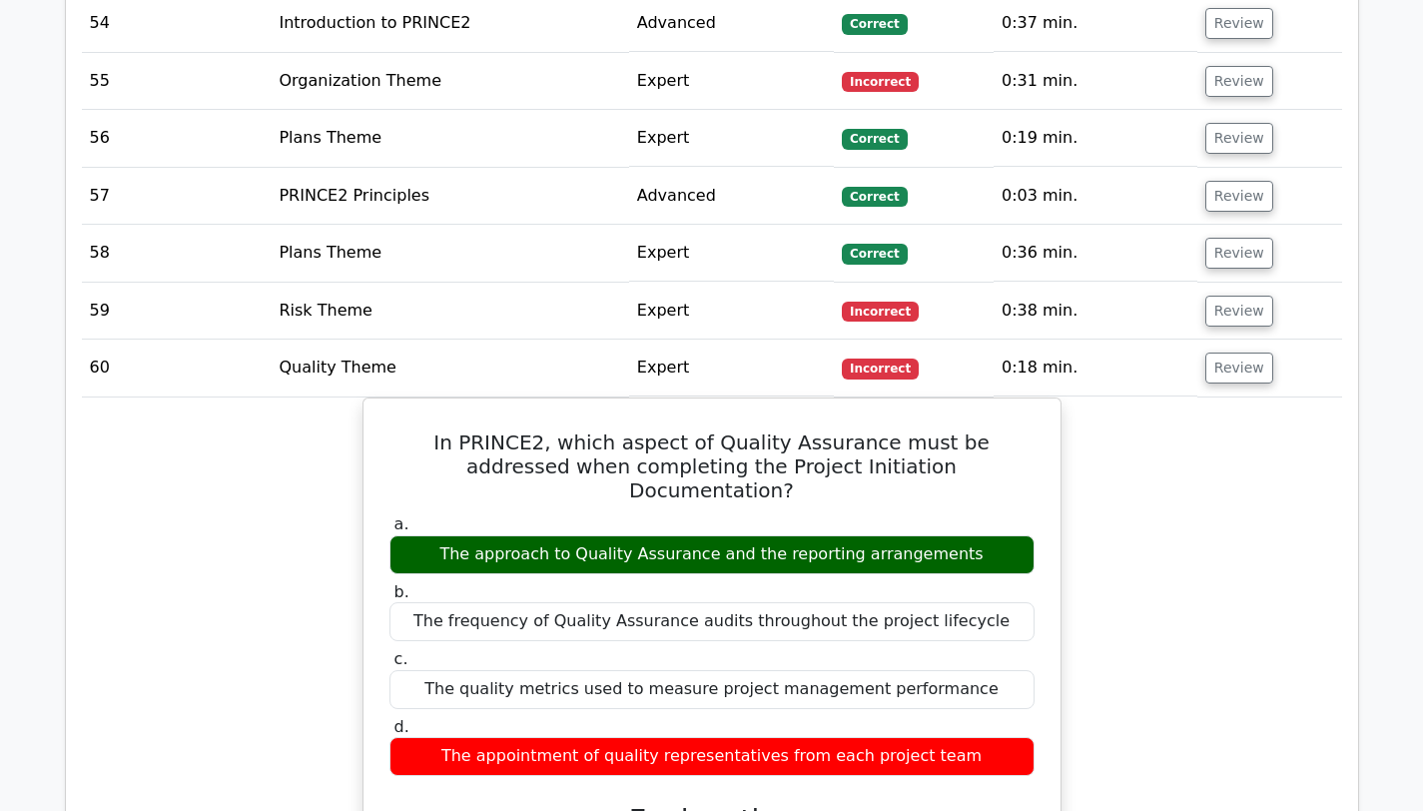
scroll to position [5515, 0]
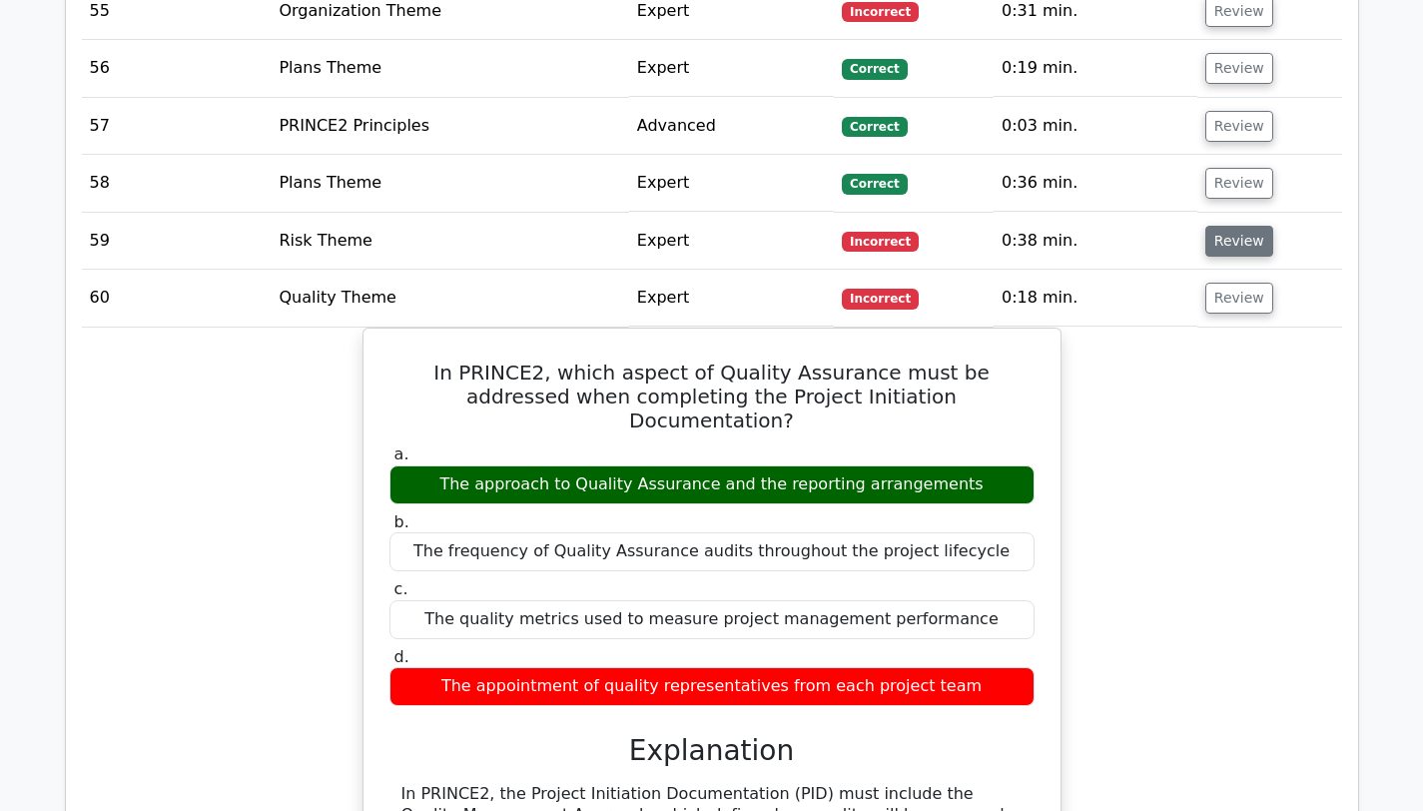
click at [1236, 226] on button "Review" at bounding box center [1239, 241] width 68 height 31
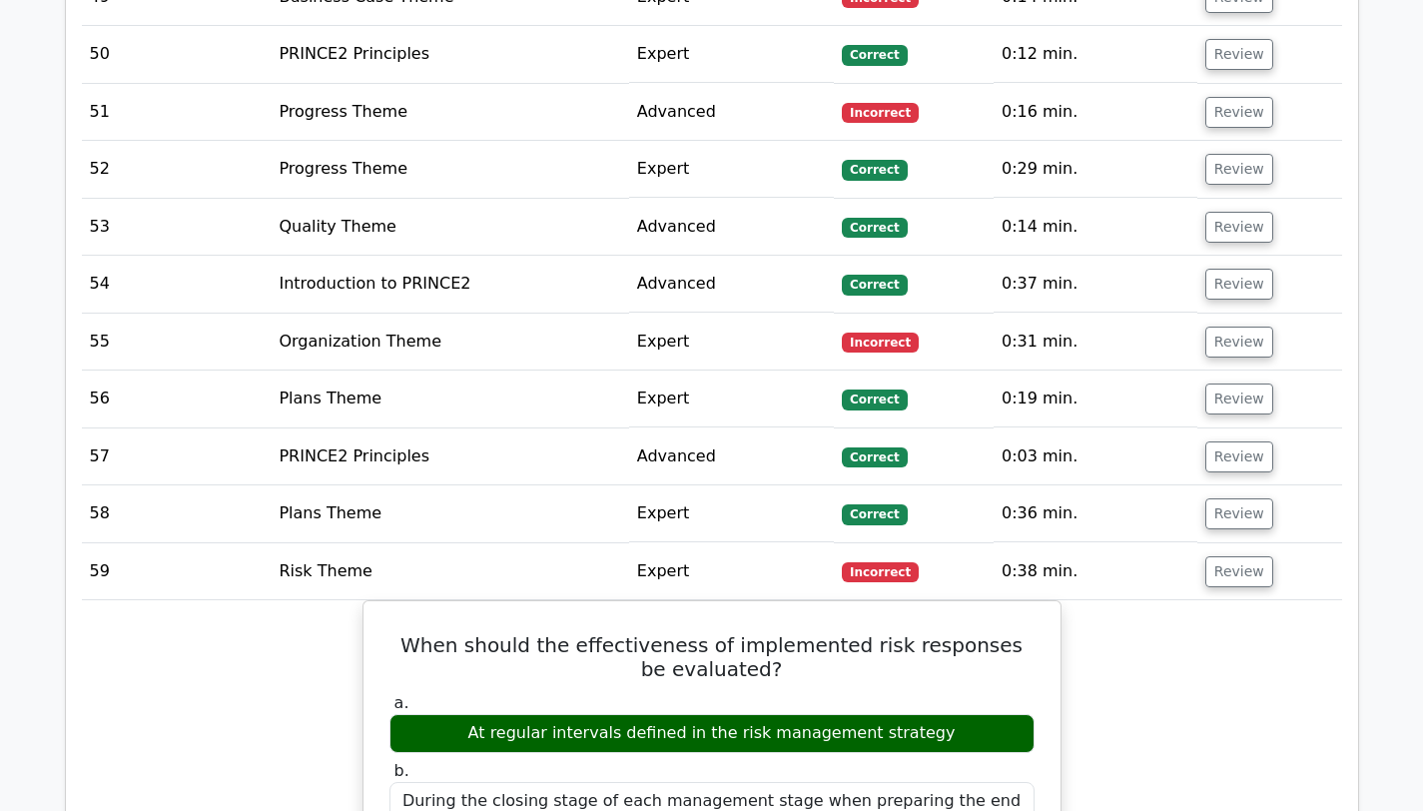
scroll to position [5014, 0]
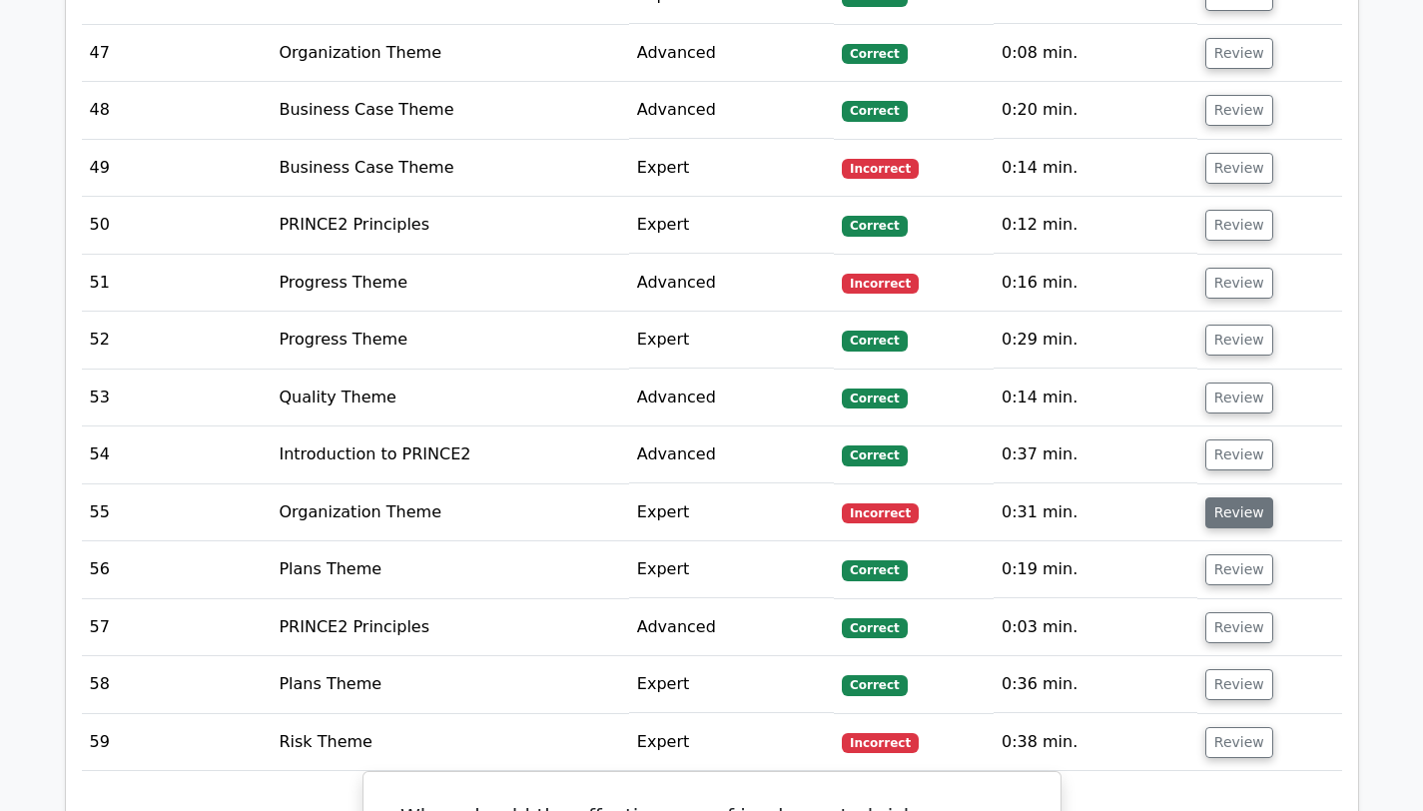
click at [1226, 497] on button "Review" at bounding box center [1239, 512] width 68 height 31
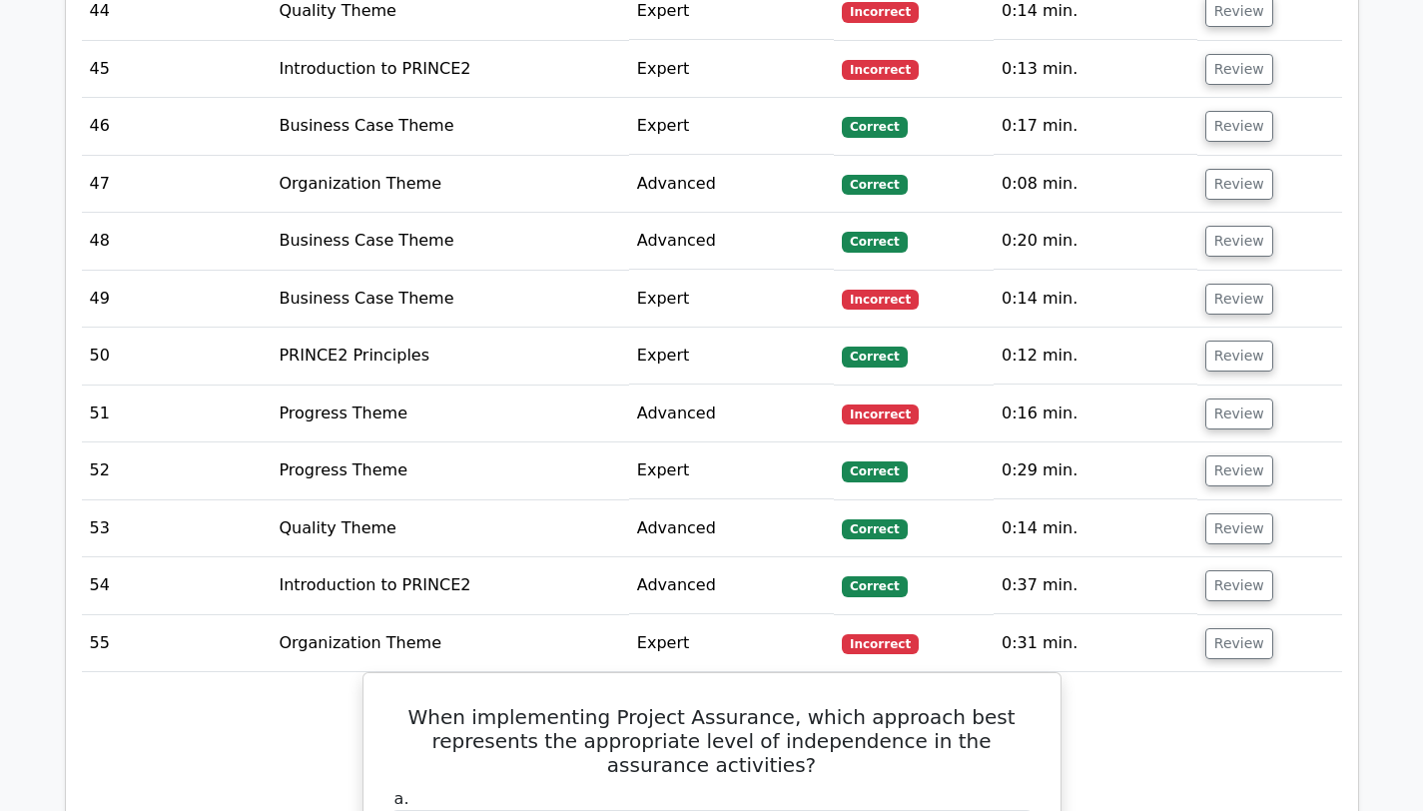
scroll to position [4868, 0]
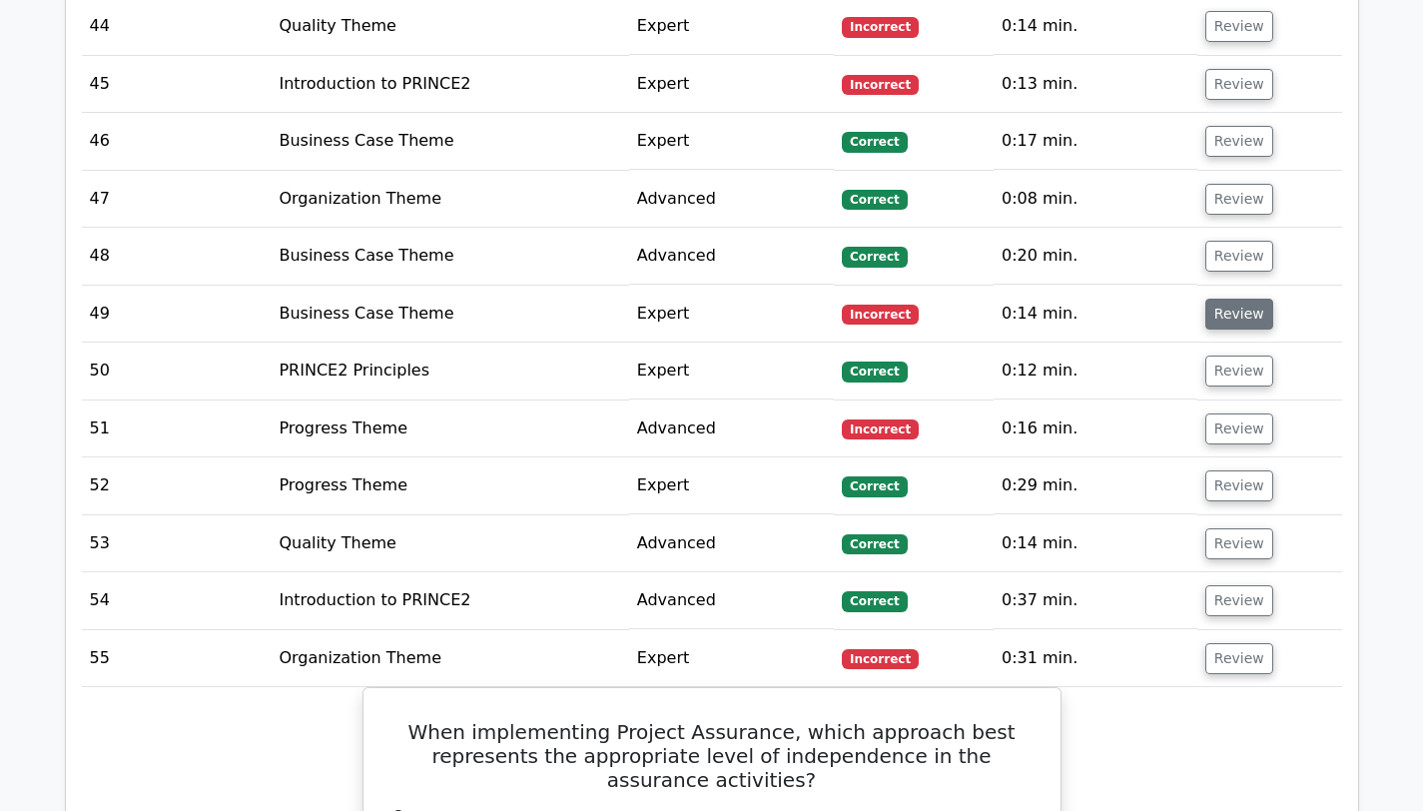
click at [1235, 299] on button "Review" at bounding box center [1239, 314] width 68 height 31
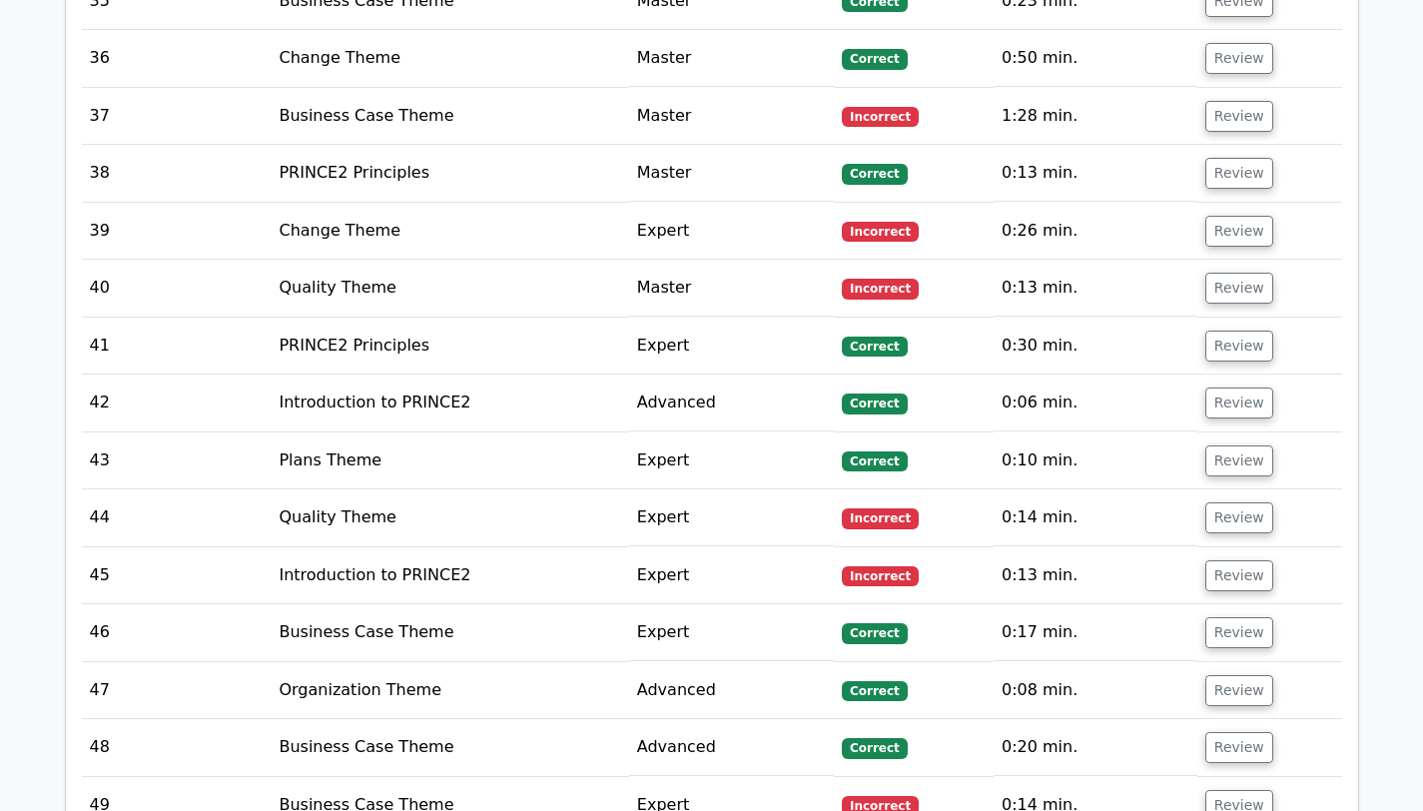
scroll to position [4376, 0]
click at [1231, 274] on button "Review" at bounding box center [1239, 289] width 68 height 31
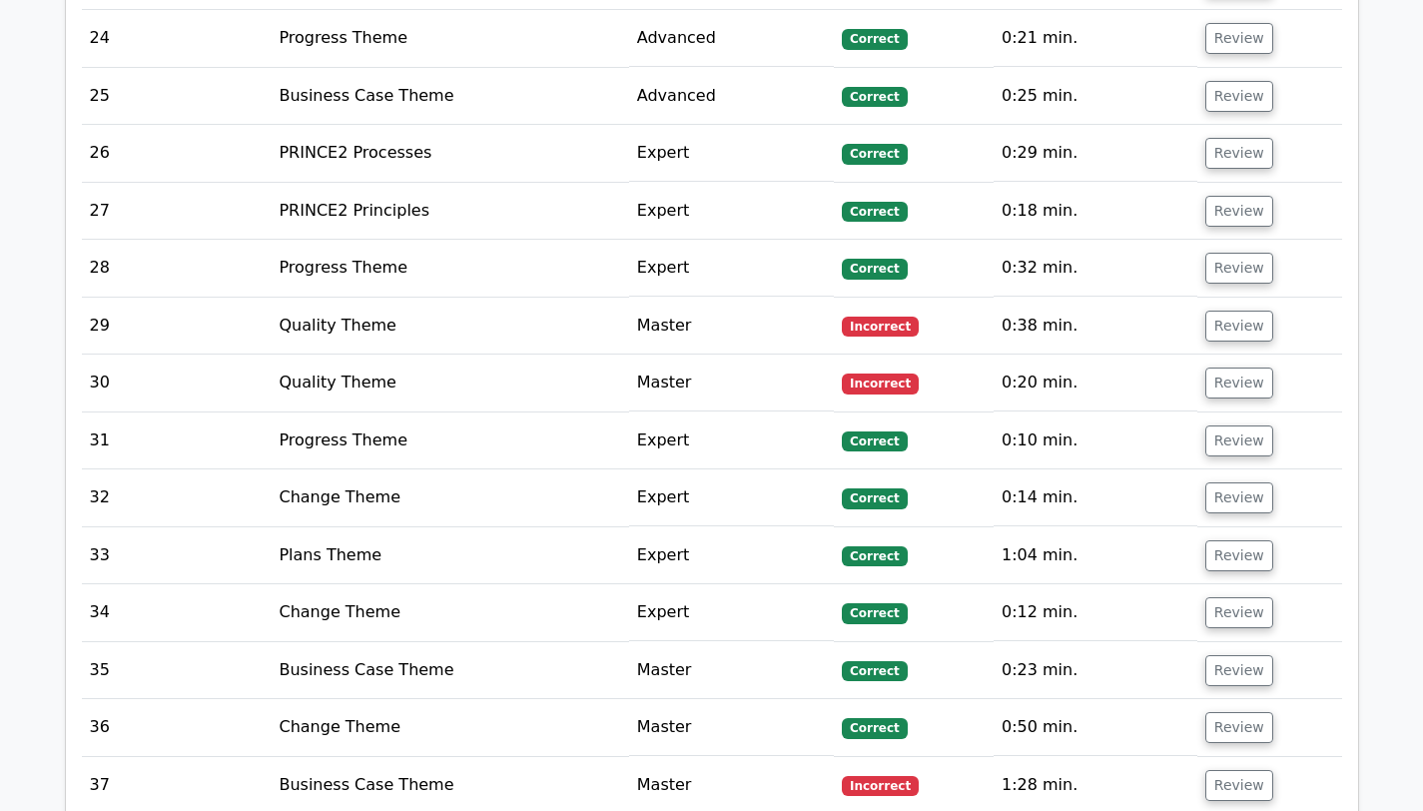
scroll to position [3703, 0]
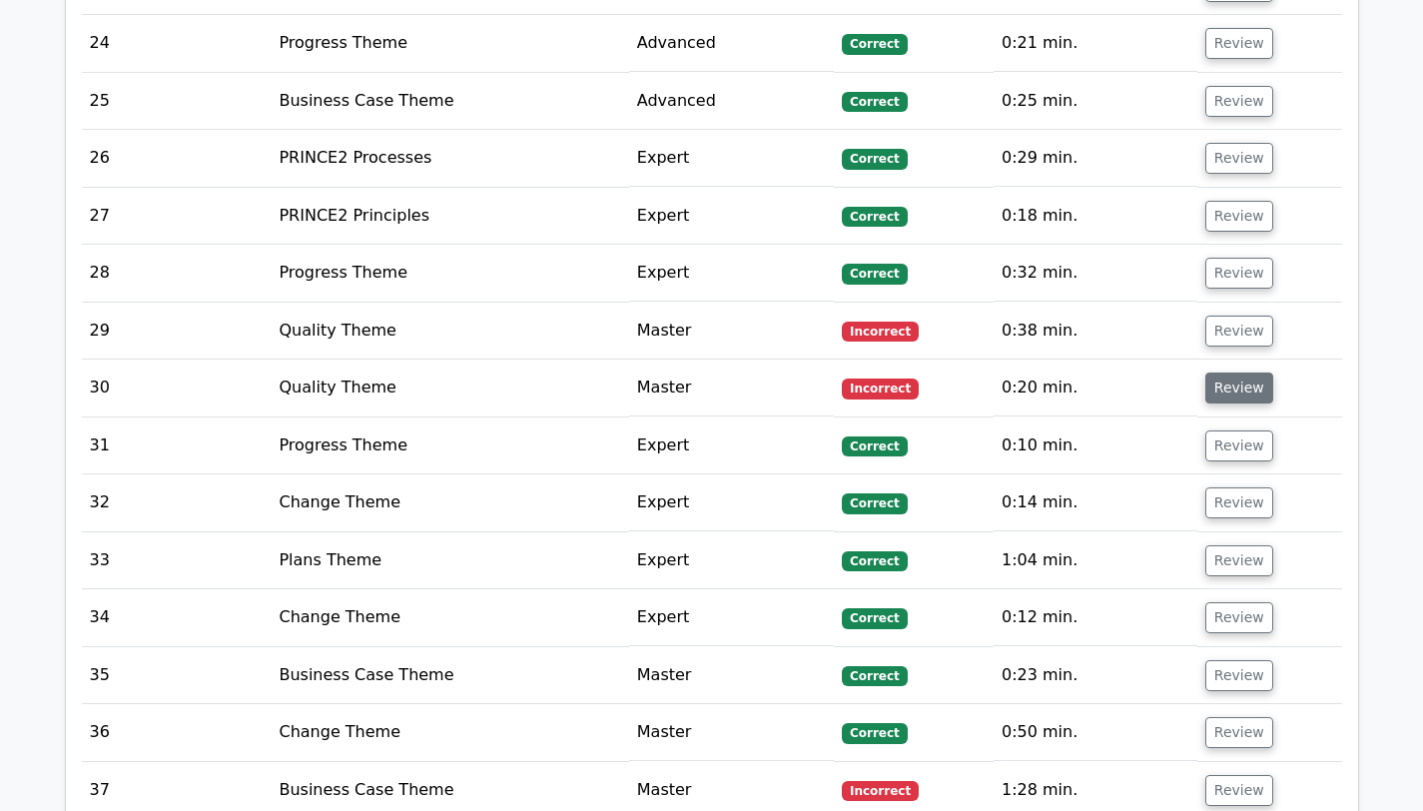
click at [1242, 372] on button "Review" at bounding box center [1239, 387] width 68 height 31
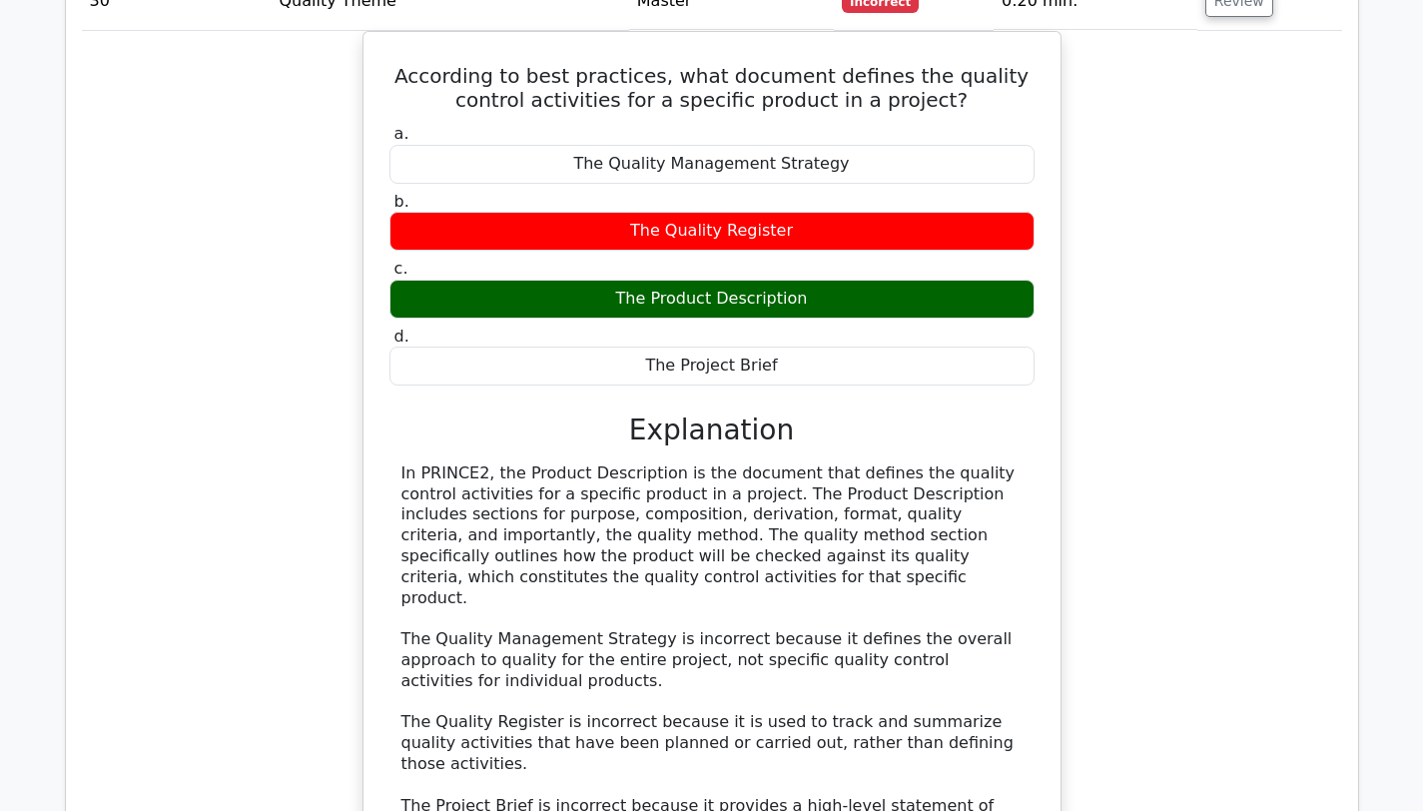
scroll to position [4090, 0]
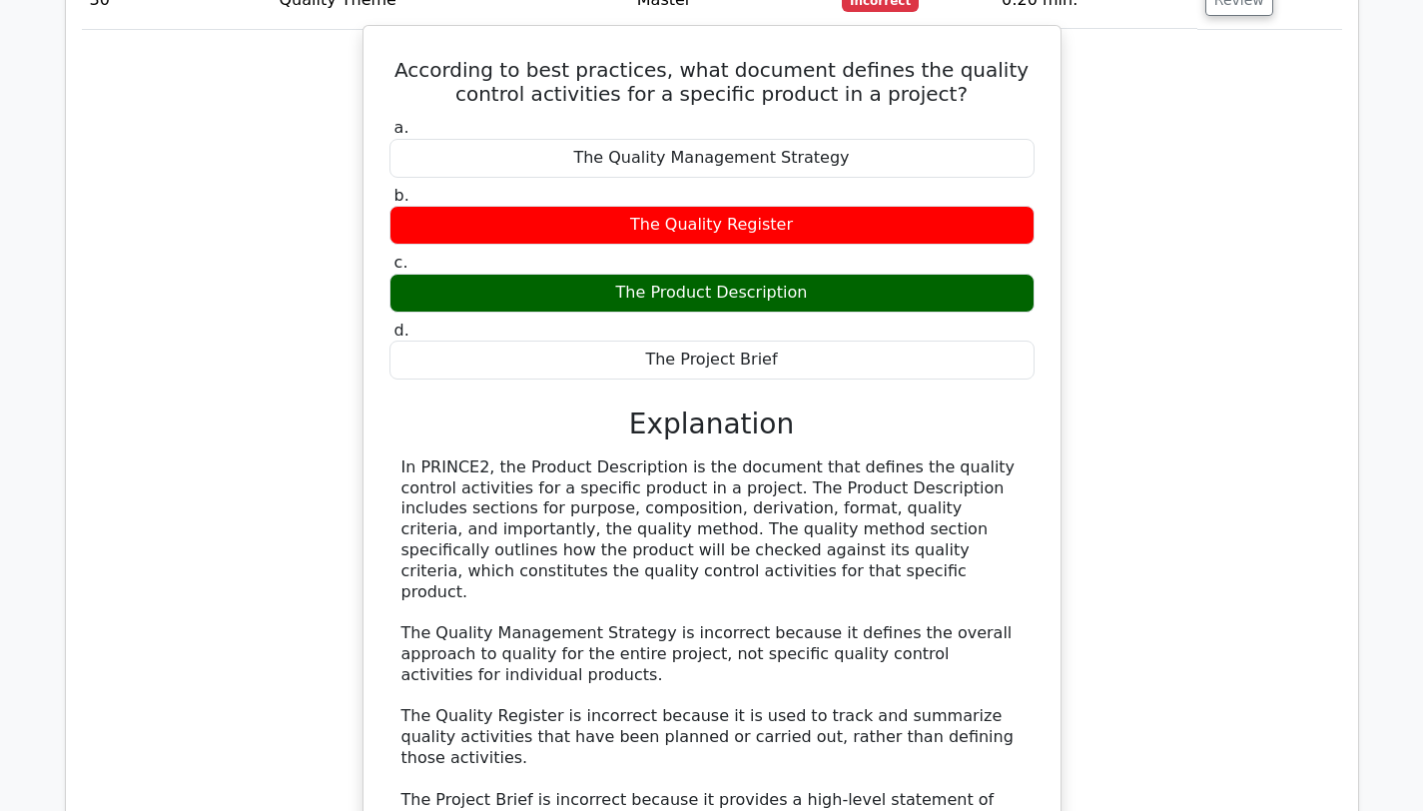
drag, startPoint x: 540, startPoint y: 444, endPoint x: 675, endPoint y: 529, distance: 159.3
click at [675, 529] on div "In PRINCE2, the Product Description is the document that defines the quality co…" at bounding box center [711, 654] width 621 height 394
click at [730, 532] on div "In PRINCE2, the Product Description is the document that defines the quality co…" at bounding box center [711, 654] width 621 height 394
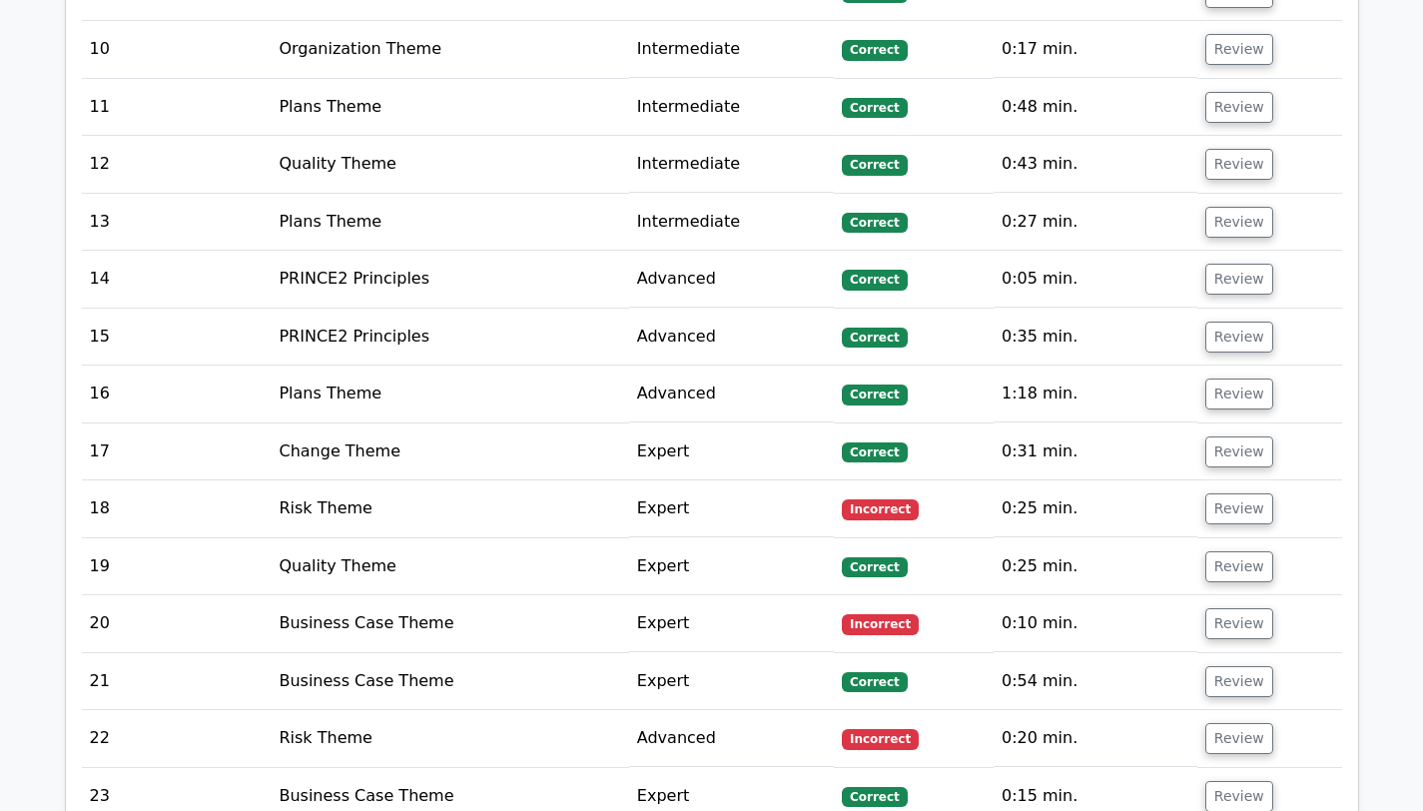
scroll to position [2874, 0]
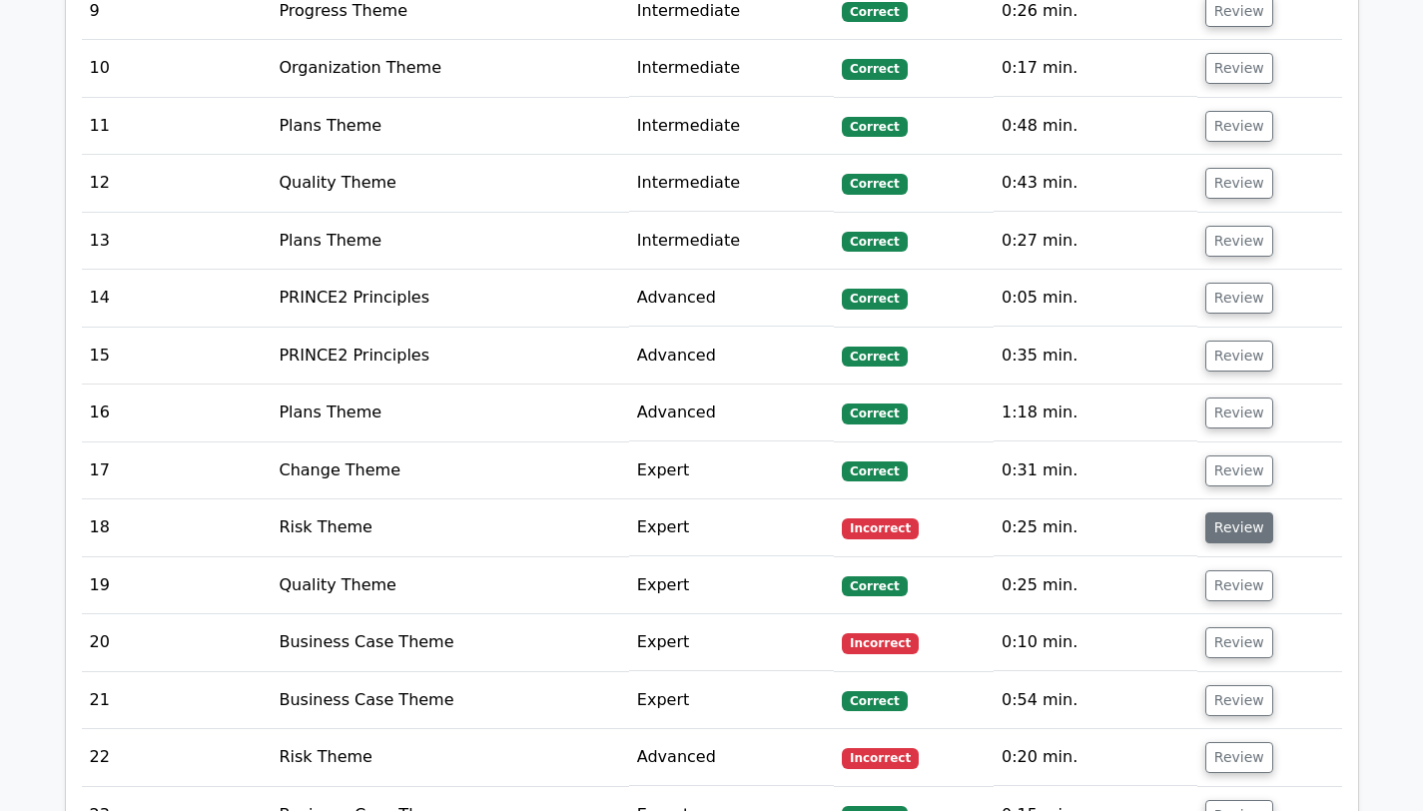
click at [1221, 512] on button "Review" at bounding box center [1239, 527] width 68 height 31
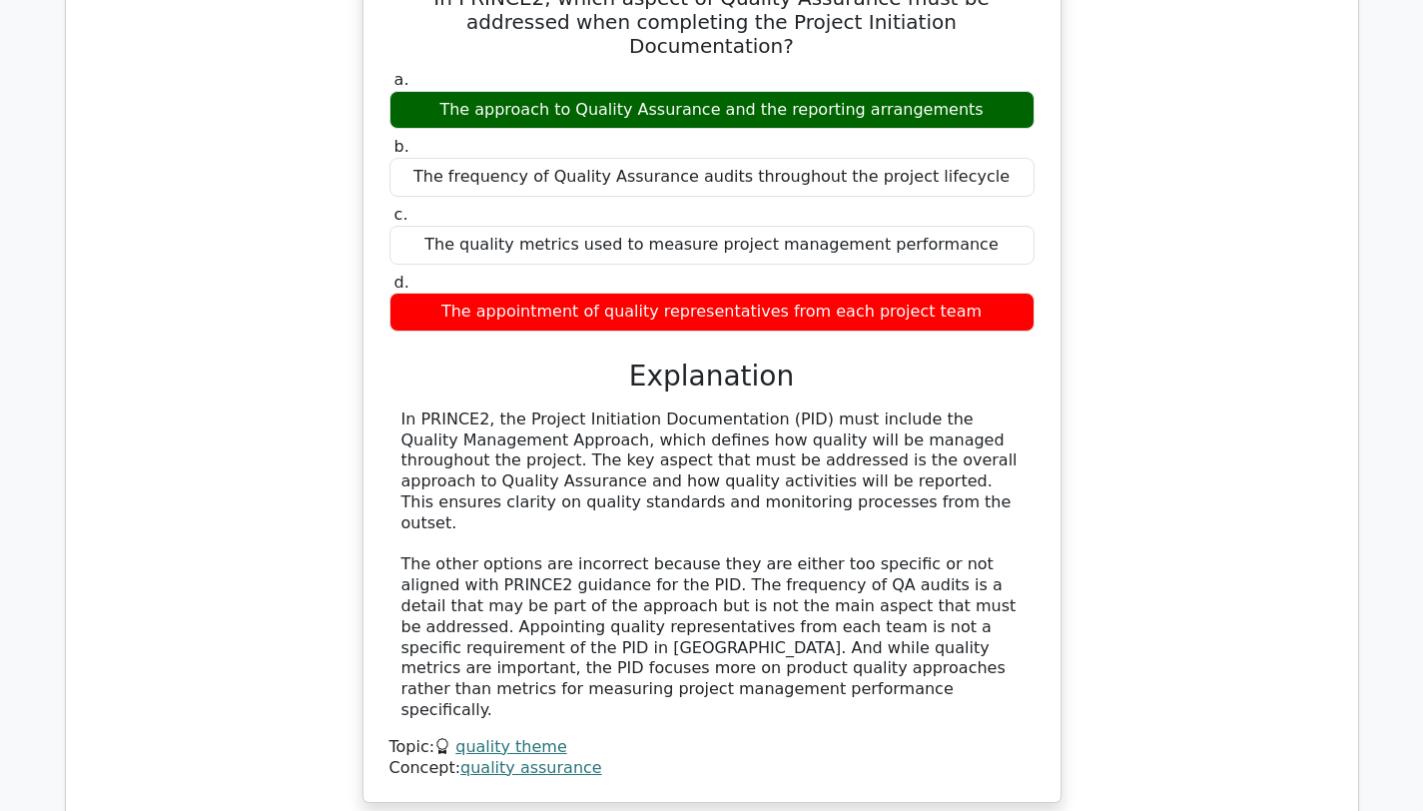
scroll to position [12557, 0]
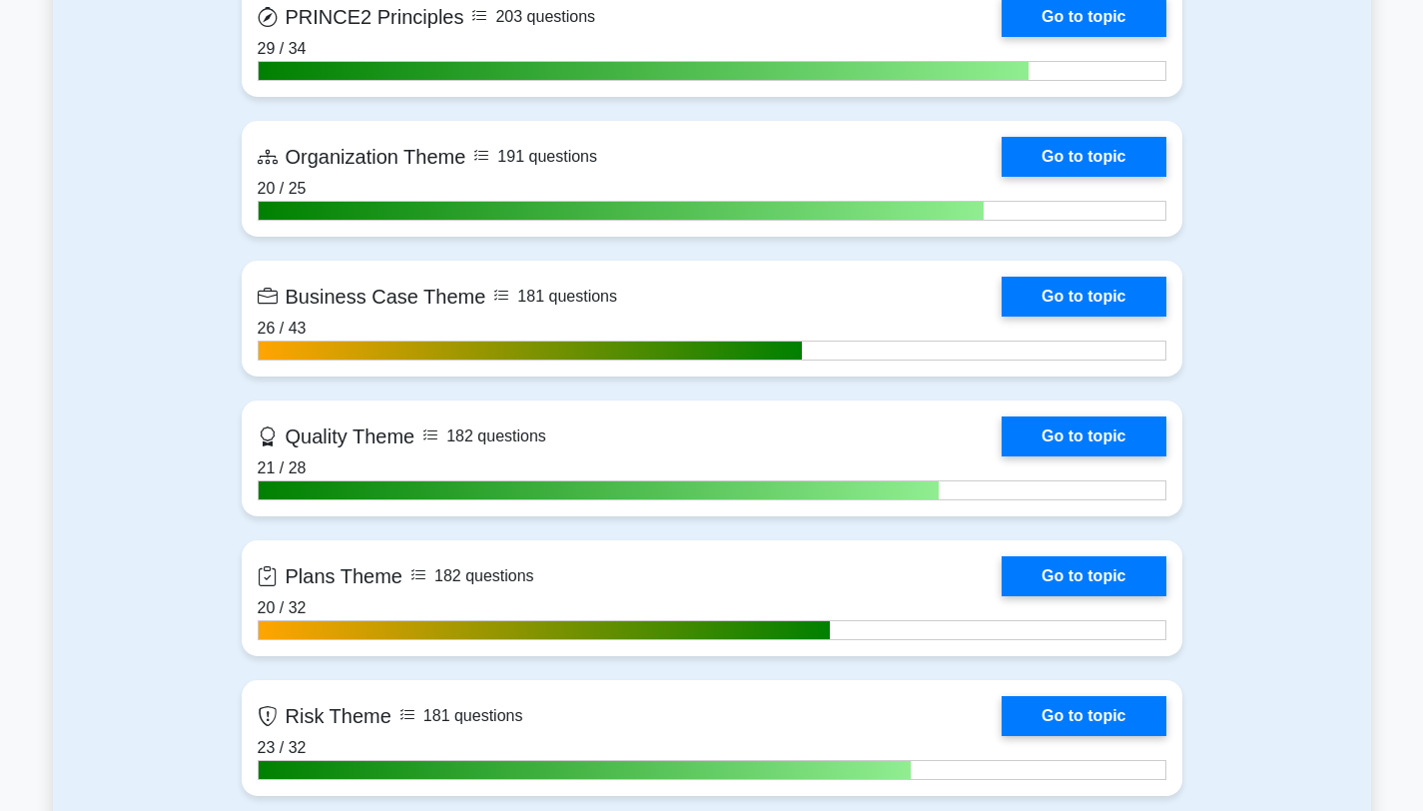
scroll to position [1153, 0]
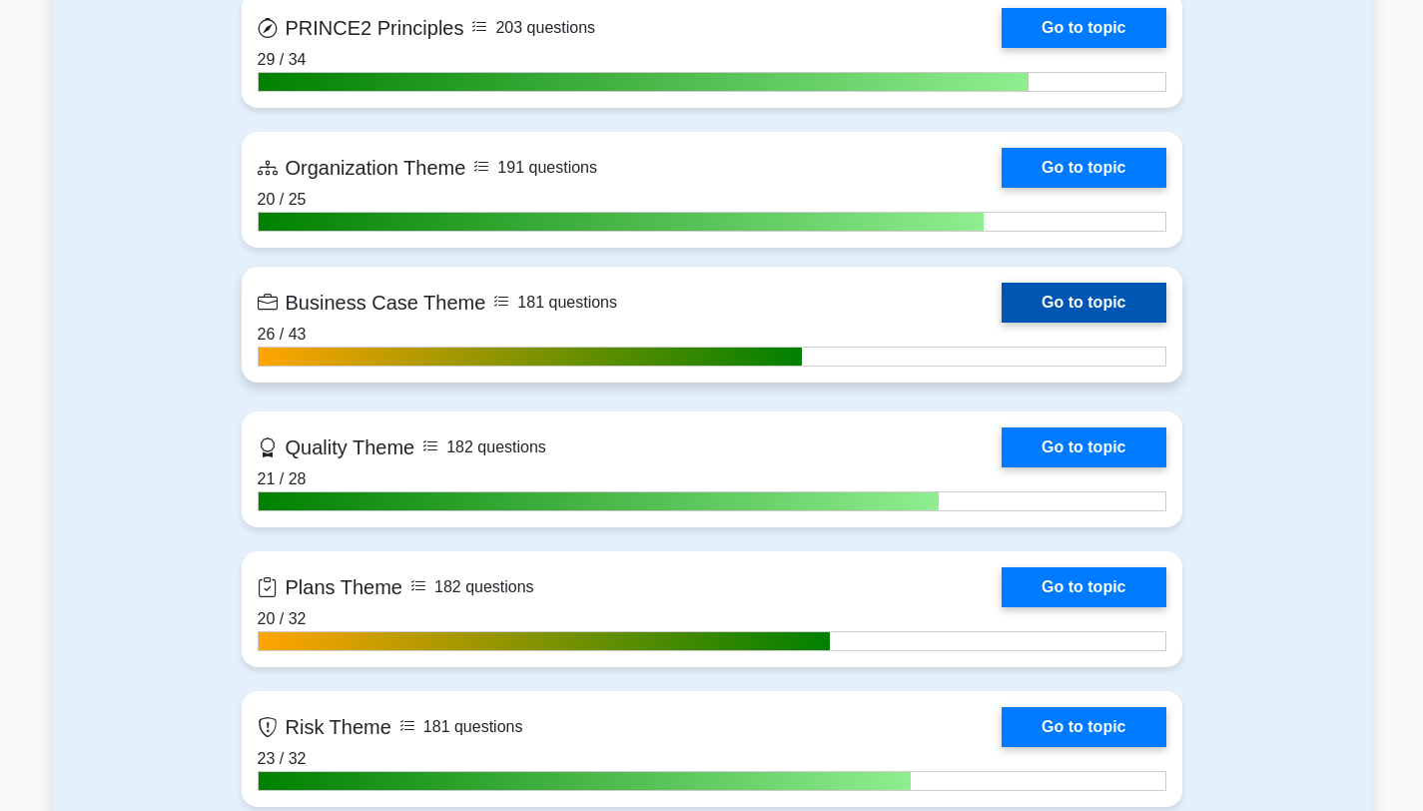
click at [1074, 307] on link "Go to topic" at bounding box center [1084, 303] width 164 height 40
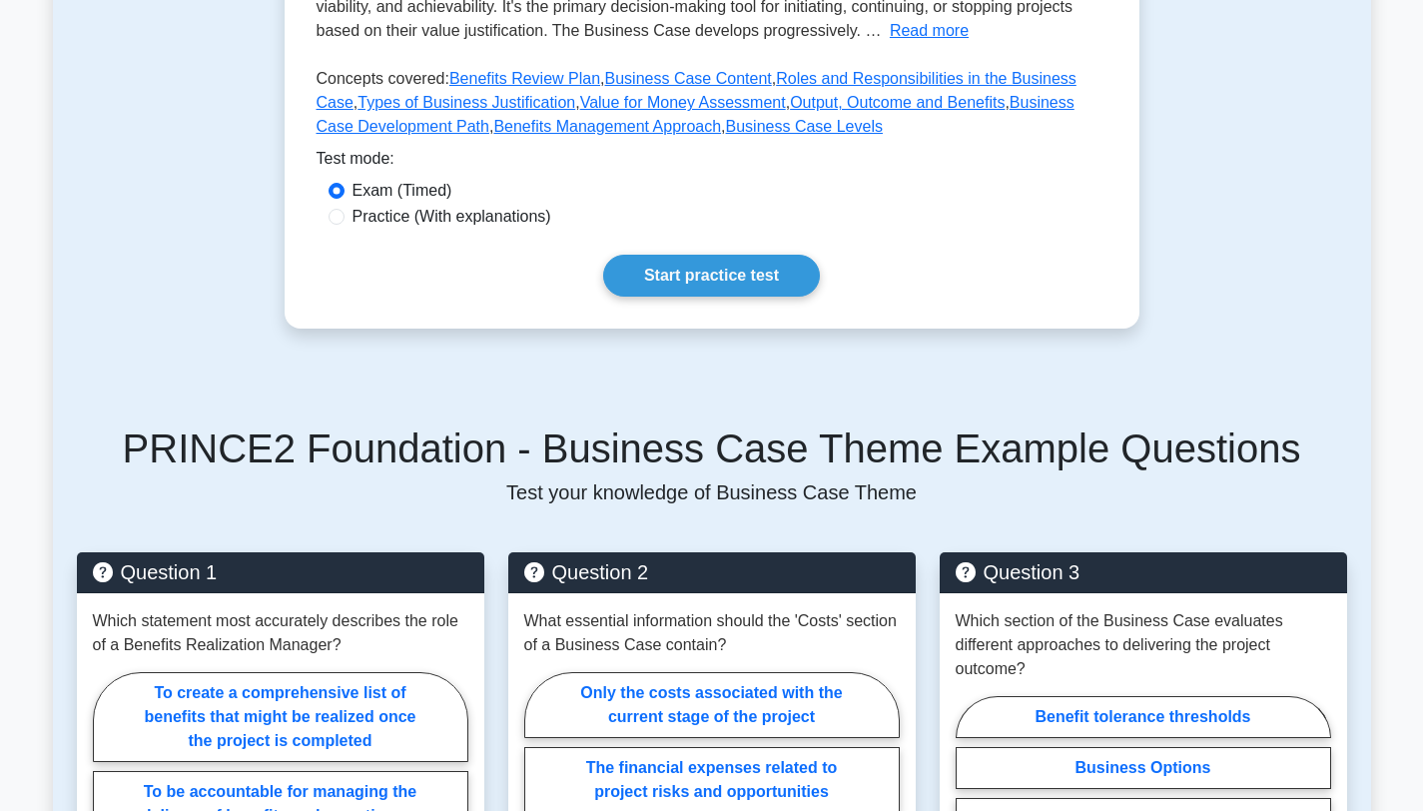
scroll to position [501, 0]
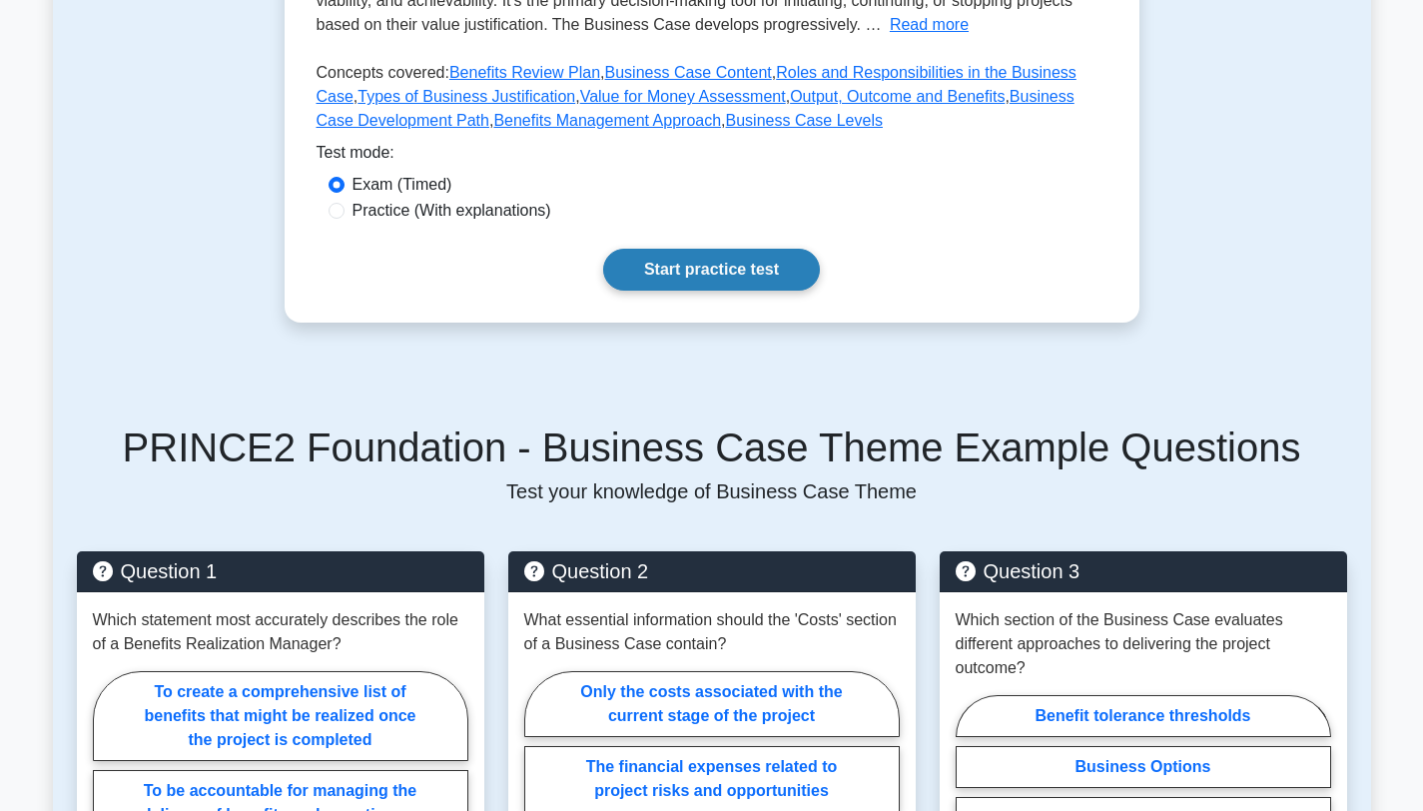
click at [695, 276] on link "Start practice test" at bounding box center [711, 270] width 217 height 42
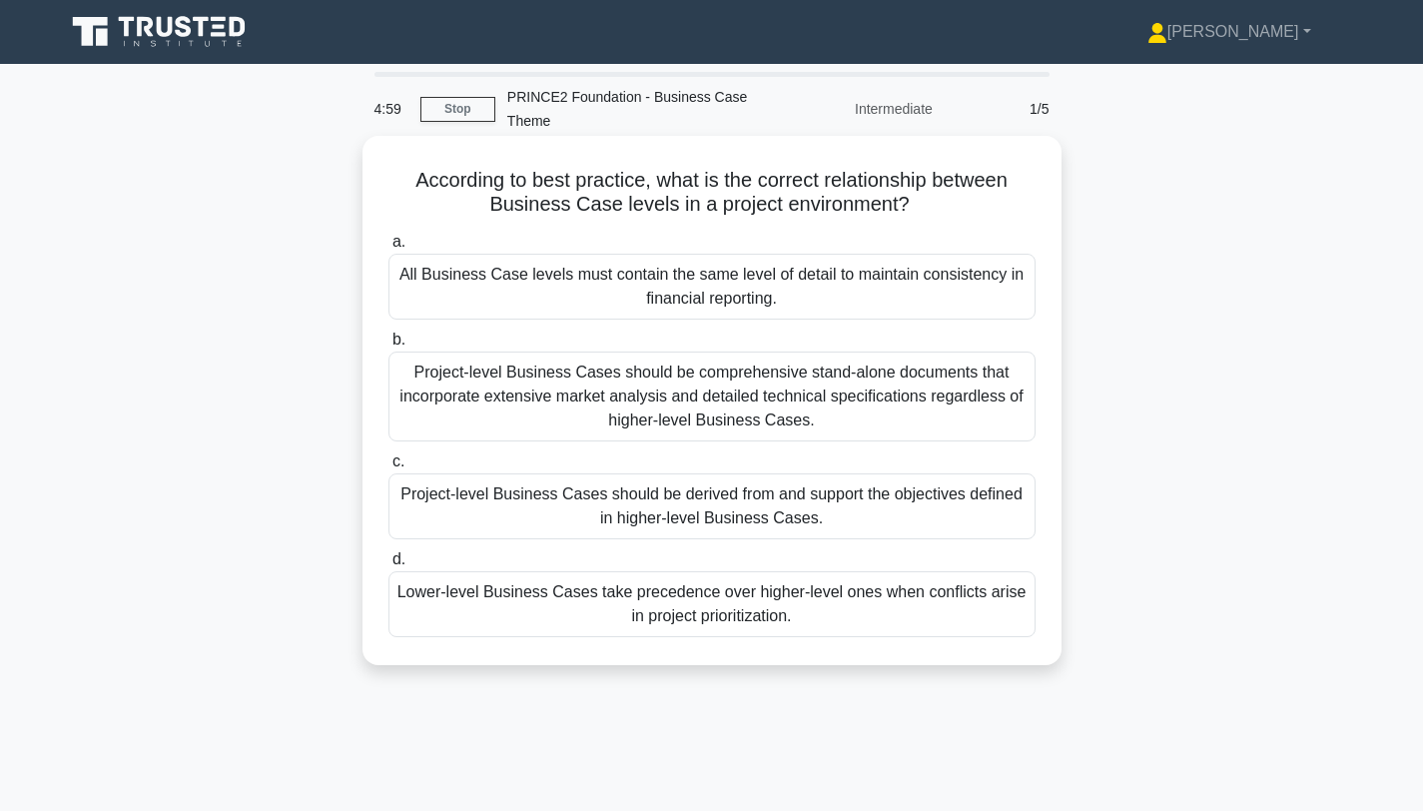
scroll to position [24, 0]
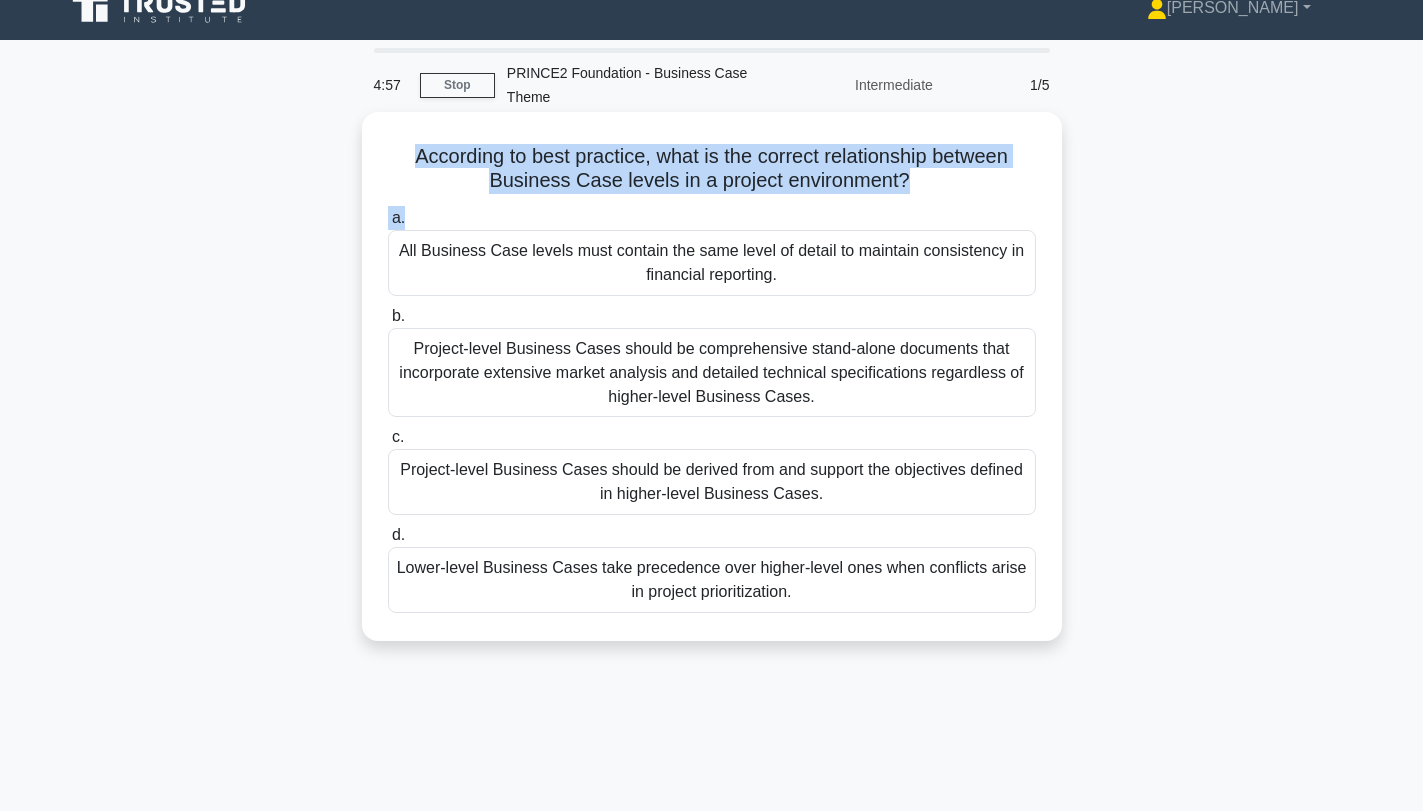
drag, startPoint x: 414, startPoint y: 160, endPoint x: 630, endPoint y: 222, distance: 224.4
click at [630, 222] on div "According to best practice, what is the correct relationship between Business C…" at bounding box center [711, 376] width 683 height 513
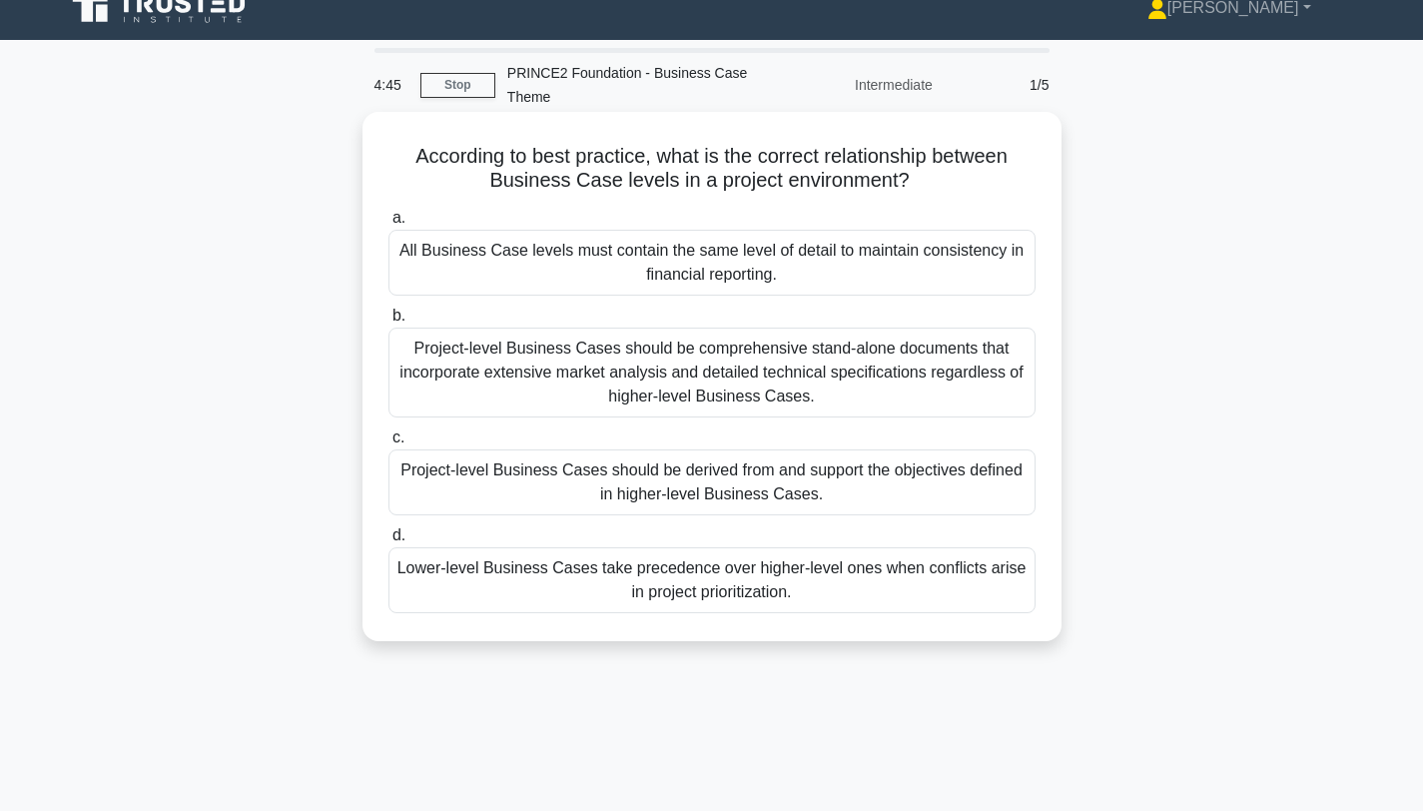
click at [772, 492] on div "Project-level Business Cases should be derived from and support the objectives …" at bounding box center [711, 482] width 647 height 66
click at [388, 444] on input "c. Project-level Business Cases should be derived from and support the objectiv…" at bounding box center [388, 437] width 0 height 13
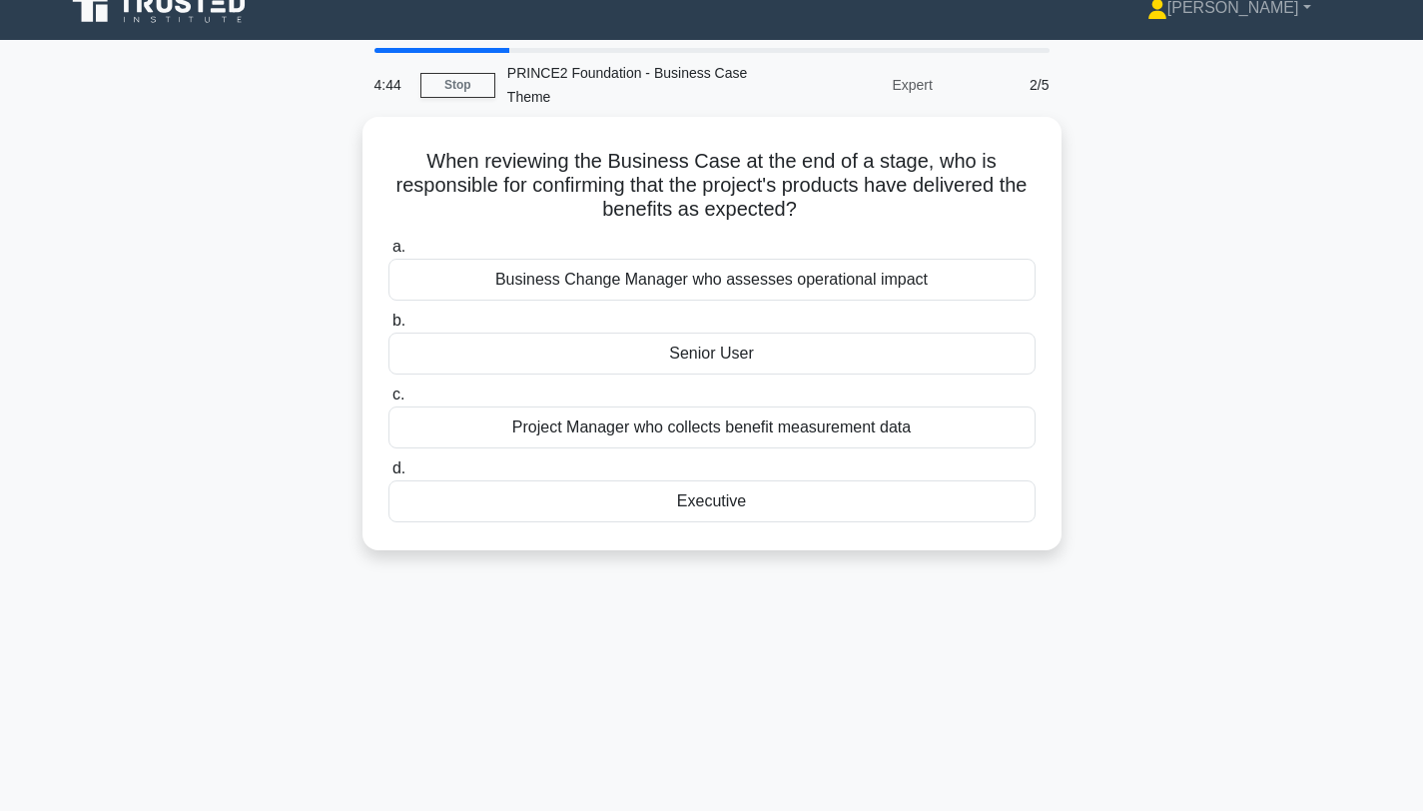
scroll to position [0, 0]
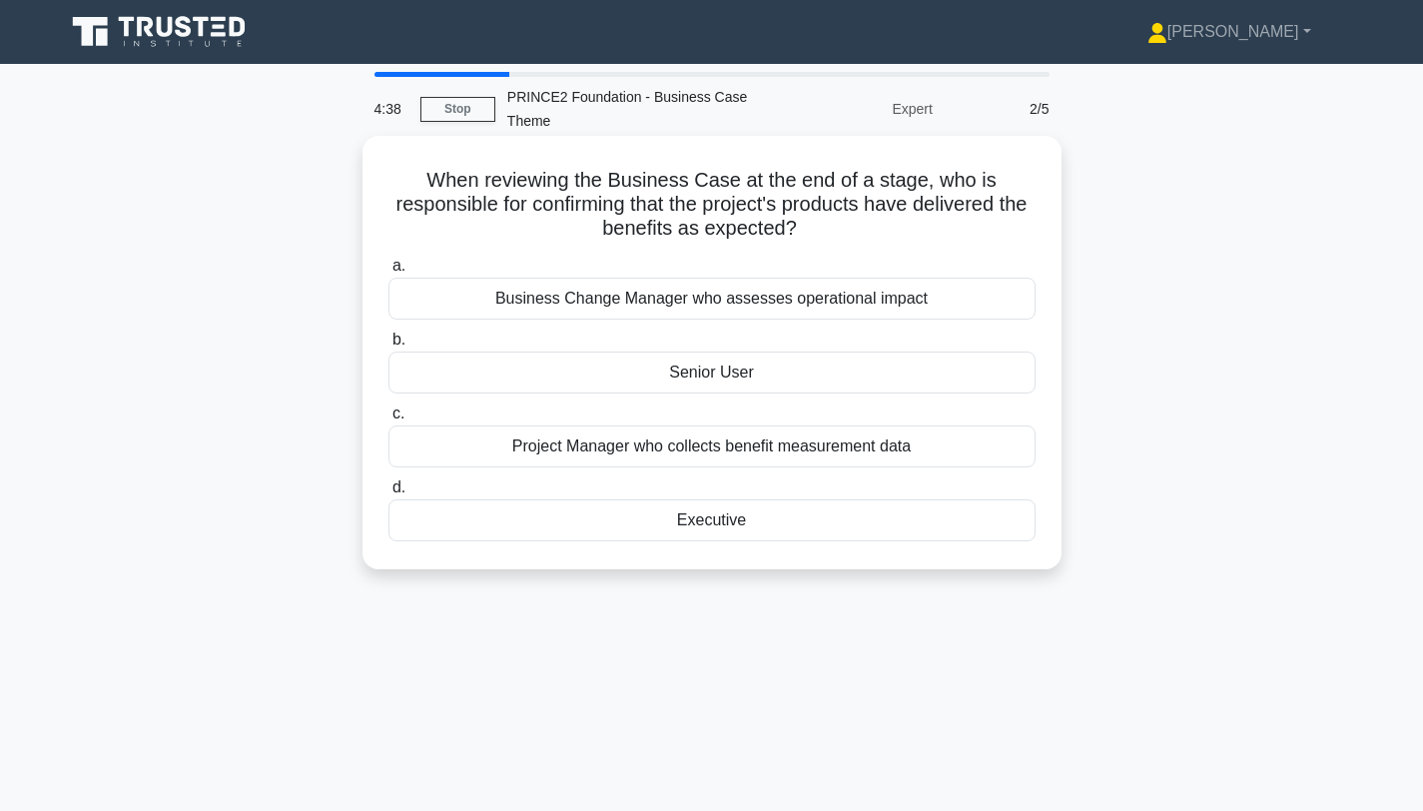
click at [765, 529] on div "Executive" at bounding box center [711, 520] width 647 height 42
click at [388, 494] on input "d. Executive" at bounding box center [388, 487] width 0 height 13
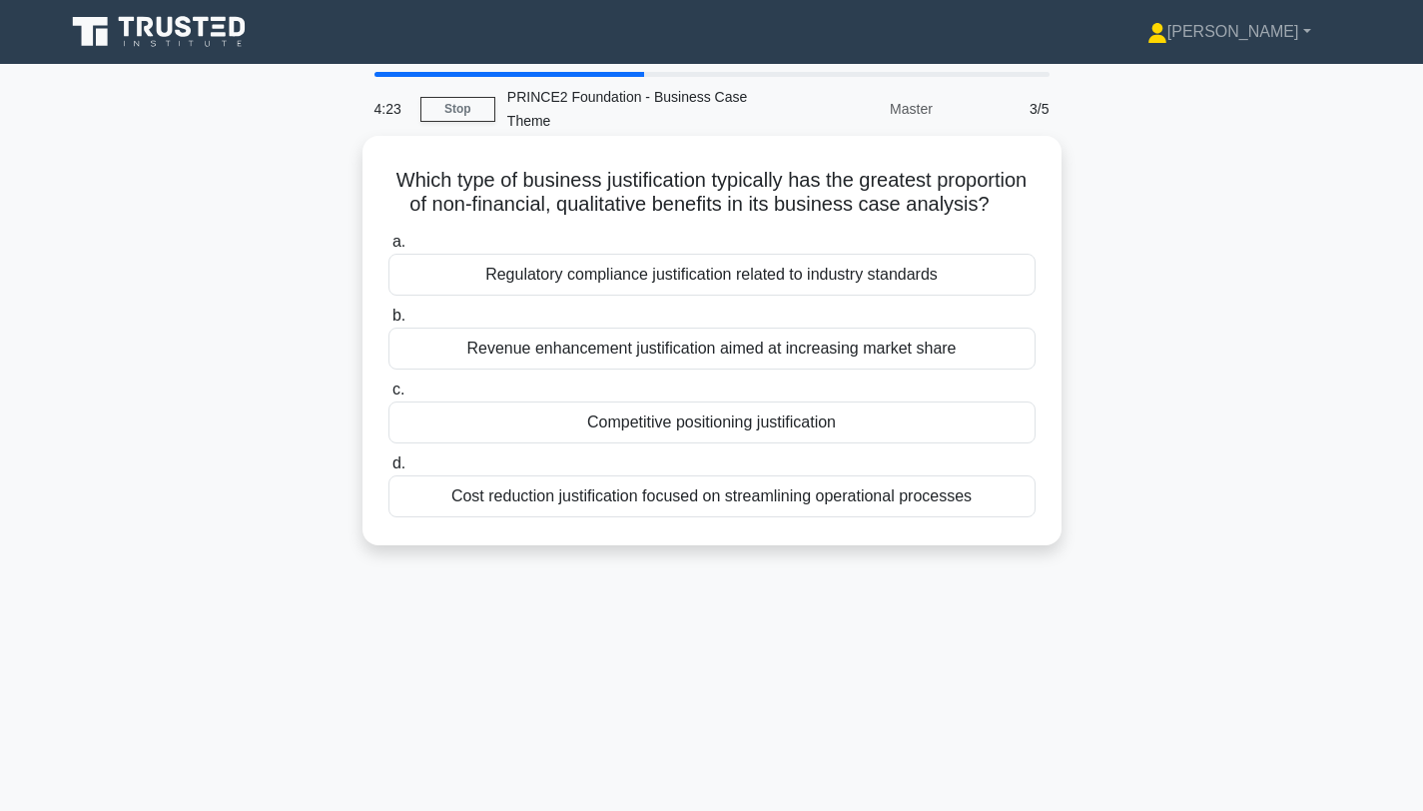
click at [688, 424] on div "Competitive positioning justification" at bounding box center [711, 422] width 647 height 42
click at [388, 396] on input "c. Competitive positioning justification" at bounding box center [388, 389] width 0 height 13
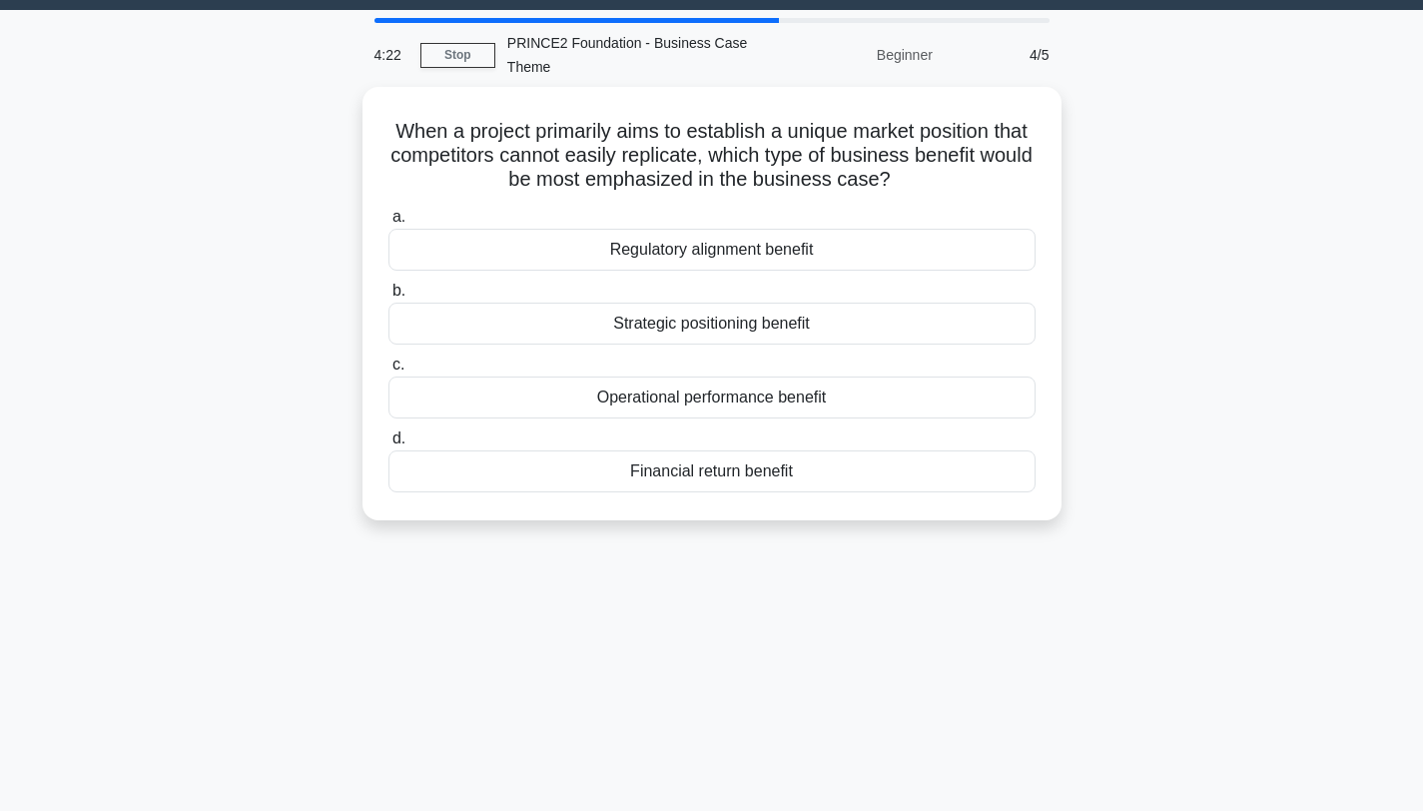
scroll to position [61, 0]
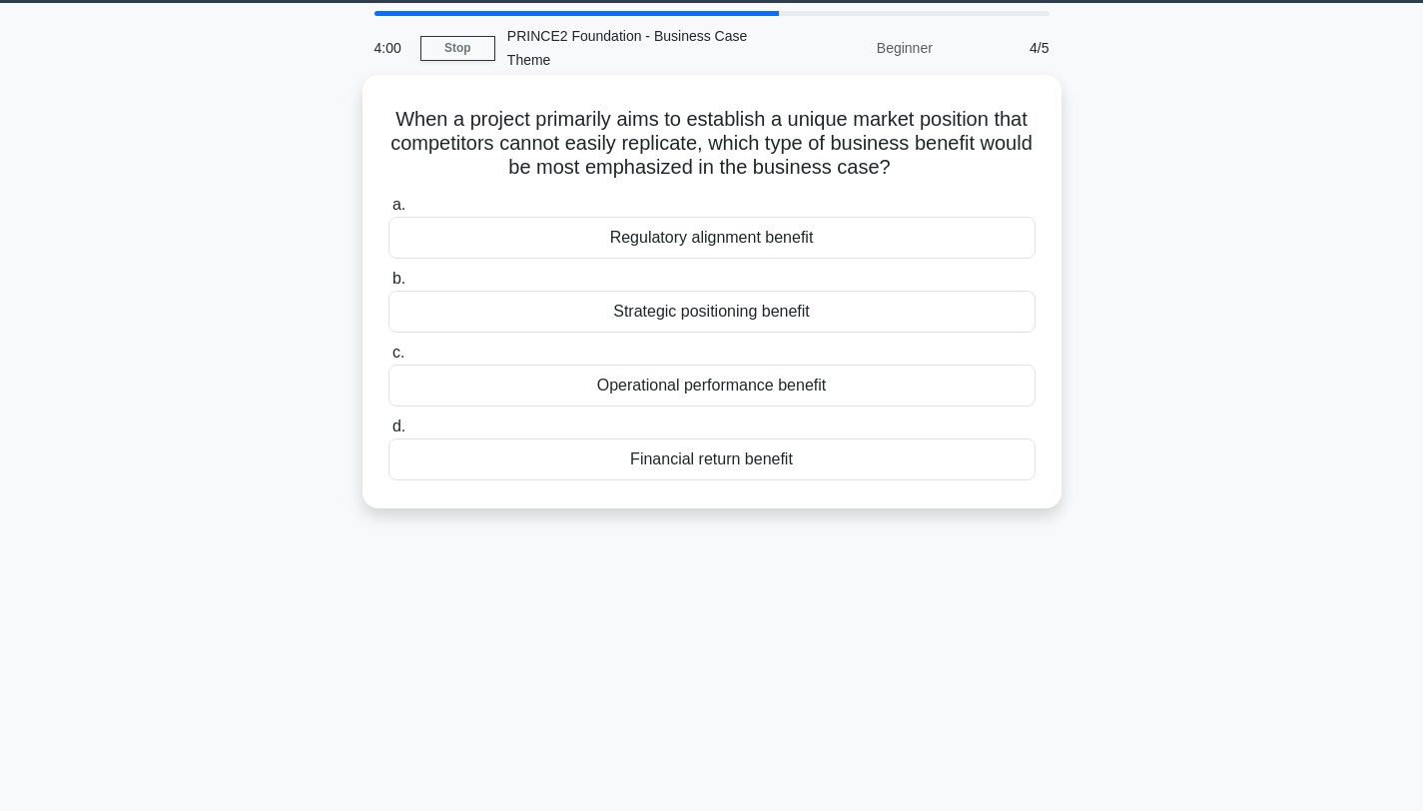
click at [717, 314] on div "Strategic positioning benefit" at bounding box center [711, 312] width 647 height 42
click at [388, 286] on input "b. Strategic positioning benefit" at bounding box center [388, 279] width 0 height 13
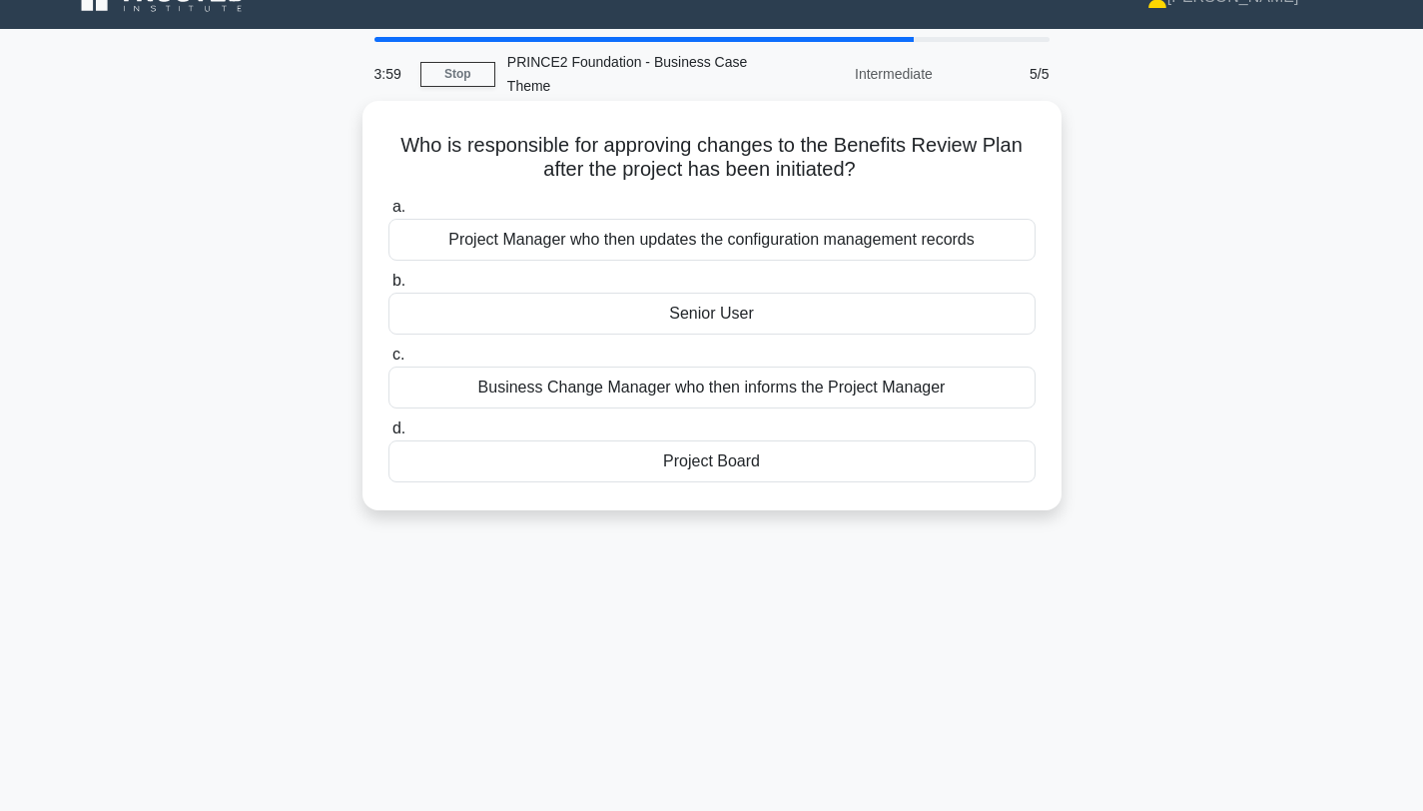
scroll to position [0, 0]
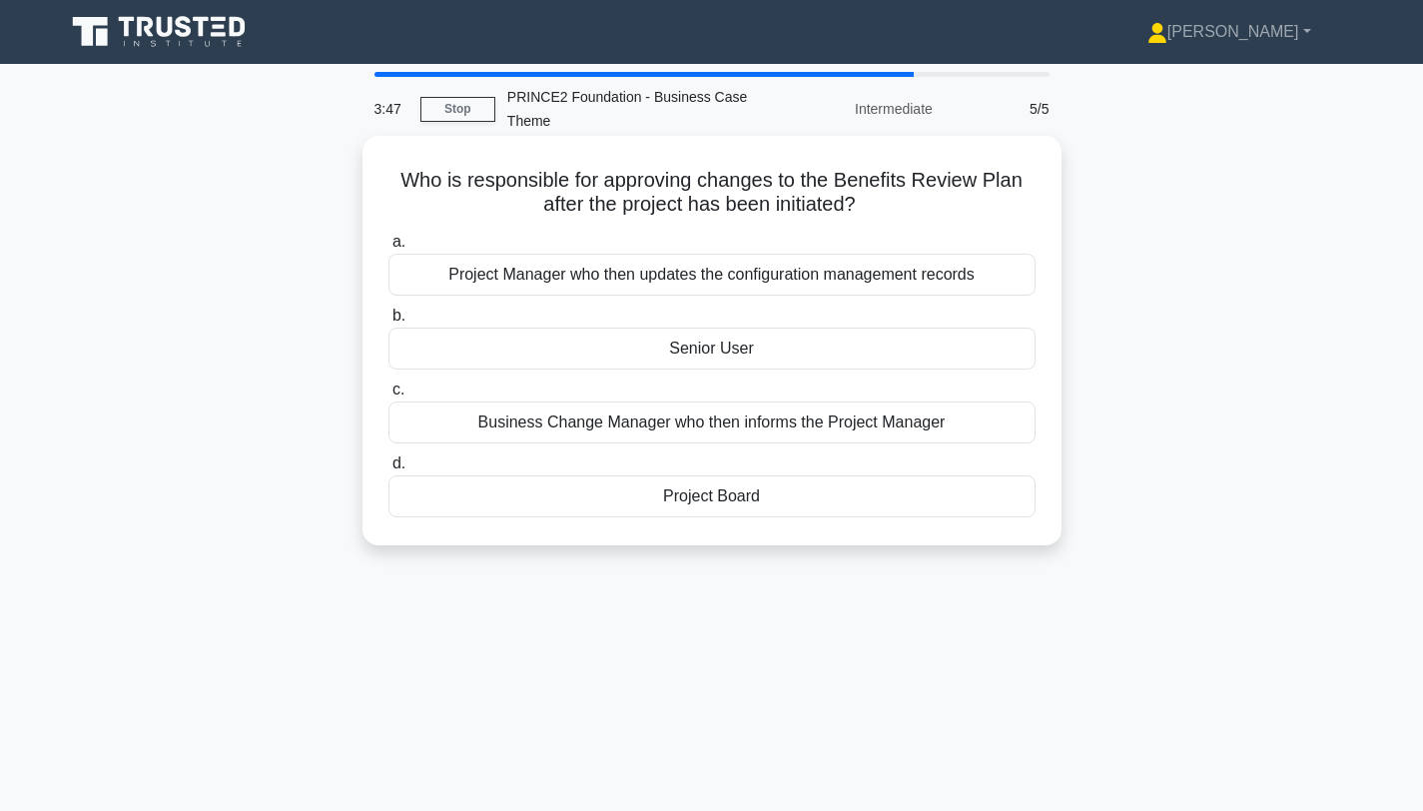
click at [735, 486] on div "Project Board" at bounding box center [711, 496] width 647 height 42
click at [388, 470] on input "d. Project Board" at bounding box center [388, 463] width 0 height 13
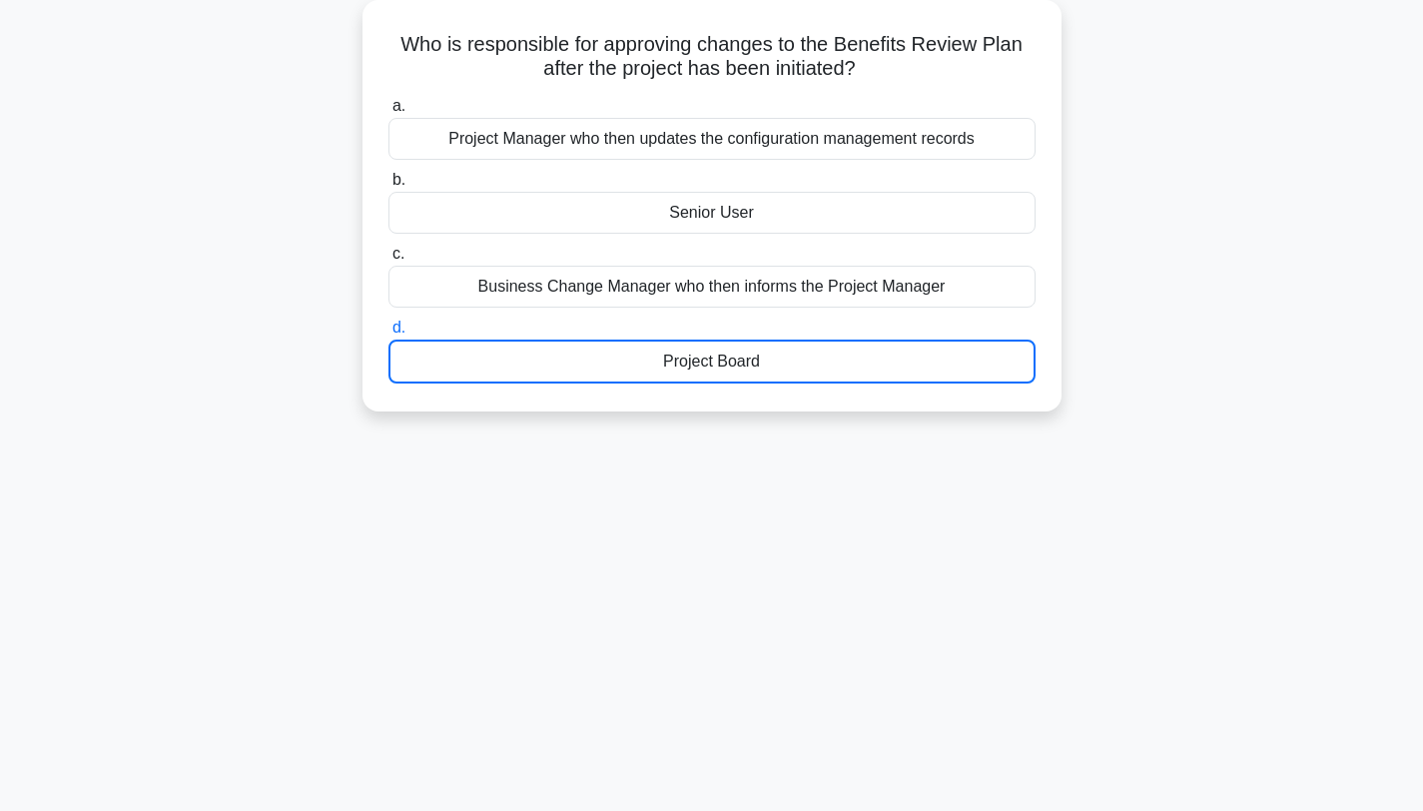
scroll to position [142, 0]
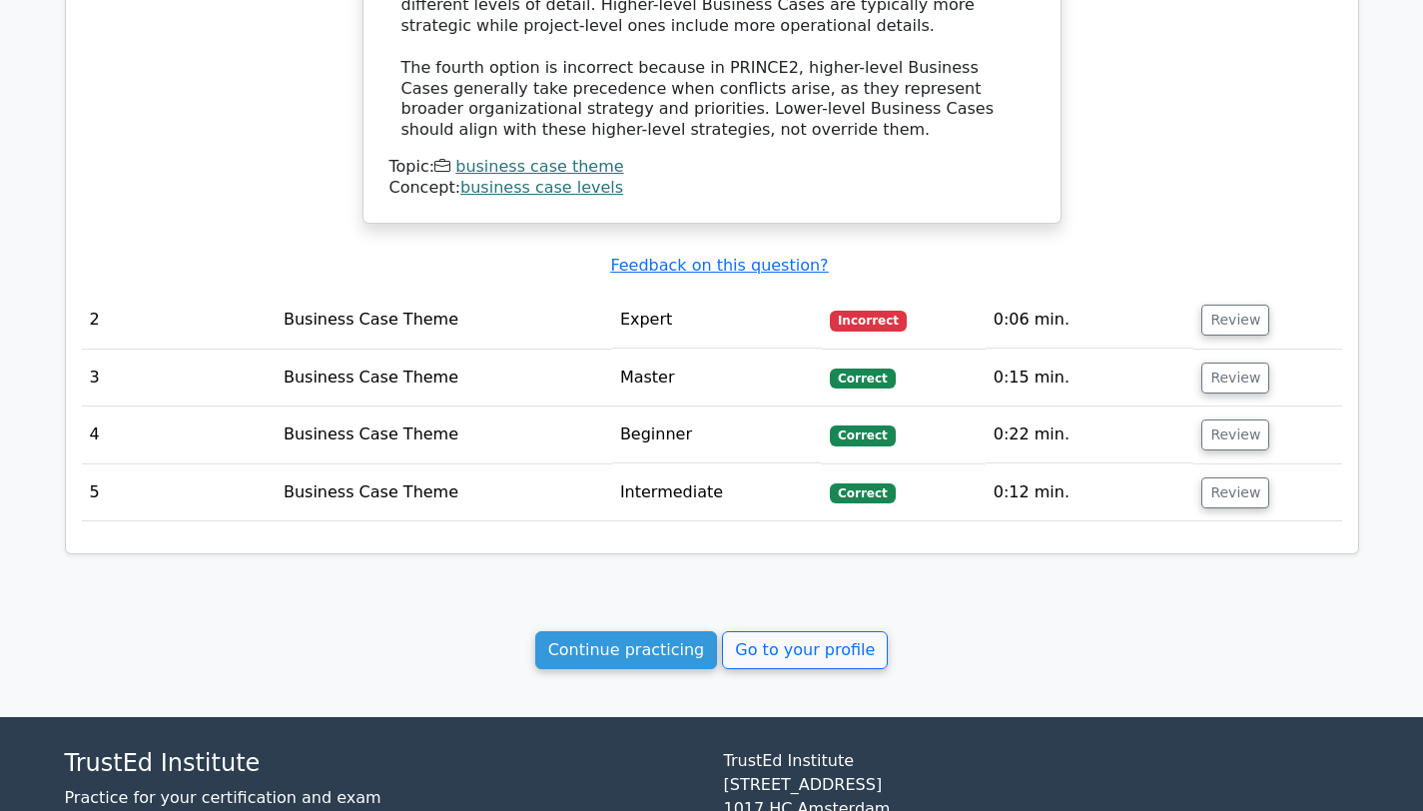
scroll to position [1845, 0]
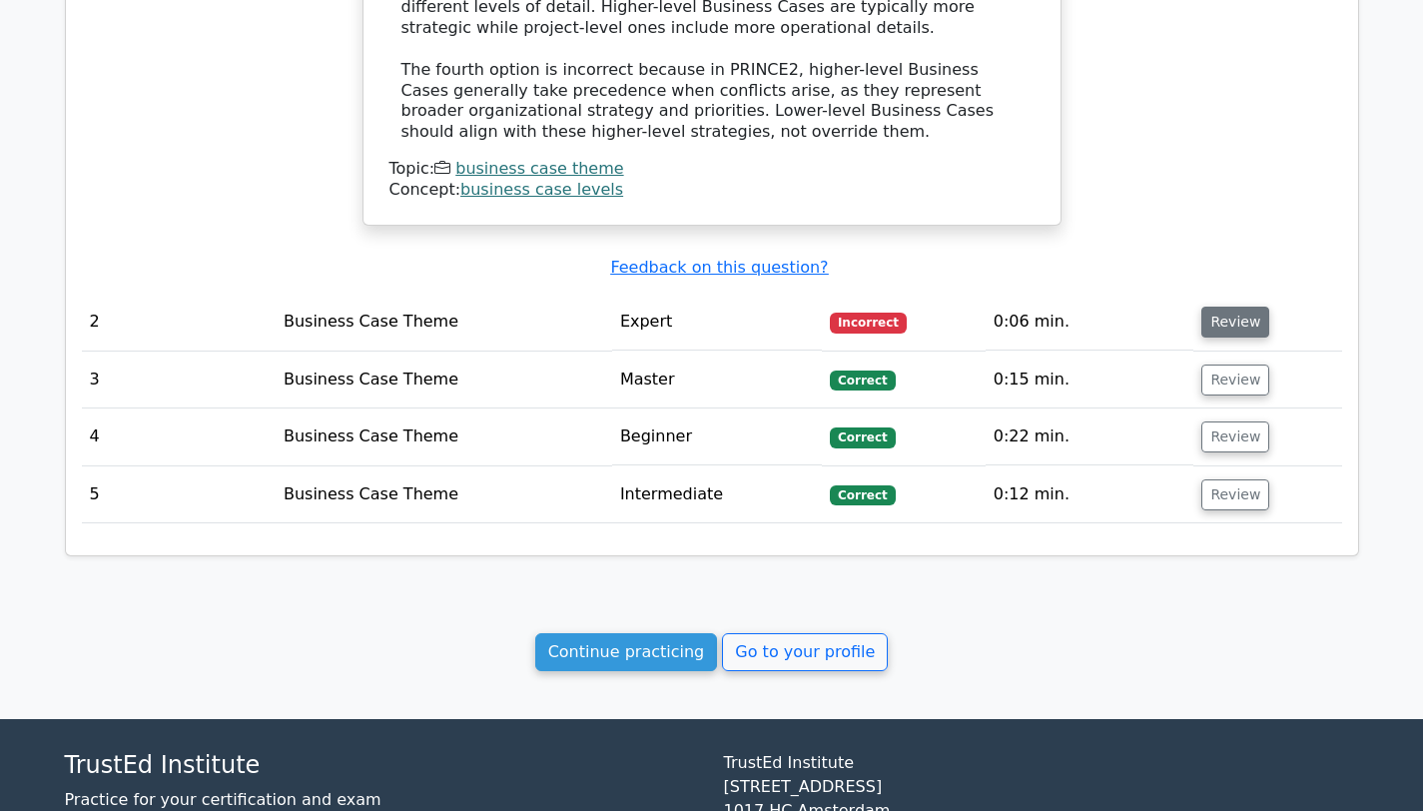
click at [1235, 309] on button "Review" at bounding box center [1235, 322] width 68 height 31
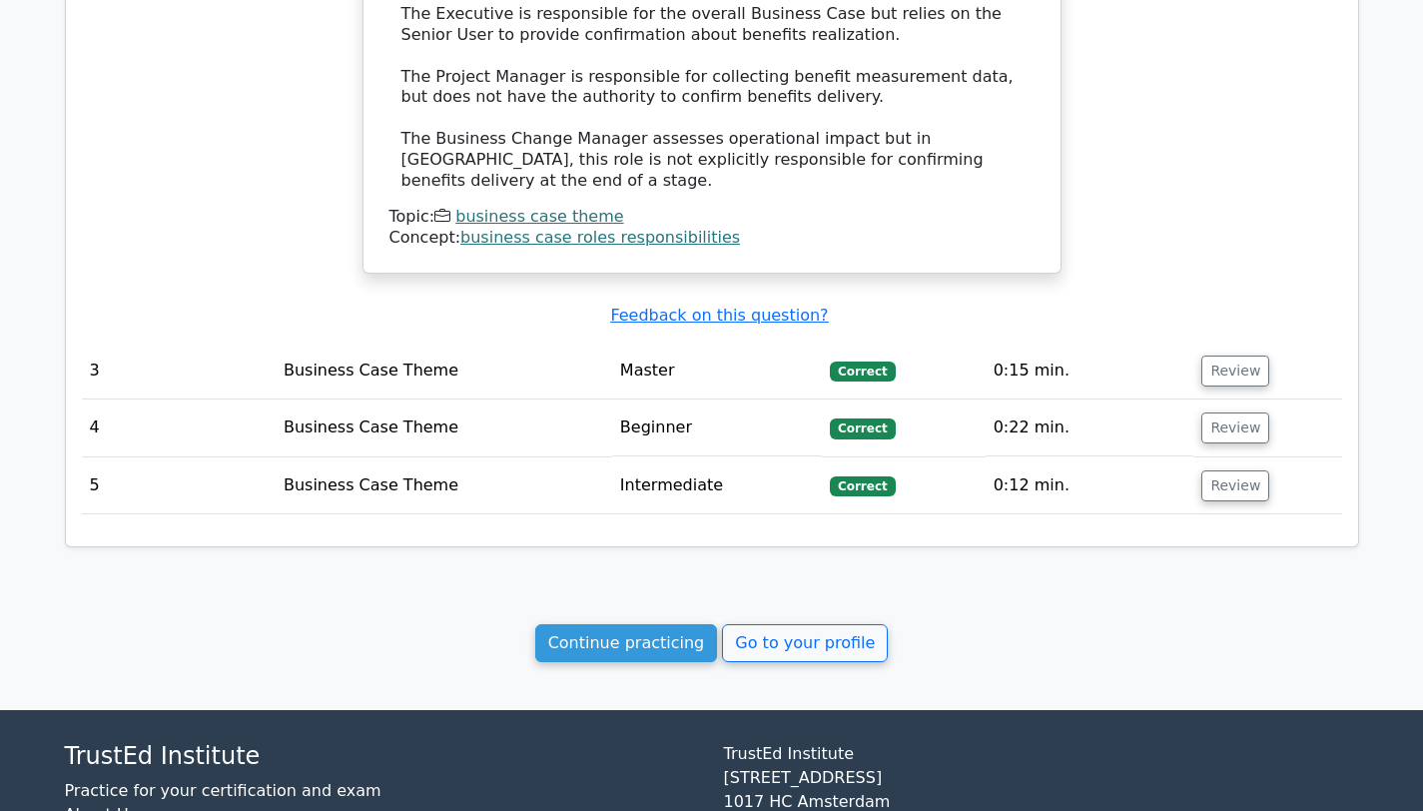
scroll to position [2892, 0]
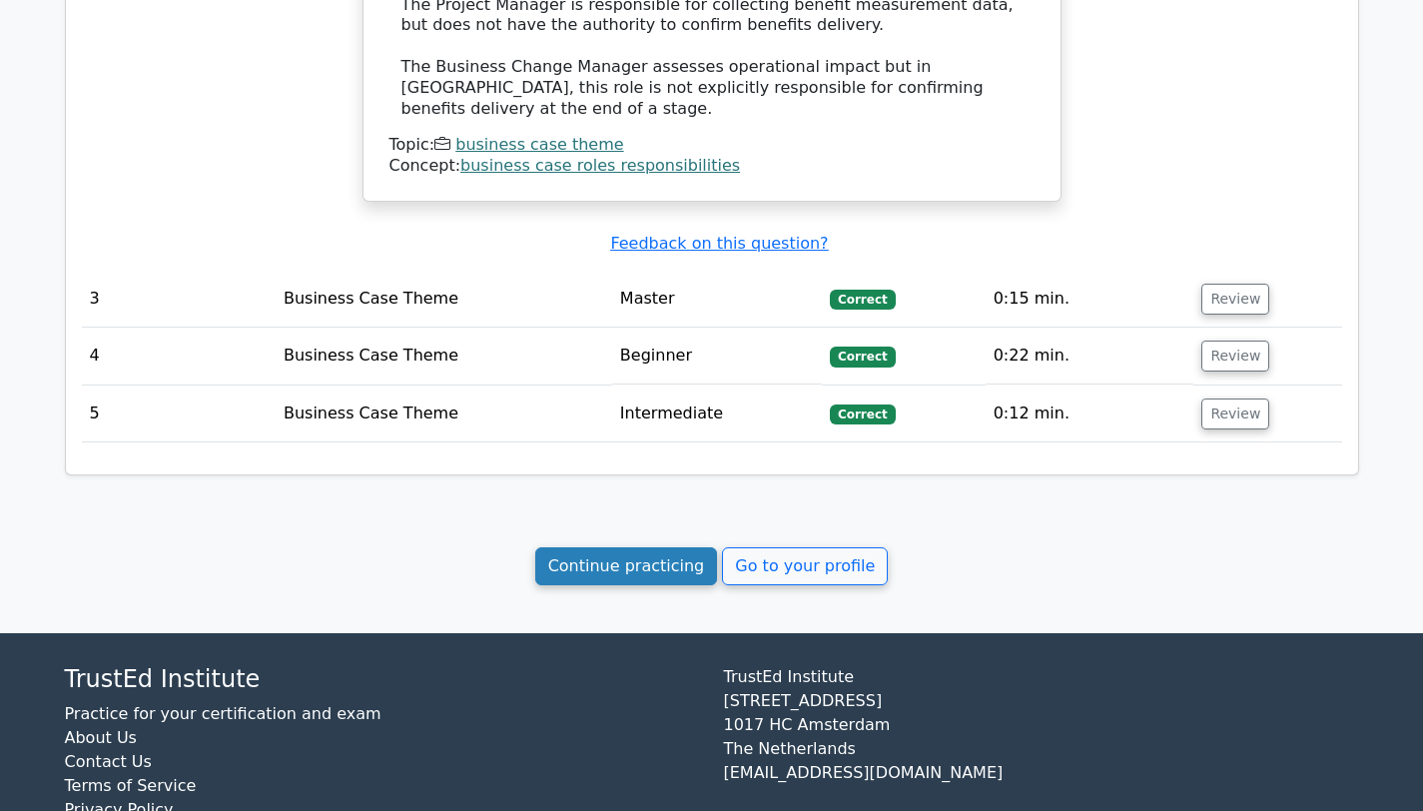
click at [660, 552] on link "Continue practicing" at bounding box center [626, 566] width 183 height 38
